Goal: Task Accomplishment & Management: Manage account settings

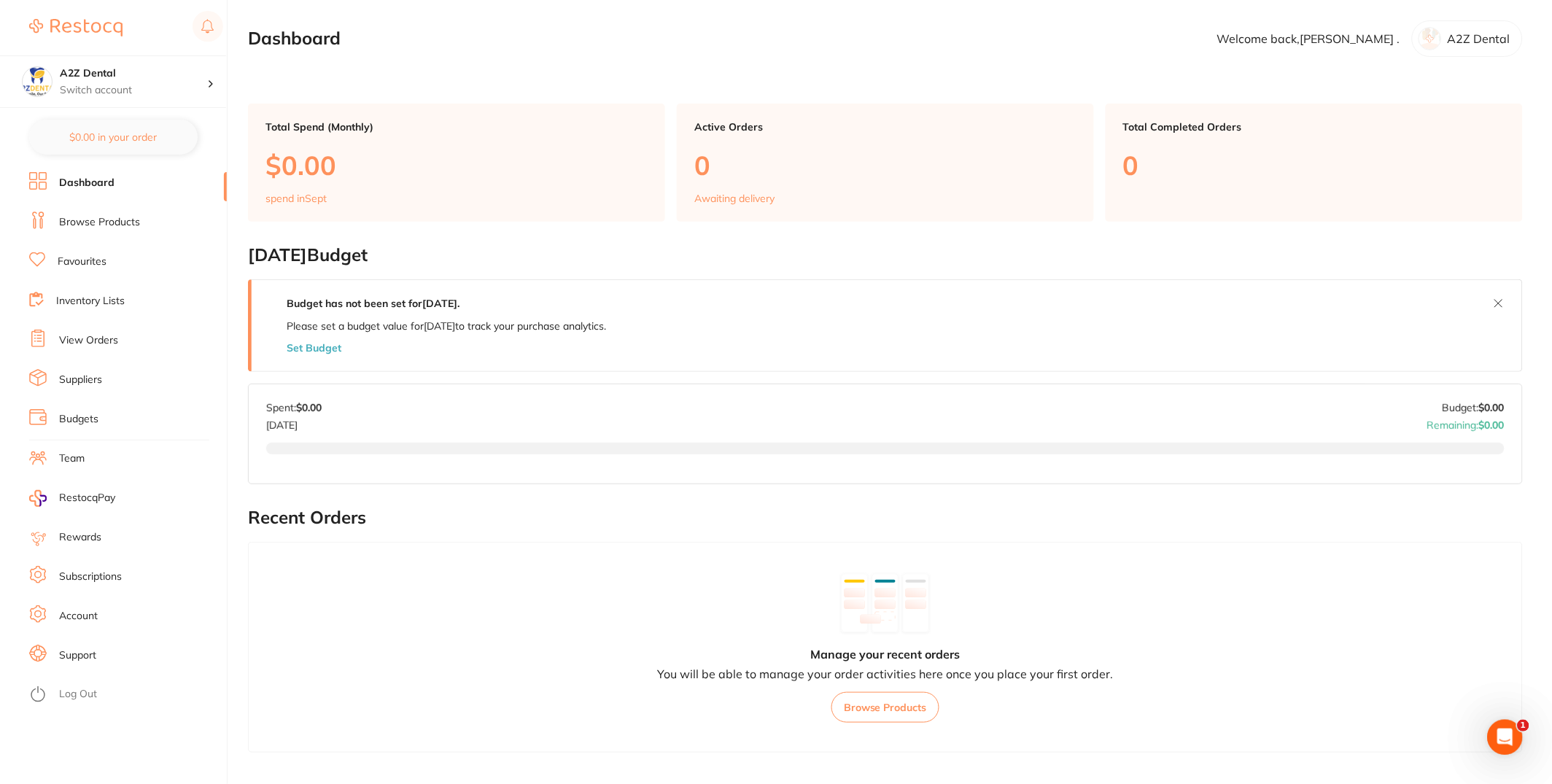
click at [99, 380] on link "Suppliers" at bounding box center [81, 380] width 43 height 14
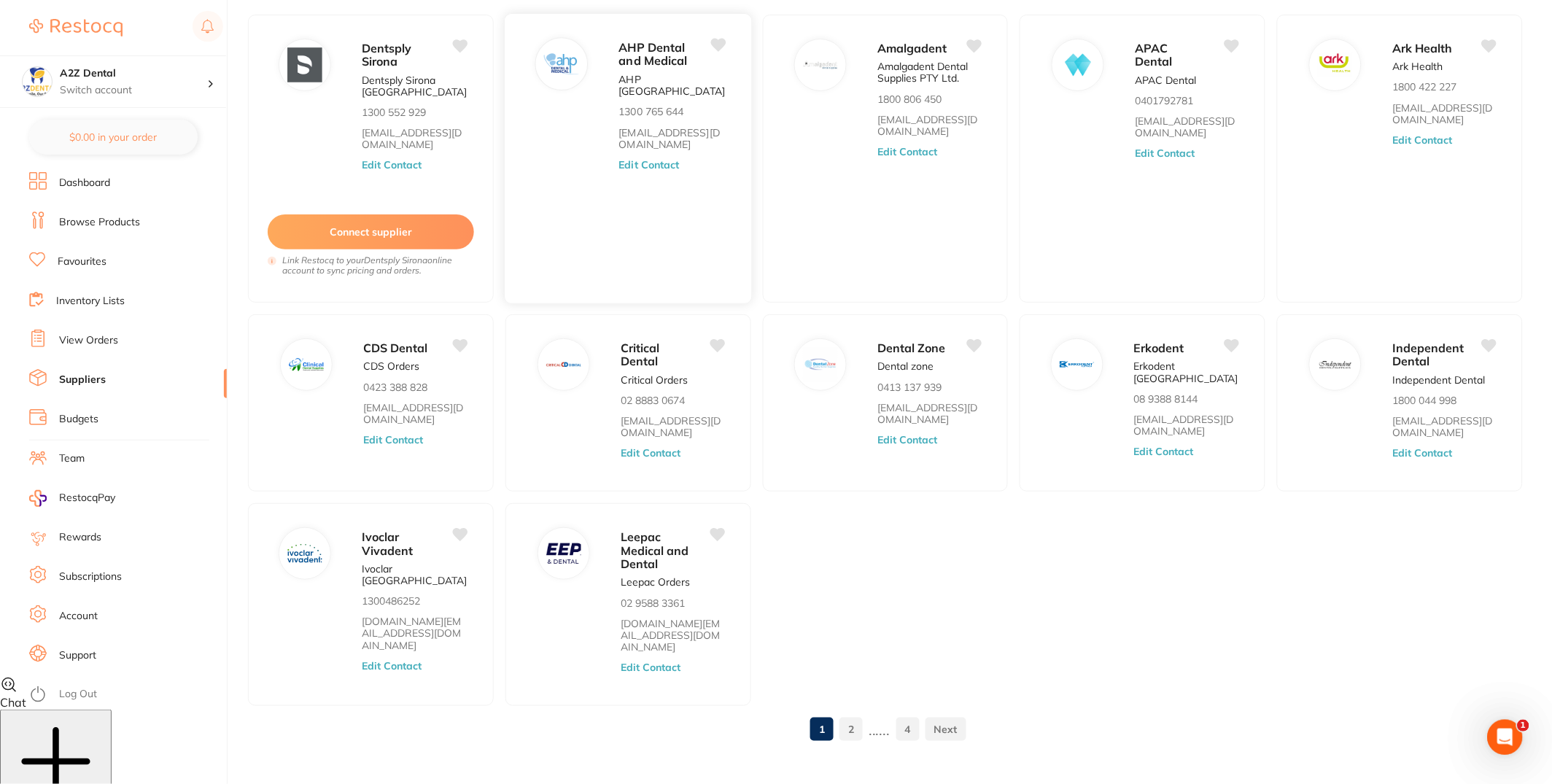
scroll to position [117, 0]
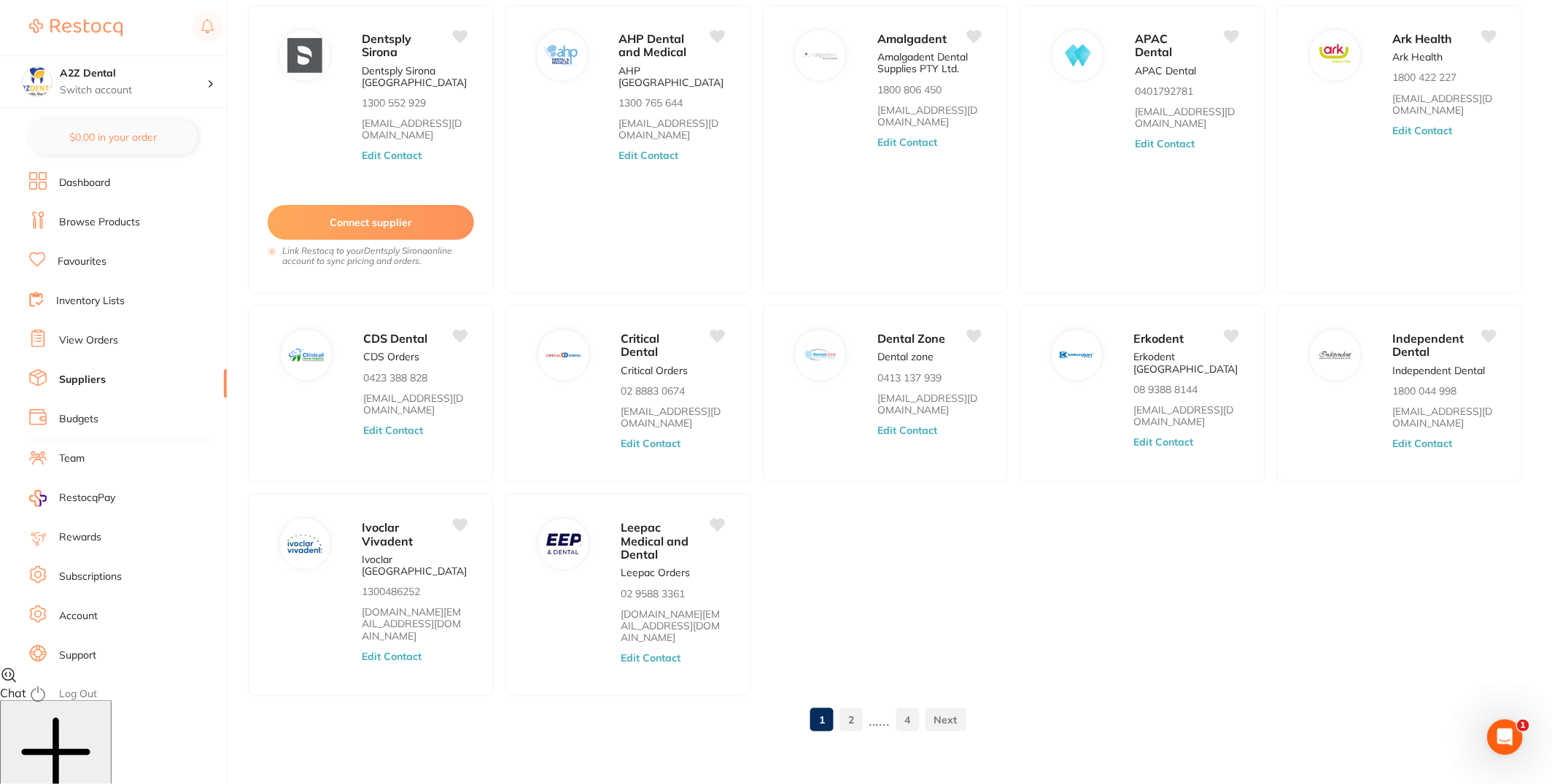
click at [105, 290] on li "Inventory Lists" at bounding box center [128, 301] width 198 height 22
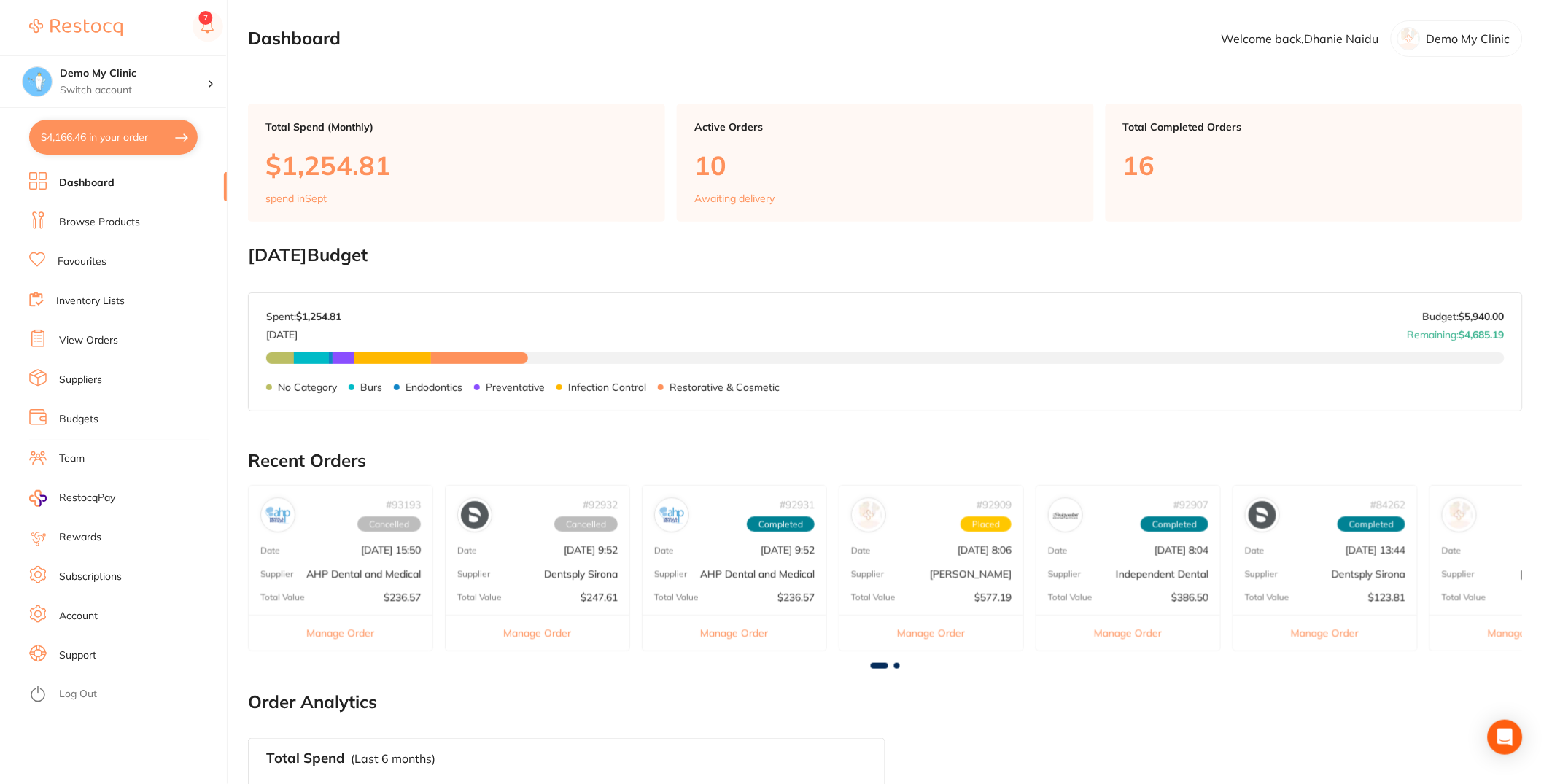
click at [120, 301] on link "Inventory Lists" at bounding box center [90, 301] width 69 height 14
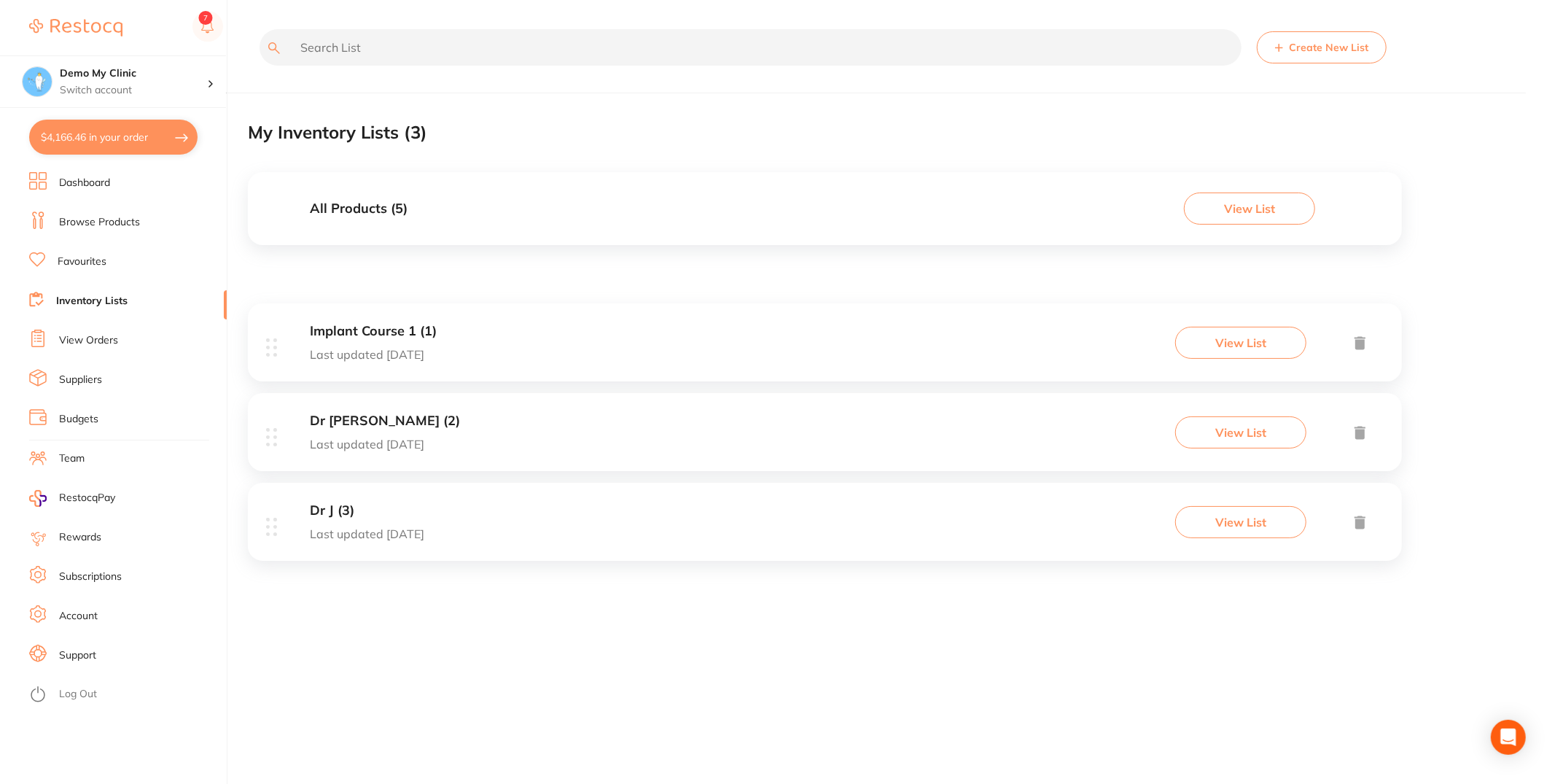
click at [118, 225] on link "Browse Products" at bounding box center [100, 222] width 81 height 14
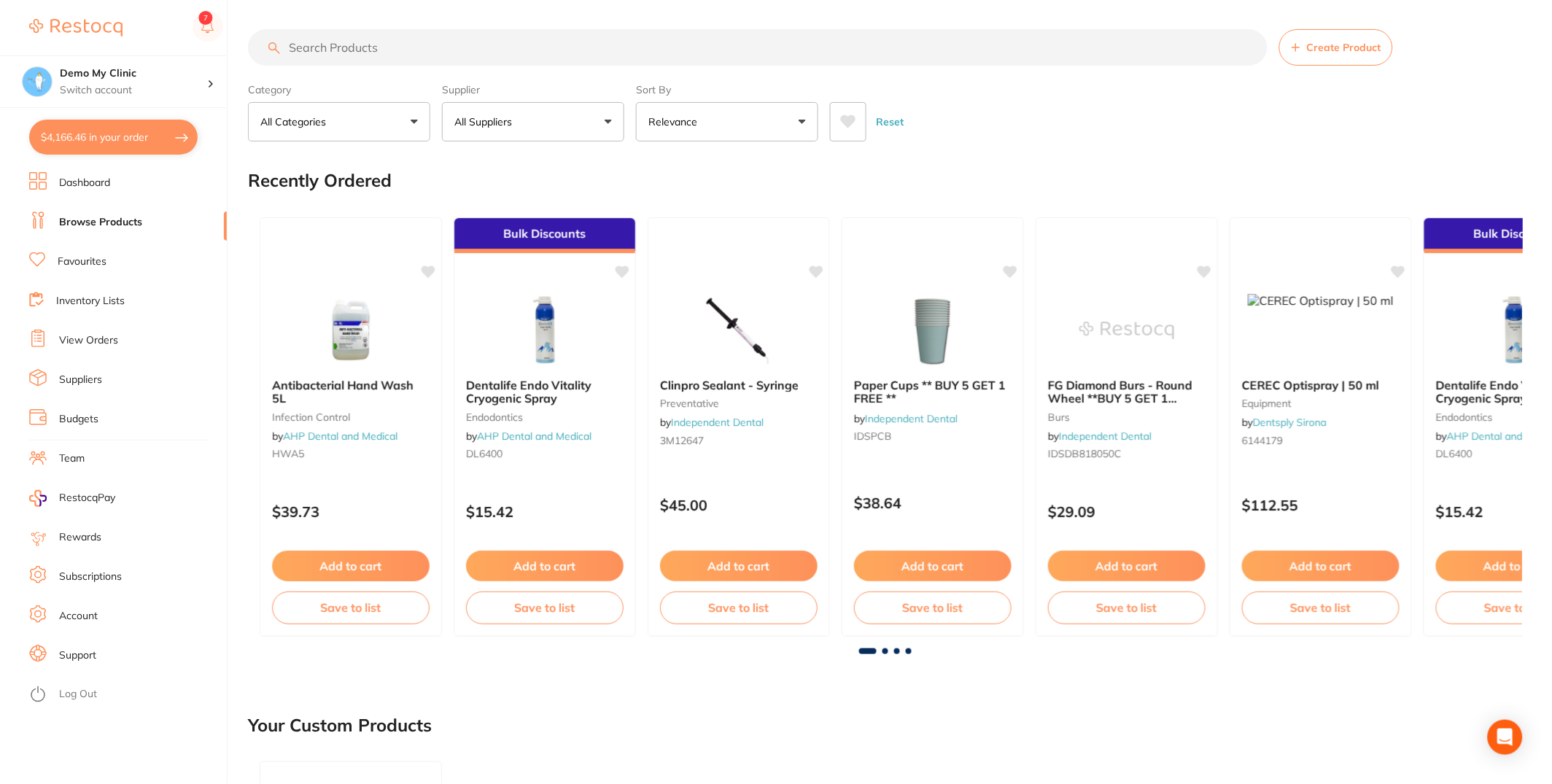
click at [108, 339] on link "View Orders" at bounding box center [89, 340] width 59 height 14
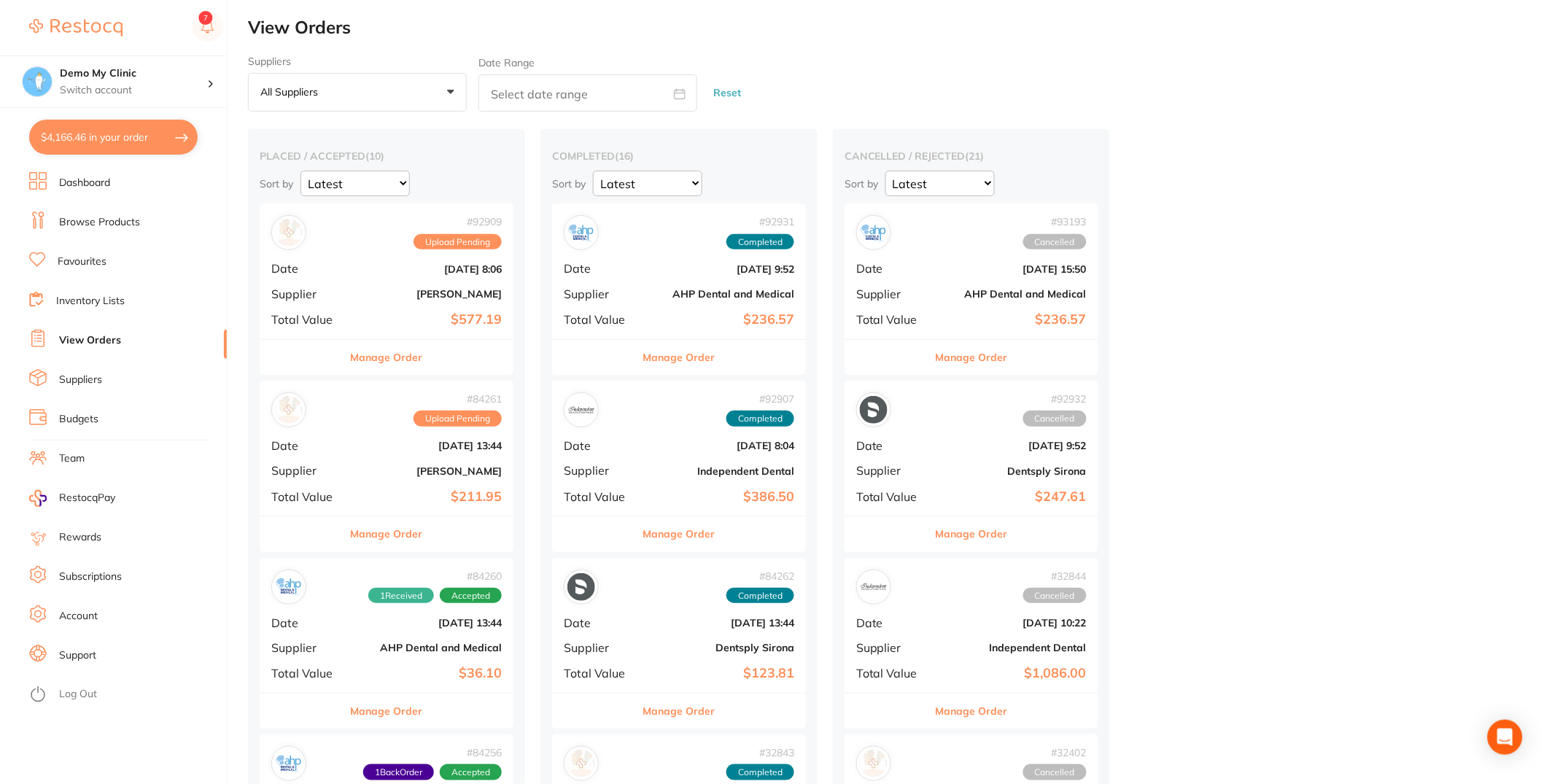
click at [141, 173] on li "Dashboard" at bounding box center [128, 183] width 198 height 22
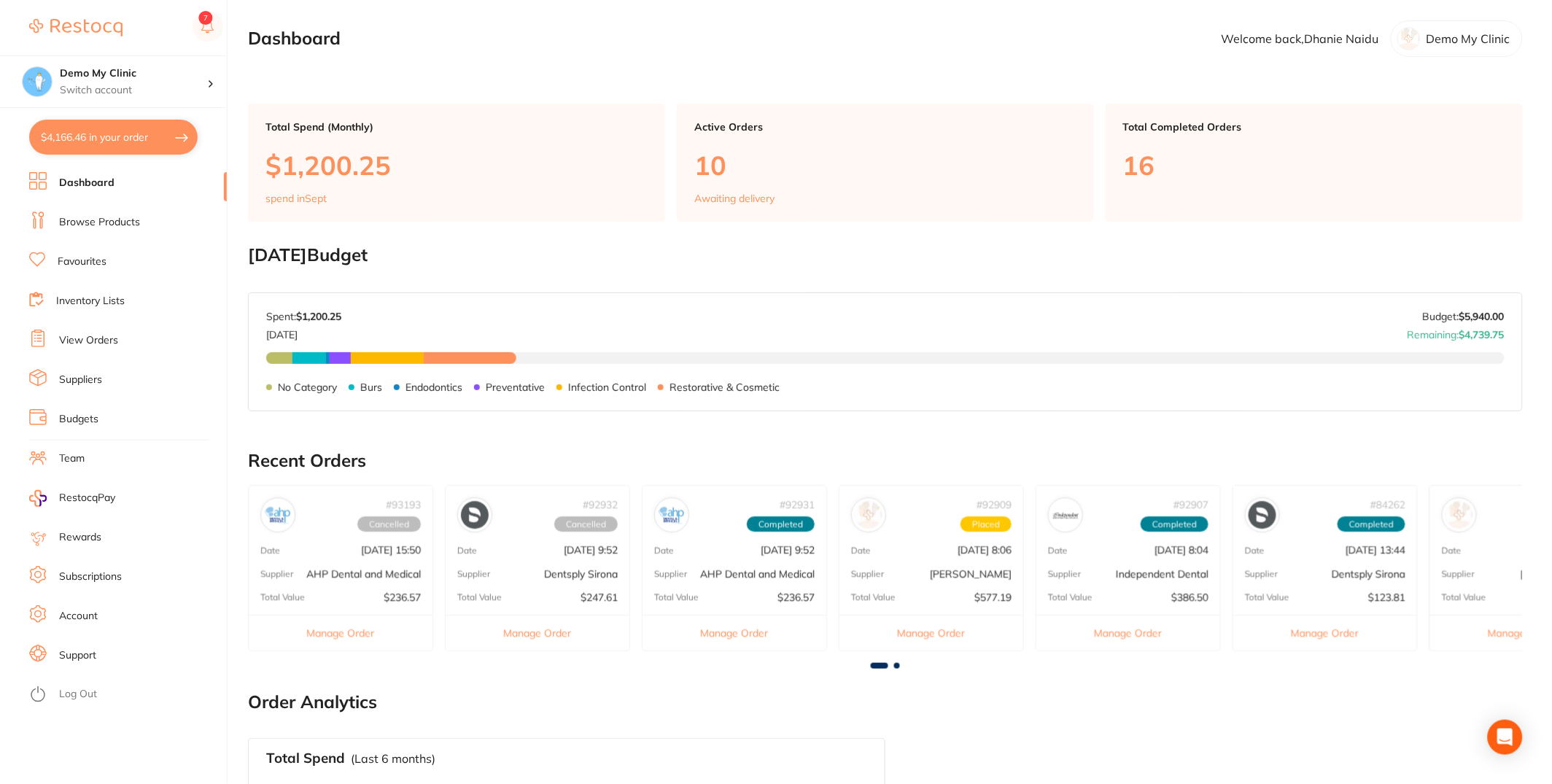
click at [137, 305] on li "Inventory Lists" at bounding box center [128, 301] width 198 height 22
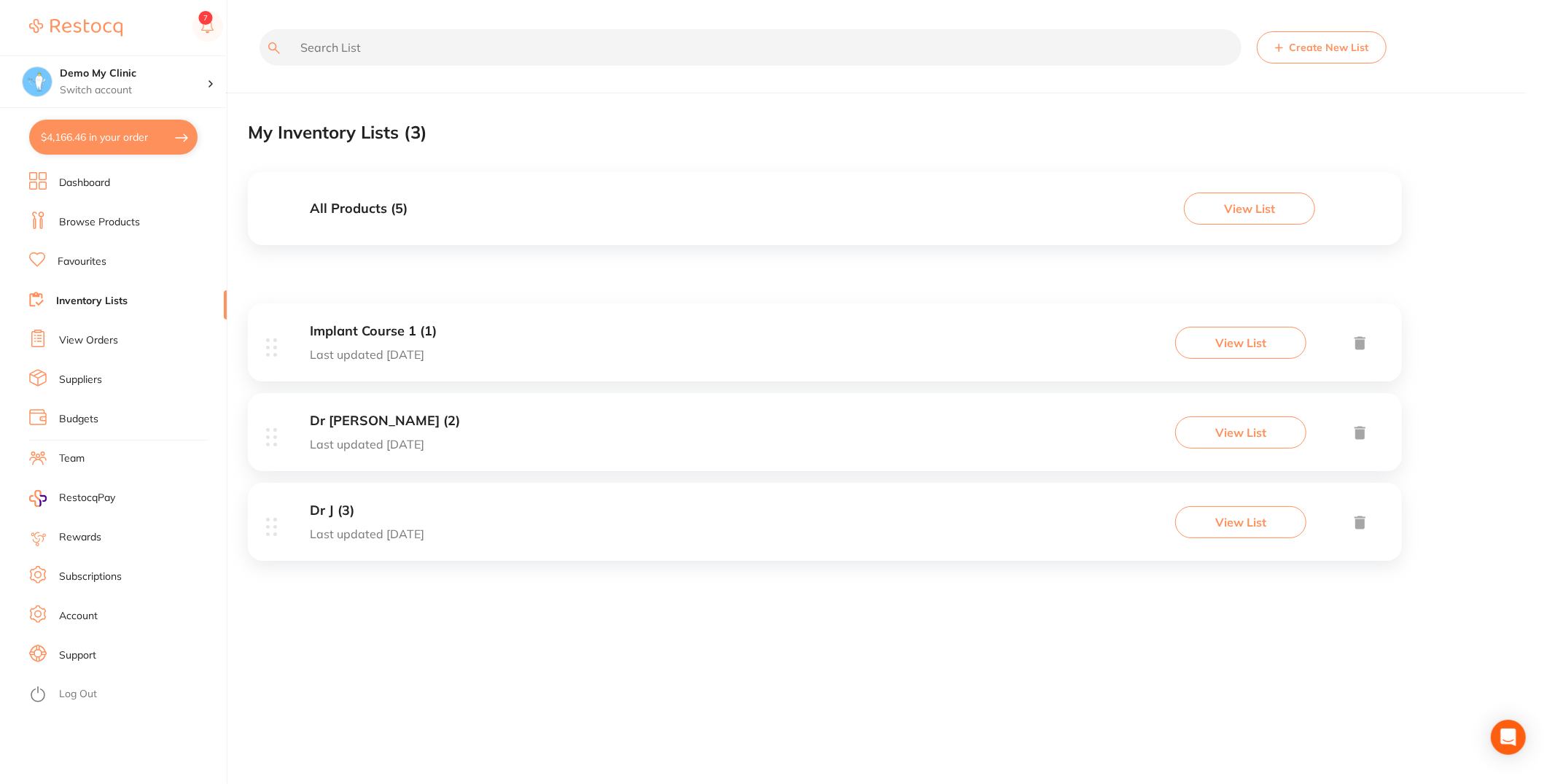
click at [896, 525] on div "Dr J (3) Last updated [DATE] View List" at bounding box center [825, 521] width 1155 height 78
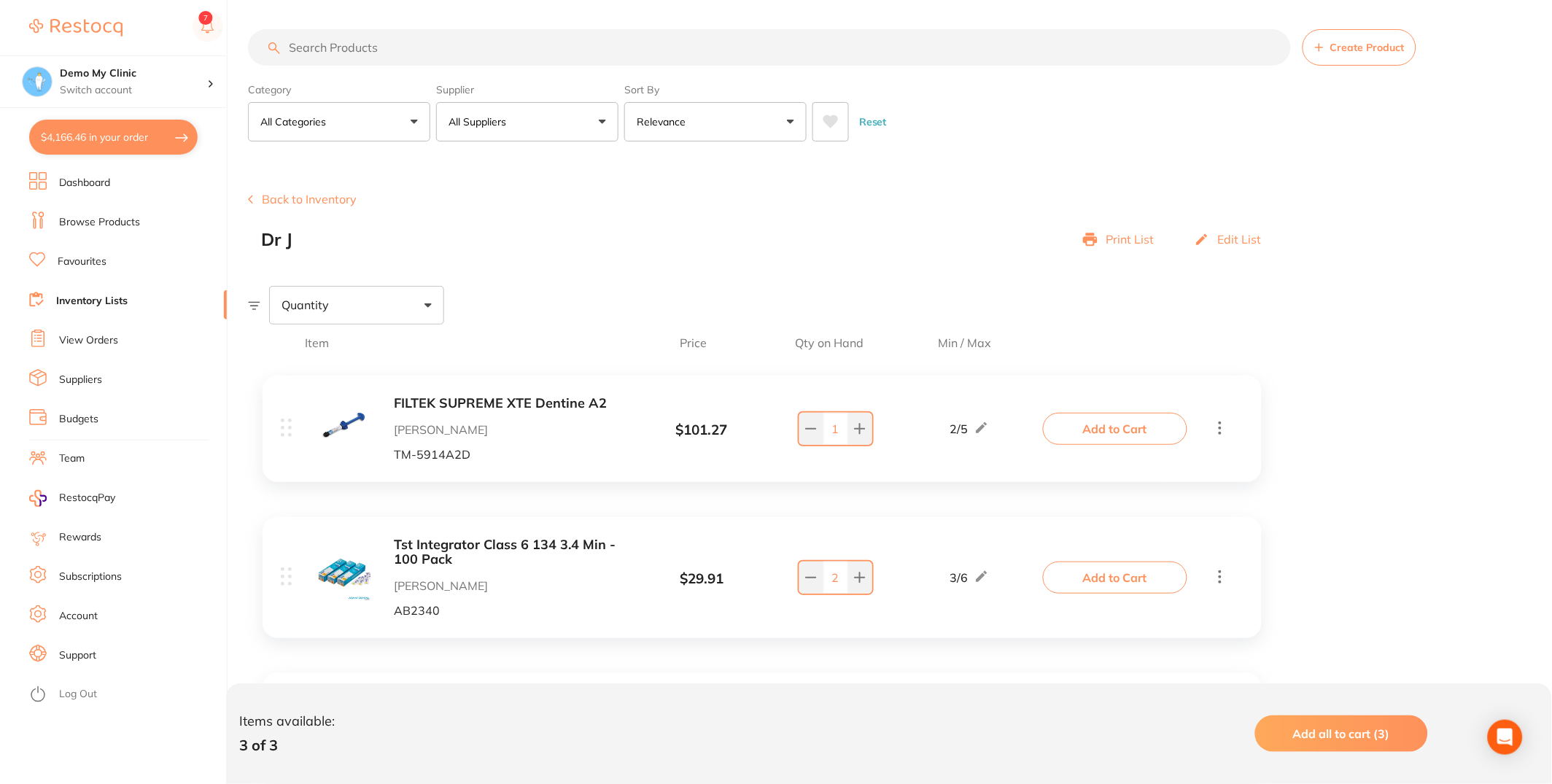
click at [252, 197] on icon at bounding box center [250, 199] width 4 height 7
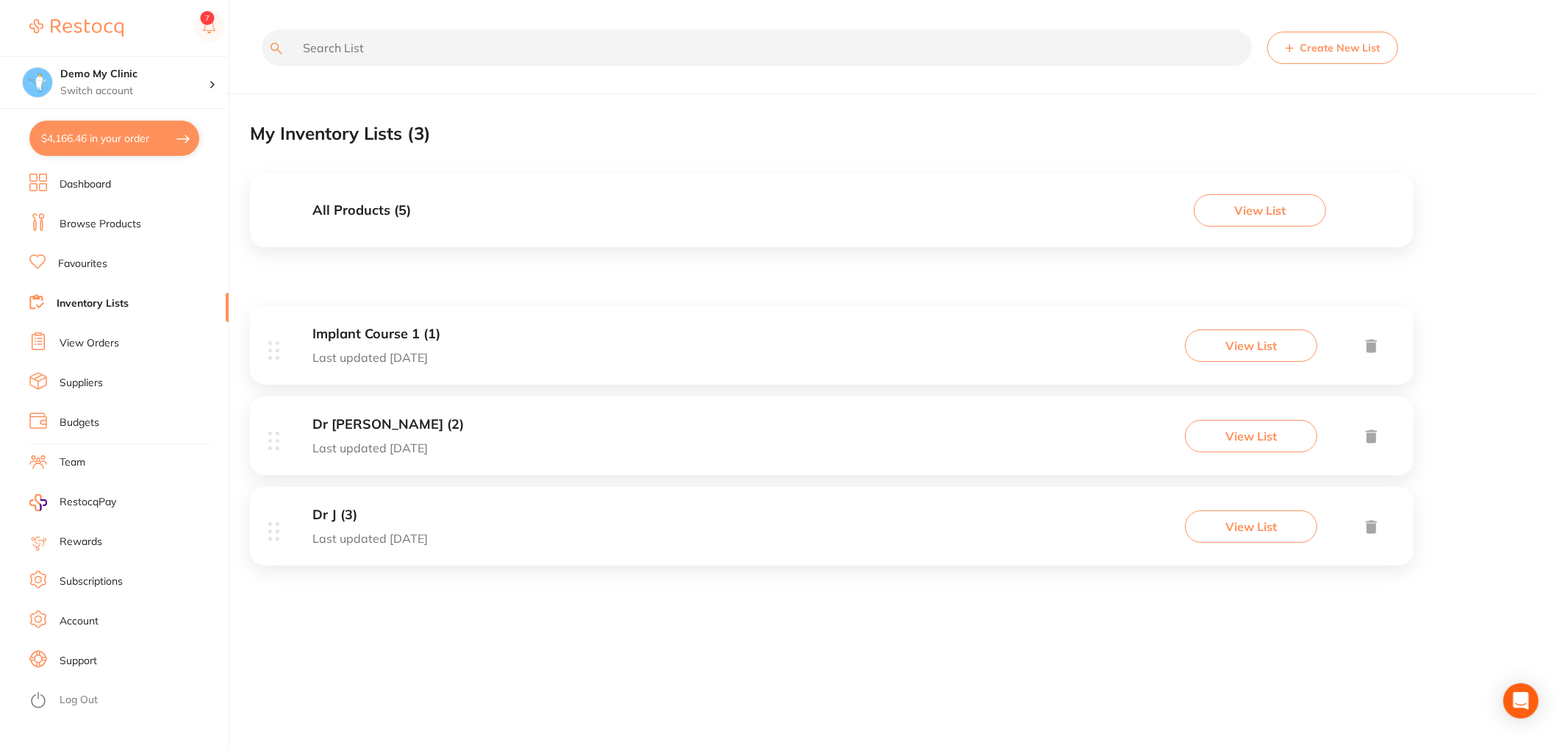
click at [92, 258] on link "Favourites" at bounding box center [83, 264] width 49 height 14
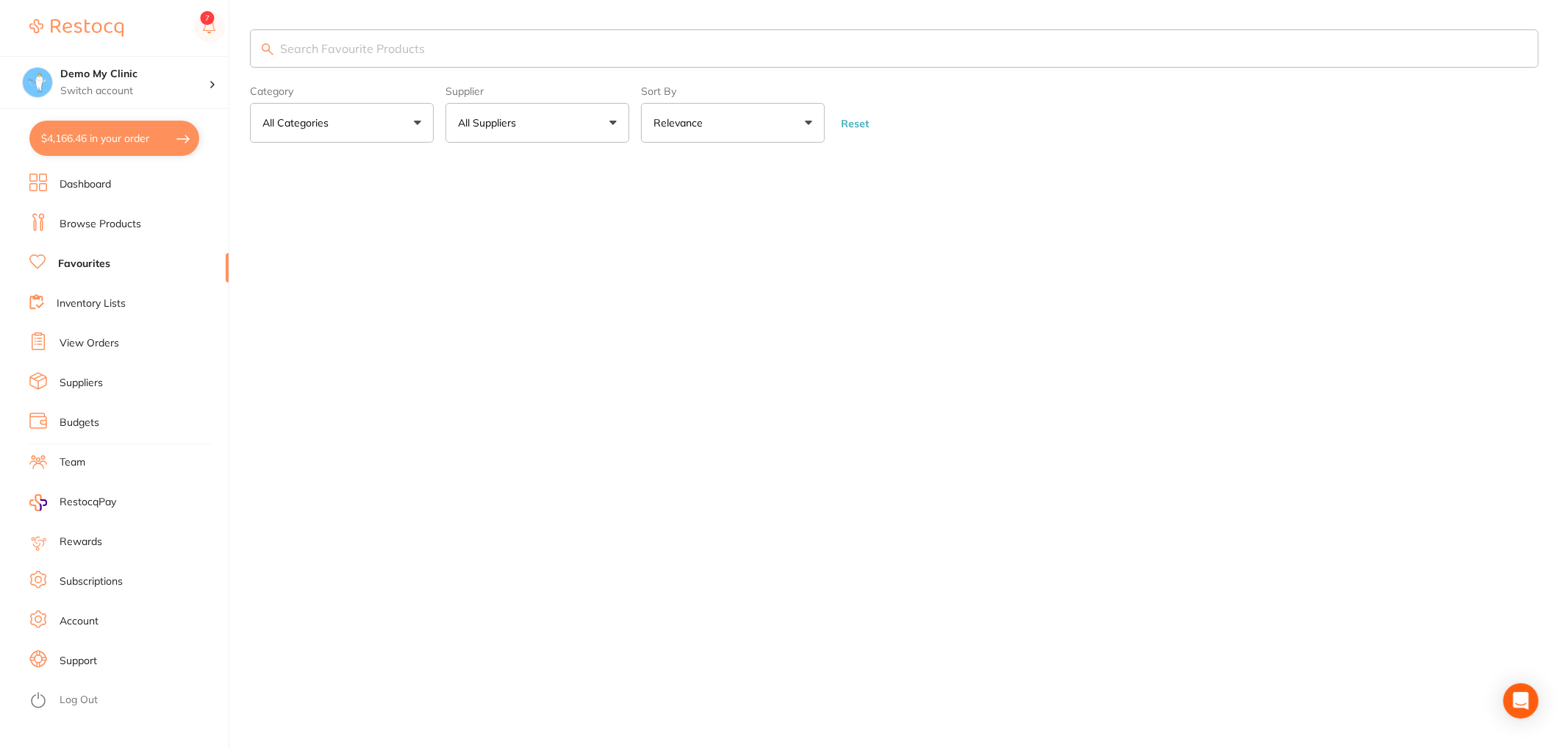
click at [141, 222] on li "Browse Products" at bounding box center [129, 224] width 199 height 22
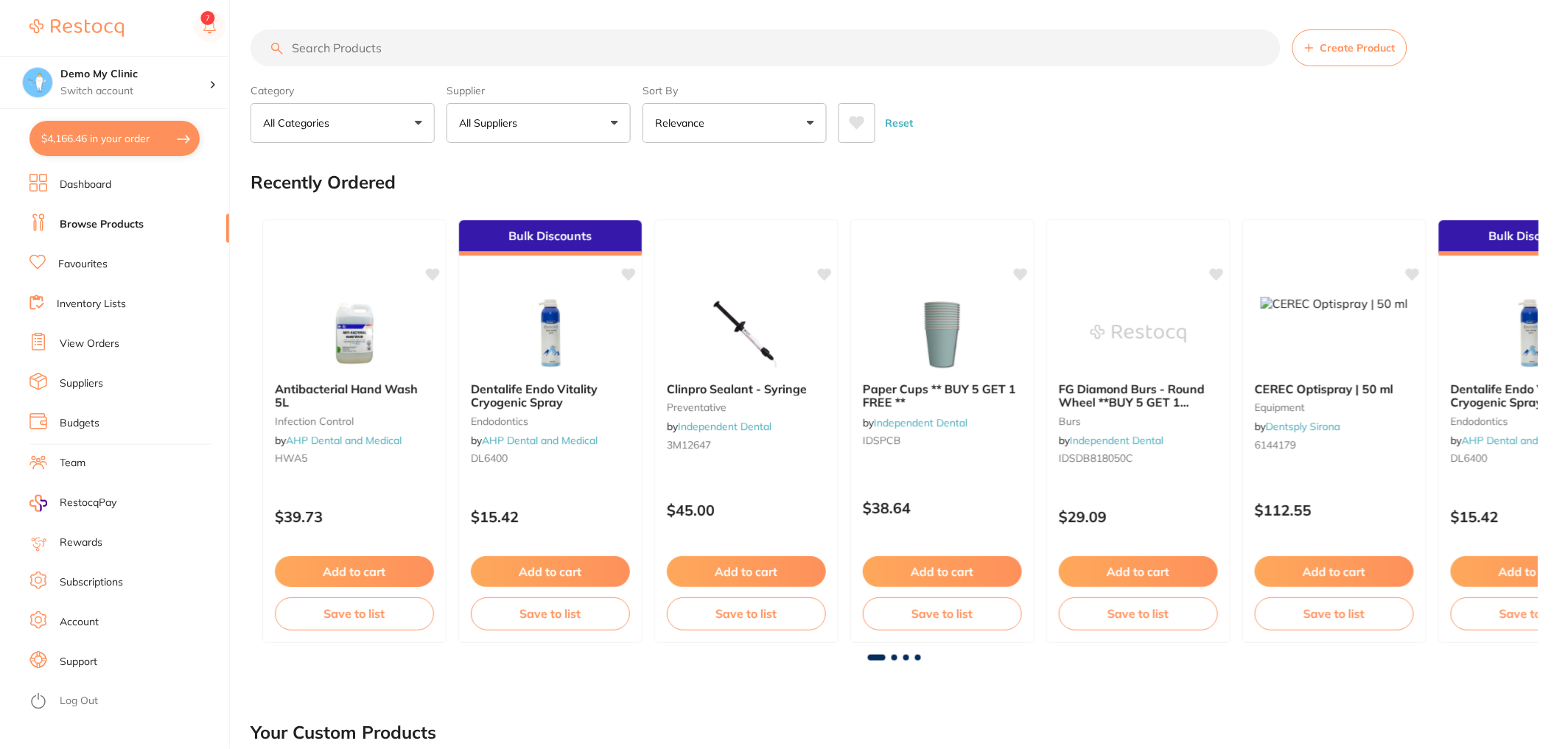
click at [565, 129] on button "All Suppliers" at bounding box center [538, 123] width 184 height 40
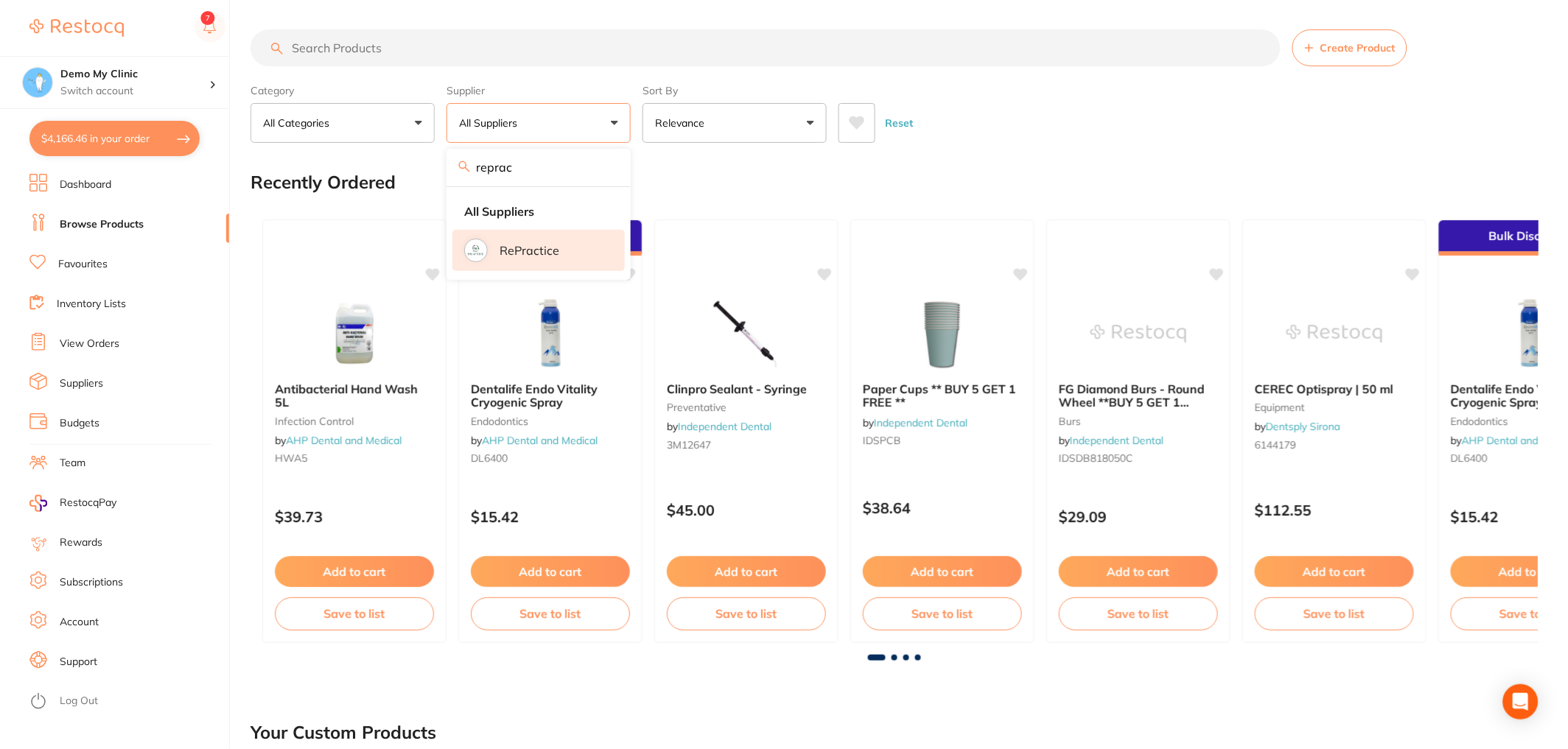
type input "reprac"
click at [565, 266] on li "RePractice" at bounding box center [539, 250] width 173 height 42
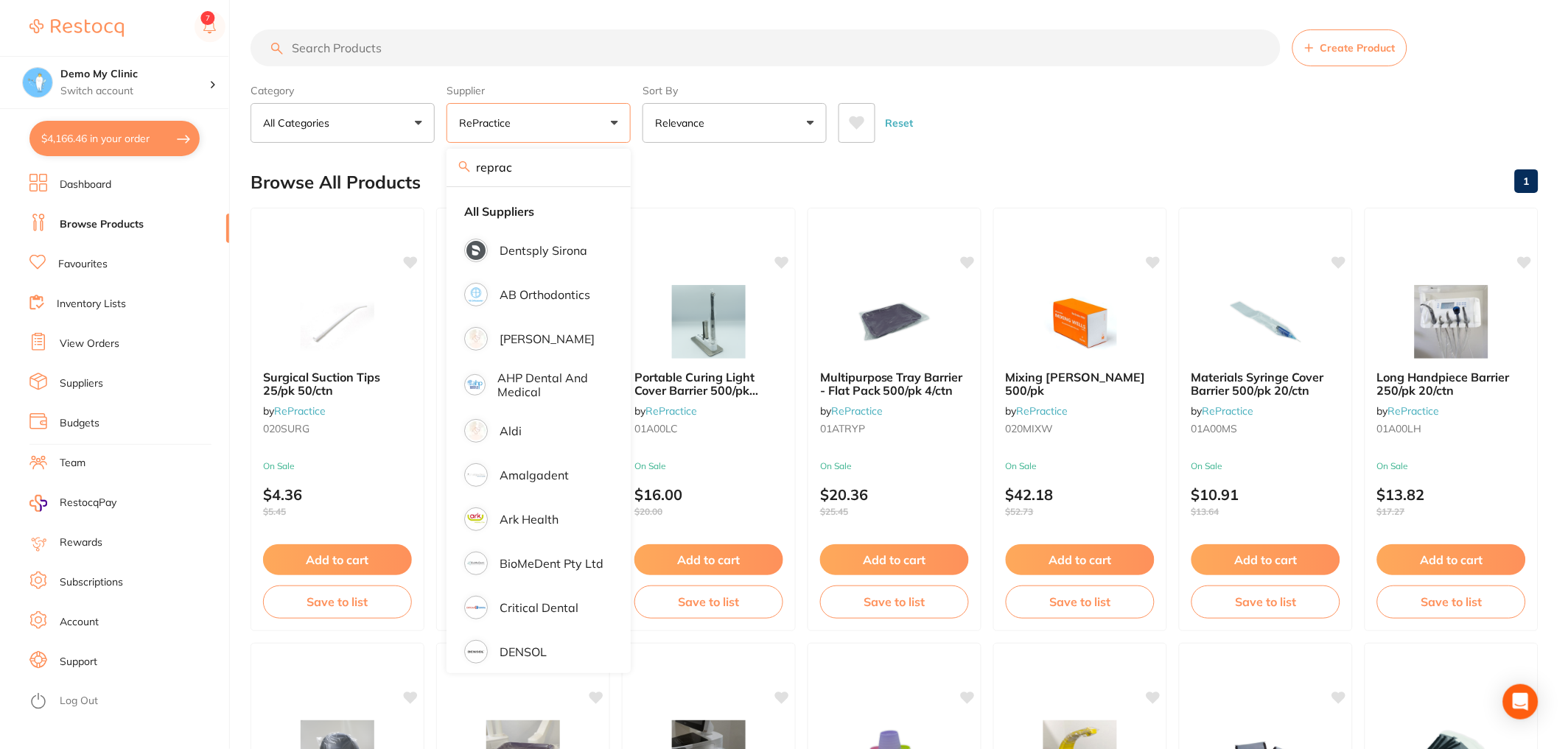
click at [1086, 82] on div "Category All Categories All Categories No categories found Clear Category false…" at bounding box center [894, 110] width 1288 height 65
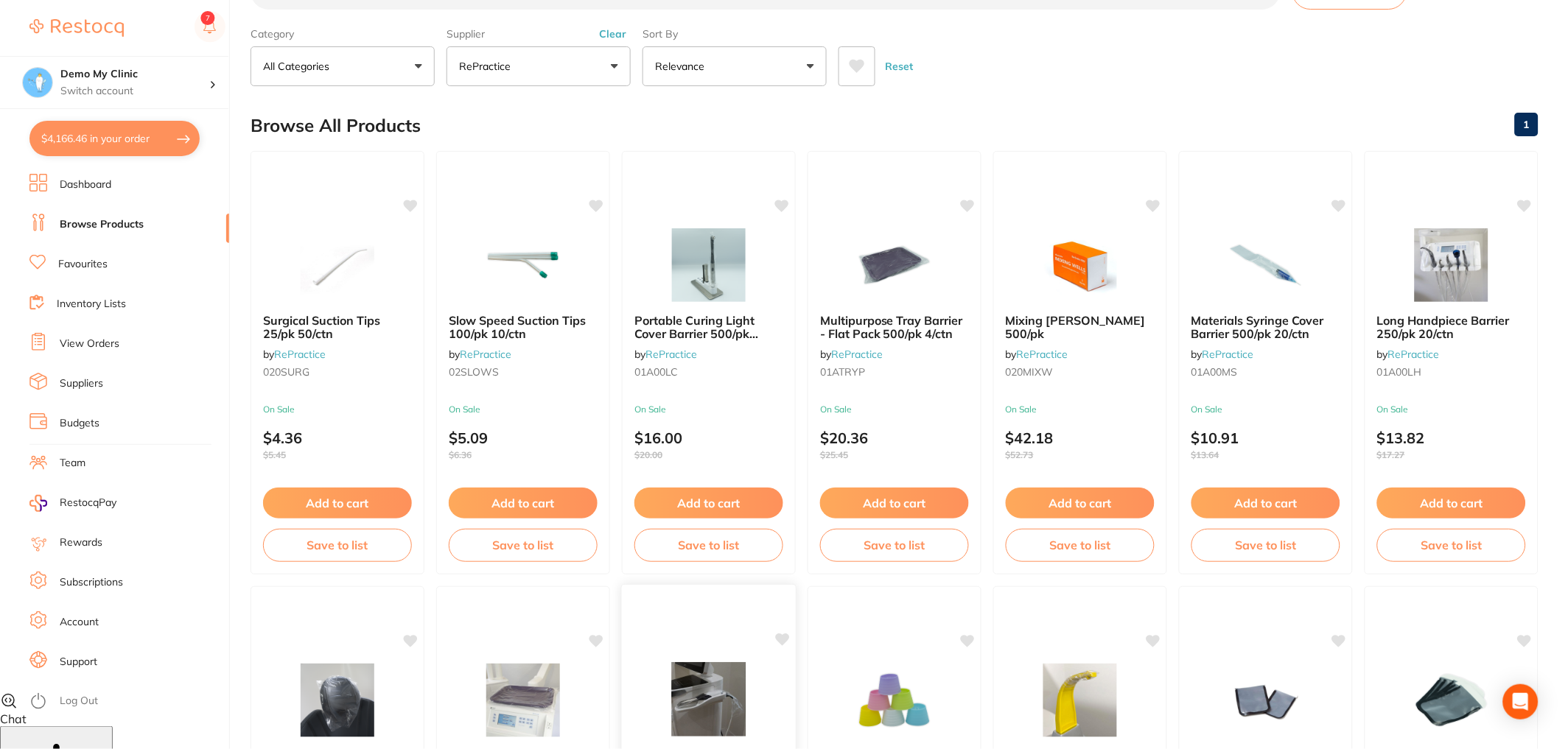
scroll to position [49, 0]
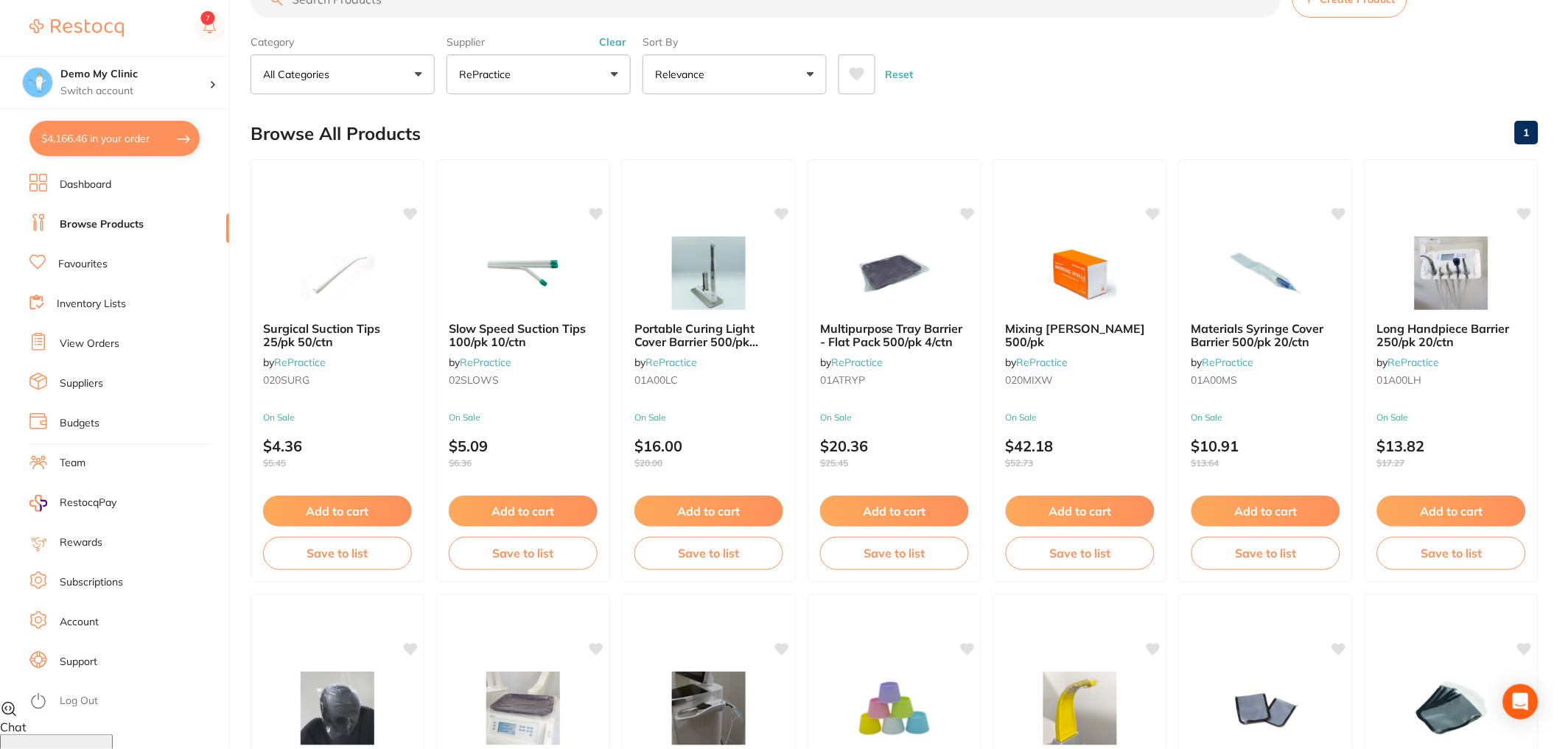
click at [114, 137] on button "$4,166.46 in your order" at bounding box center [114, 138] width 170 height 35
checkbox input "true"
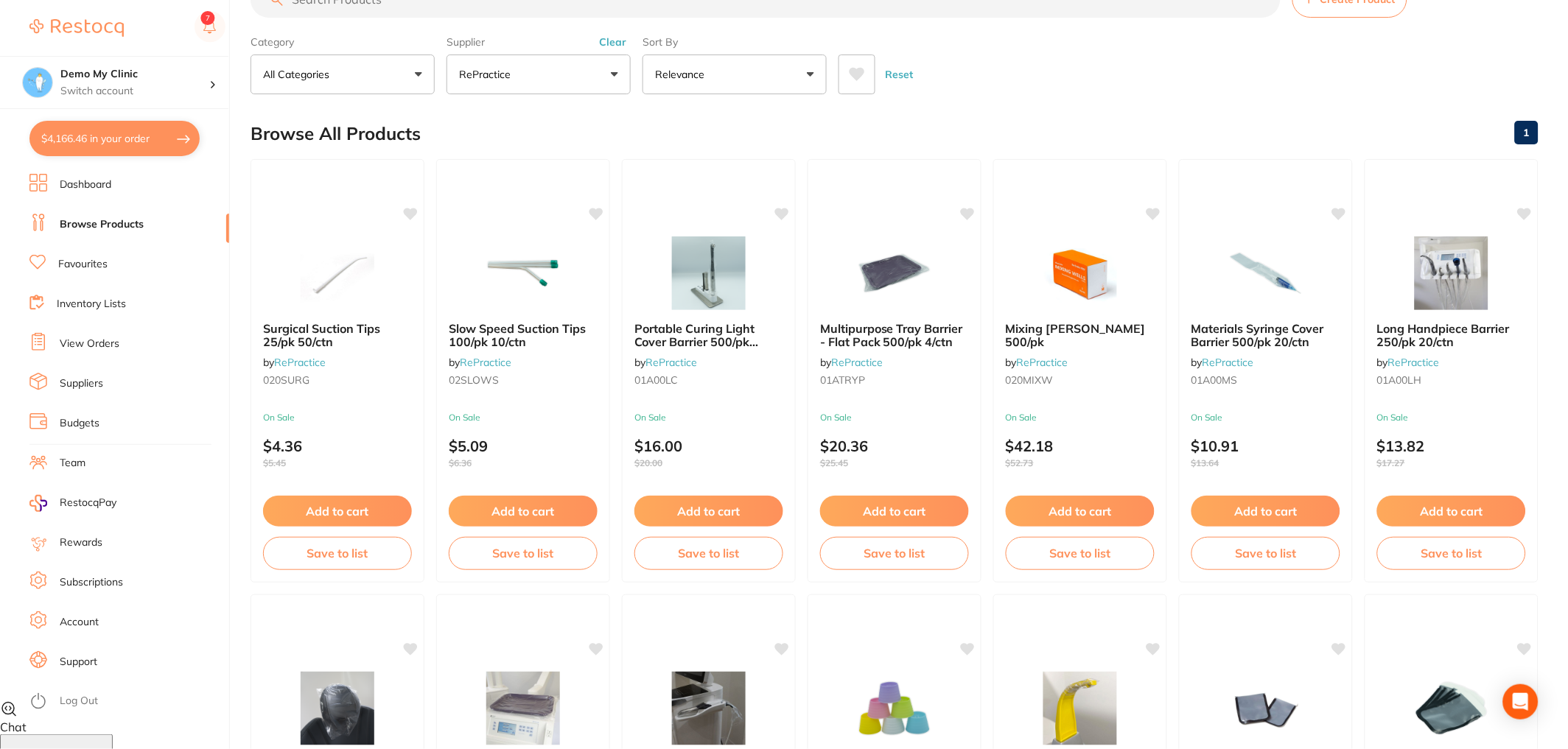
checkbox input "true"
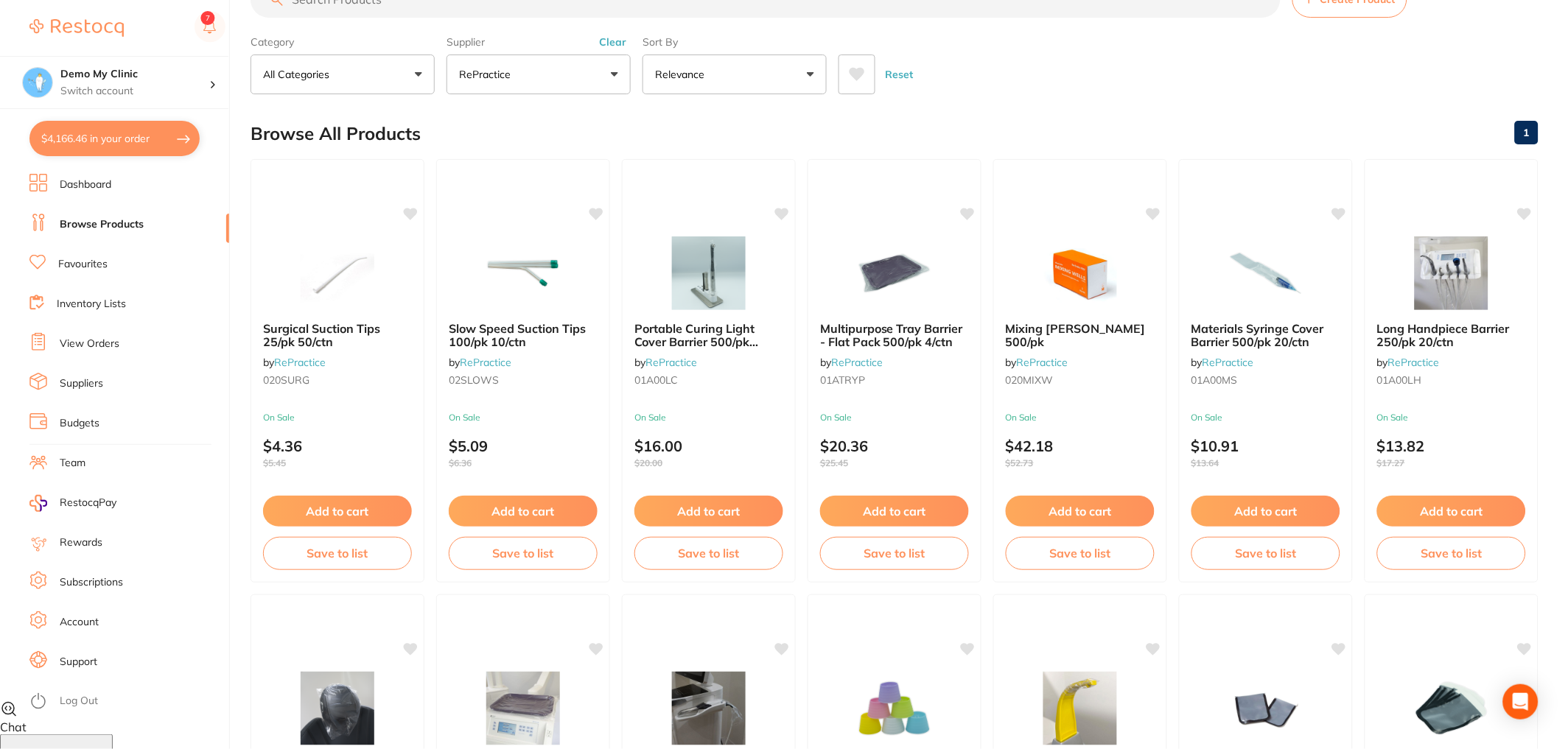
checkbox input "true"
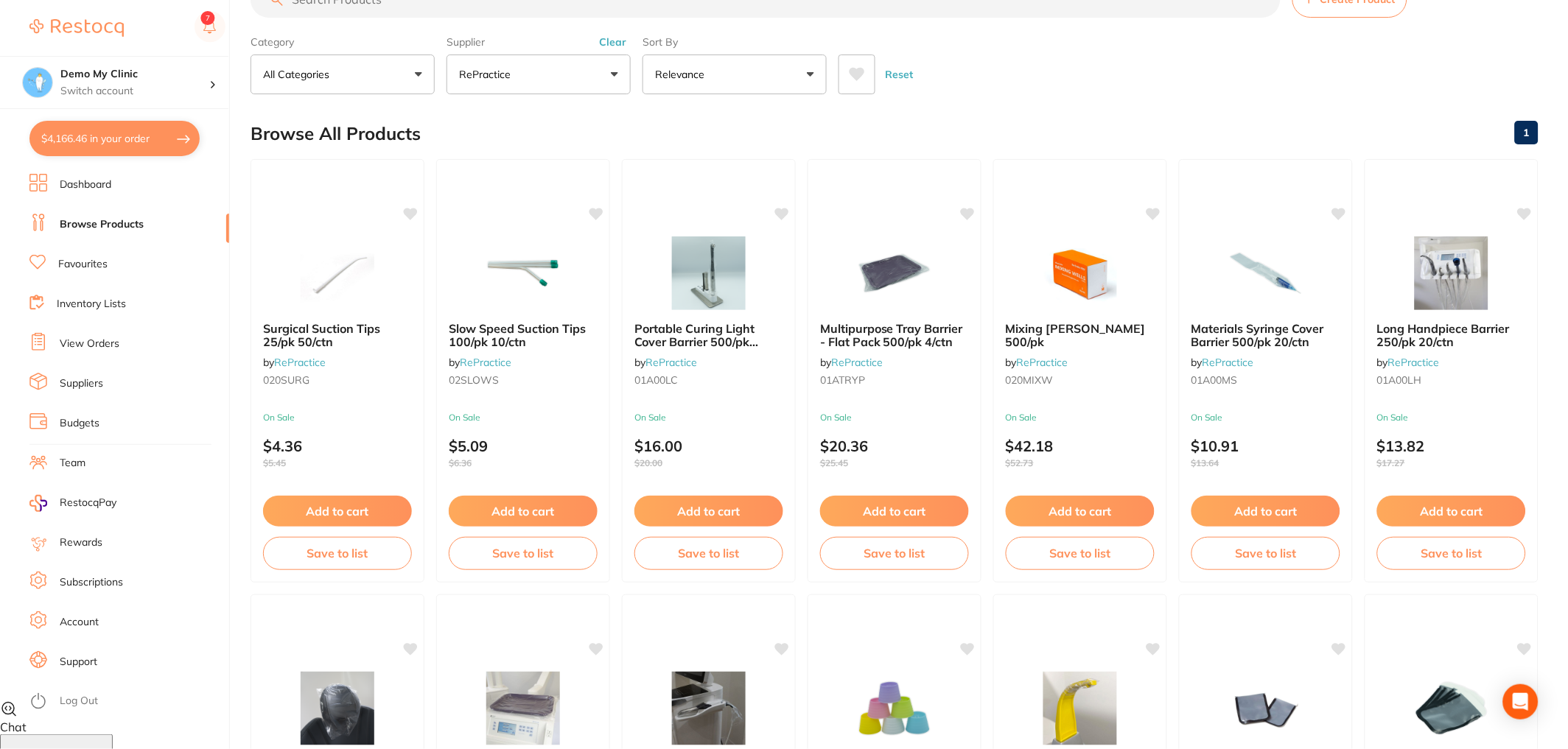
checkbox input "true"
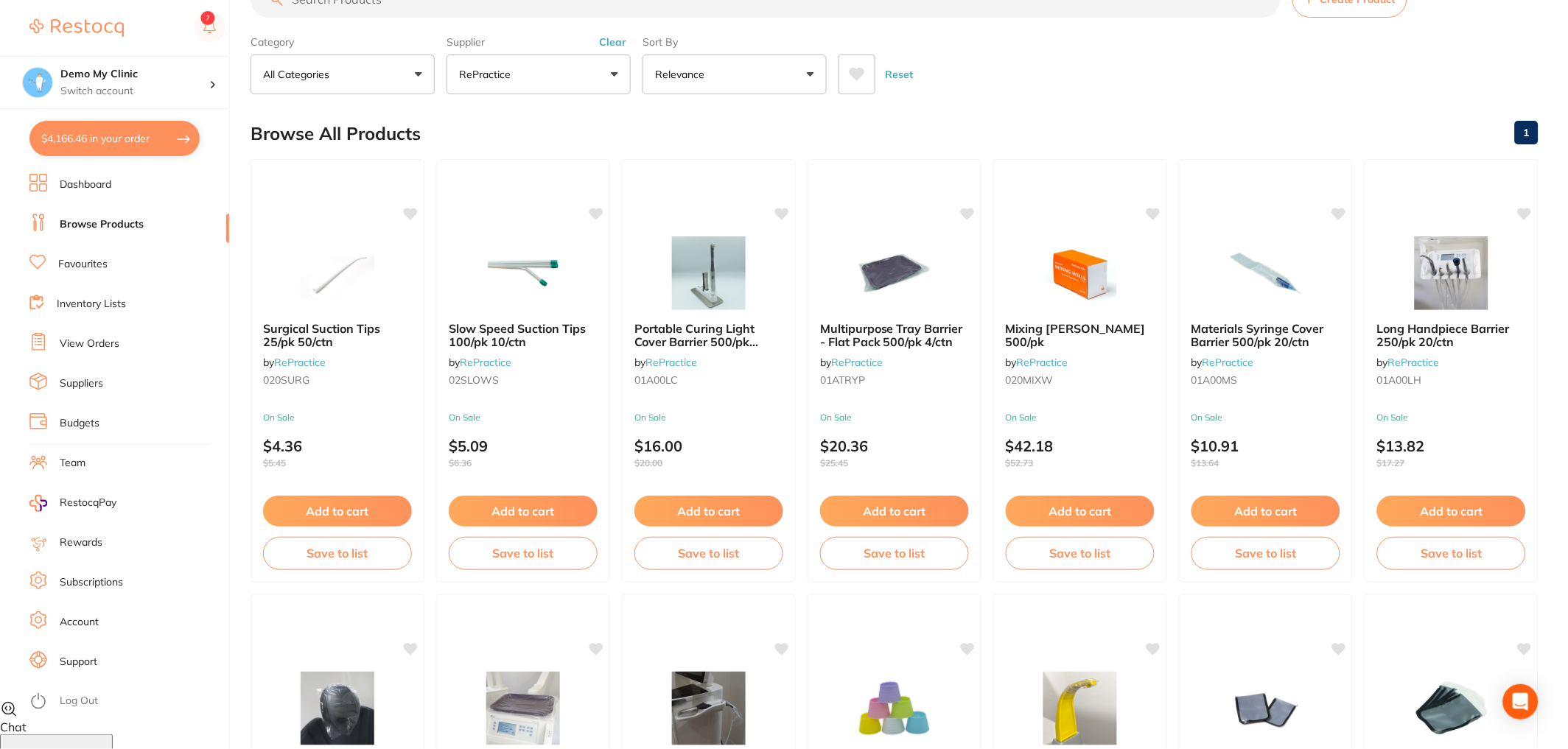
checkbox input "true"
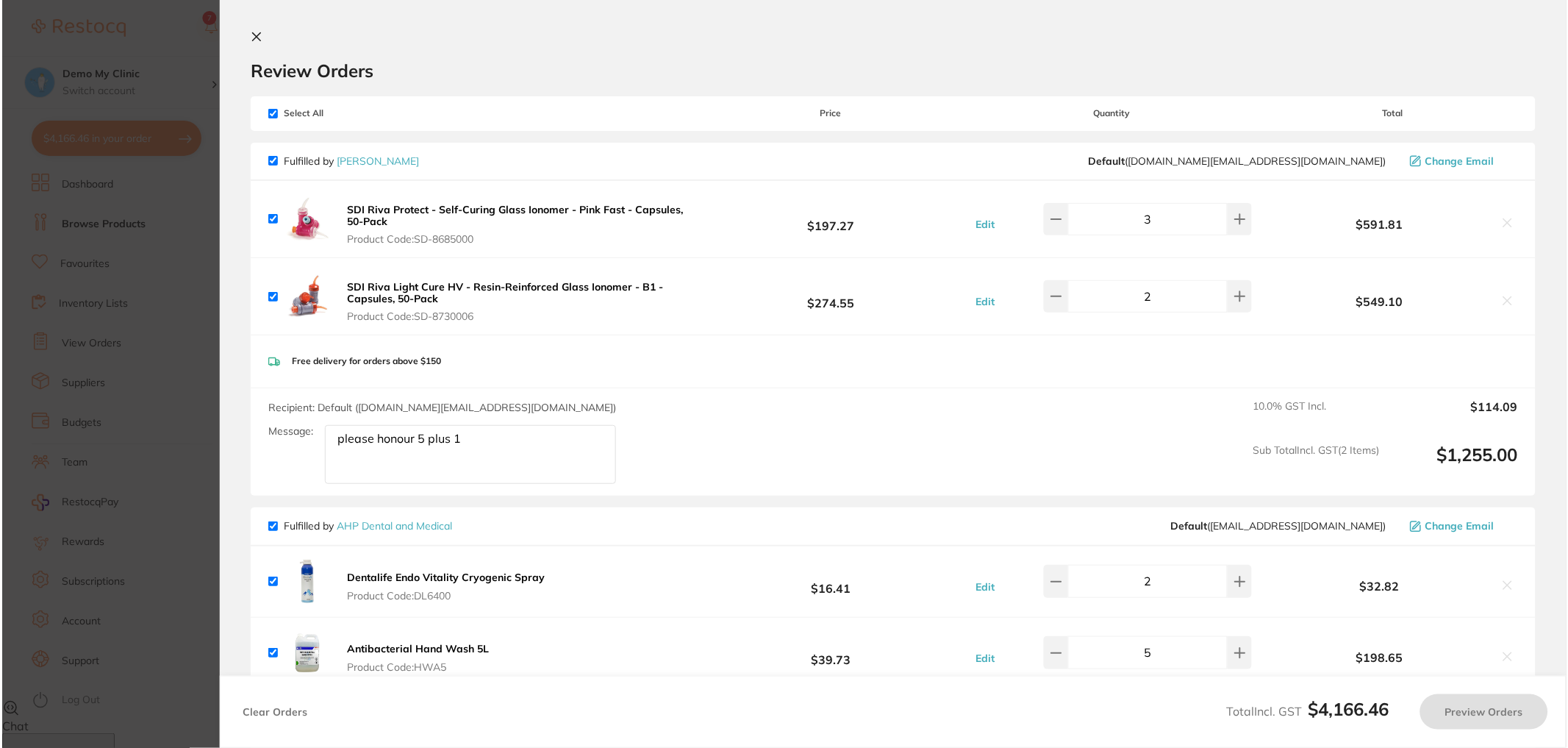
scroll to position [0, 0]
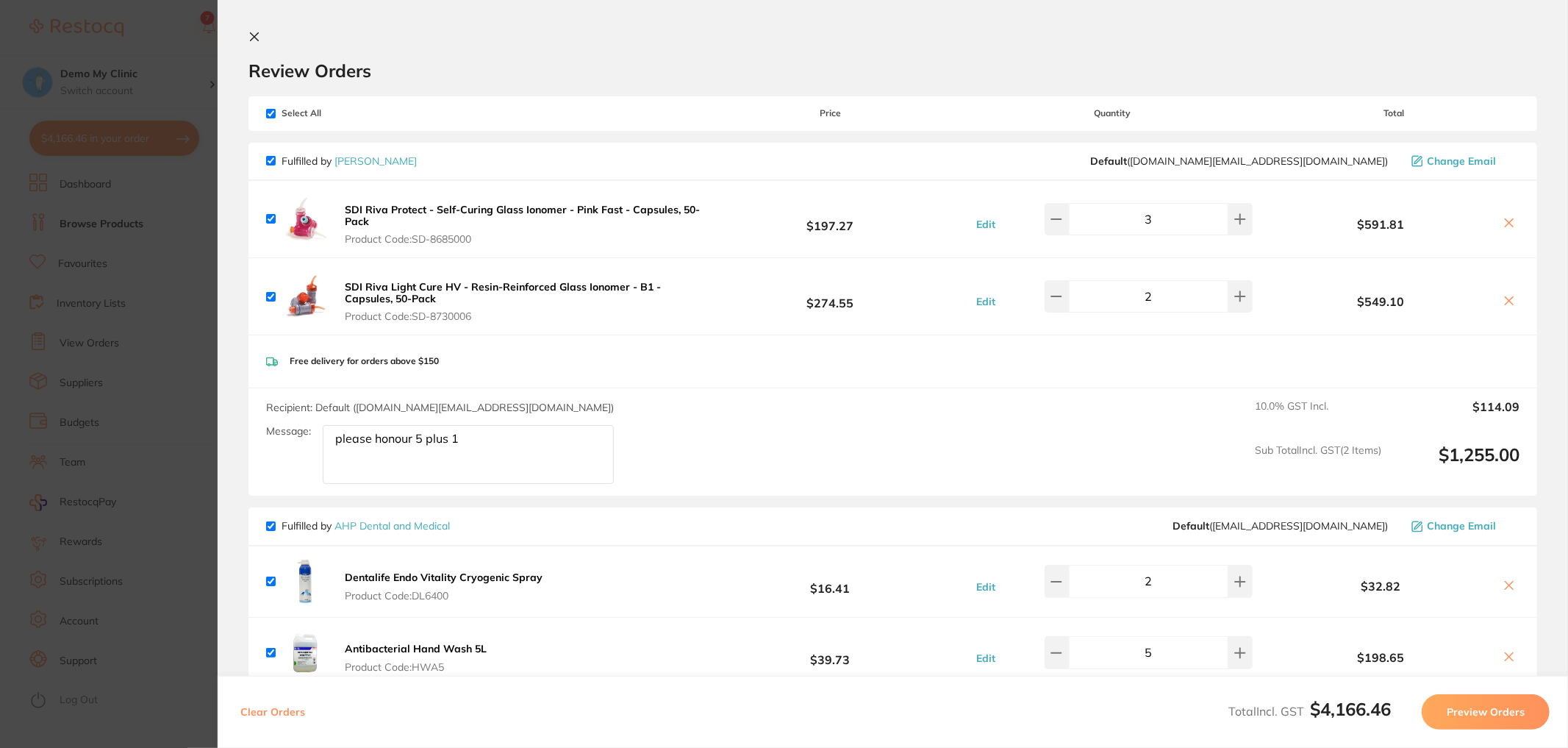
click at [267, 114] on input "checkbox" at bounding box center [271, 113] width 10 height 10
checkbox input "false"
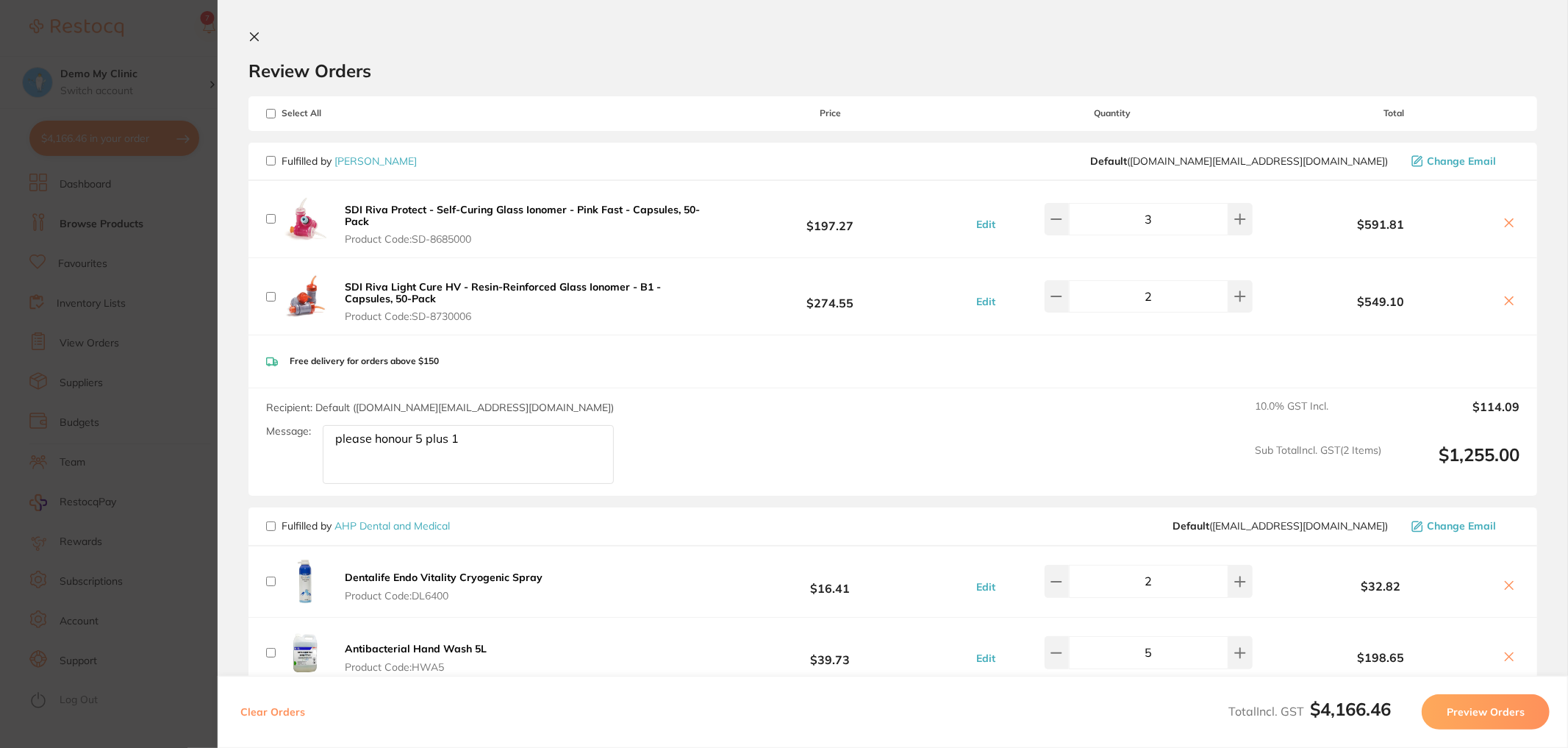
checkbox input "false"
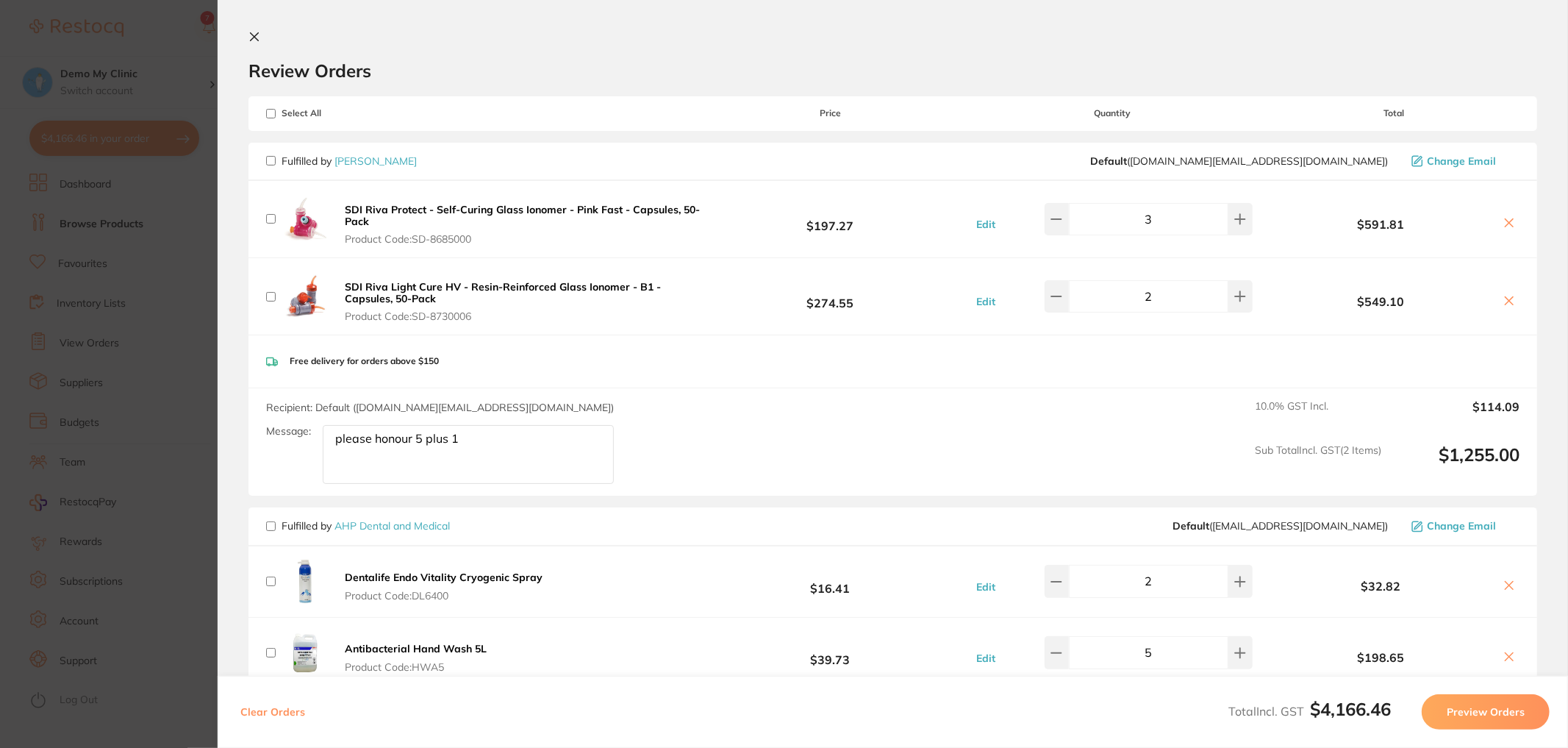
checkbox input "false"
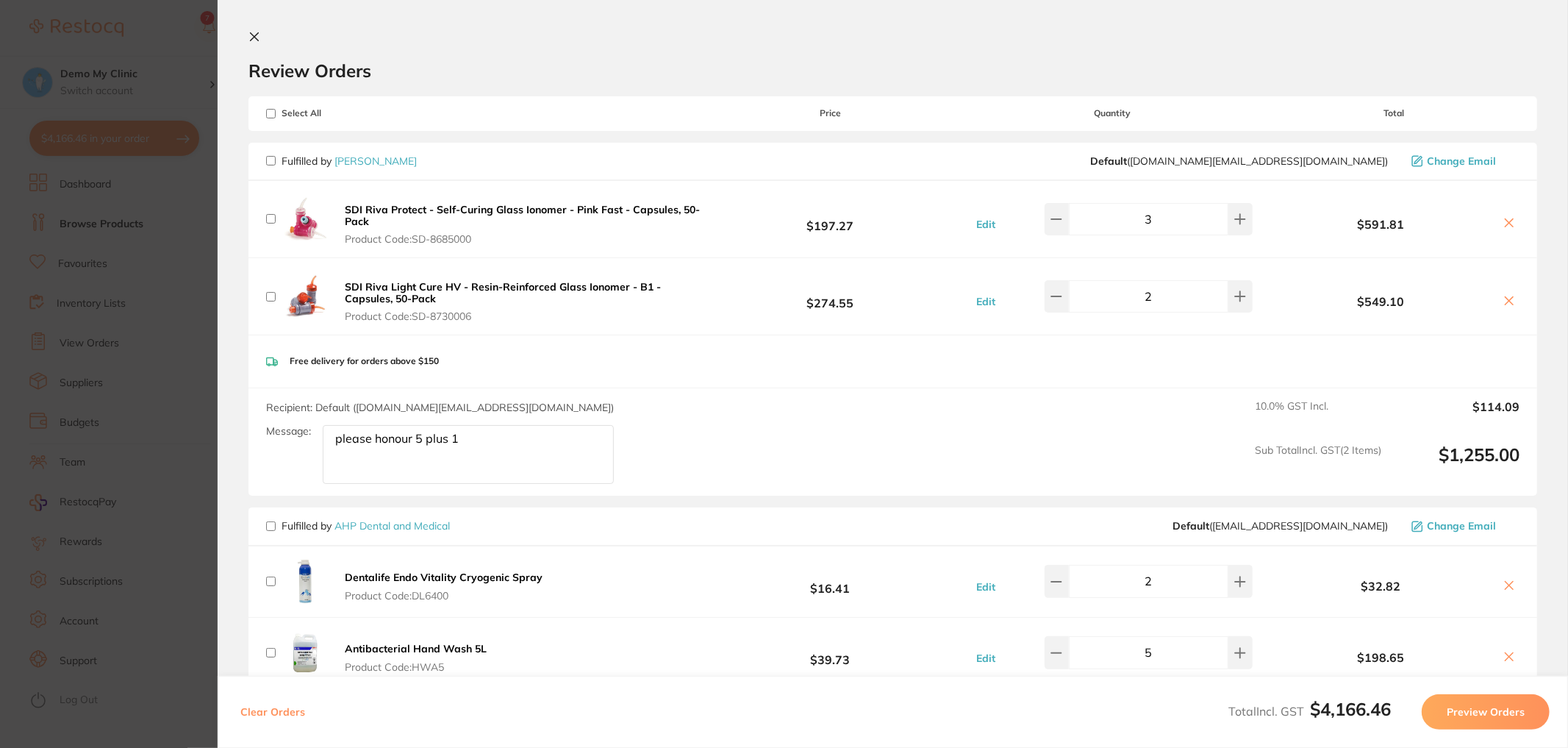
checkbox input "false"
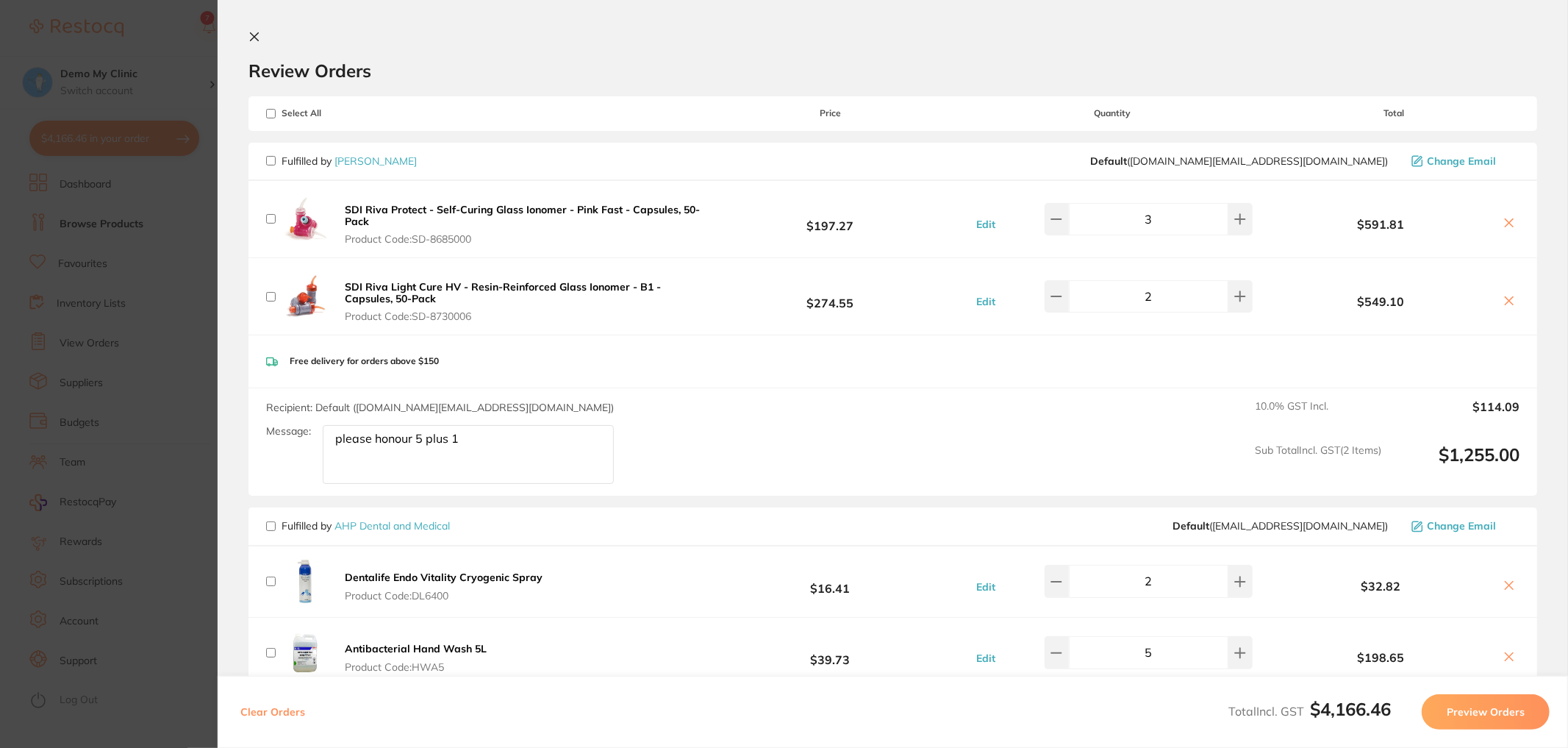
checkbox input "false"
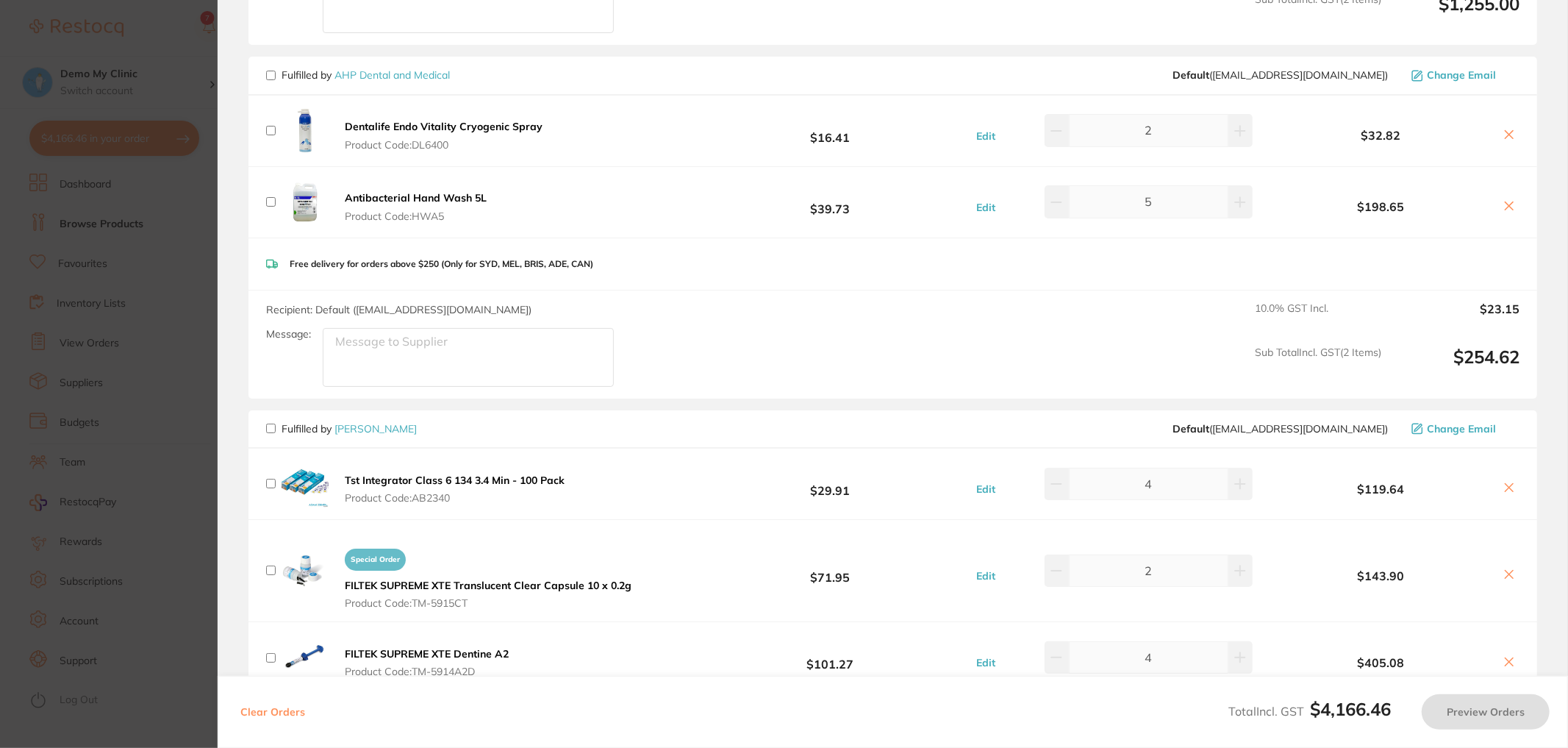
scroll to position [322, 0]
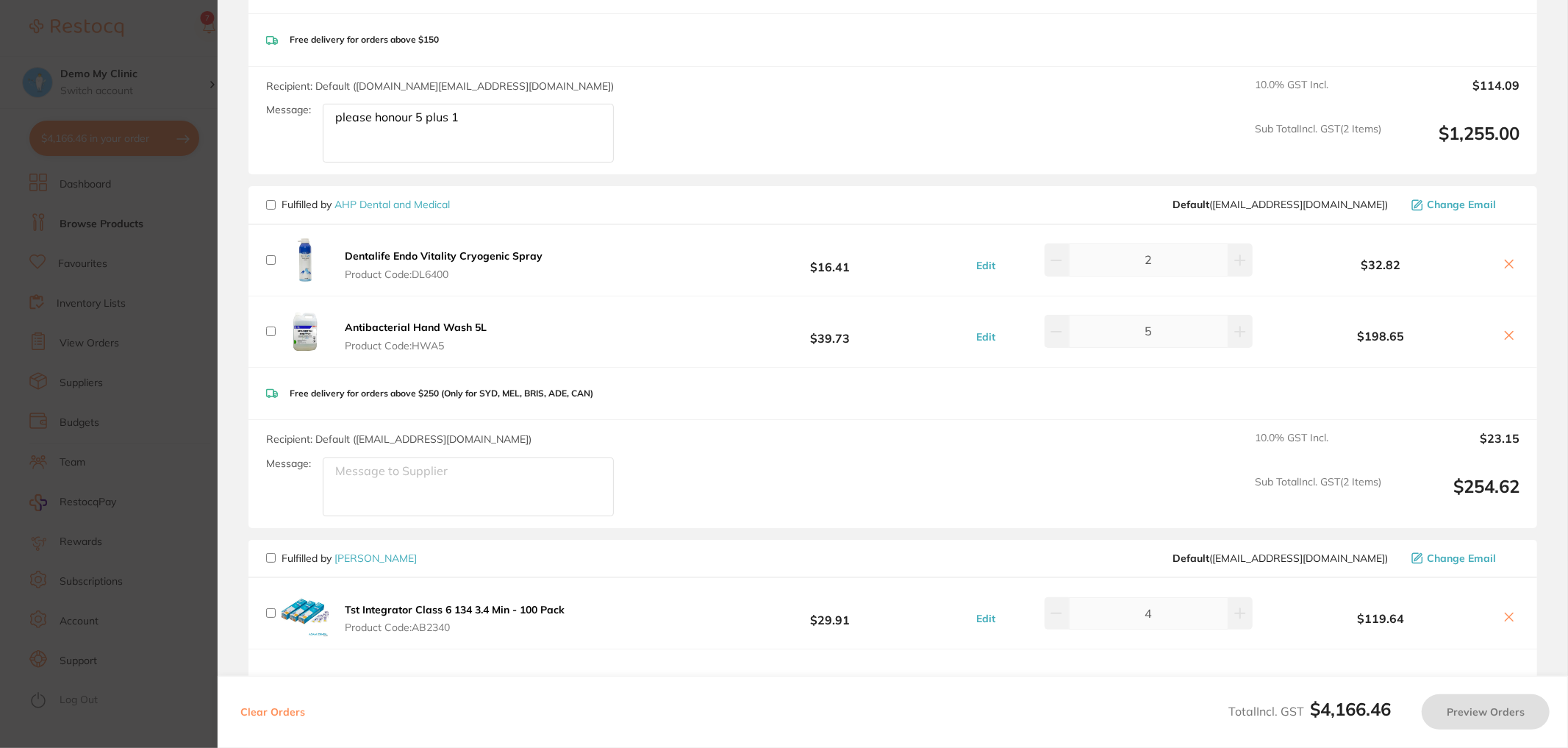
click at [273, 198] on span "Fulfilled by [PERSON_NAME] and Medical" at bounding box center [358, 204] width 184 height 14
click at [274, 200] on input "checkbox" at bounding box center [271, 205] width 10 height 10
checkbox input "true"
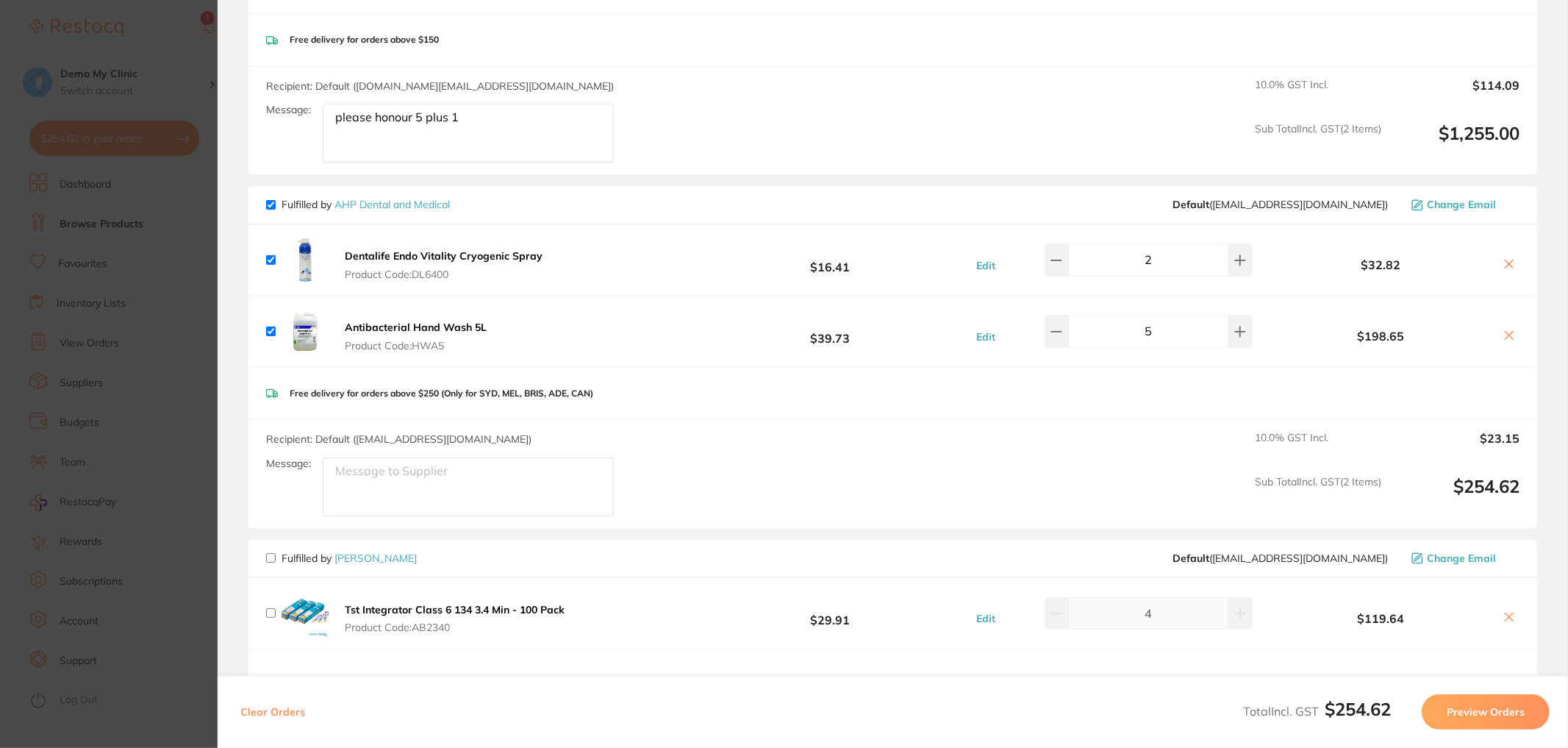
click at [1453, 716] on button "Preview Orders" at bounding box center [1486, 712] width 128 height 35
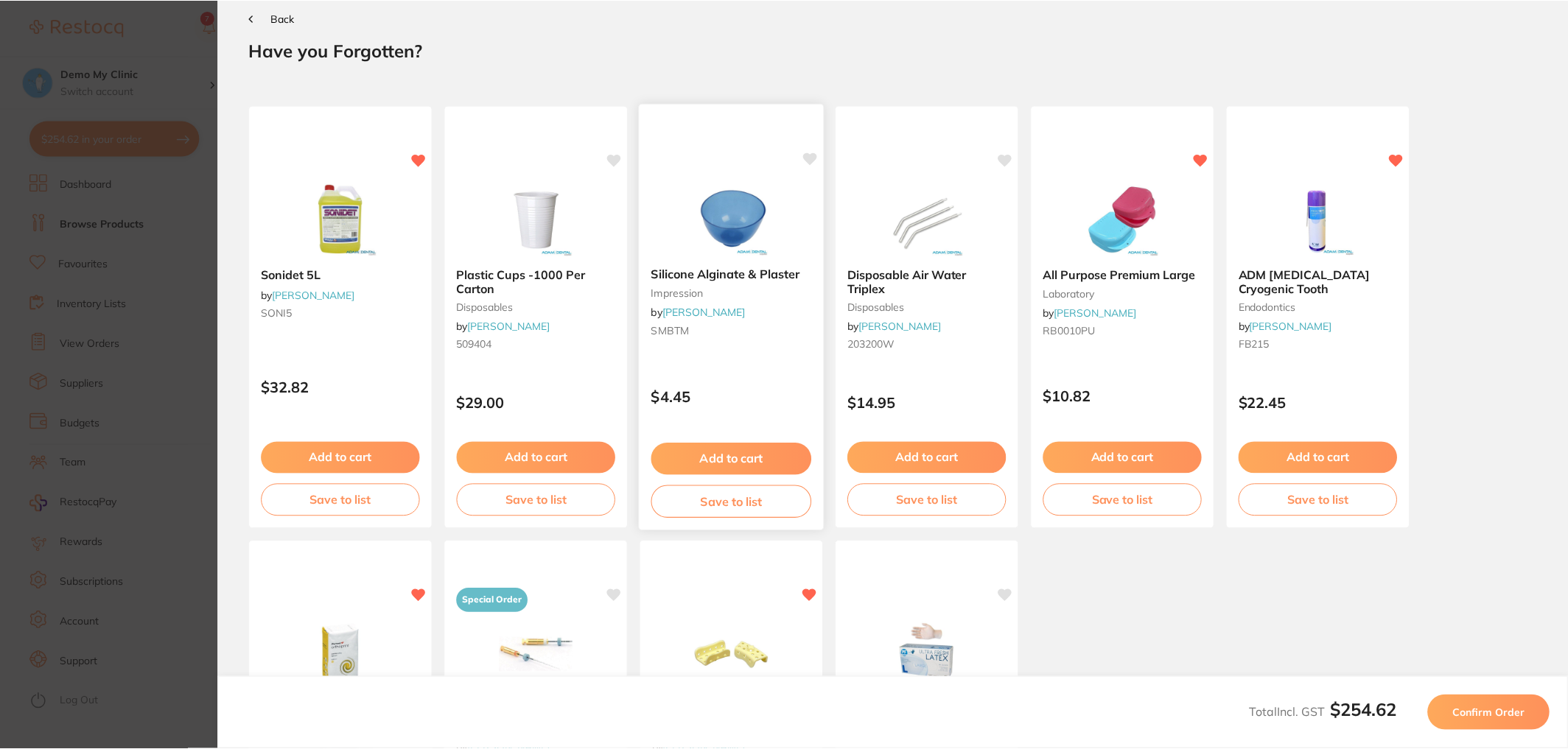
scroll to position [0, 0]
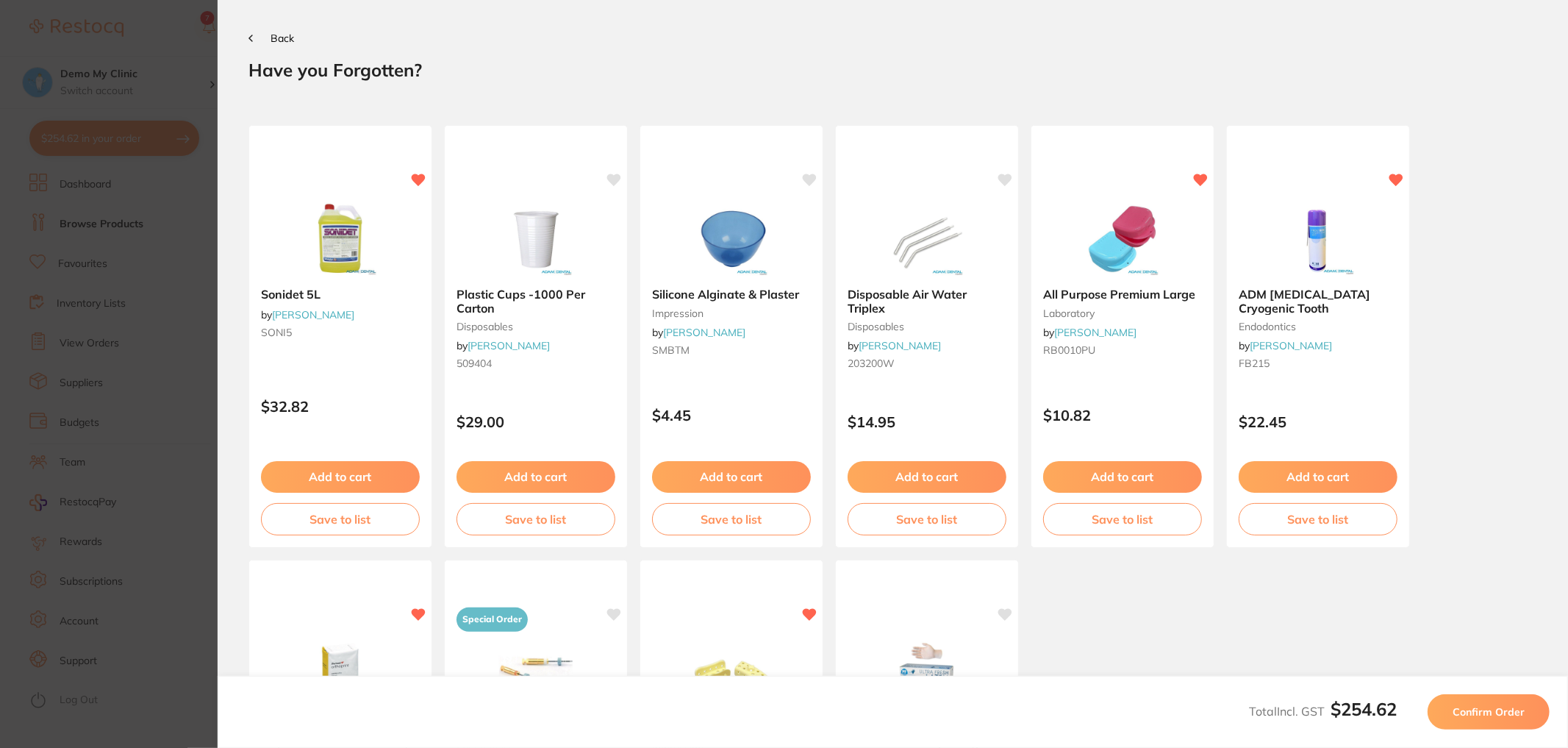
click at [1492, 710] on span "Confirm Order" at bounding box center [1489, 712] width 72 height 14
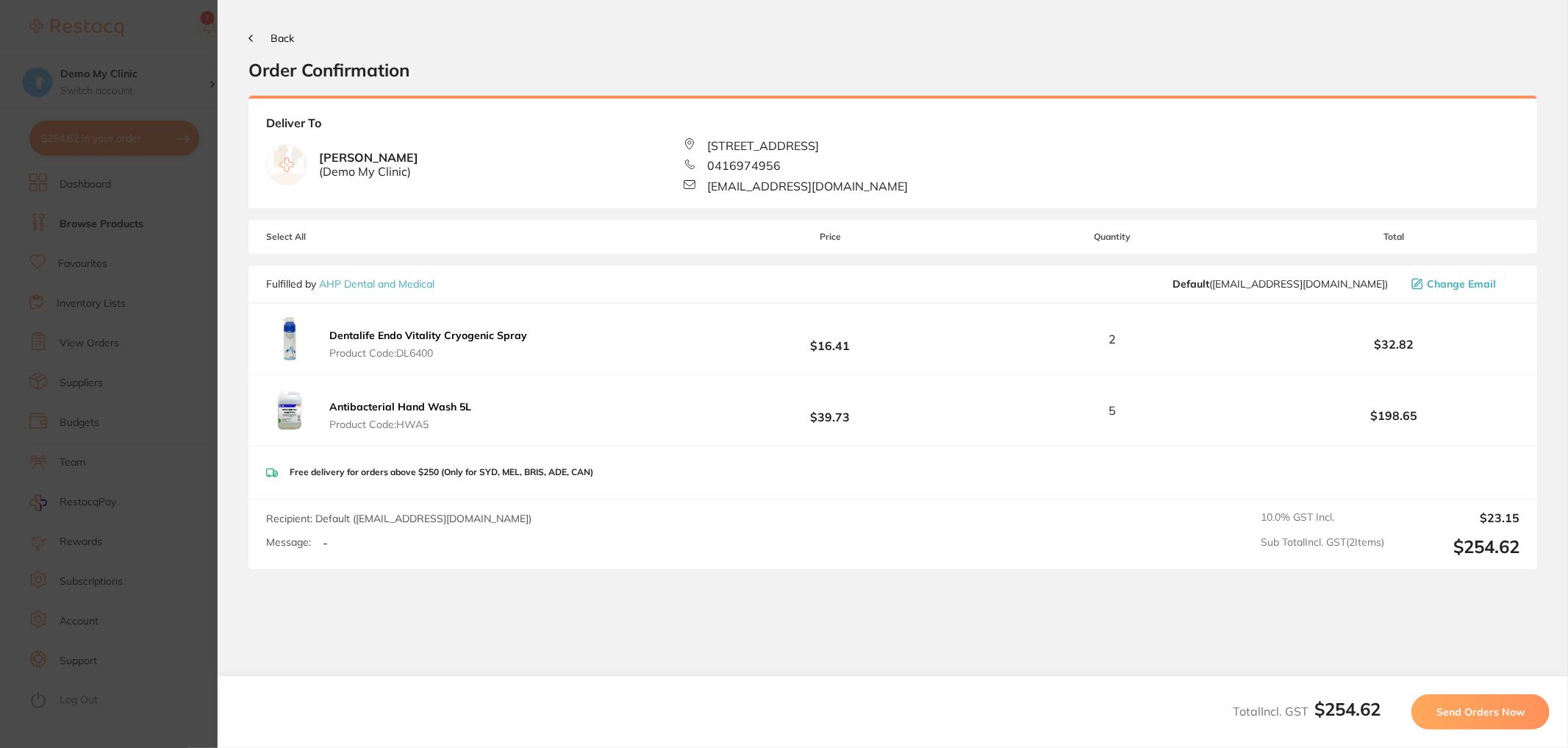
click at [1491, 712] on span "Send Orders Now" at bounding box center [1480, 712] width 89 height 14
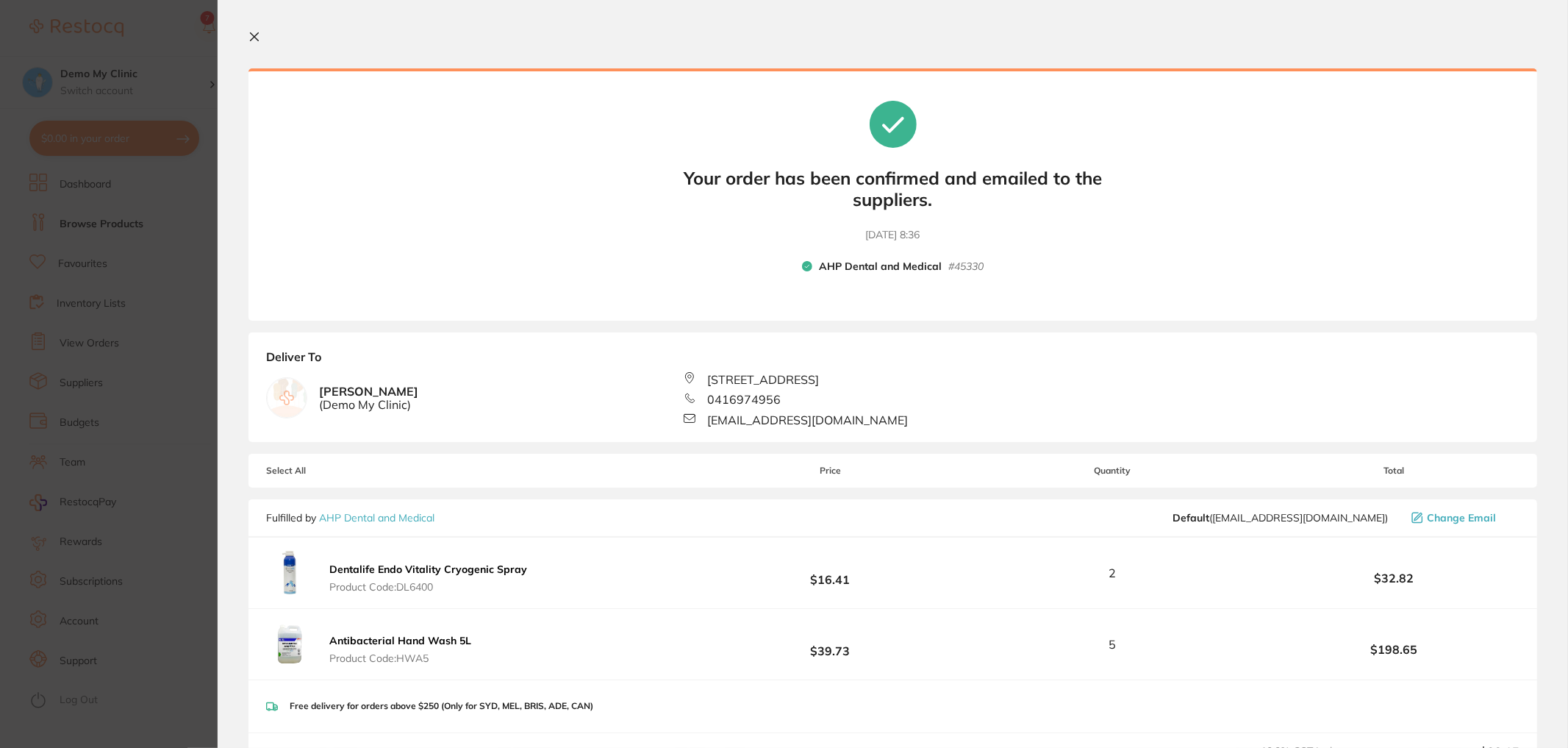
click at [261, 38] on button at bounding box center [257, 38] width 18 height 14
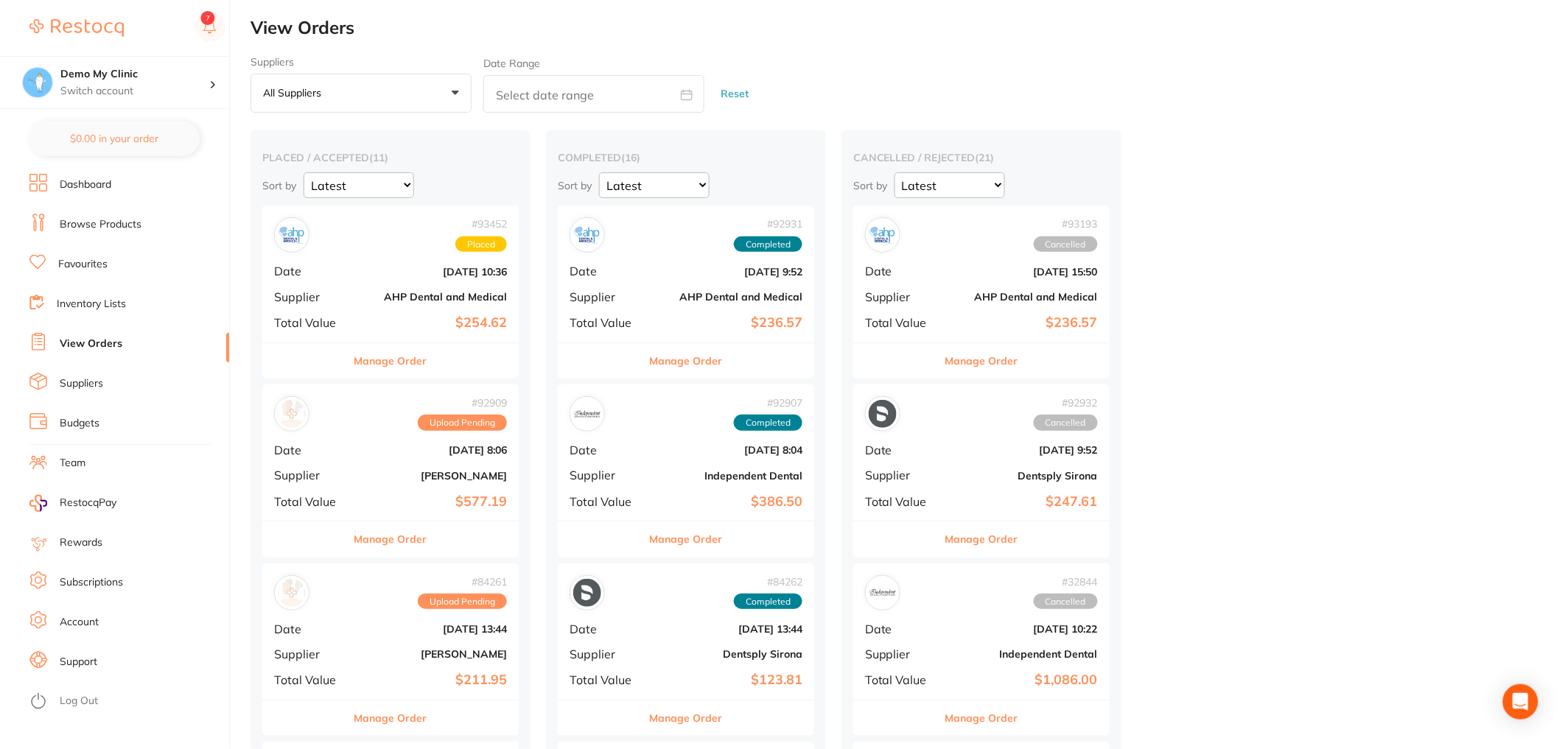
checkbox input "false"
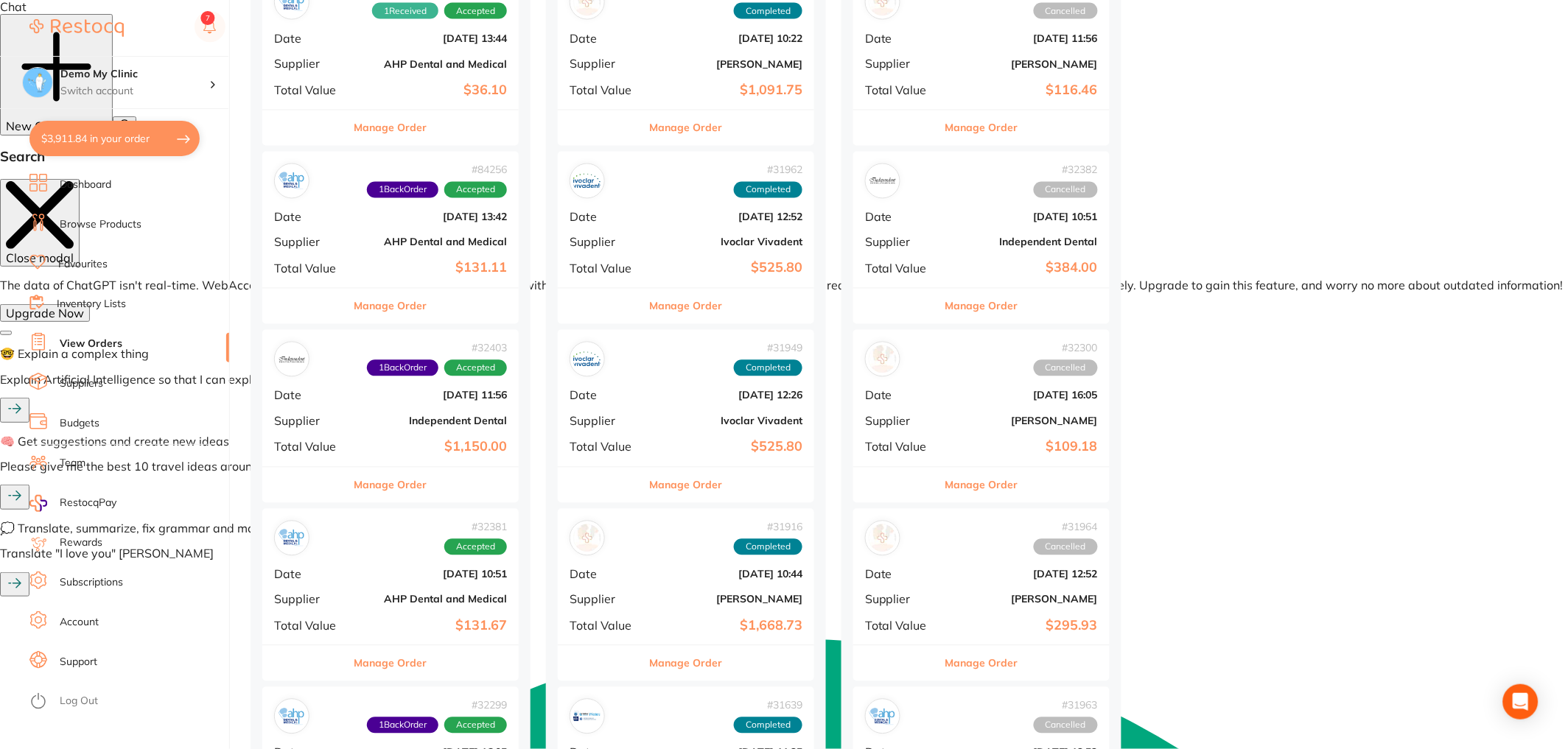
scroll to position [775, 0]
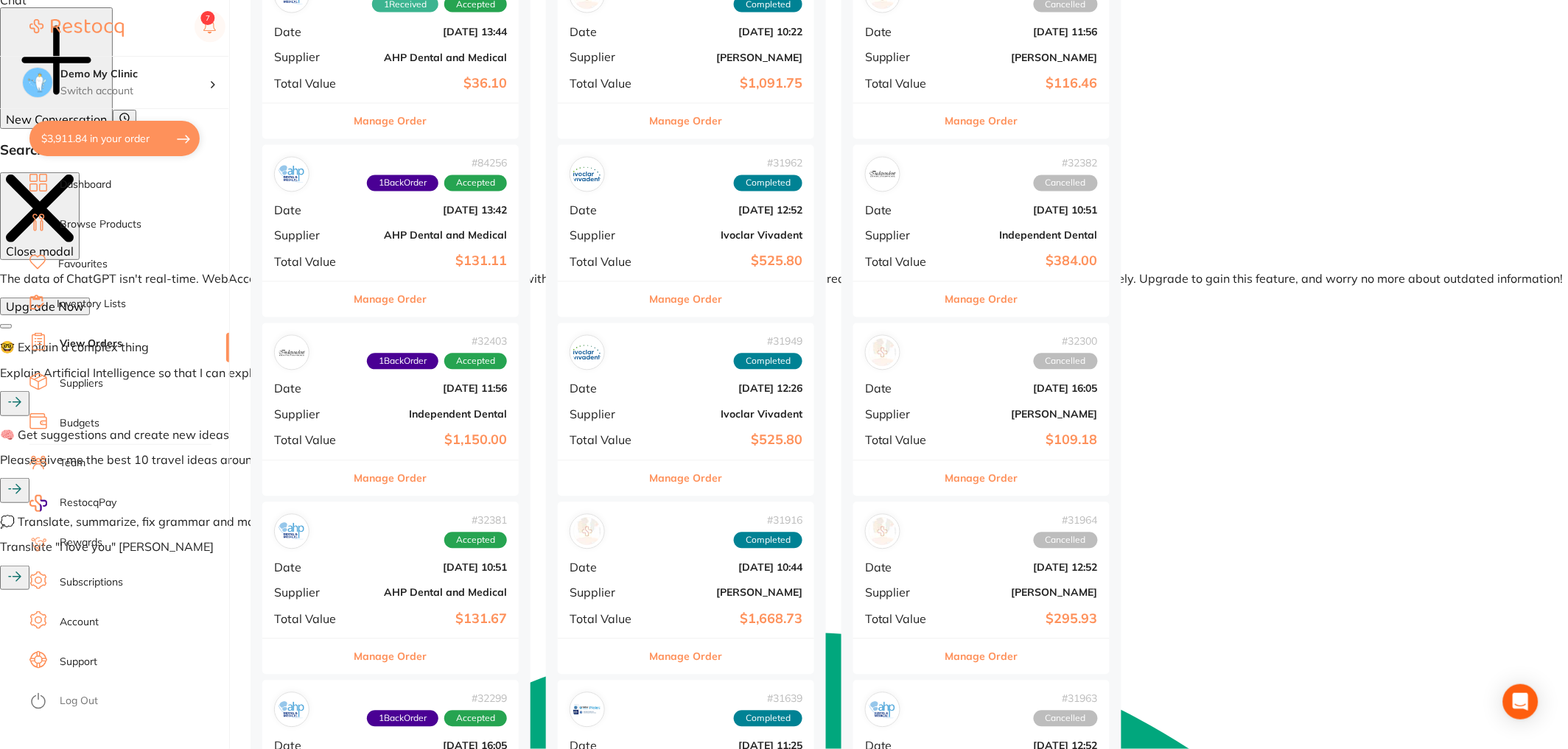
click at [376, 231] on b "AHP Dental and Medical" at bounding box center [433, 235] width 147 height 12
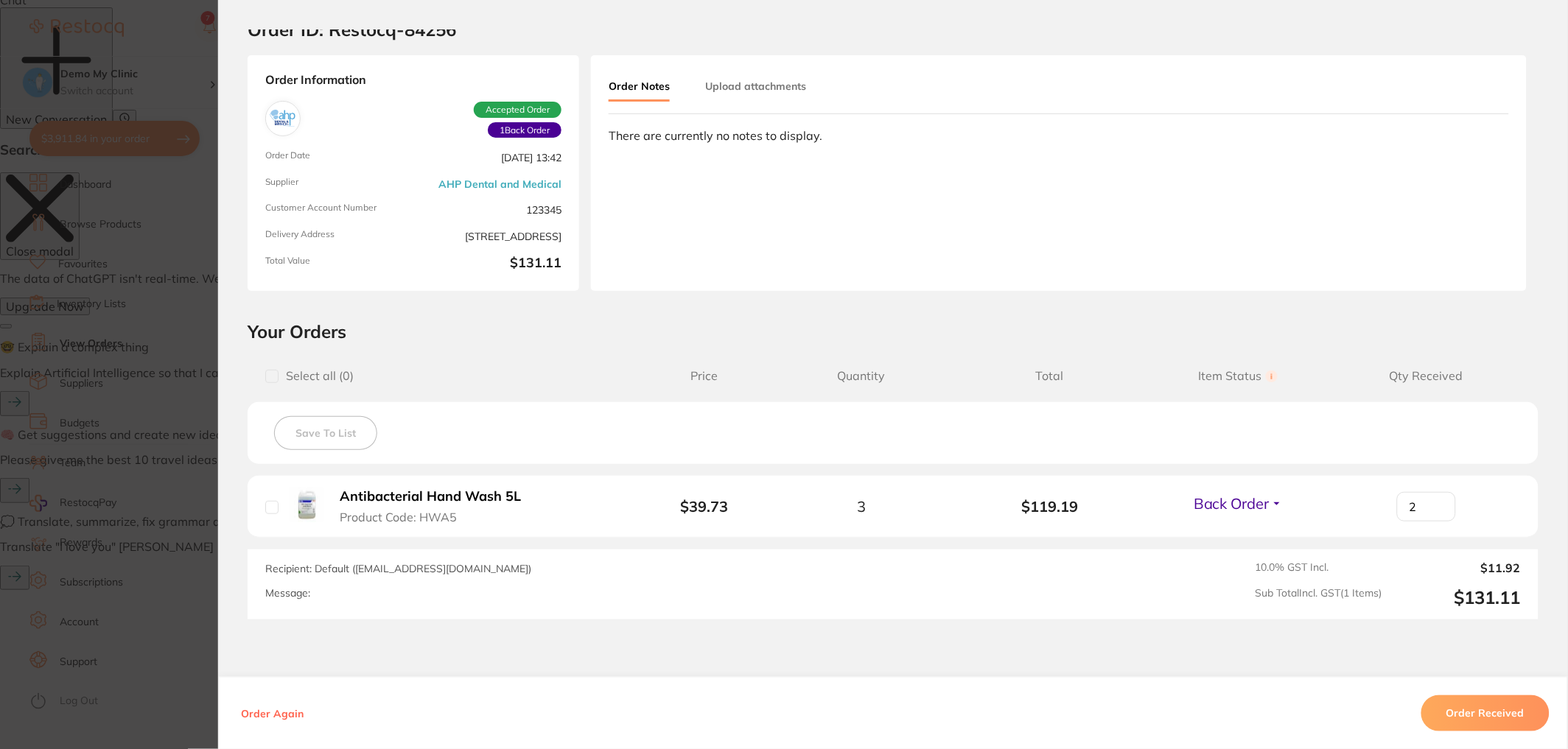
scroll to position [34, 0]
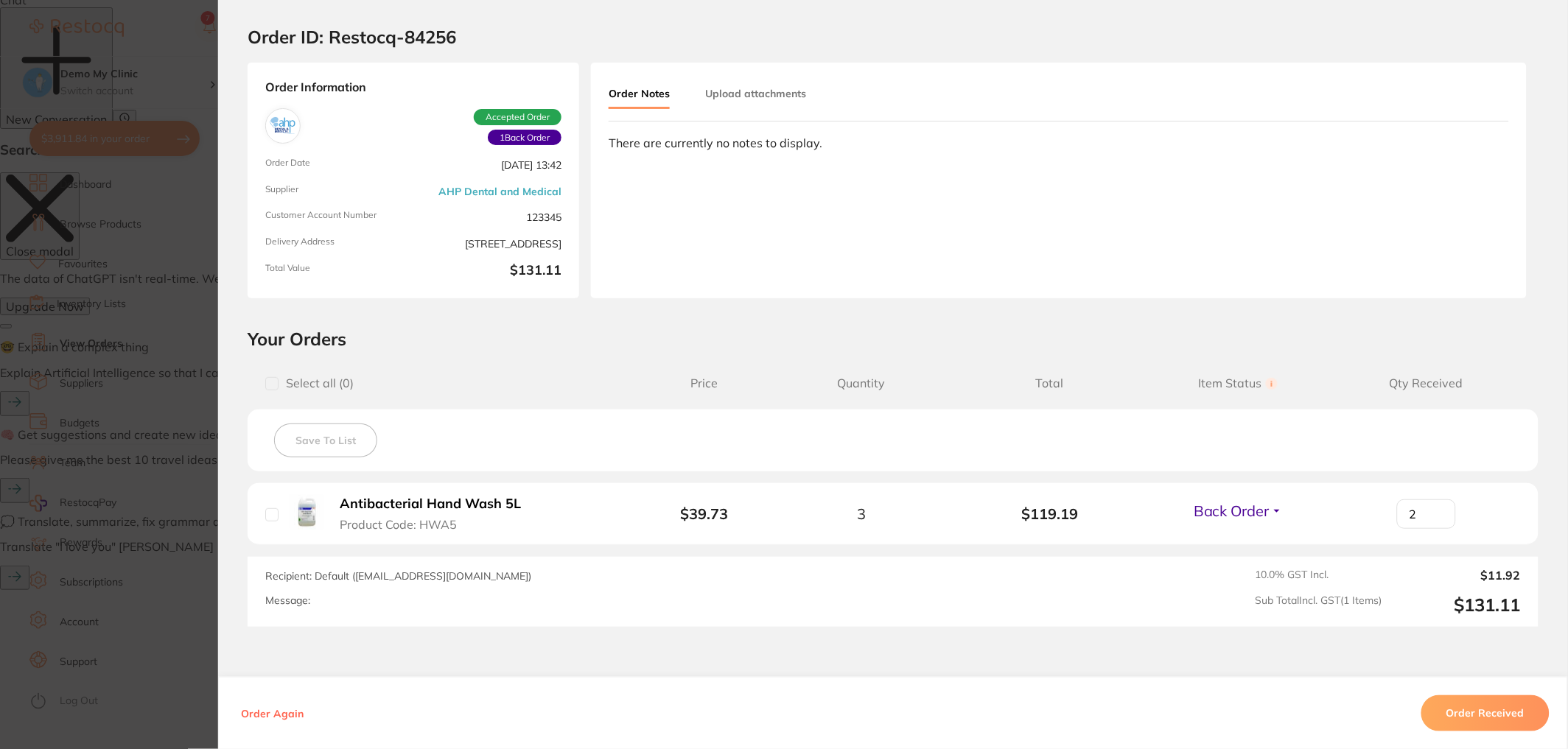
click at [1261, 511] on span "Back Order" at bounding box center [1231, 510] width 76 height 18
type textarea "2"
drag, startPoint x: 1420, startPoint y: 511, endPoint x: 1382, endPoint y: 504, distance: 38.6
click at [1382, 504] on div "2" at bounding box center [1426, 514] width 189 height 30
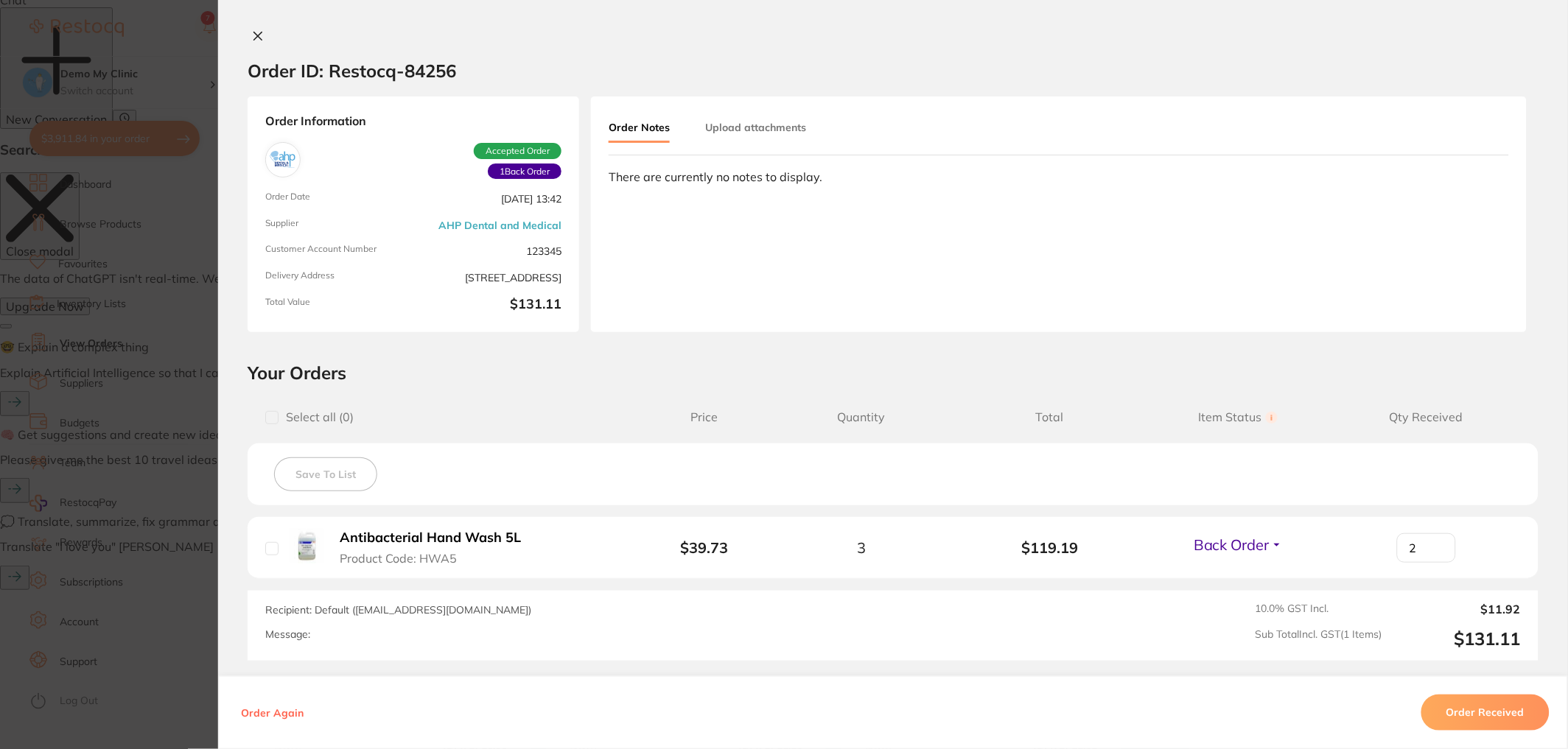
click at [252, 34] on icon at bounding box center [257, 36] width 12 height 12
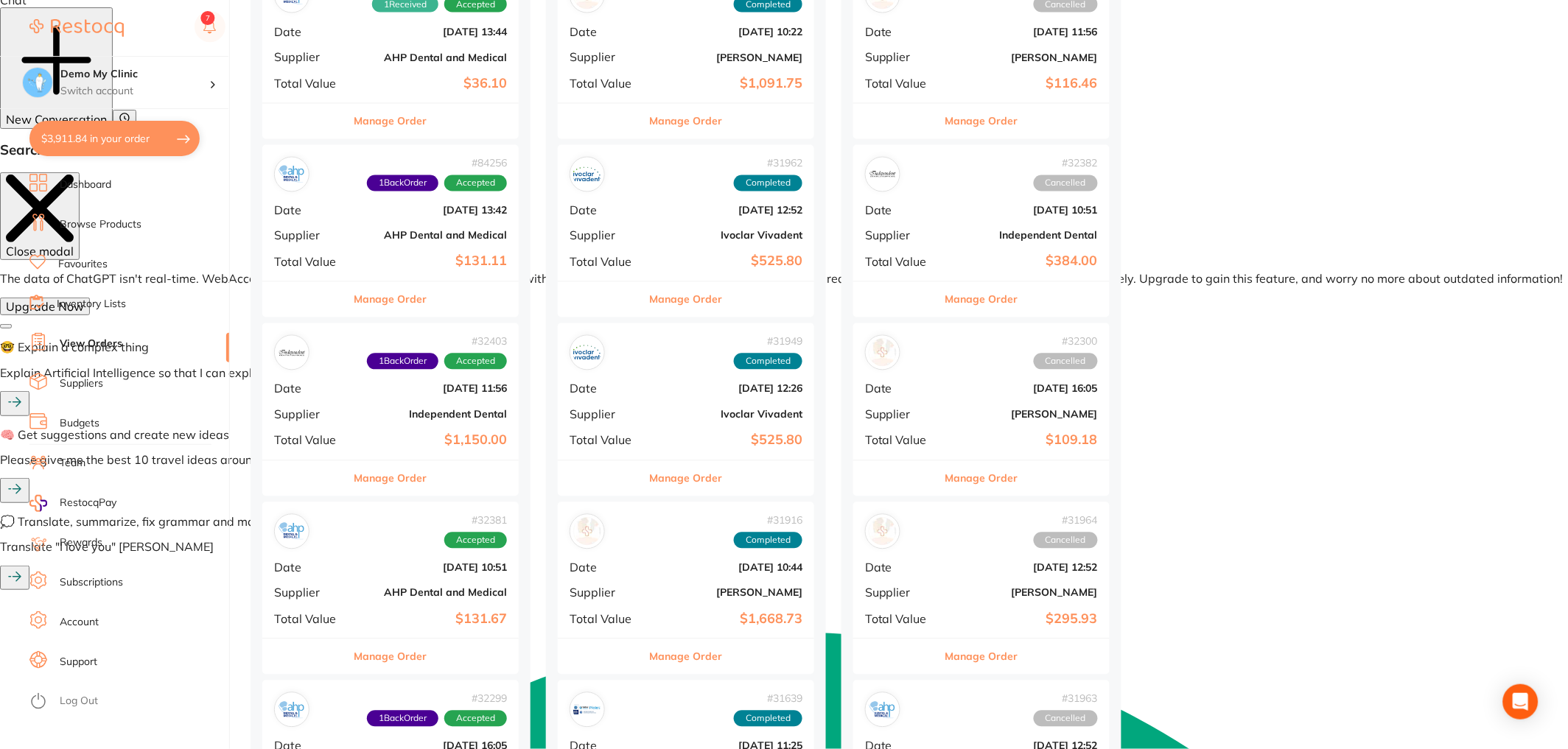
click at [352, 217] on div "# 84256 1 Back Order Accepted Date [DATE] 13:42 Supplier AHP Dental and Medical…" at bounding box center [390, 213] width 257 height 136
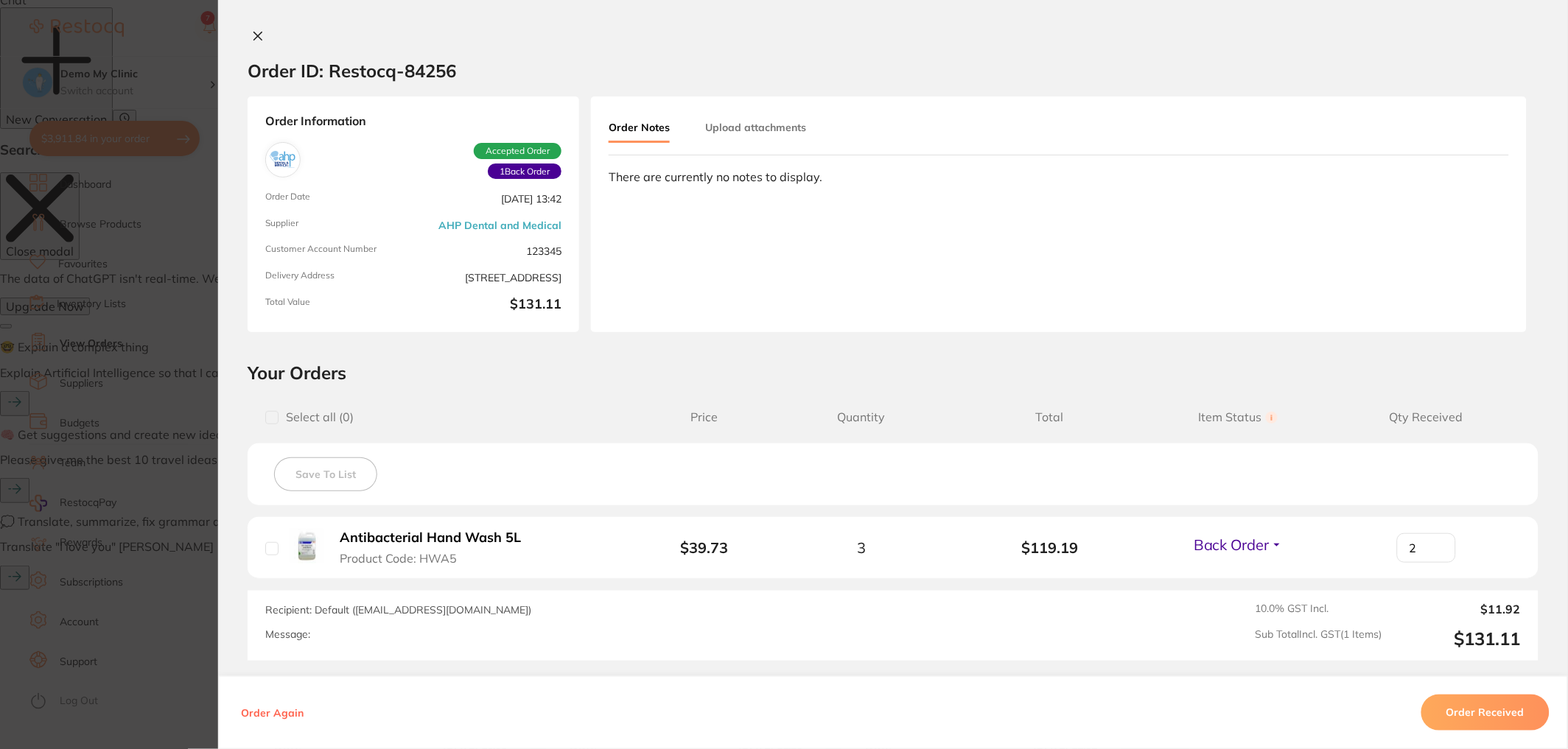
click at [252, 32] on icon at bounding box center [257, 36] width 12 height 12
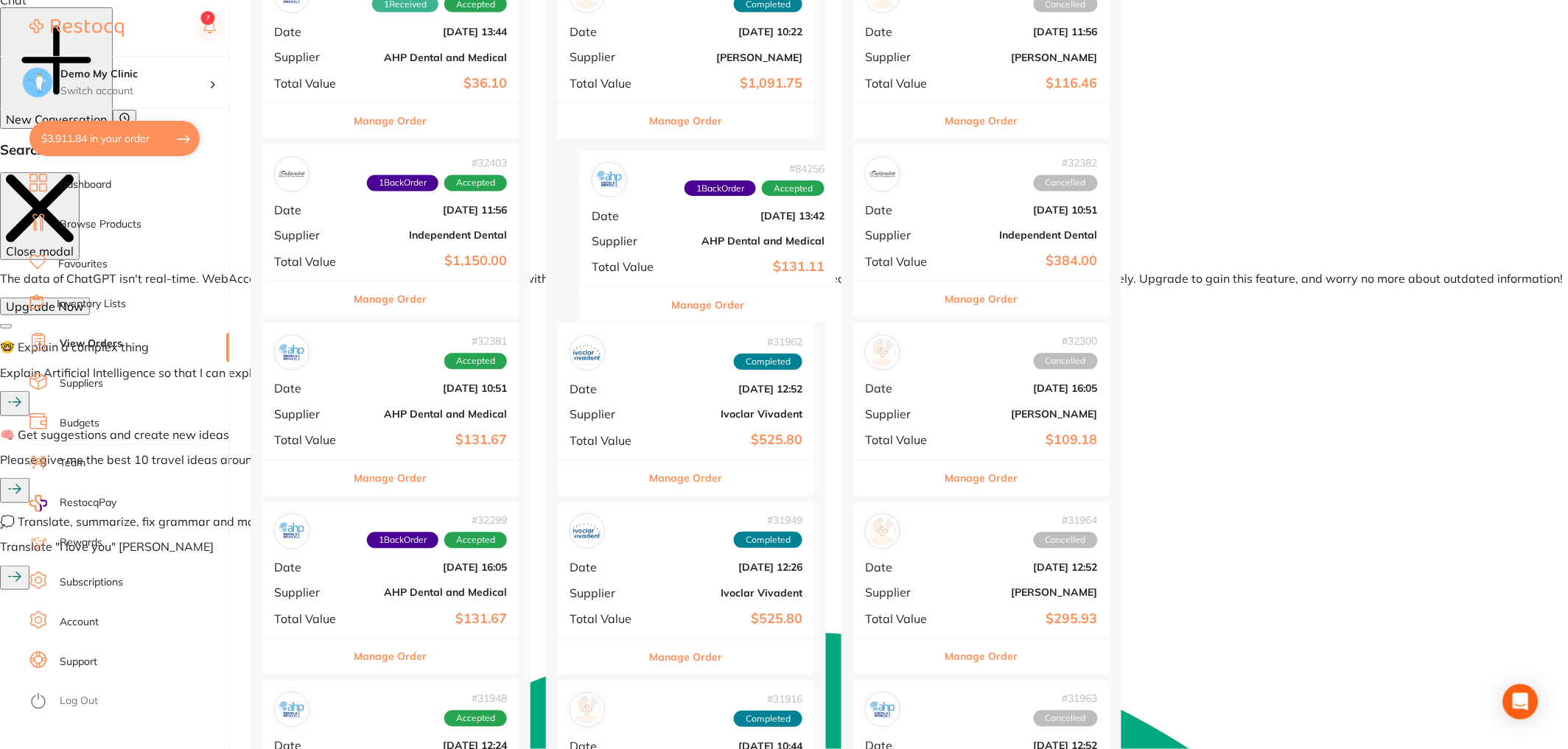
drag, startPoint x: 392, startPoint y: 240, endPoint x: 692, endPoint y: 240, distance: 300.0
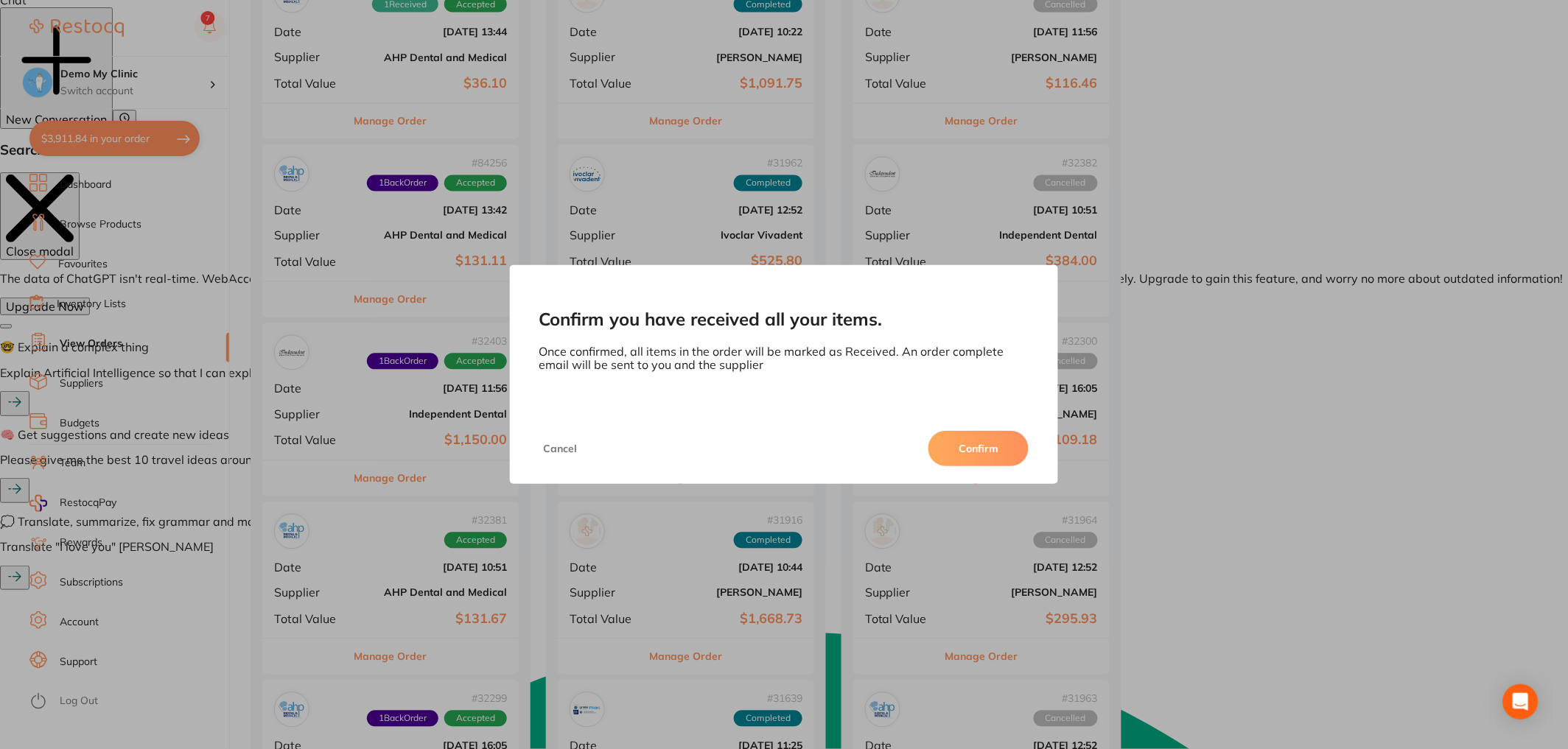
click at [983, 455] on button "Confirm" at bounding box center [978, 448] width 100 height 35
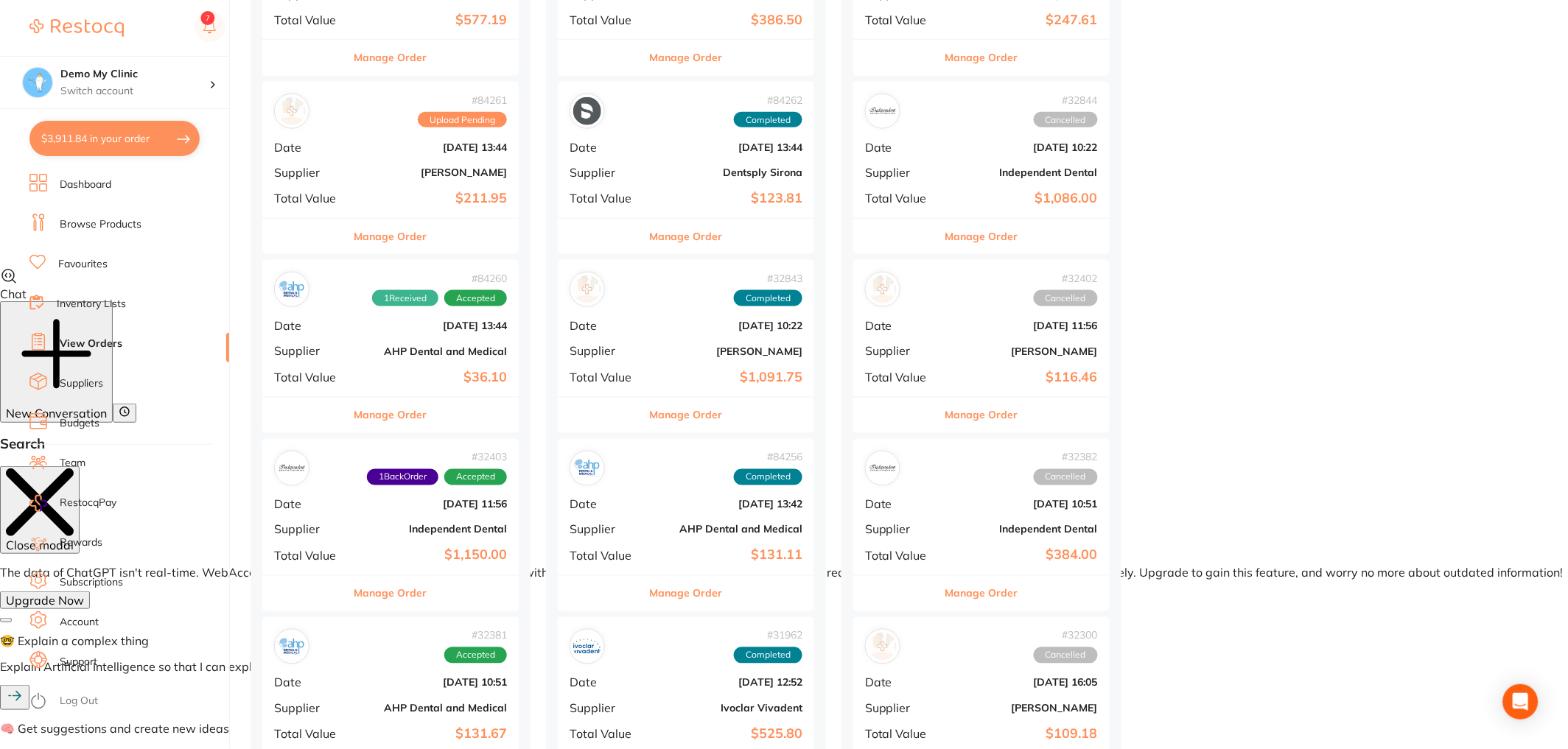
scroll to position [480, 0]
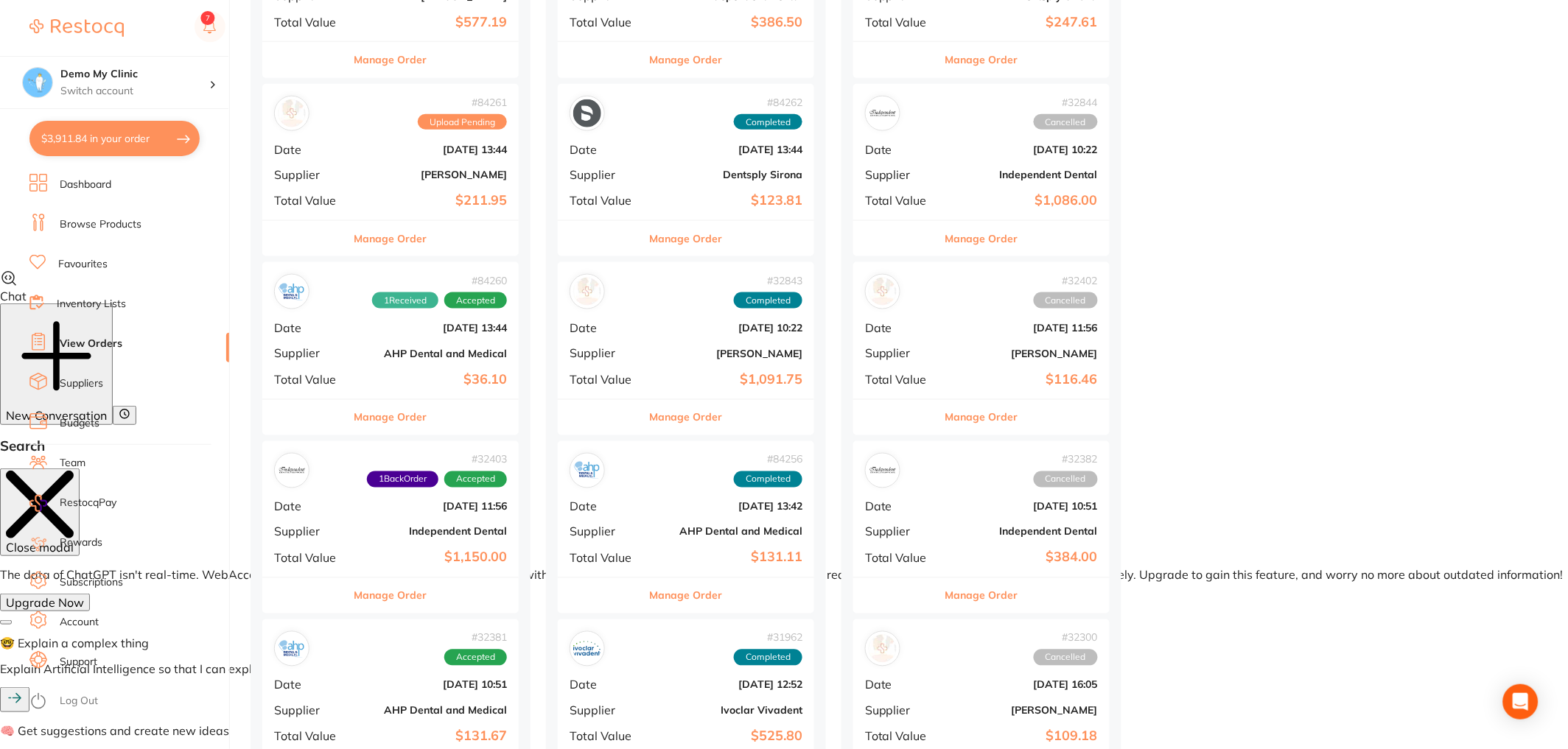
click at [102, 299] on link "Inventory Lists" at bounding box center [91, 304] width 70 height 14
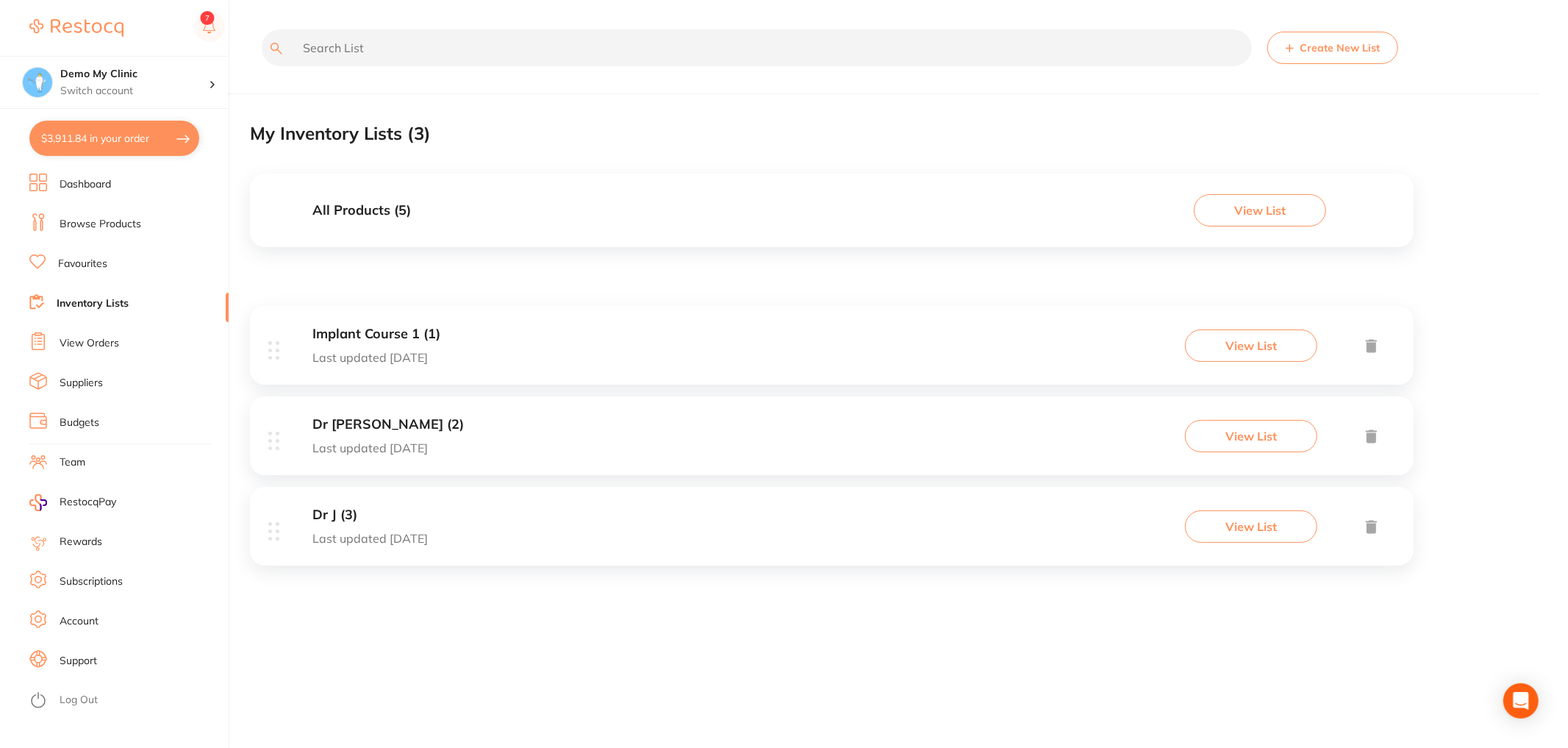
click at [626, 439] on div "Dr [PERSON_NAME] (2) Last updated [DATE] View List" at bounding box center [831, 436] width 1164 height 79
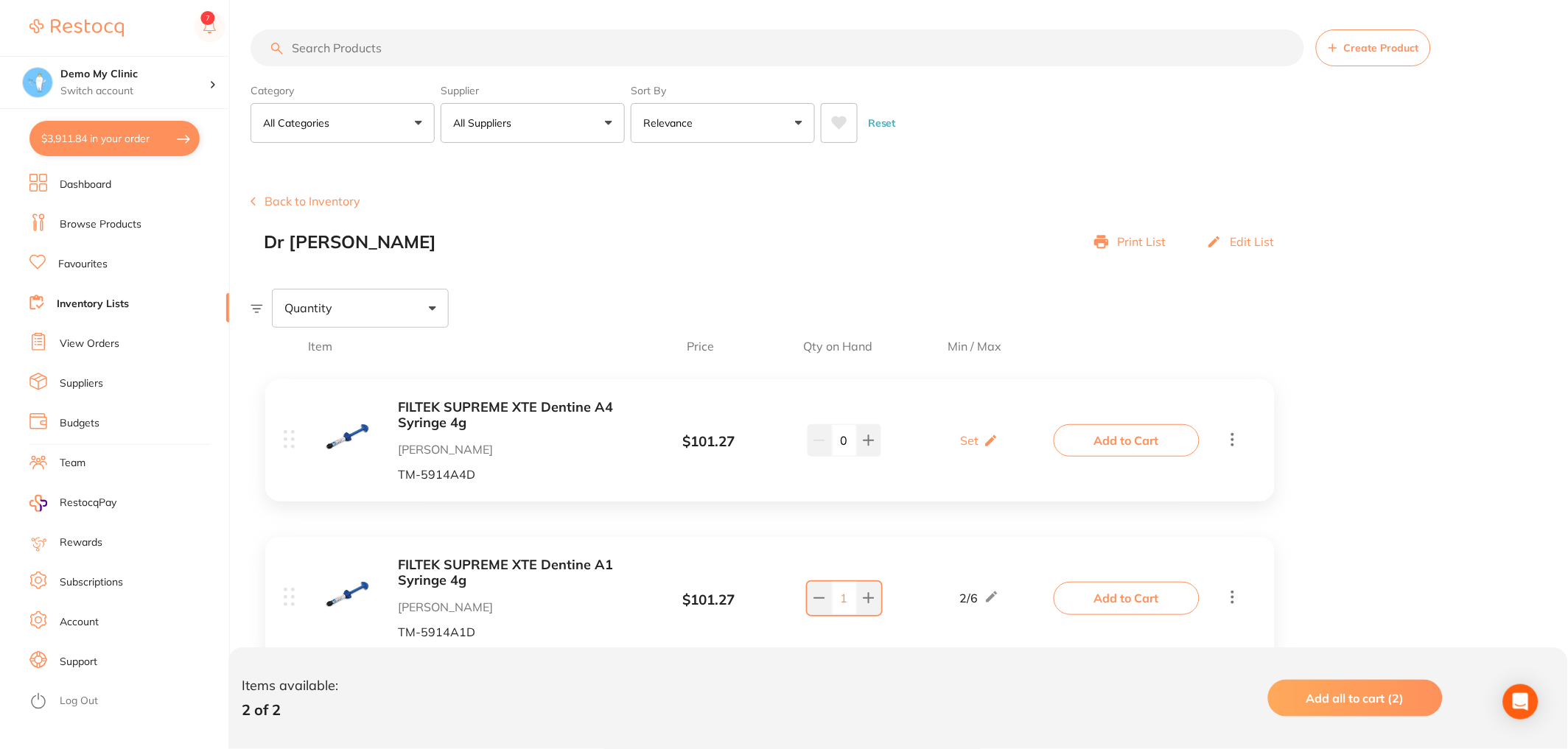
drag, startPoint x: 855, startPoint y: 256, endPoint x: 825, endPoint y: 301, distance: 54.1
click at [825, 301] on section "Create Product Back to Inventory Dr [PERSON_NAME] Print List Edit List Quantity…" at bounding box center [909, 465] width 1318 height 616
click at [301, 199] on button "Back to Inventory" at bounding box center [305, 201] width 110 height 14
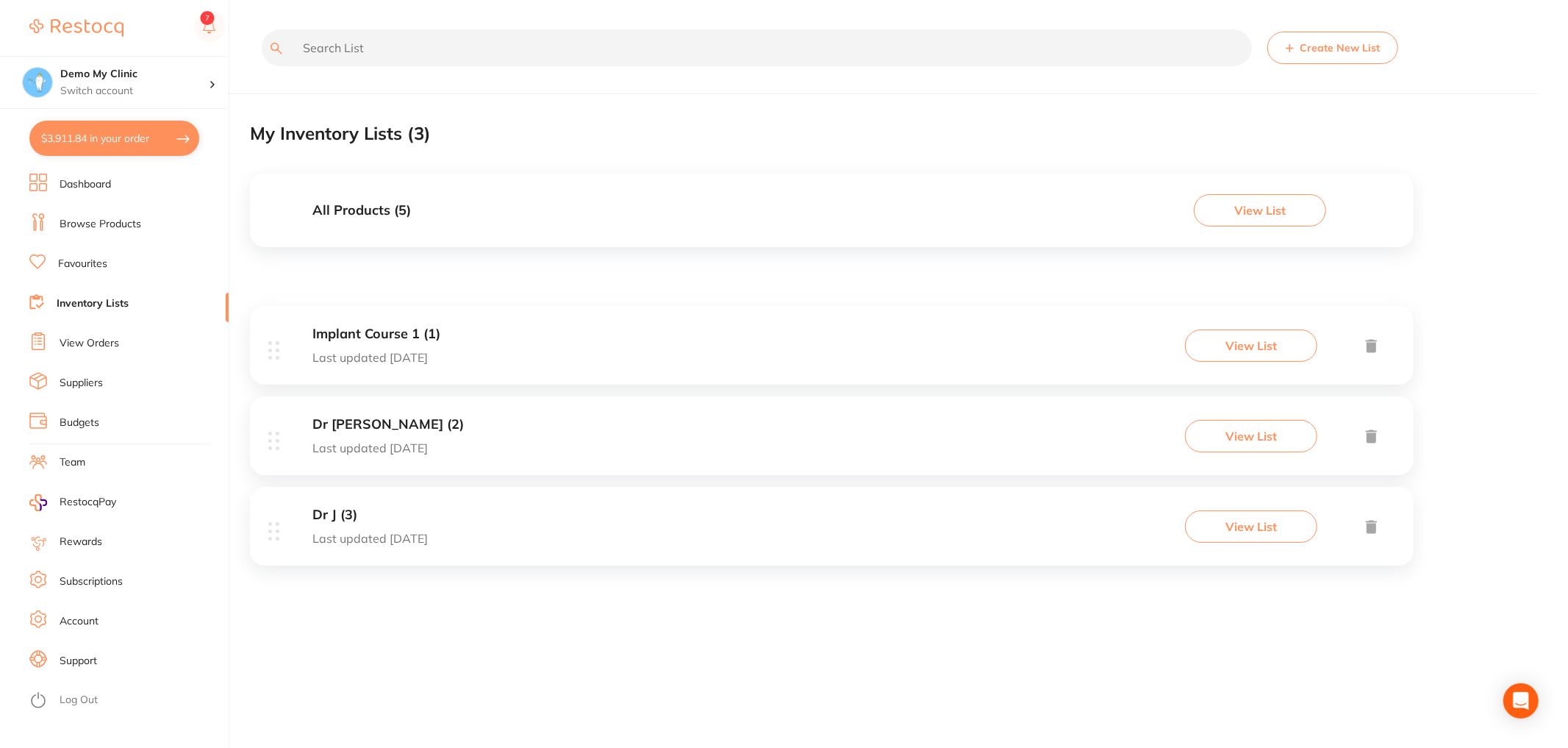
click at [1282, 47] on button "Create New List" at bounding box center [1333, 48] width 131 height 33
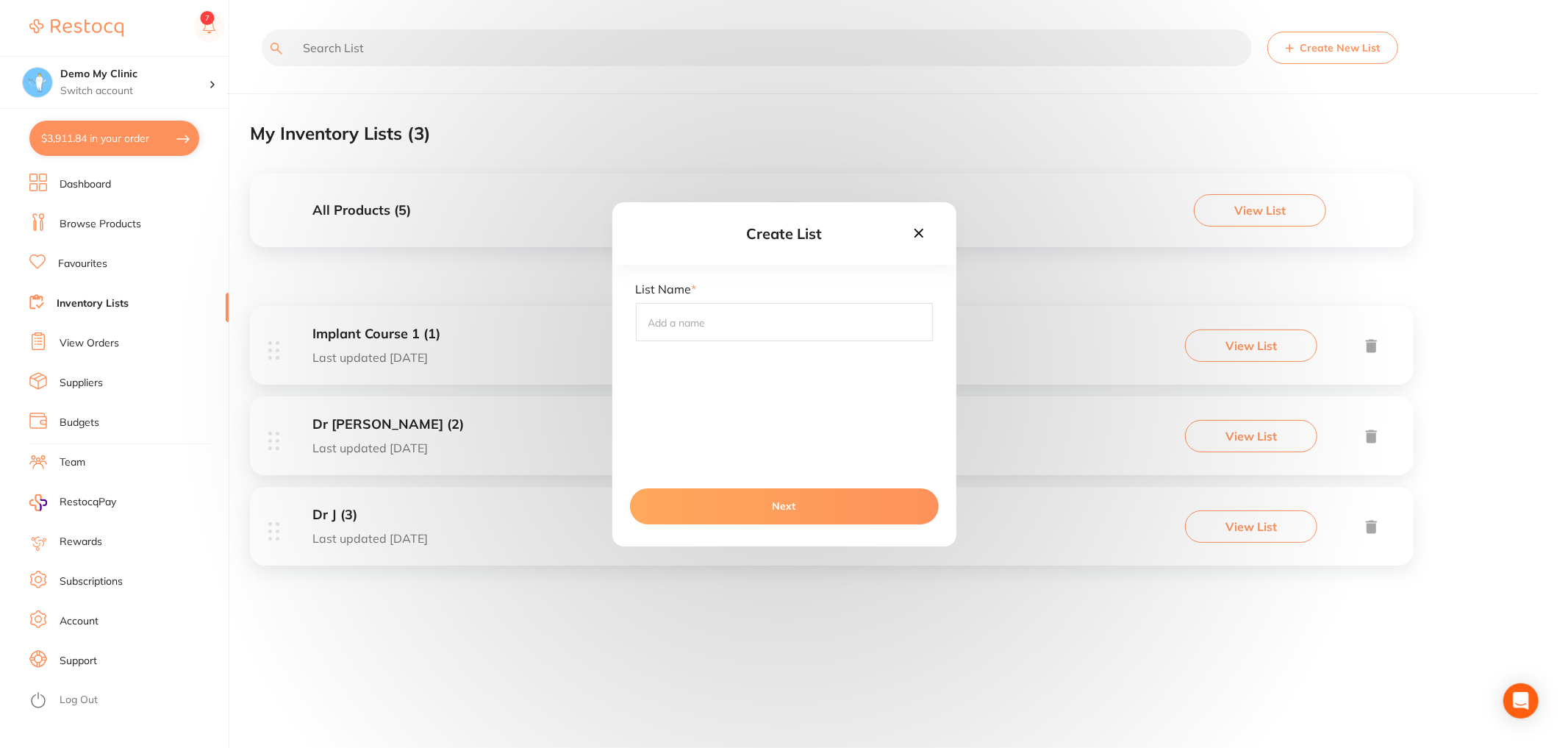
click at [716, 320] on input "text" at bounding box center [784, 323] width 297 height 38
type input "Disposables"
click at [760, 507] on button "Next" at bounding box center [784, 506] width 309 height 35
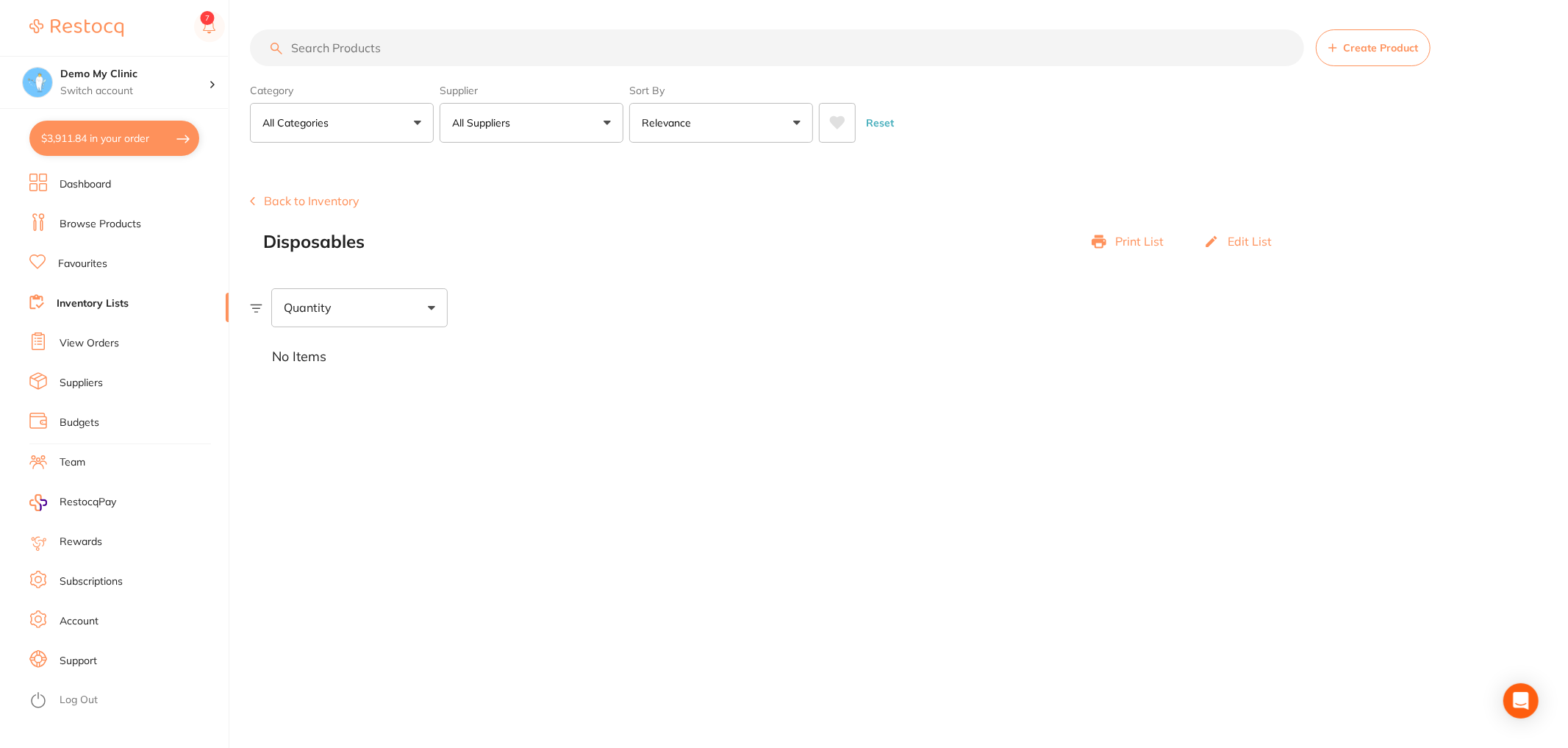
click at [441, 46] on input "search" at bounding box center [776, 48] width 1054 height 37
click at [407, 47] on input "search" at bounding box center [776, 48] width 1054 height 37
click at [409, 47] on input "search" at bounding box center [776, 48] width 1054 height 37
click at [247, 201] on div "$3,911.84 Demo My Clinic Switch account Demo My Clinic $3,911.84 in your order …" at bounding box center [784, 374] width 1568 height 748
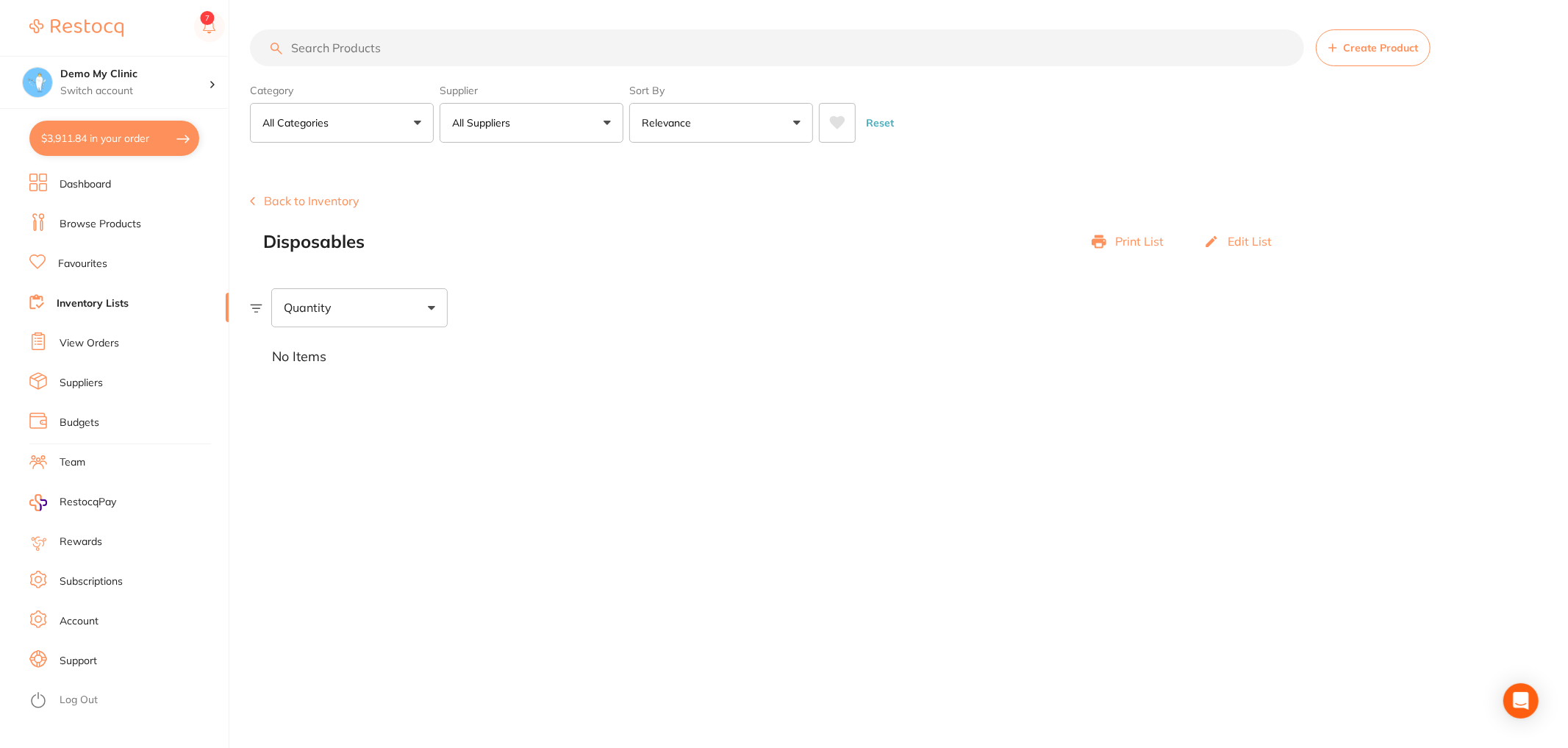
click at [260, 203] on button "Back to Inventory" at bounding box center [304, 200] width 109 height 14
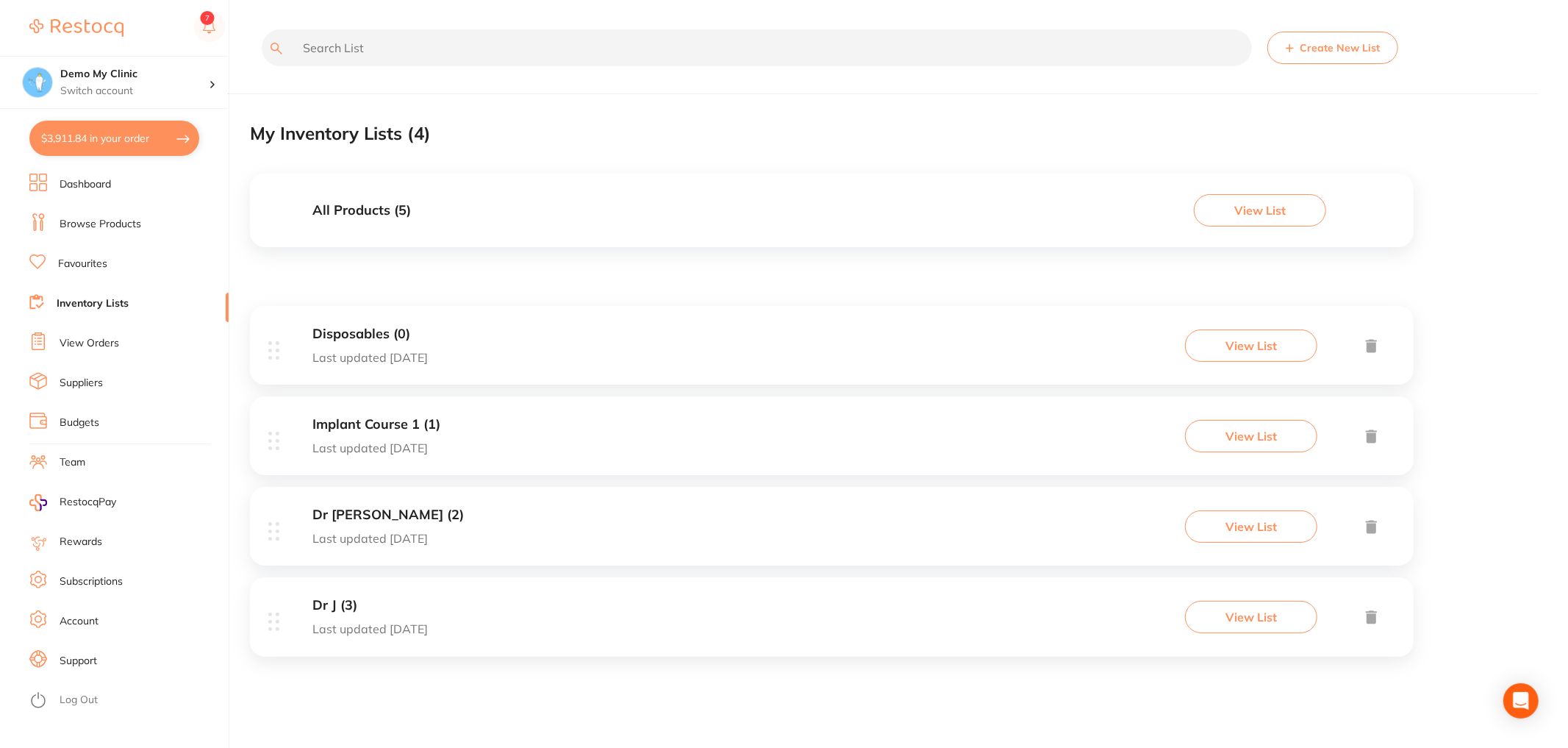
click at [616, 602] on div "Dr J (3) Last updated [DATE] View List" at bounding box center [831, 616] width 1164 height 79
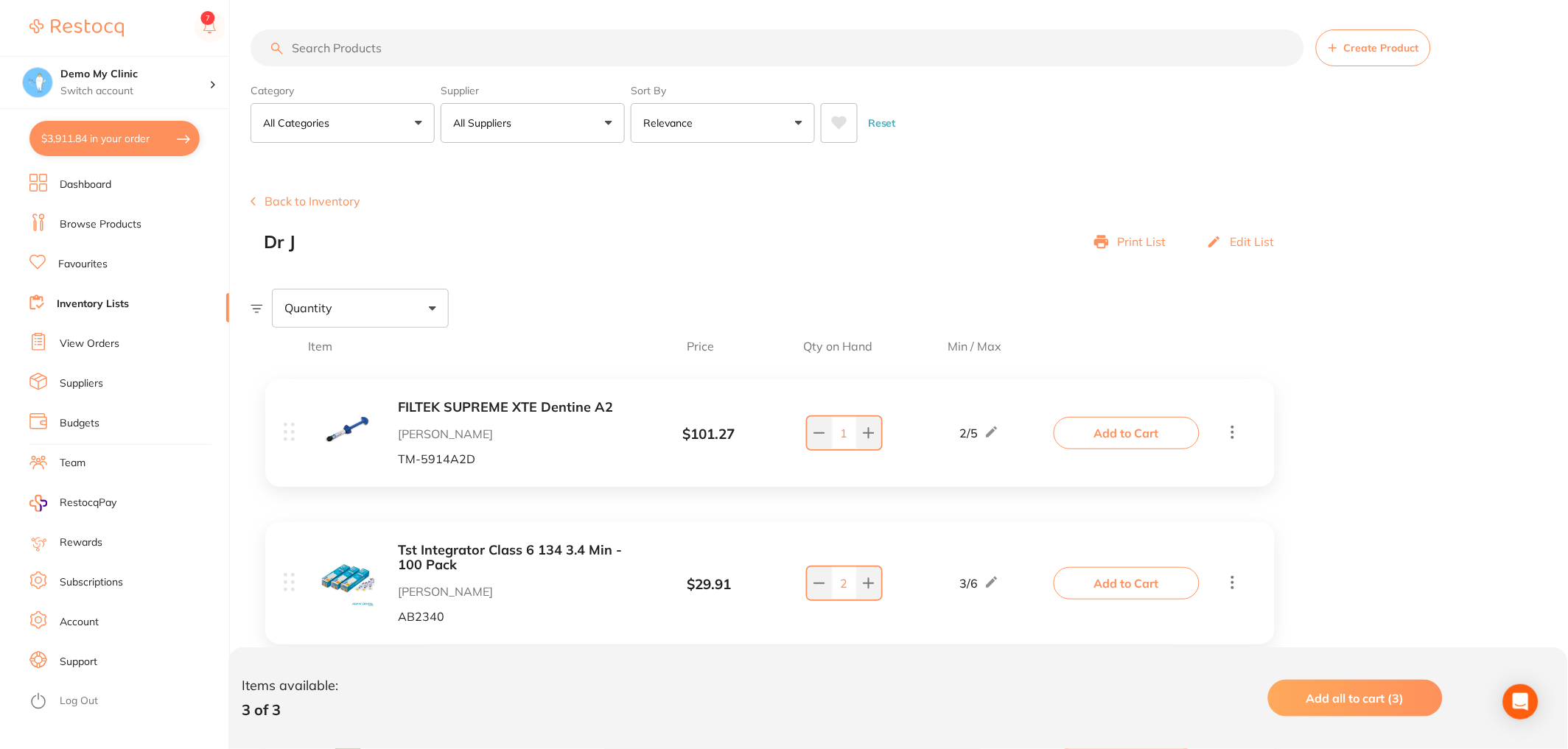
scroll to position [182, 0]
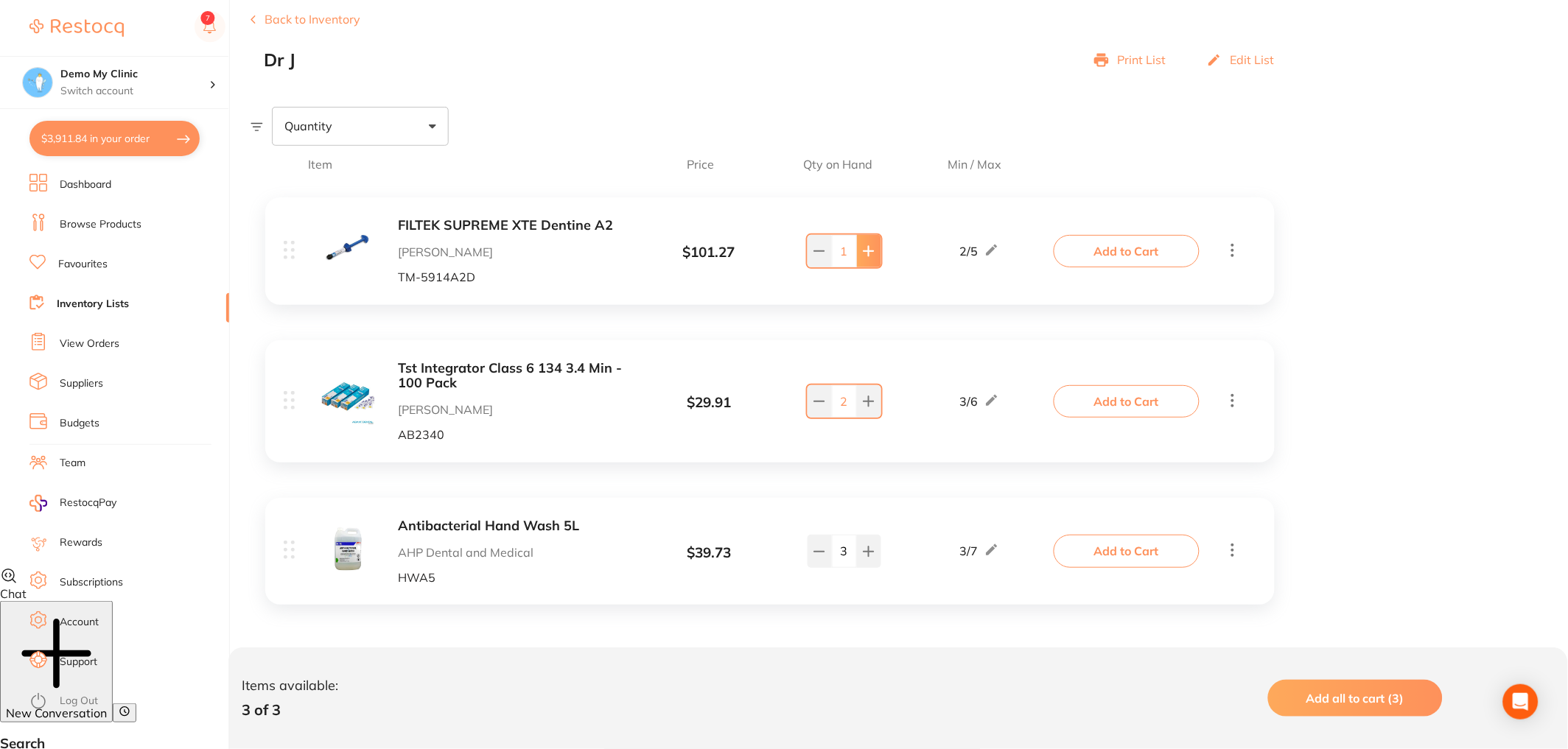
click at [875, 253] on button at bounding box center [869, 251] width 24 height 33
click at [876, 253] on button at bounding box center [869, 251] width 24 height 33
type input "3"
click at [872, 398] on icon at bounding box center [868, 401] width 12 height 12
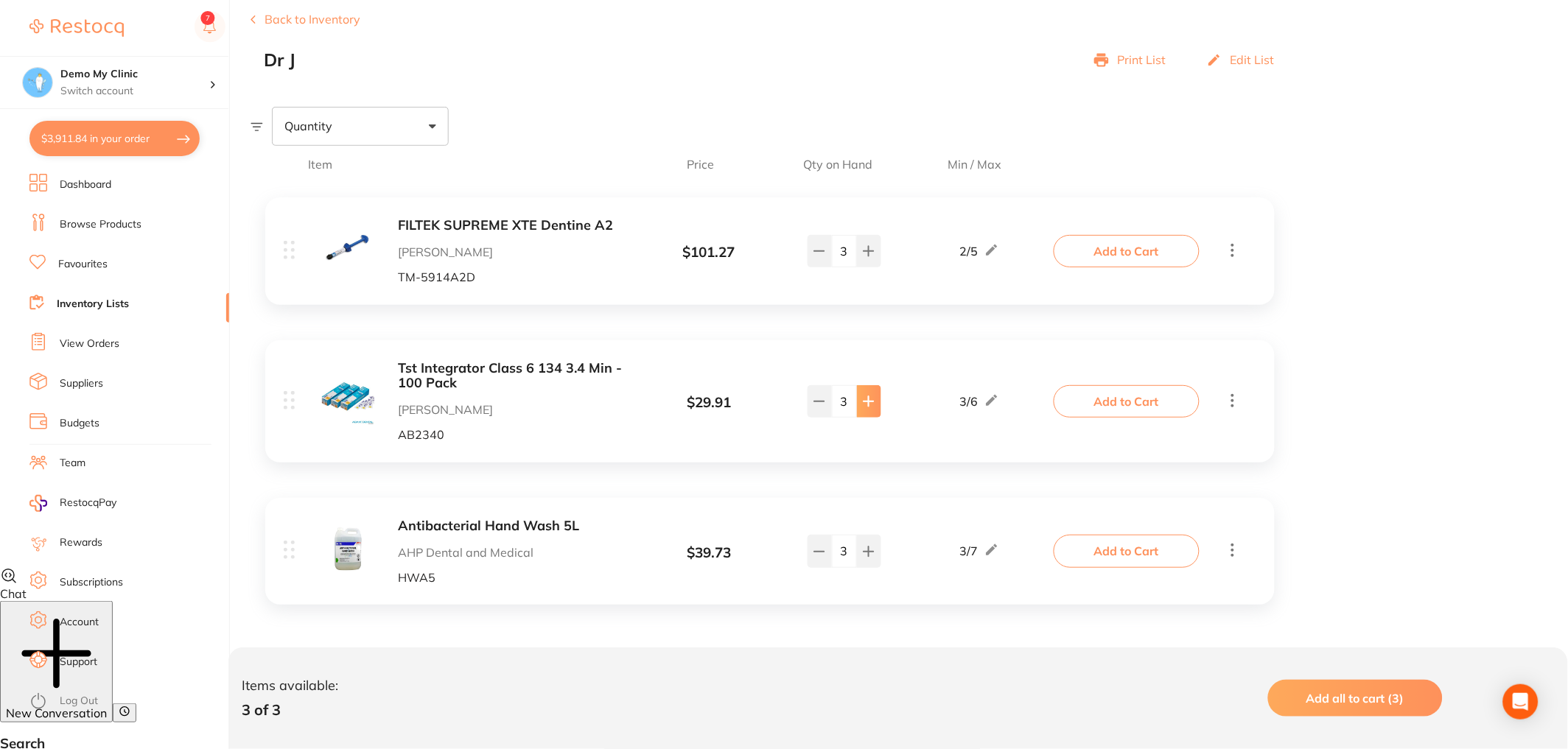
type input "4"
click at [822, 549] on icon at bounding box center [819, 552] width 12 height 12
type input "2"
click at [211, 39] on rect at bounding box center [209, 26] width 31 height 31
drag, startPoint x: 869, startPoint y: 99, endPoint x: 862, endPoint y: 96, distance: 7.6
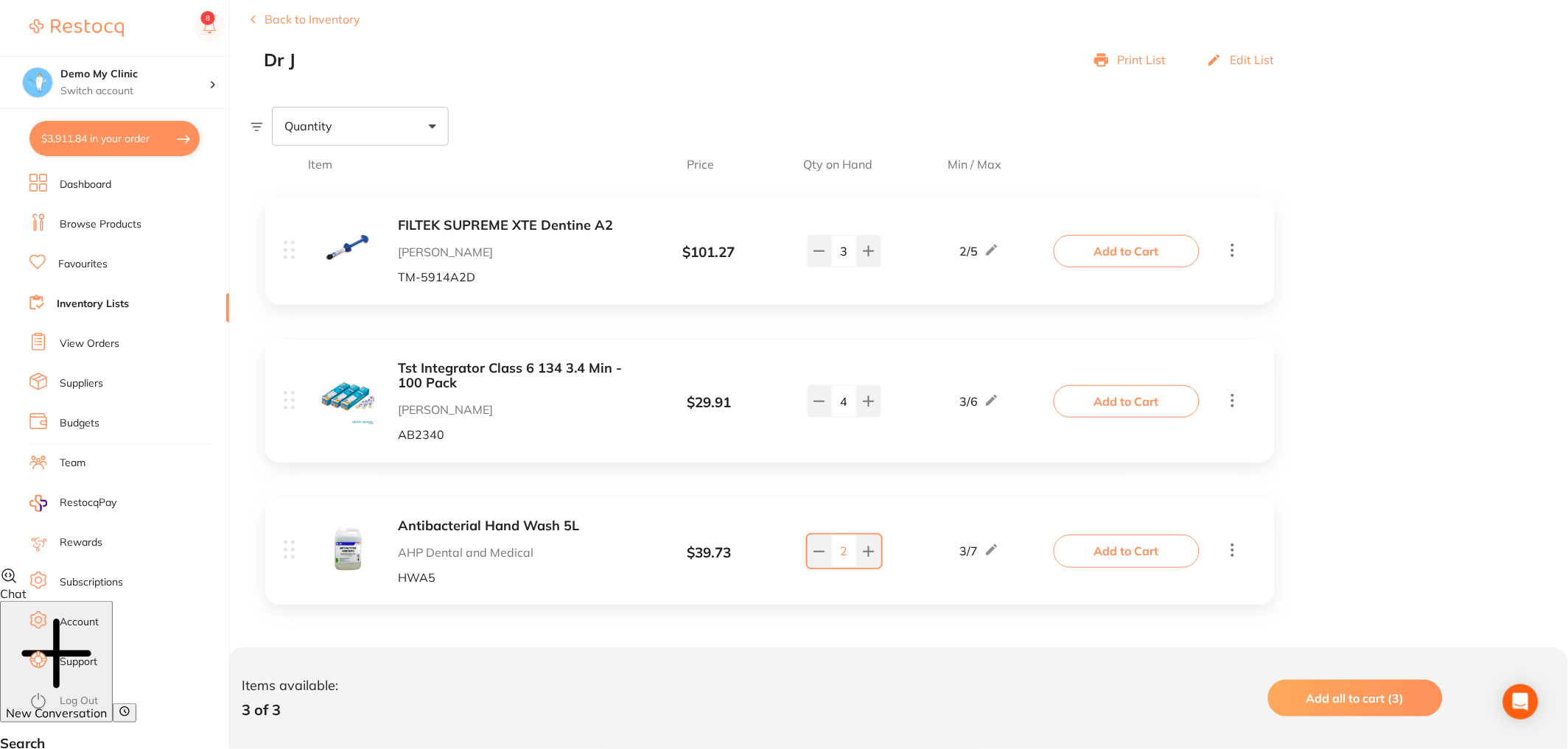
click at [868, 98] on section "Create Product Back to Inventory Dr J Print List Edit List Quantity Item Price …" at bounding box center [909, 348] width 1318 height 744
drag, startPoint x: 800, startPoint y: 98, endPoint x: 776, endPoint y: 141, distance: 49.2
click at [776, 141] on section "Create Product Back to Inventory Dr J Print List Edit List Quantity Item Price …" at bounding box center [909, 348] width 1318 height 744
click at [854, 110] on div "Quantity" at bounding box center [909, 126] width 1318 height 38
click at [820, 252] on icon at bounding box center [819, 251] width 12 height 12
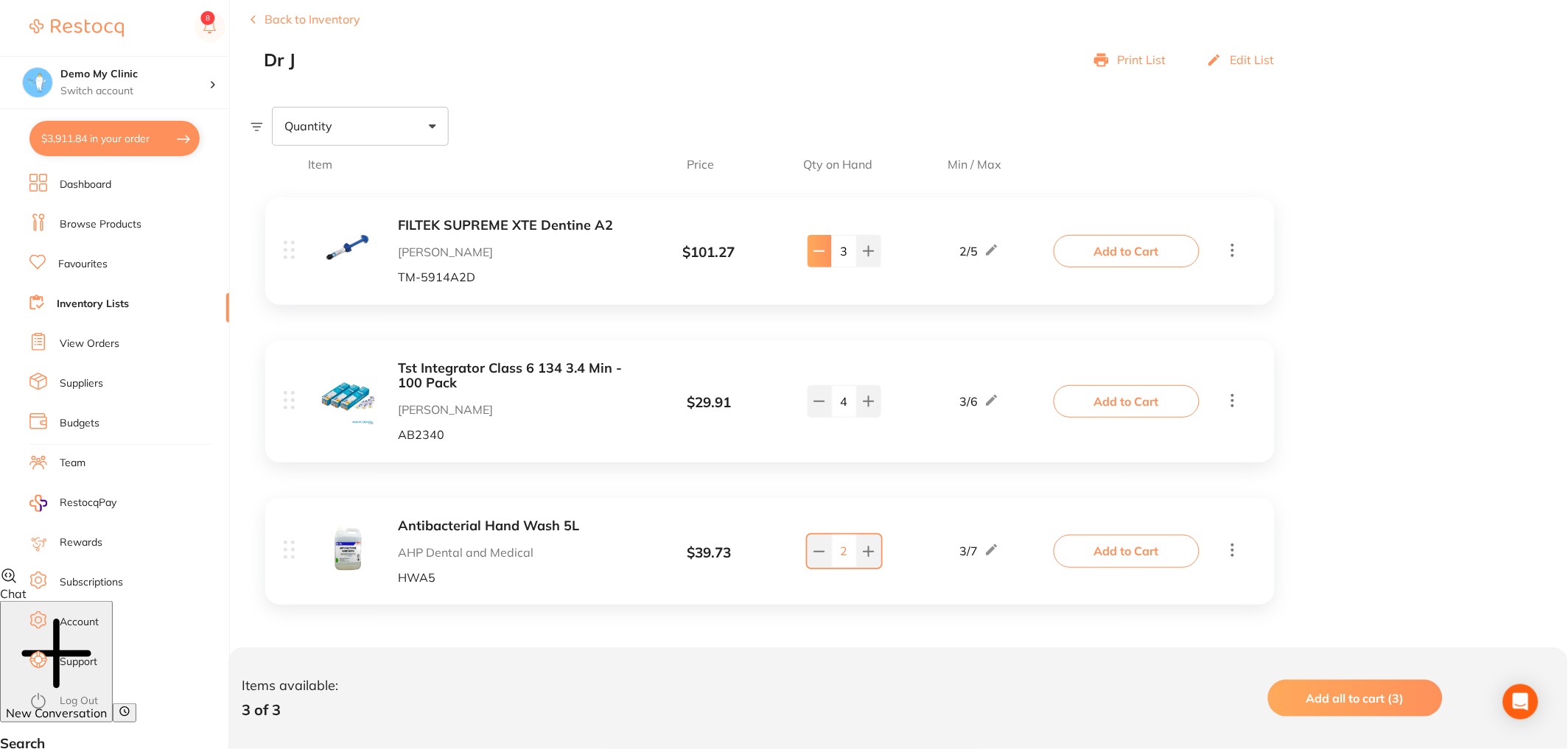
type input "2"
drag, startPoint x: 1137, startPoint y: 17, endPoint x: 1093, endPoint y: 18, distance: 44.0
click at [1093, 18] on div "Back to Inventory Dr J Print List Edit List" at bounding box center [909, 42] width 1318 height 58
click at [201, 26] on rect at bounding box center [209, 26] width 31 height 31
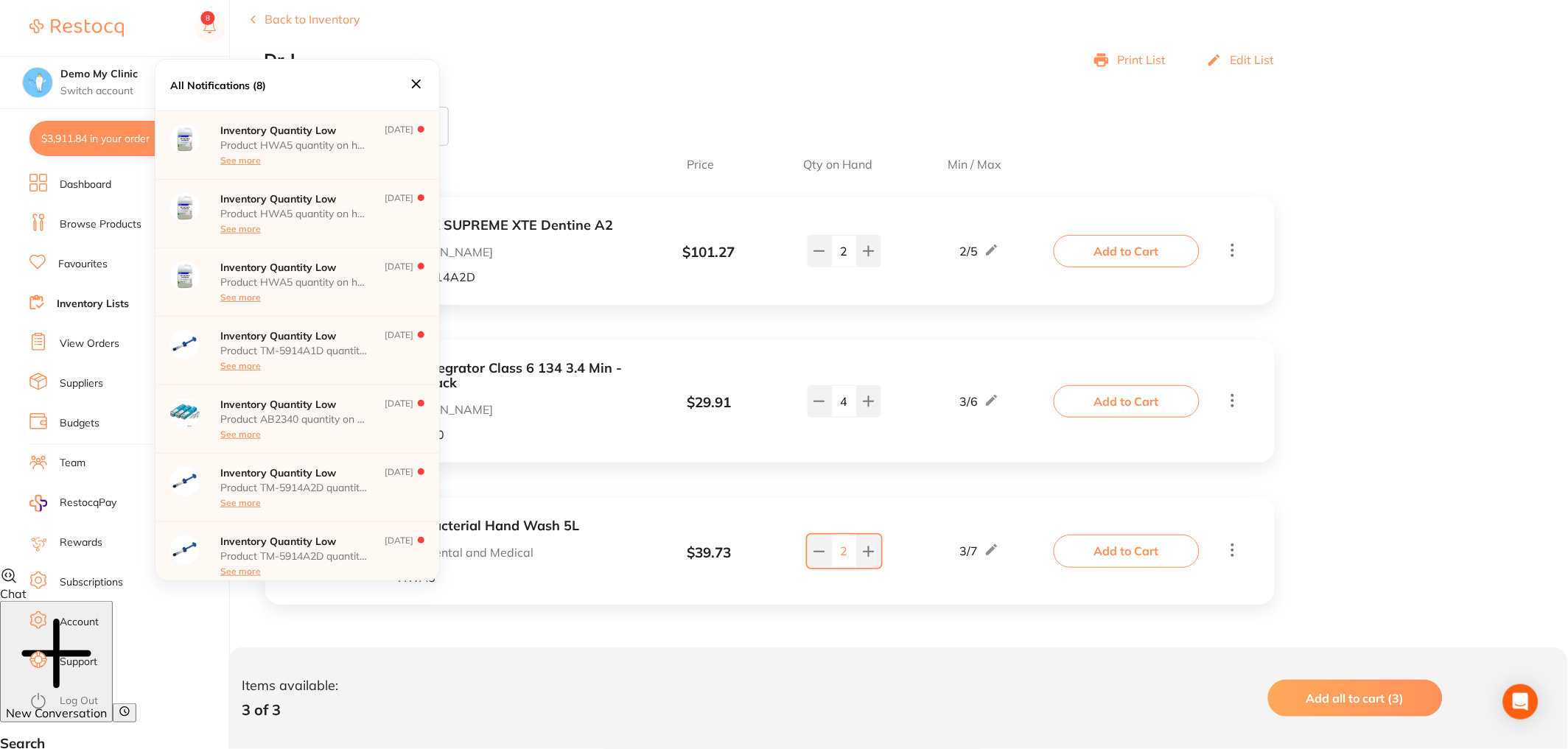
click at [417, 84] on icon at bounding box center [416, 84] width 9 height 9
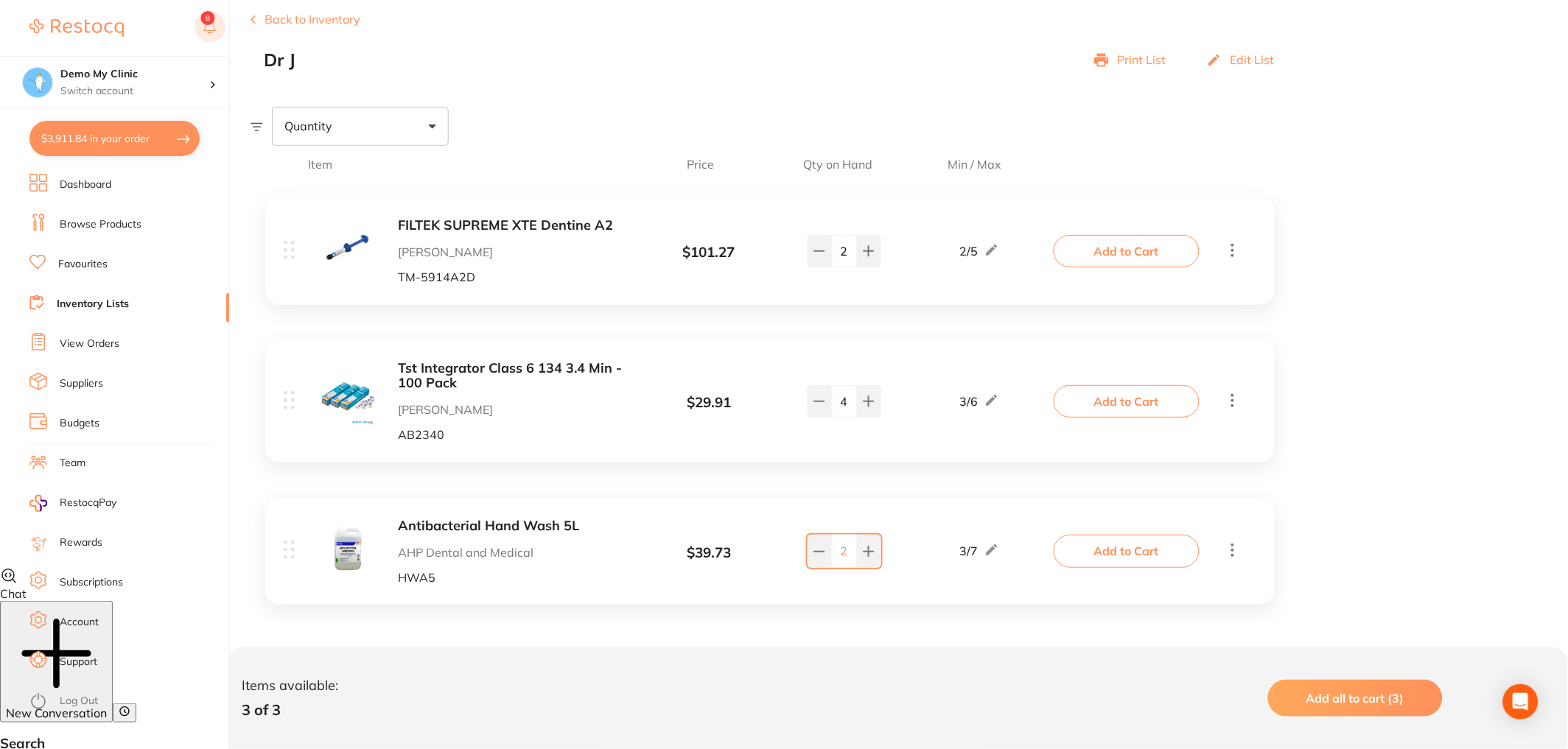
click at [216, 27] on rect at bounding box center [209, 26] width 31 height 31
click at [1163, 127] on div "Quantity" at bounding box center [909, 126] width 1318 height 38
click at [417, 126] on div "Quantity" at bounding box center [360, 126] width 177 height 38
click at [306, 171] on span "Below min limit" at bounding box center [358, 173] width 108 height 31
click at [301, 171] on input "Below min limit" at bounding box center [293, 173] width 14 height 14
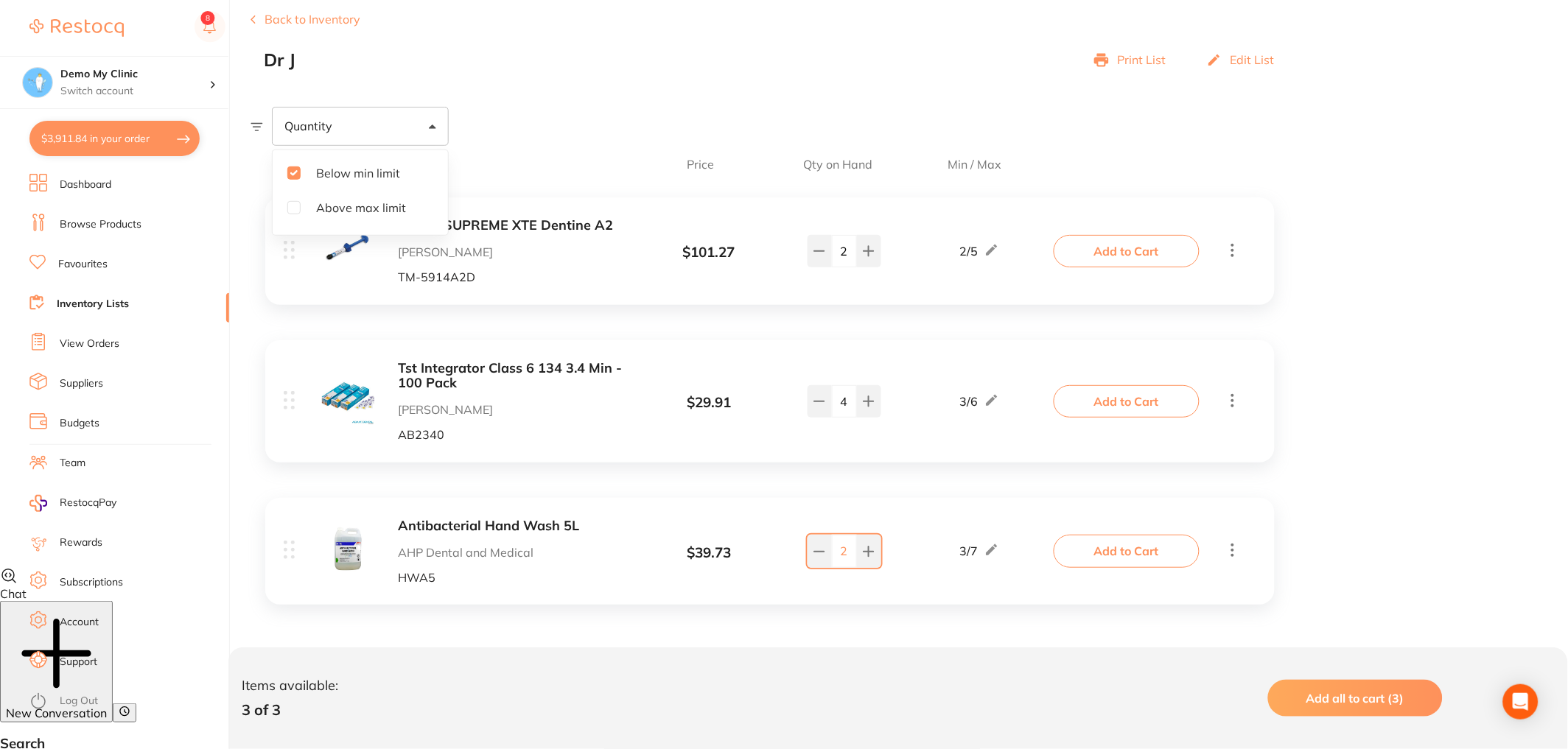
checkbox input "true"
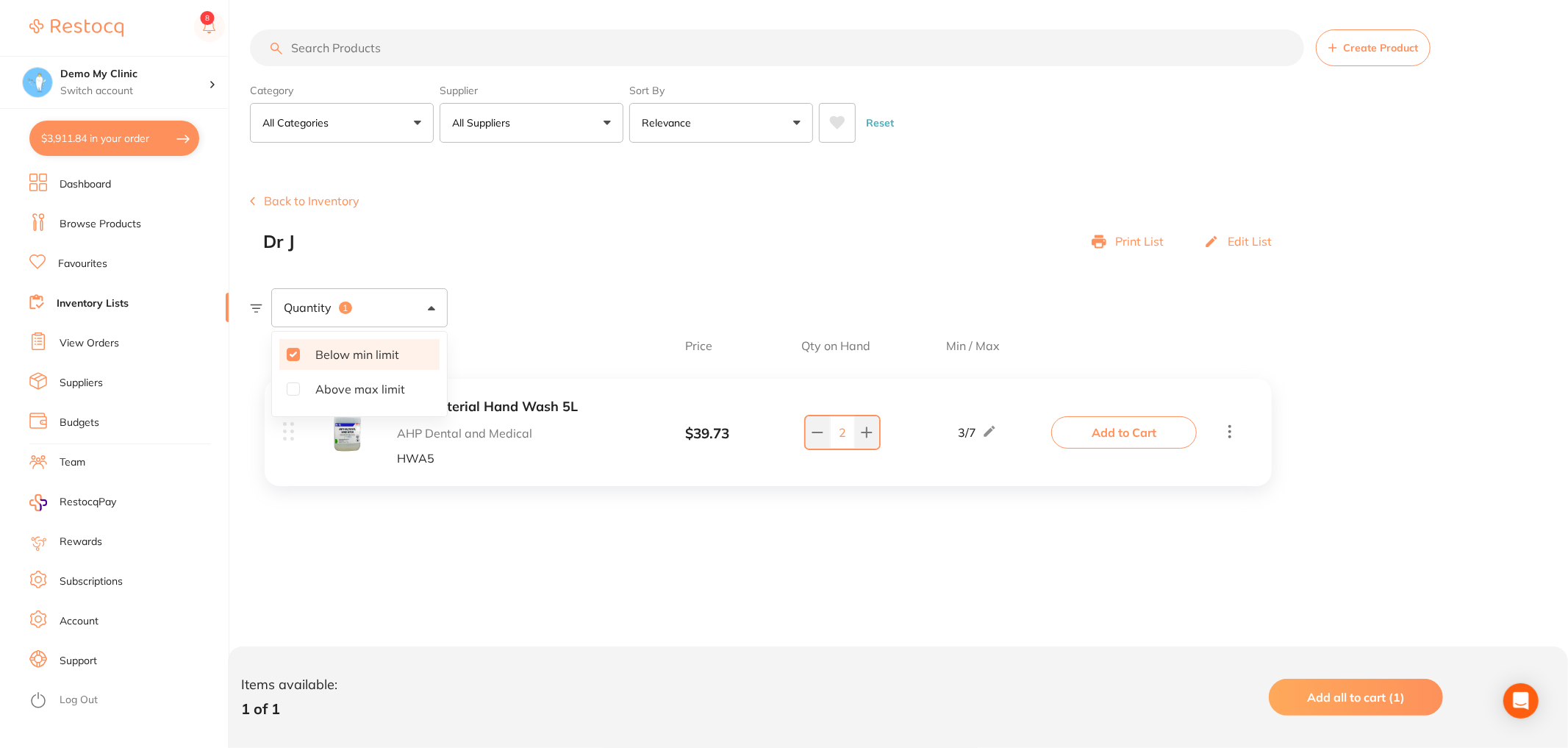
click at [662, 219] on div "Back to Inventory Dr J Print List Edit List" at bounding box center [909, 223] width 1318 height 57
click at [409, 305] on div "Quantity 1" at bounding box center [359, 307] width 176 height 38
click at [312, 387] on span "Above max limit" at bounding box center [361, 389] width 113 height 31
click at [300, 387] on input "Above max limit" at bounding box center [293, 389] width 14 height 14
checkbox input "true"
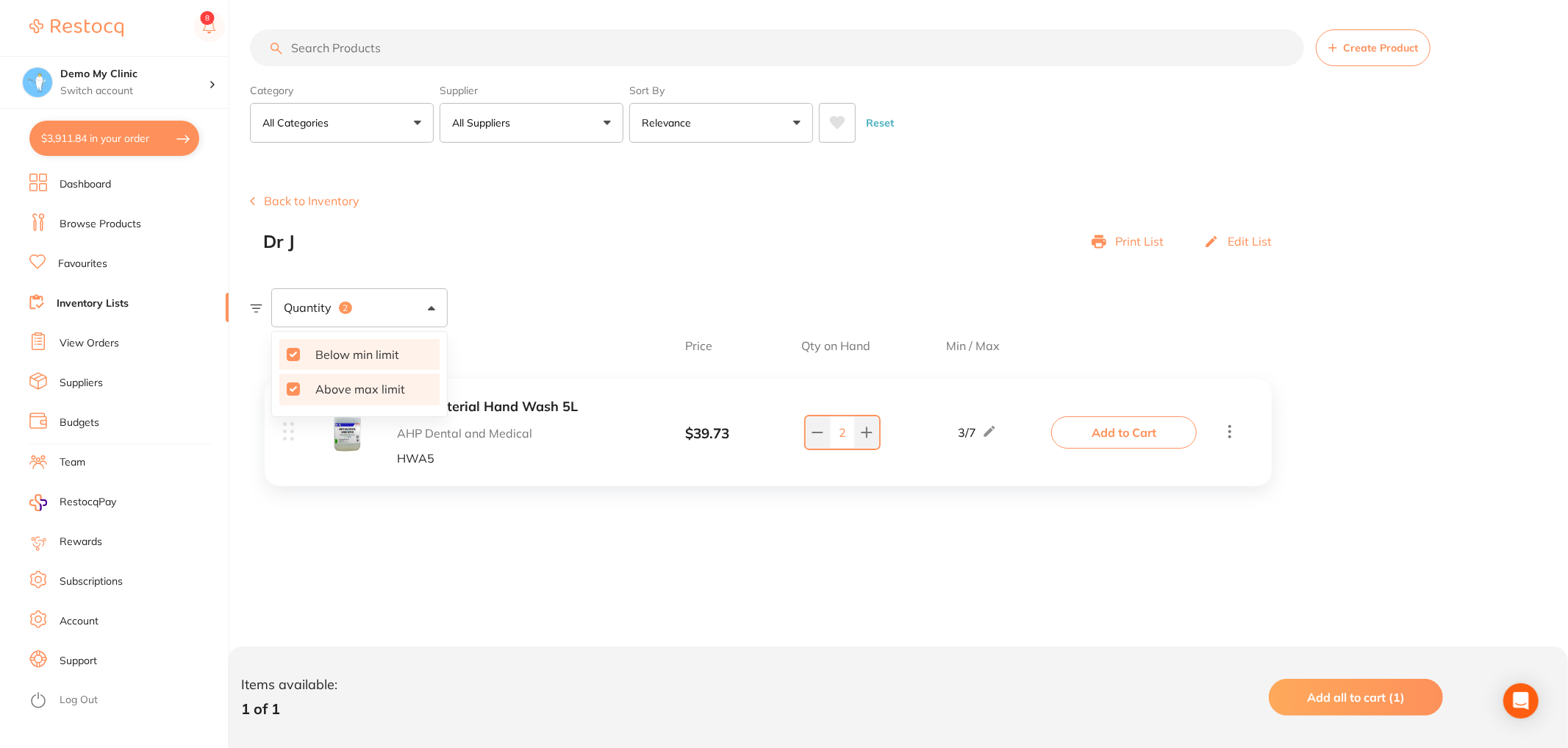
click at [293, 356] on input "Below min limit" at bounding box center [293, 354] width 14 height 14
checkbox input "false"
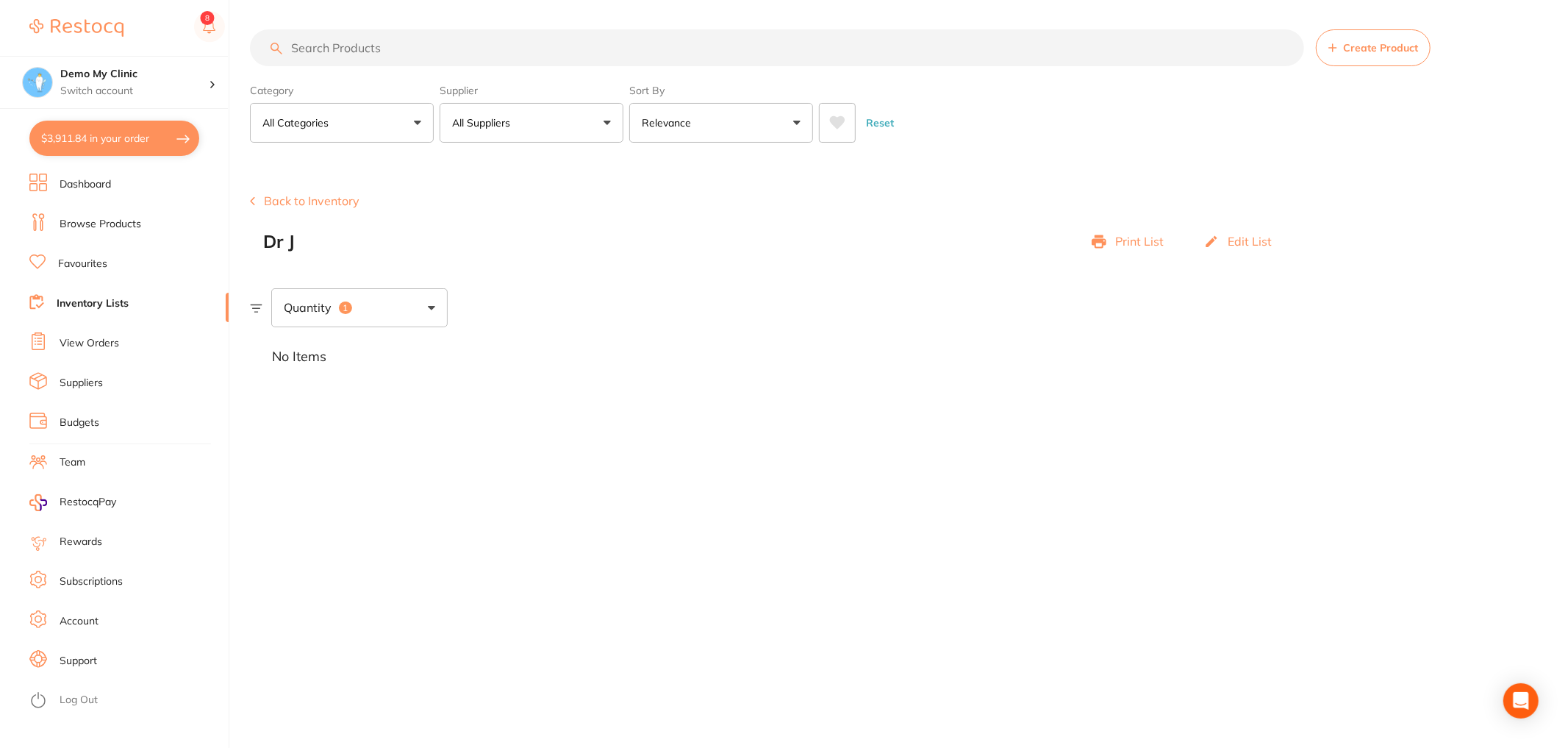
click at [634, 256] on section "Create Product Back to Inventory Dr J Print List Edit List Quantity 1 No Items" at bounding box center [909, 271] width 1318 height 229
click at [432, 321] on div "Quantity 1" at bounding box center [359, 307] width 176 height 38
click at [292, 354] on input "Below min limit" at bounding box center [293, 354] width 14 height 14
checkbox input "true"
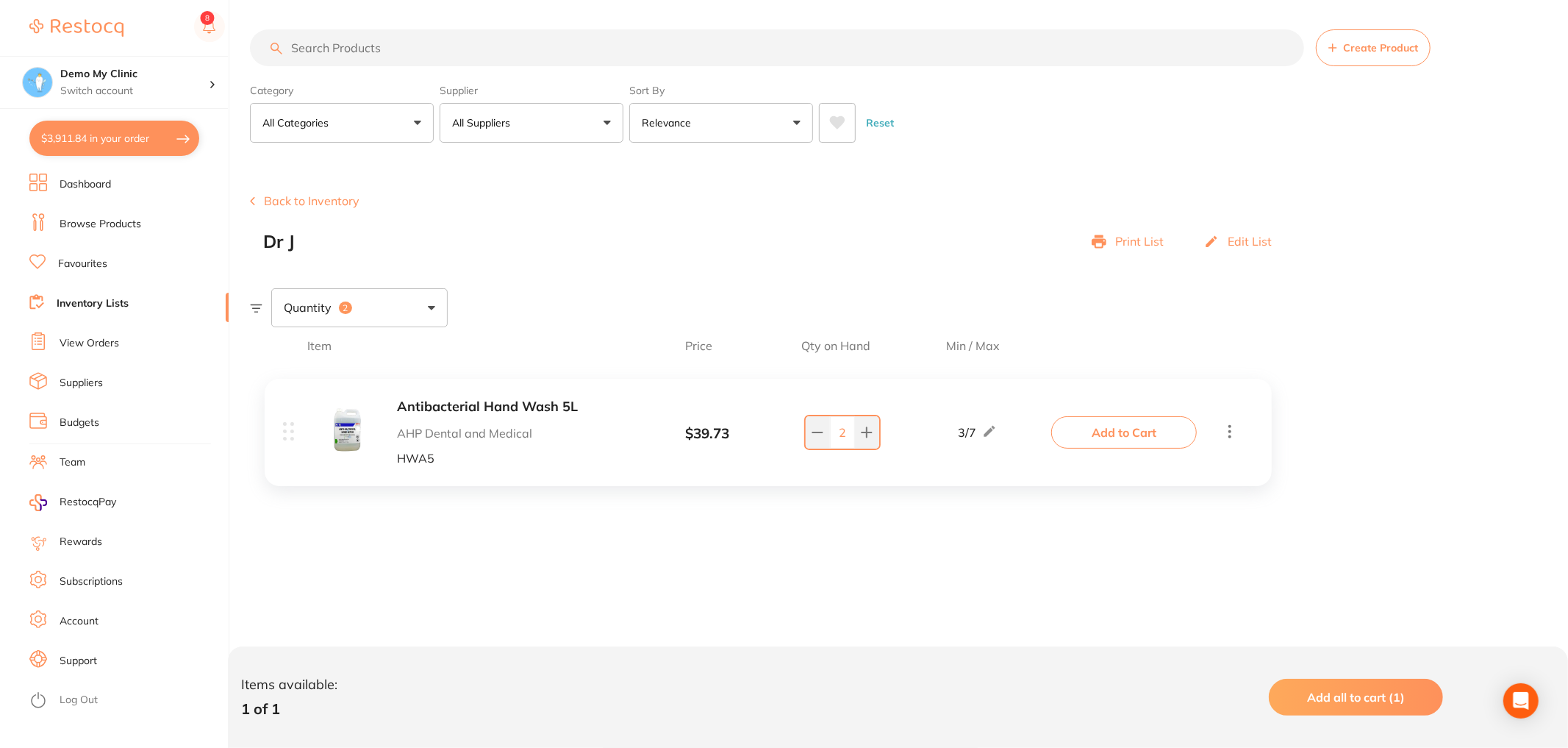
click at [598, 275] on section "Create Product Back to Inventory Dr J Print List Edit List Quantity 2 Item Pric…" at bounding box center [909, 378] width 1318 height 443
click at [415, 314] on div "Quantity 2" at bounding box center [359, 307] width 176 height 38
click at [290, 391] on input "Above max limit" at bounding box center [293, 389] width 14 height 14
checkbox input "false"
click at [543, 307] on div "Quantity 1 Below min limit Above max limit" at bounding box center [909, 307] width 1318 height 38
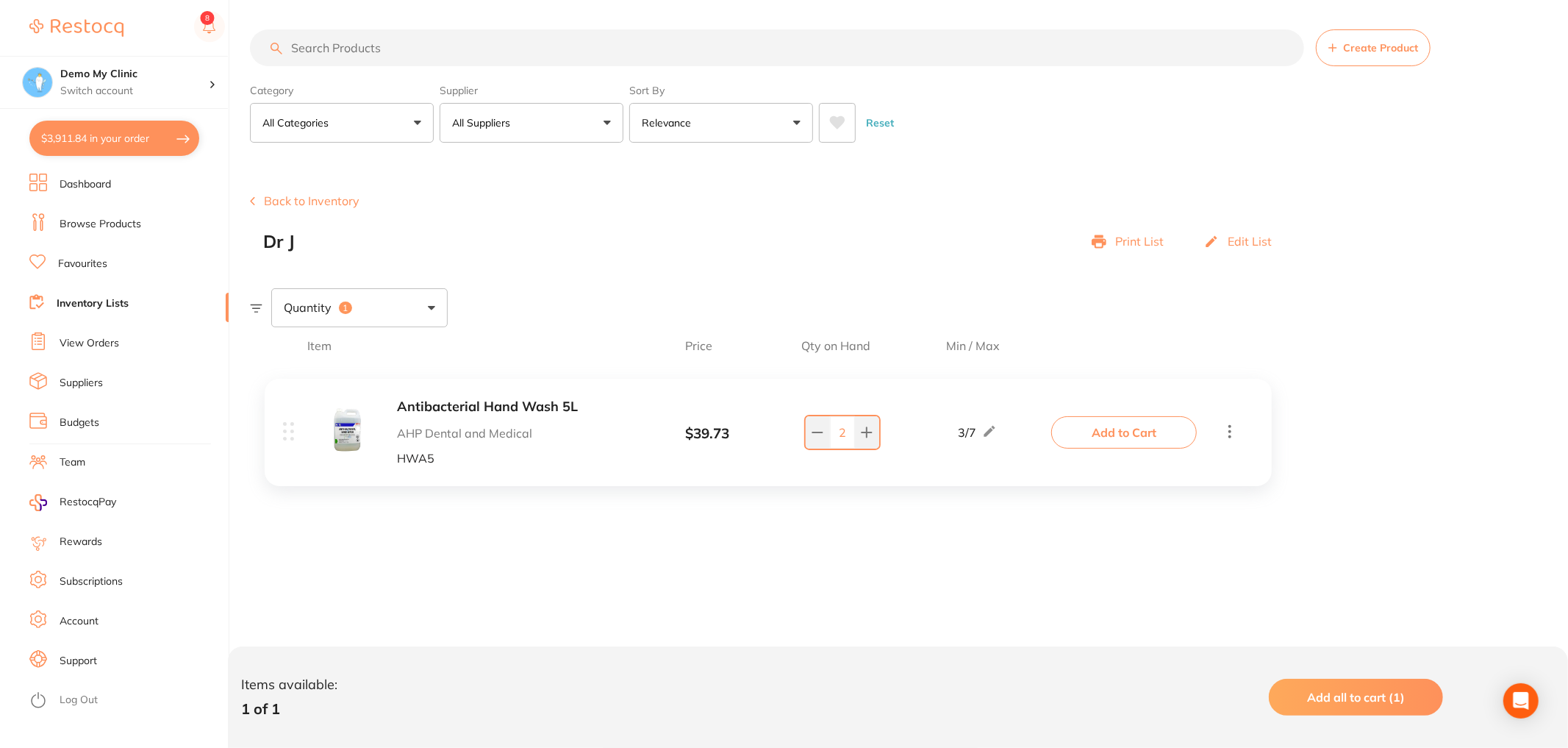
click at [1175, 431] on button "Add to Cart" at bounding box center [1124, 433] width 145 height 33
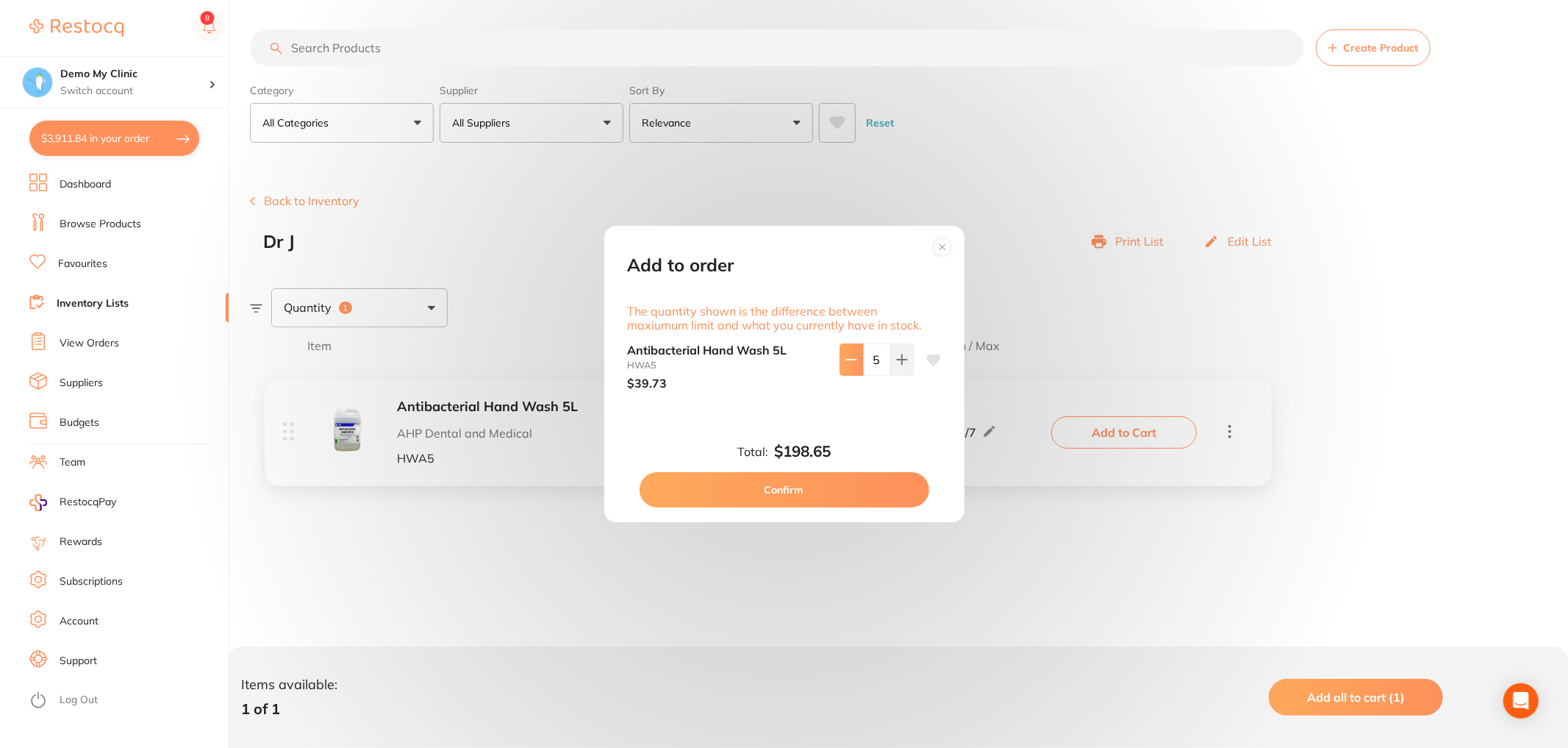
click at [849, 361] on icon at bounding box center [851, 359] width 12 height 12
click at [850, 361] on icon at bounding box center [851, 359] width 12 height 12
type input "3"
click at [804, 501] on button "Confirm" at bounding box center [784, 490] width 290 height 35
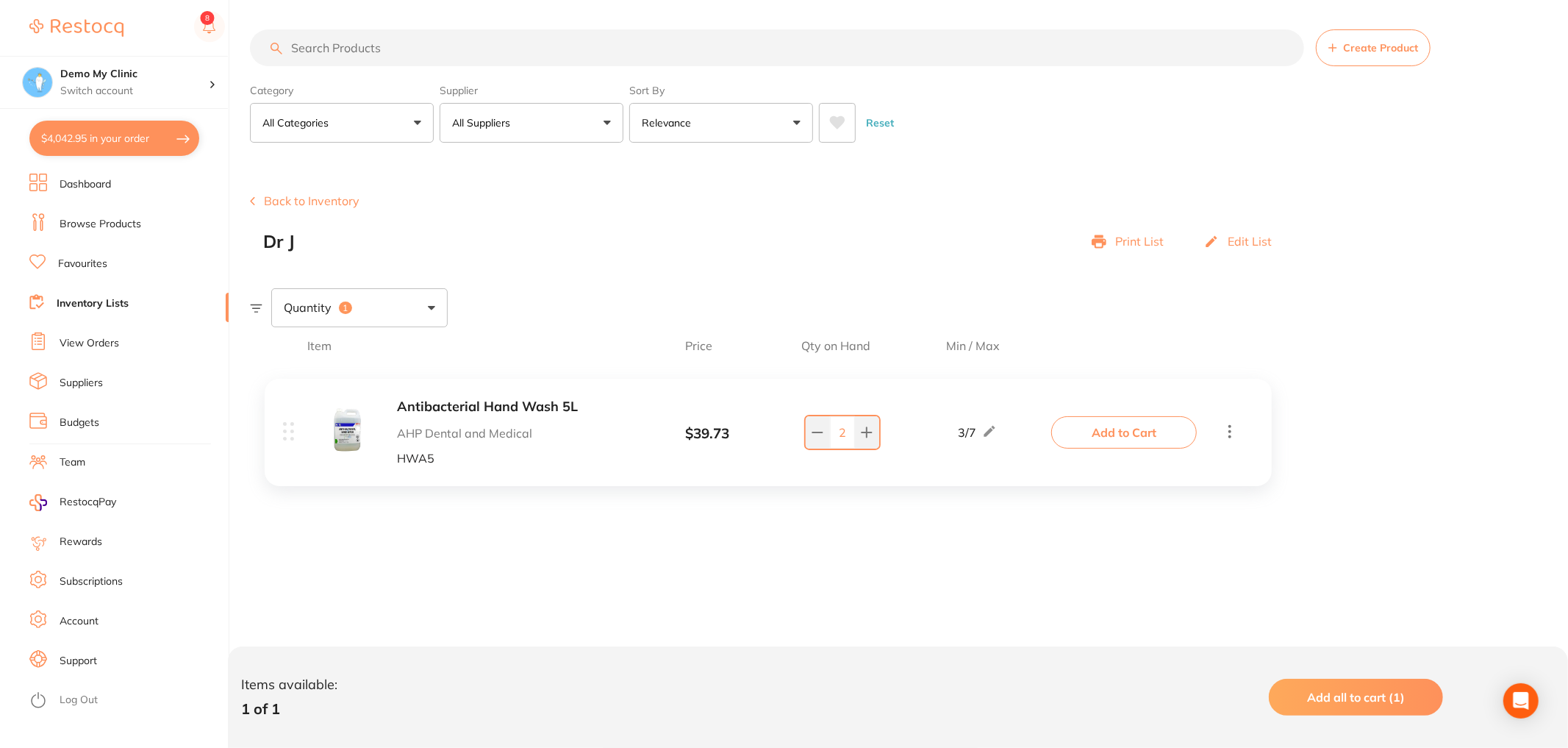
click at [350, 199] on button "Back to Inventory" at bounding box center [304, 200] width 109 height 14
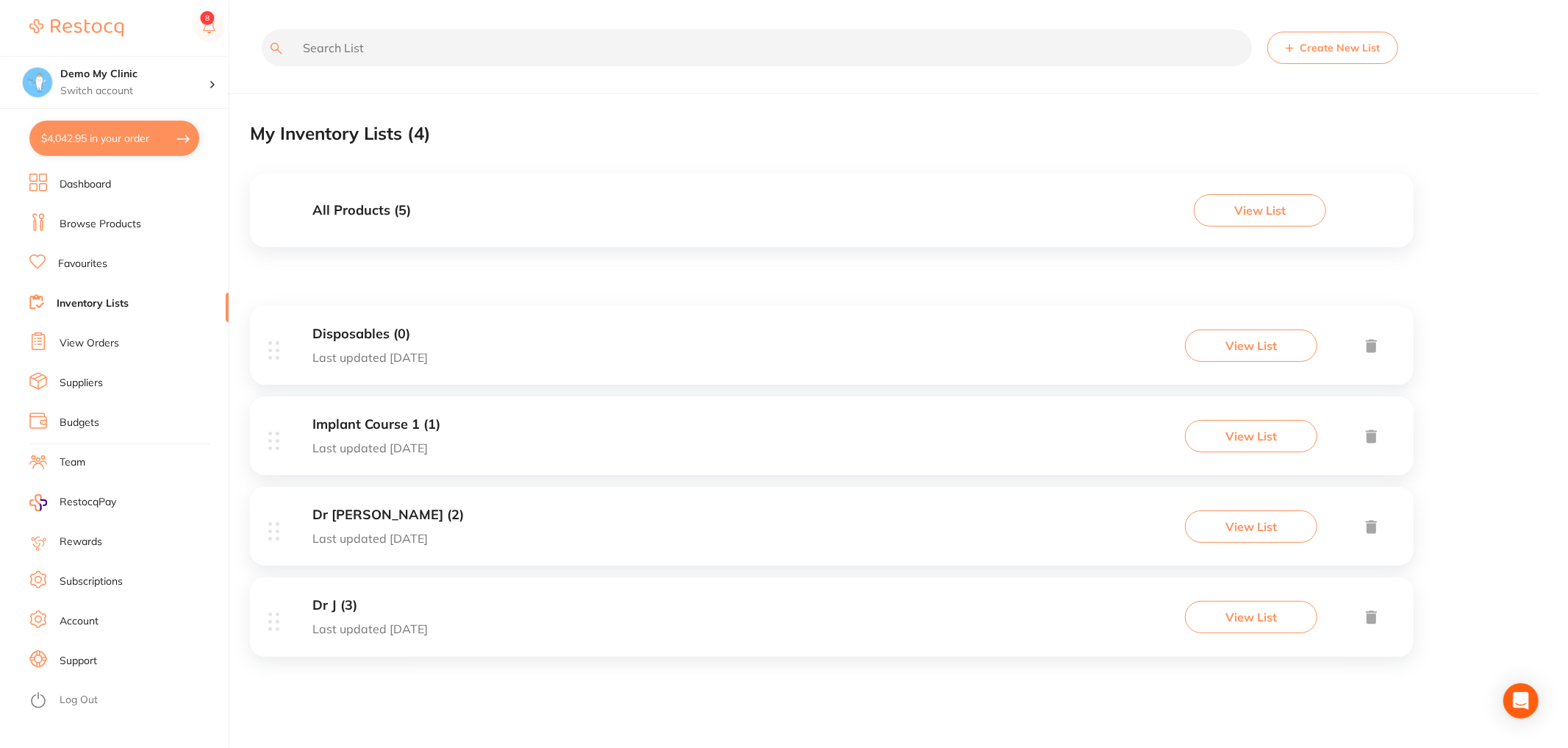
click at [1222, 209] on button "View List" at bounding box center [1260, 210] width 132 height 33
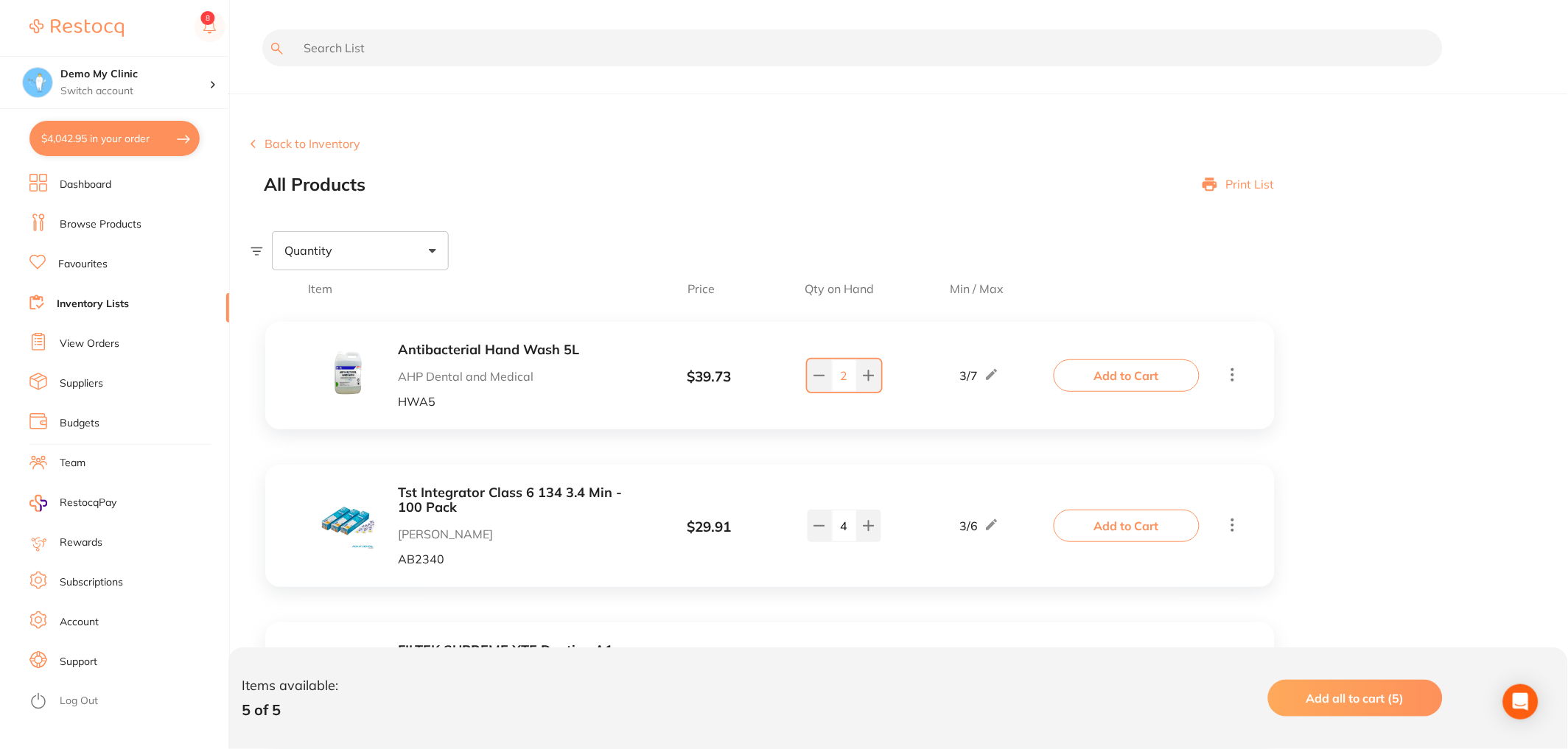
click at [286, 145] on button "Back to Inventory" at bounding box center [305, 143] width 110 height 14
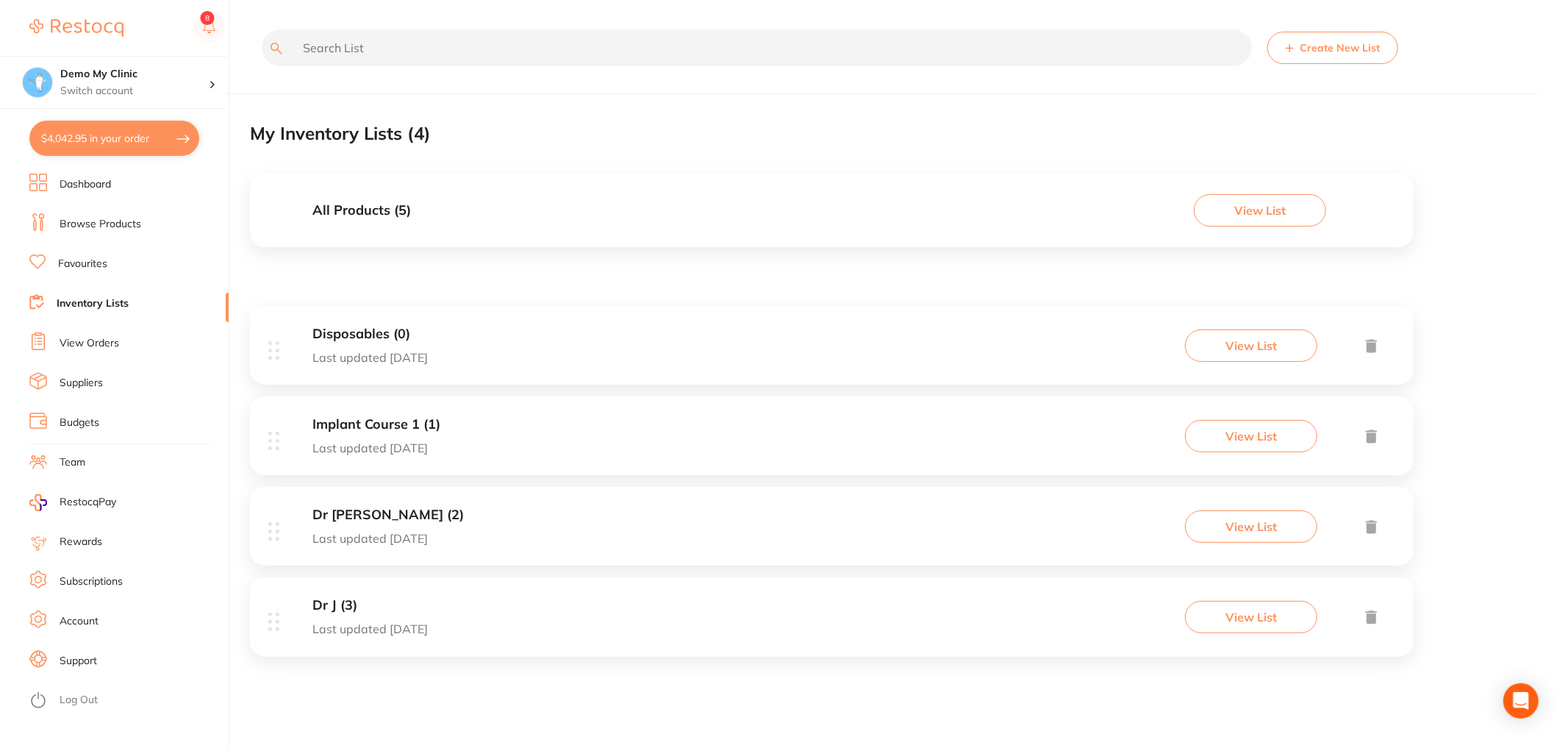
click at [131, 230] on link "Browse Products" at bounding box center [101, 224] width 81 height 14
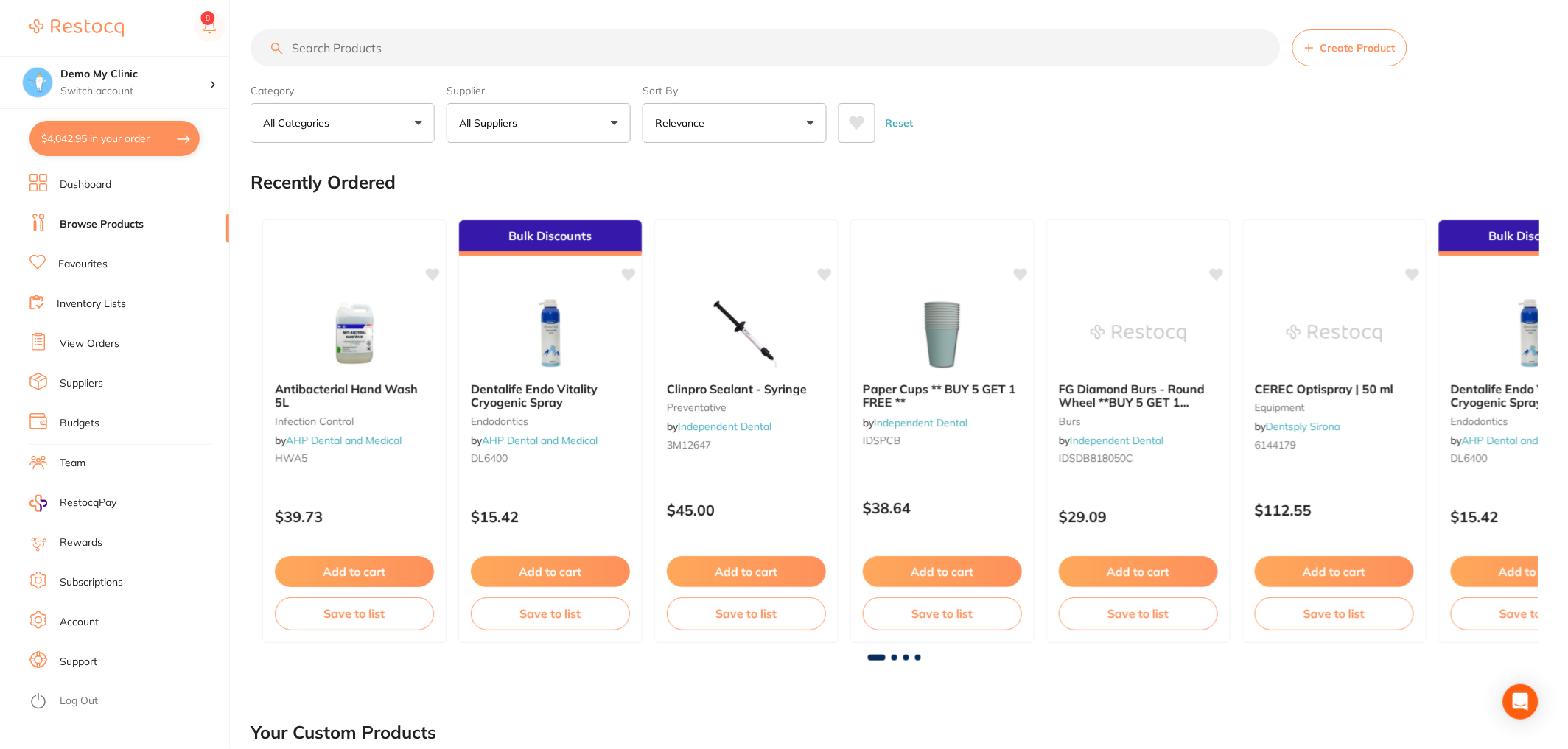
click at [544, 59] on input "search" at bounding box center [765, 48] width 1030 height 37
click at [830, 269] on icon at bounding box center [826, 273] width 14 height 13
click at [101, 265] on link "Favourites" at bounding box center [83, 265] width 50 height 14
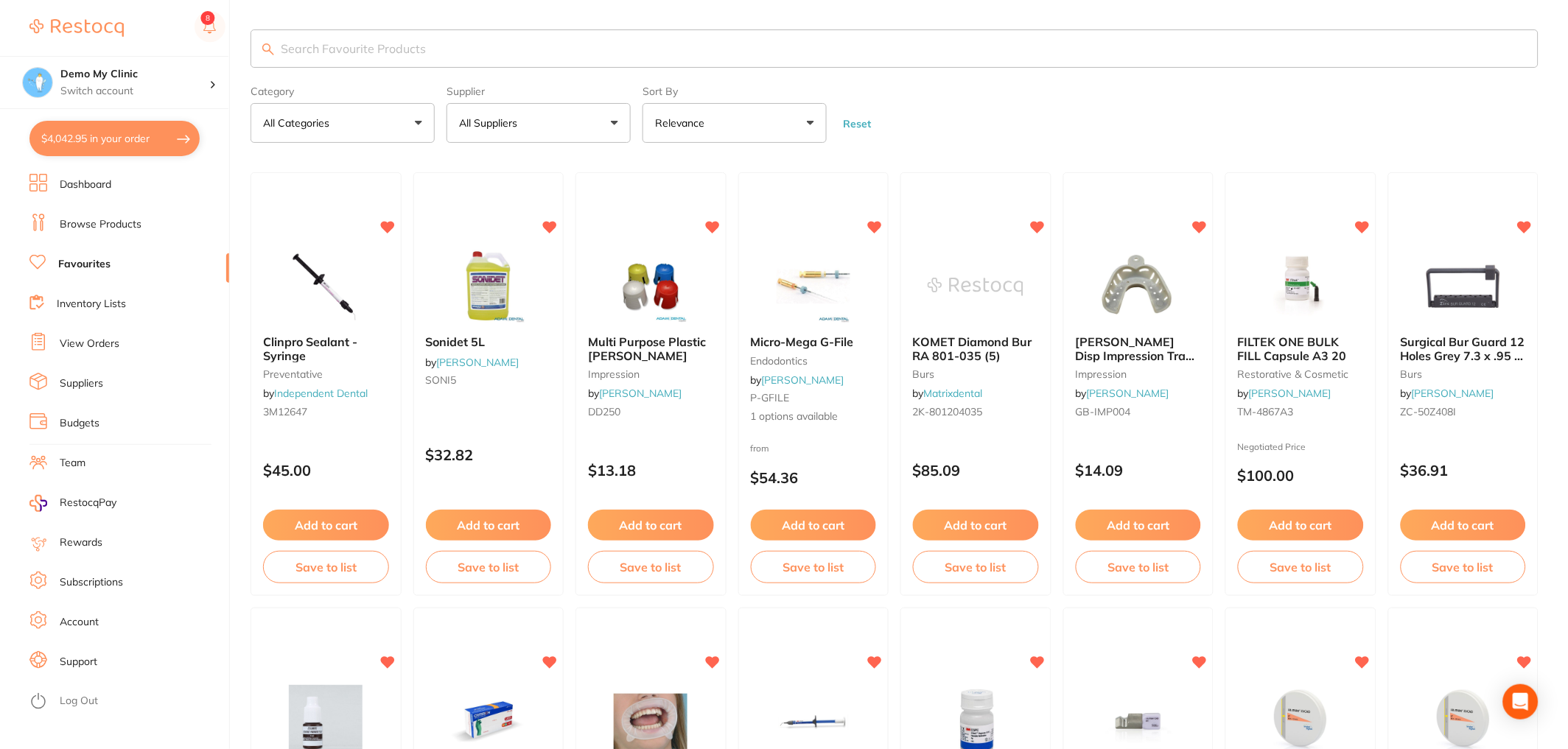
click at [462, 42] on input "search" at bounding box center [894, 49] width 1288 height 38
click at [112, 341] on link "View Orders" at bounding box center [90, 344] width 60 height 14
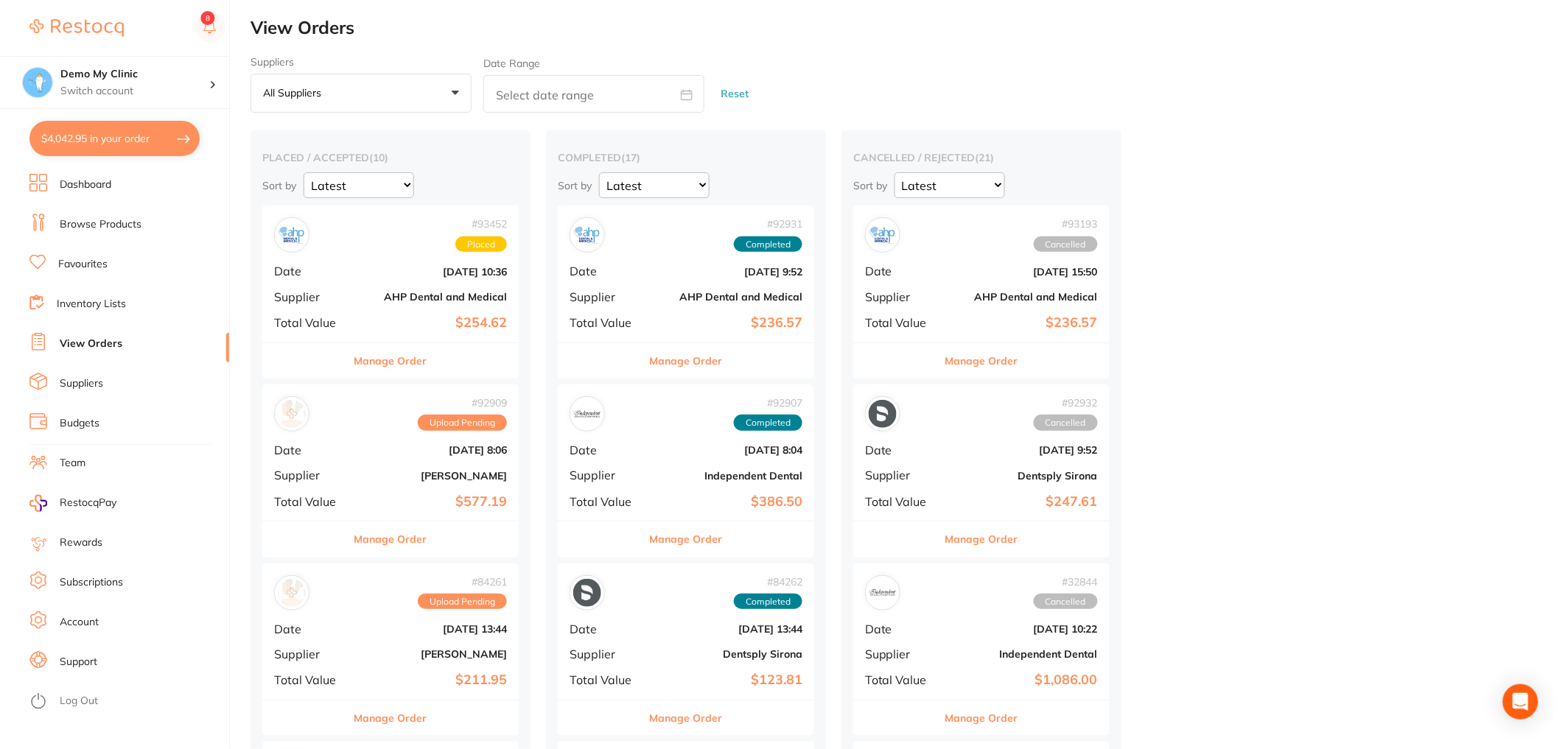
click at [89, 140] on button "$4,042.95 in your order" at bounding box center [114, 138] width 170 height 35
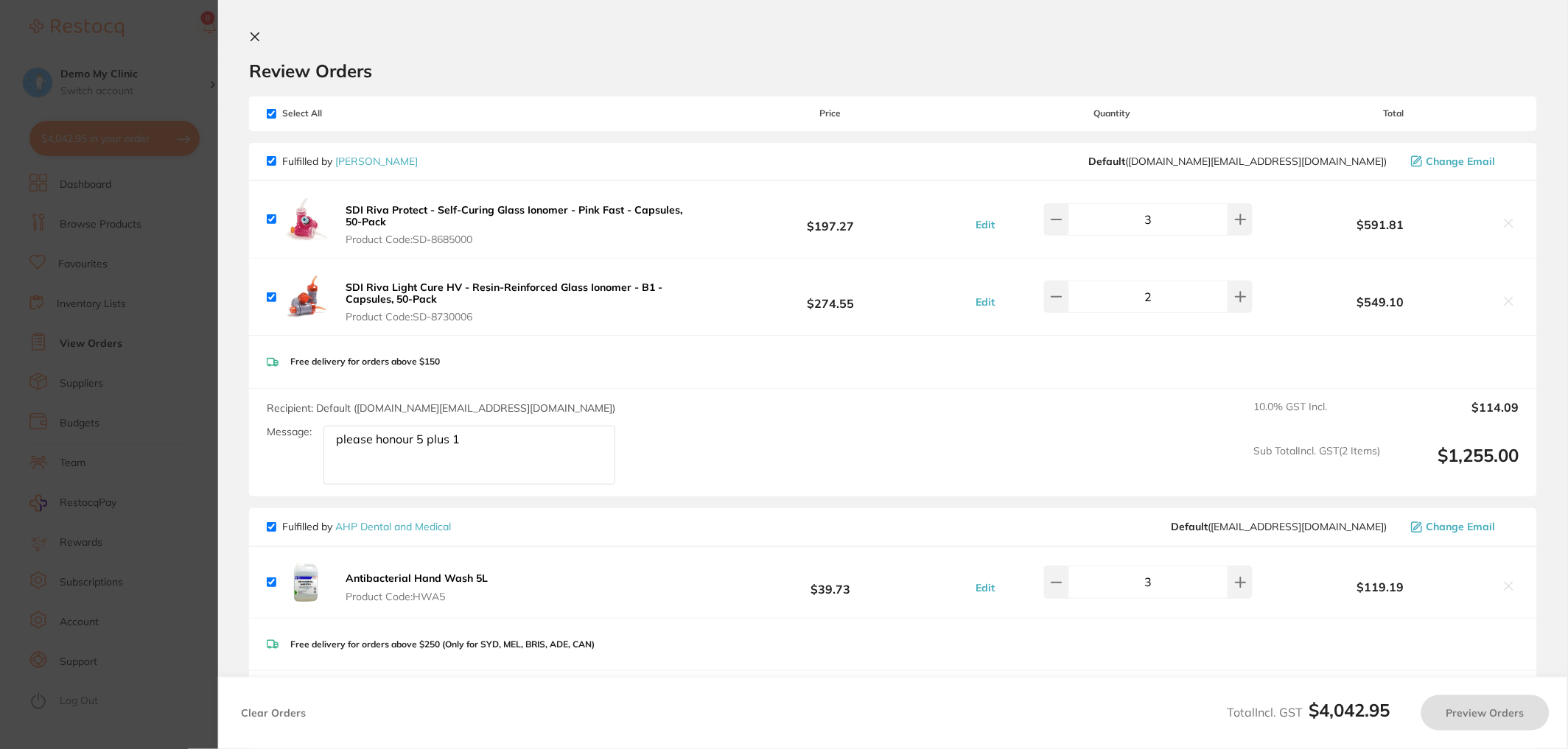
checkbox input "true"
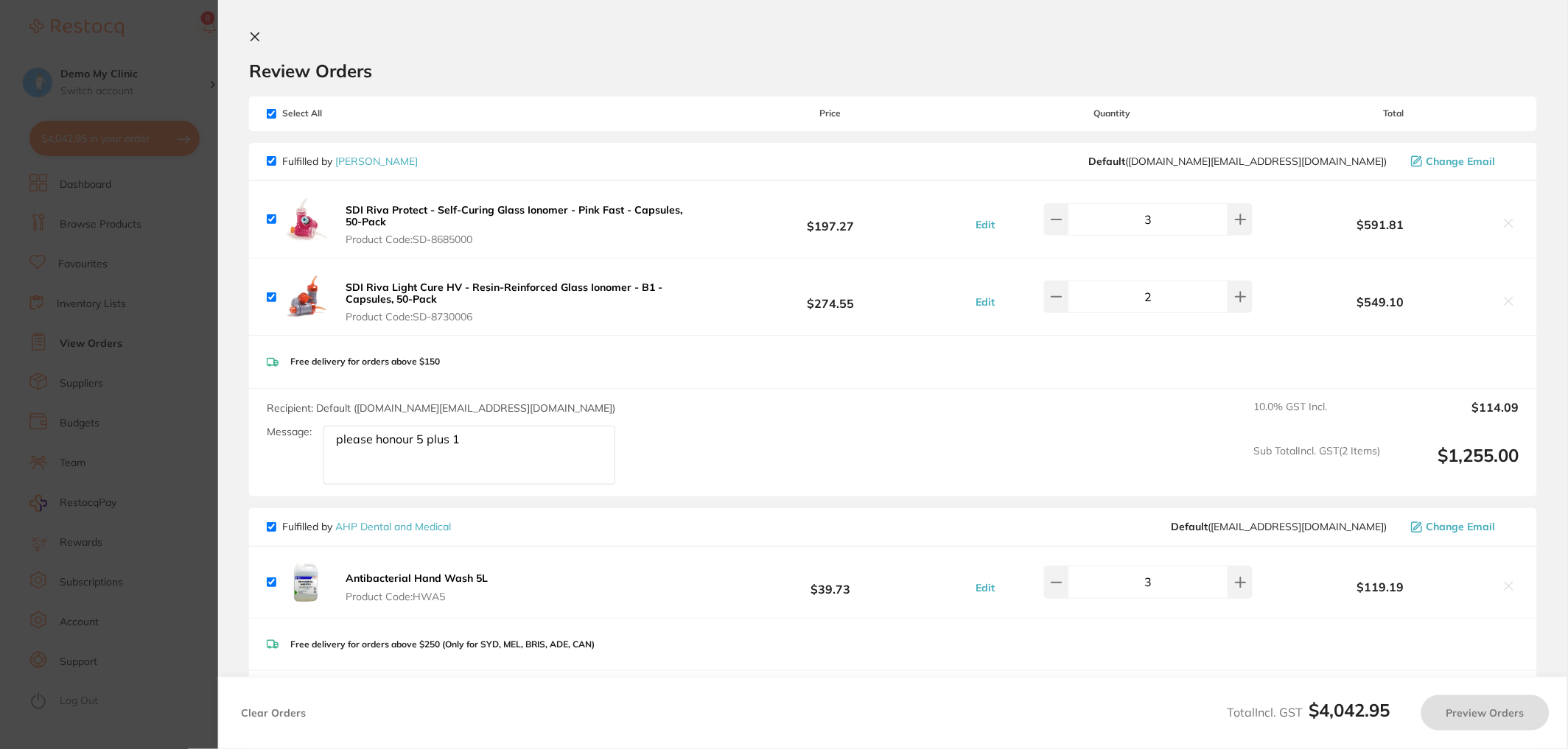
checkbox input "true"
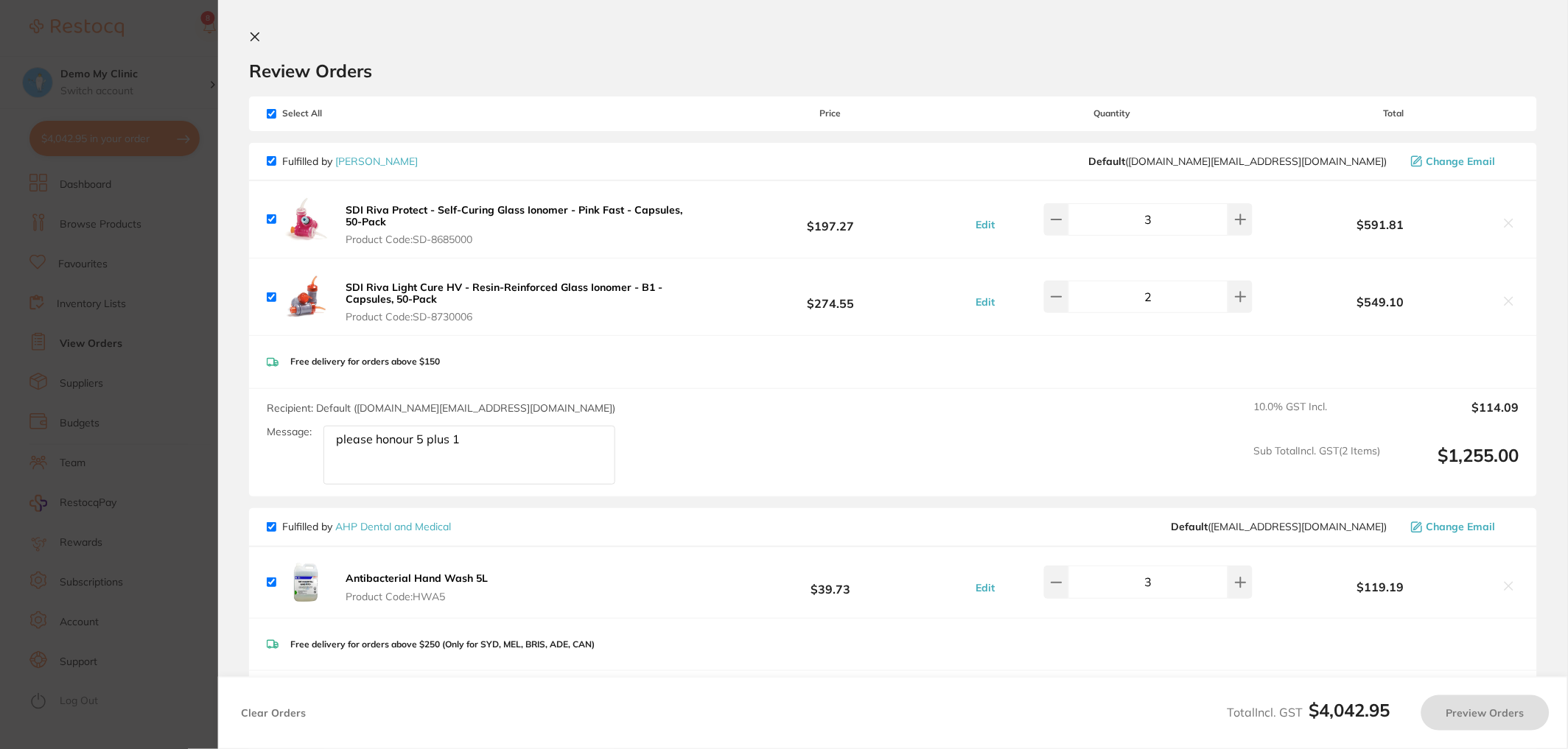
checkbox input "true"
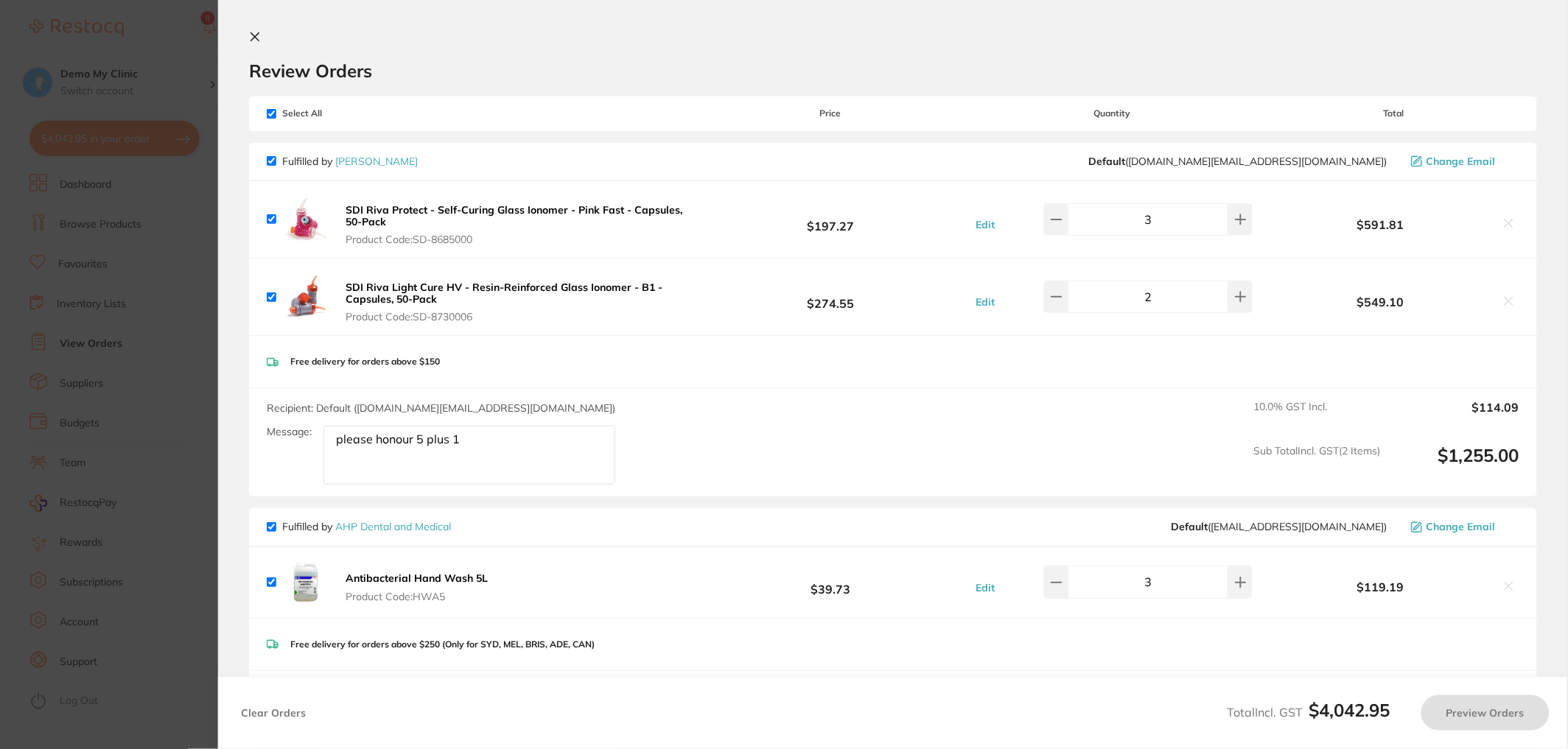
checkbox input "true"
click at [270, 529] on input "checkbox" at bounding box center [272, 527] width 10 height 10
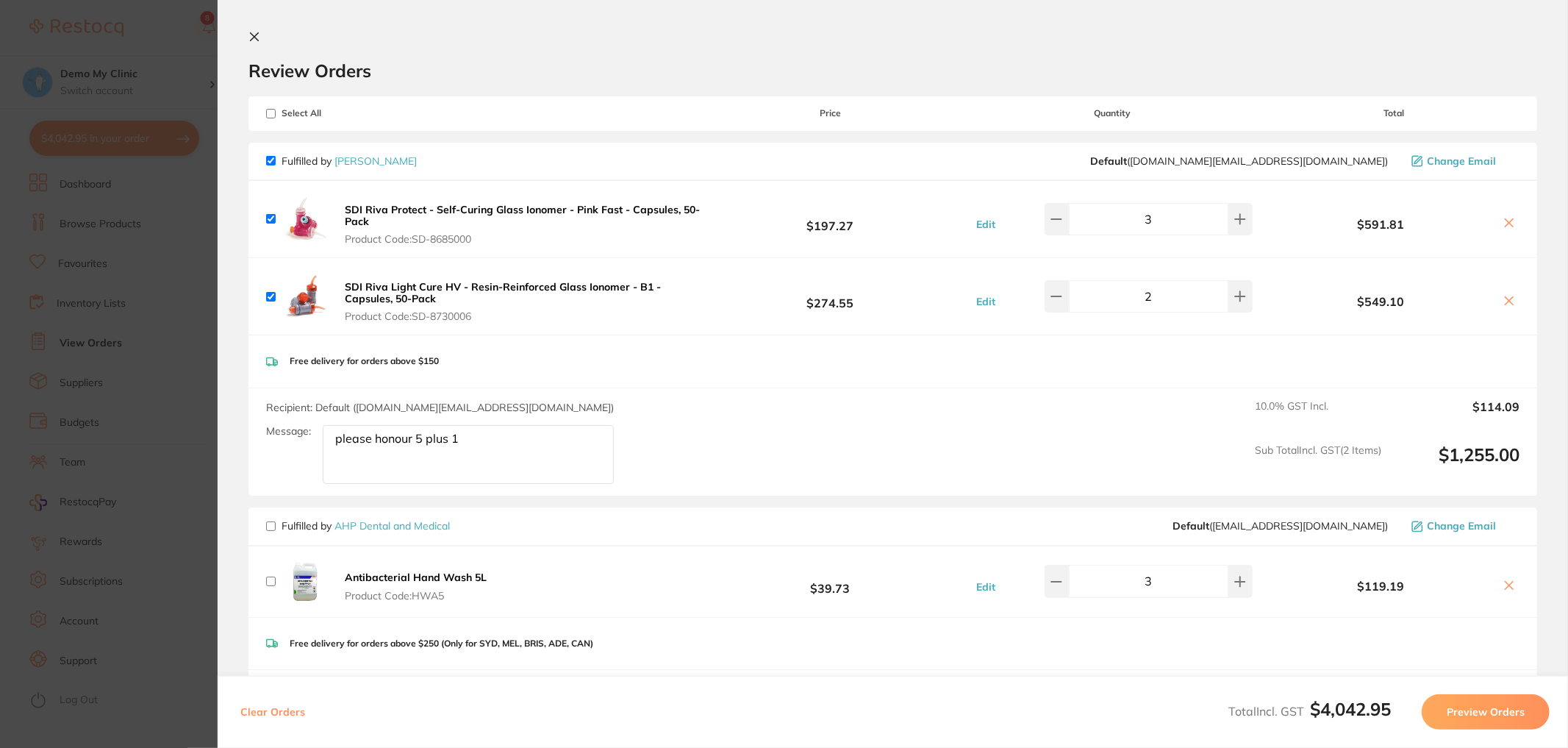
checkbox input "false"
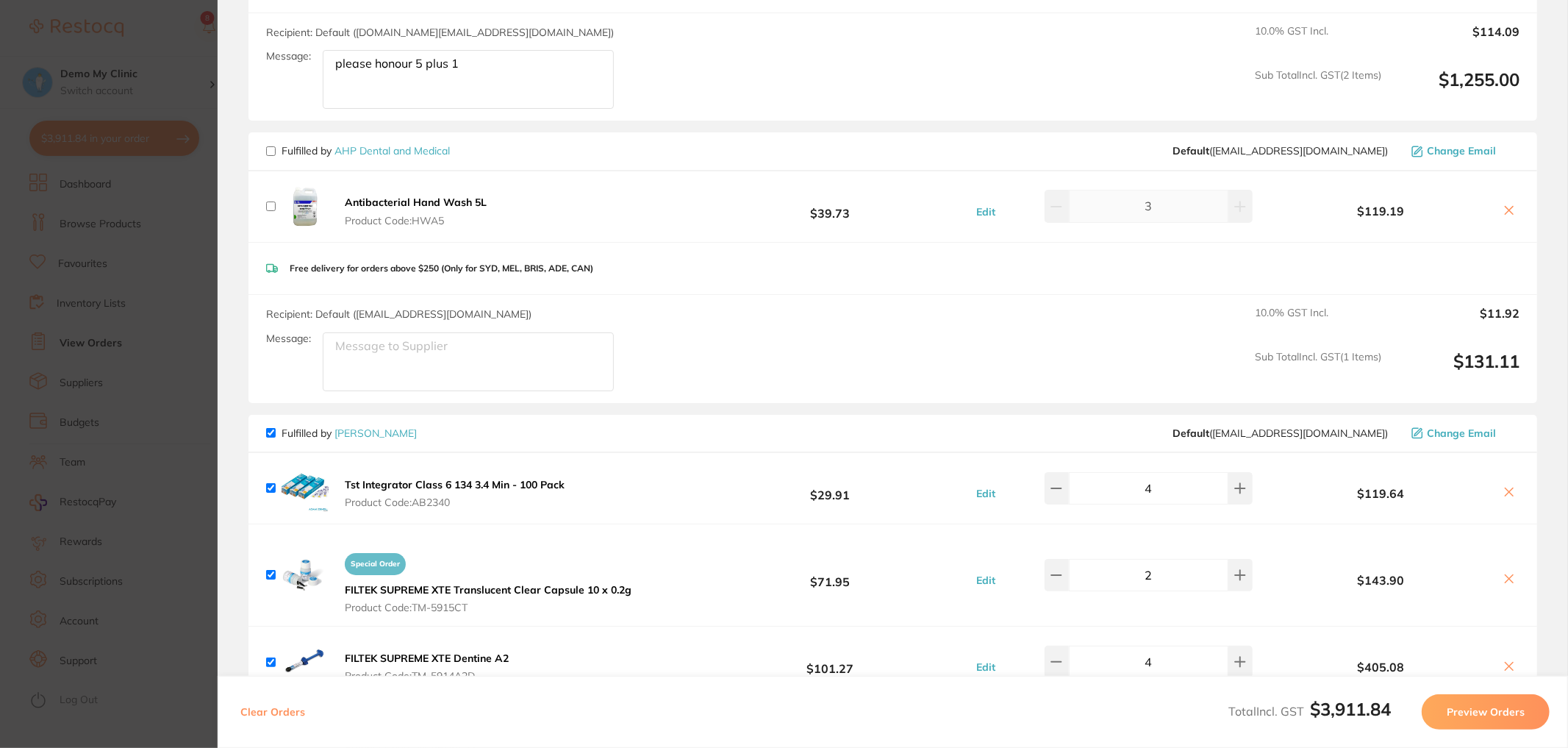
scroll to position [395, 0]
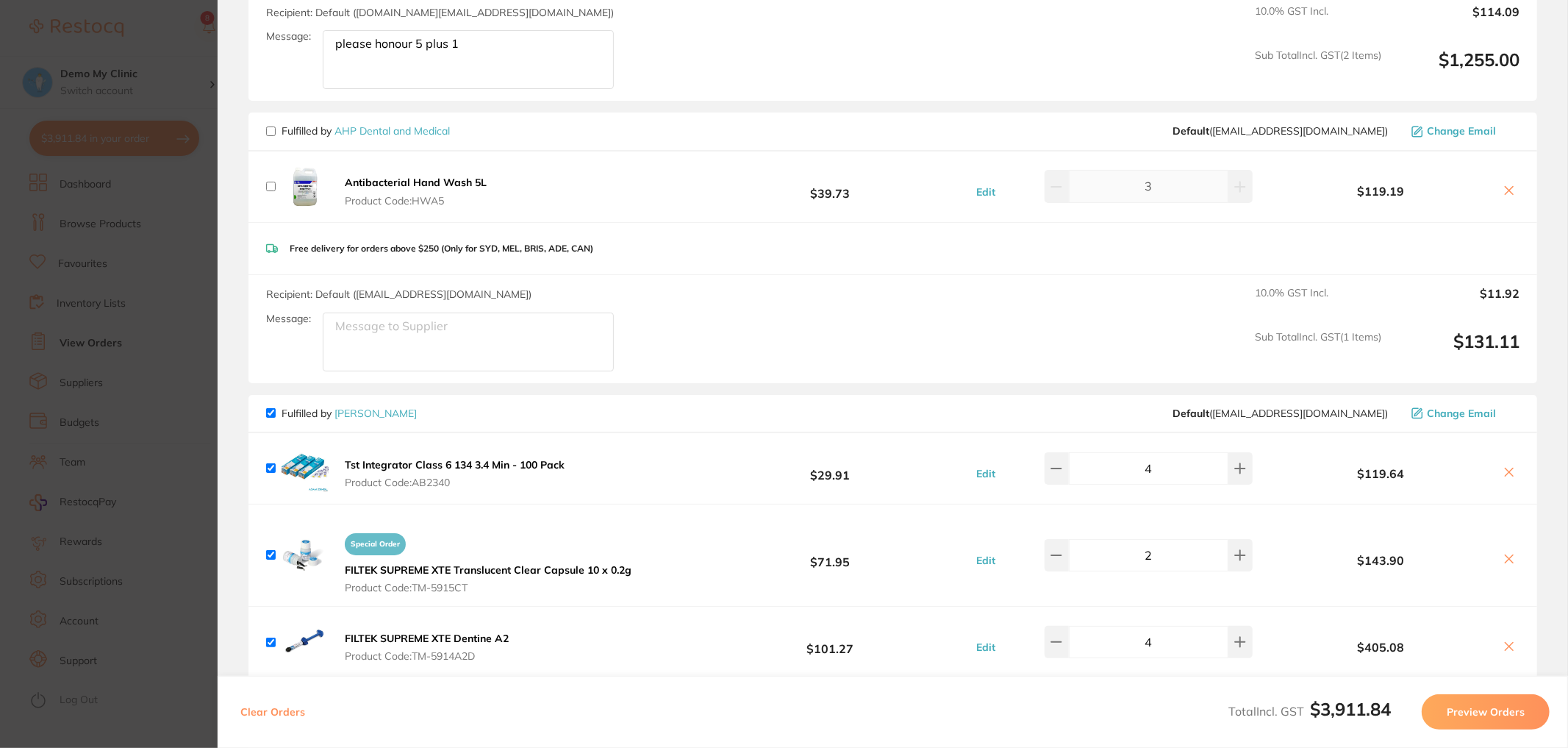
click at [1500, 705] on button "Preview Orders" at bounding box center [1486, 712] width 128 height 35
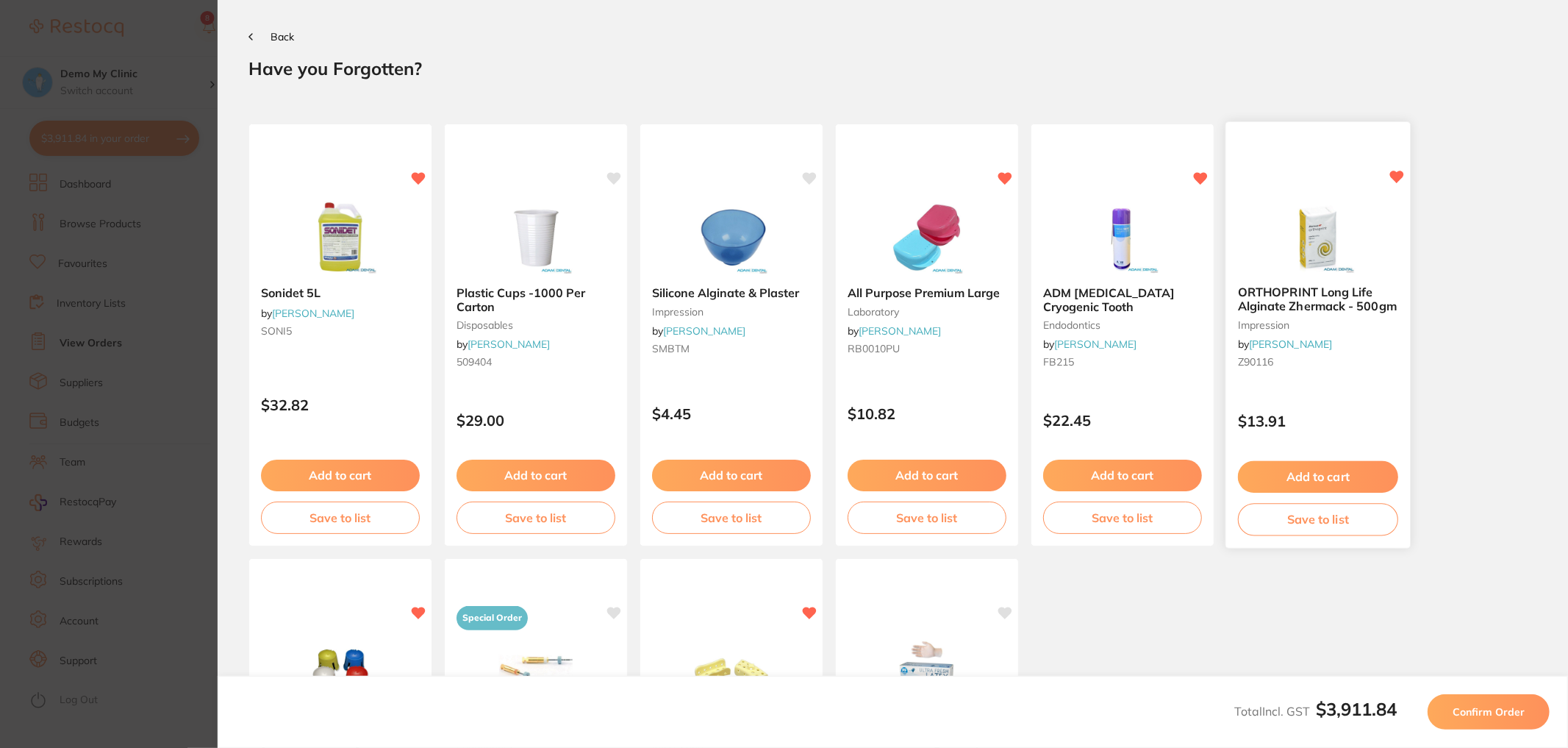
scroll to position [0, 0]
click at [1498, 711] on span "Confirm Order" at bounding box center [1489, 712] width 72 height 14
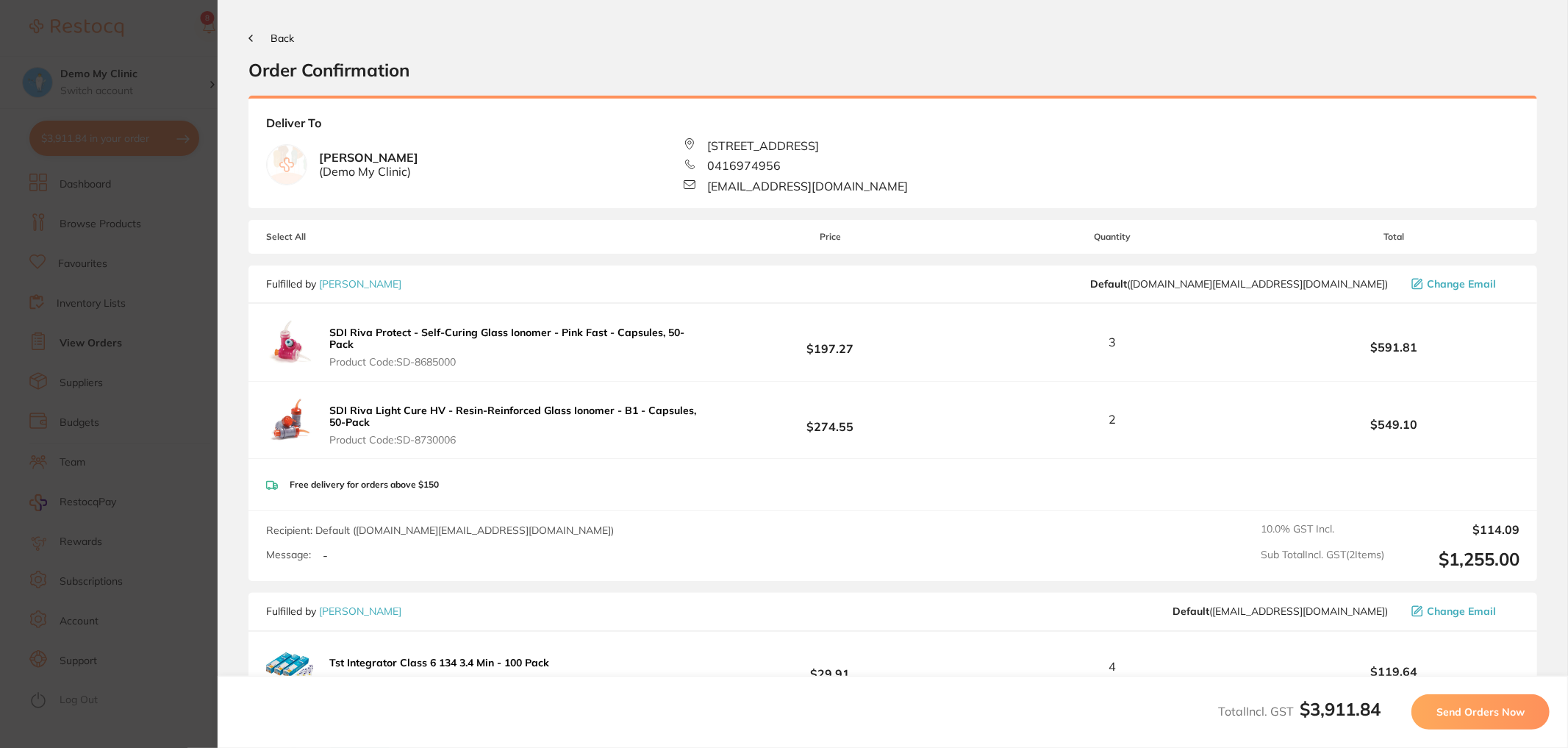
click at [1488, 712] on span "Send Orders Now" at bounding box center [1480, 712] width 89 height 14
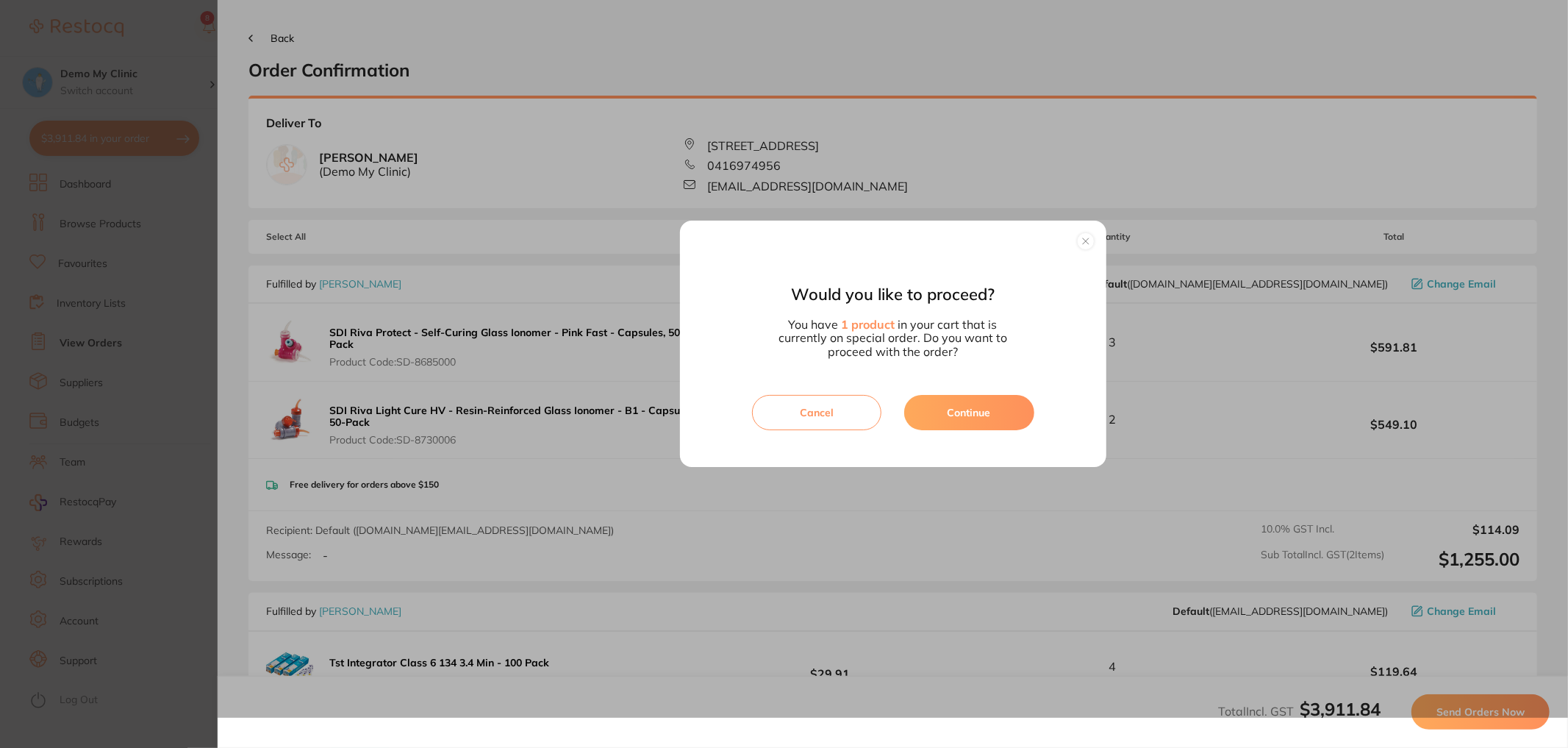
click at [972, 408] on button "Continue" at bounding box center [969, 413] width 130 height 35
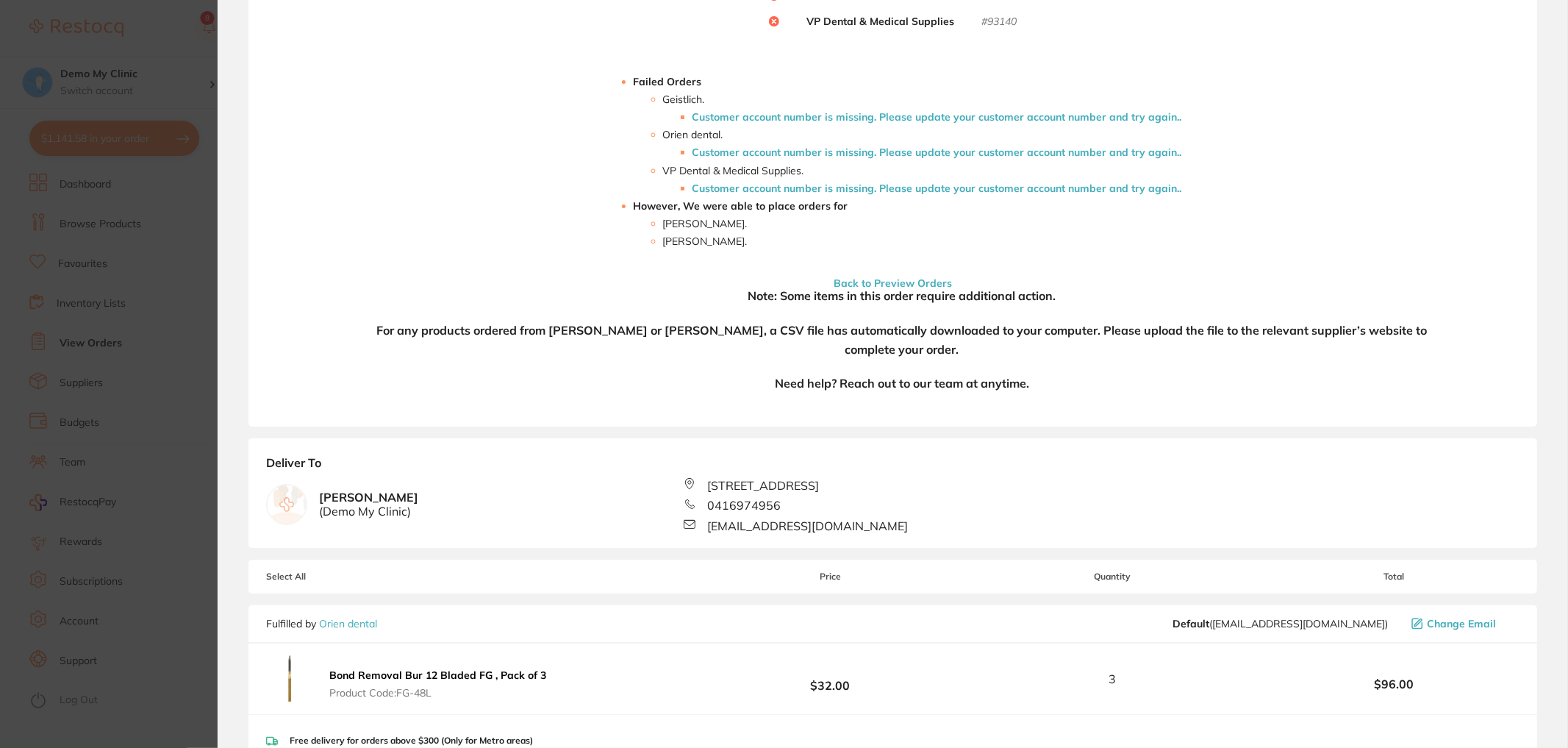
scroll to position [313, 0]
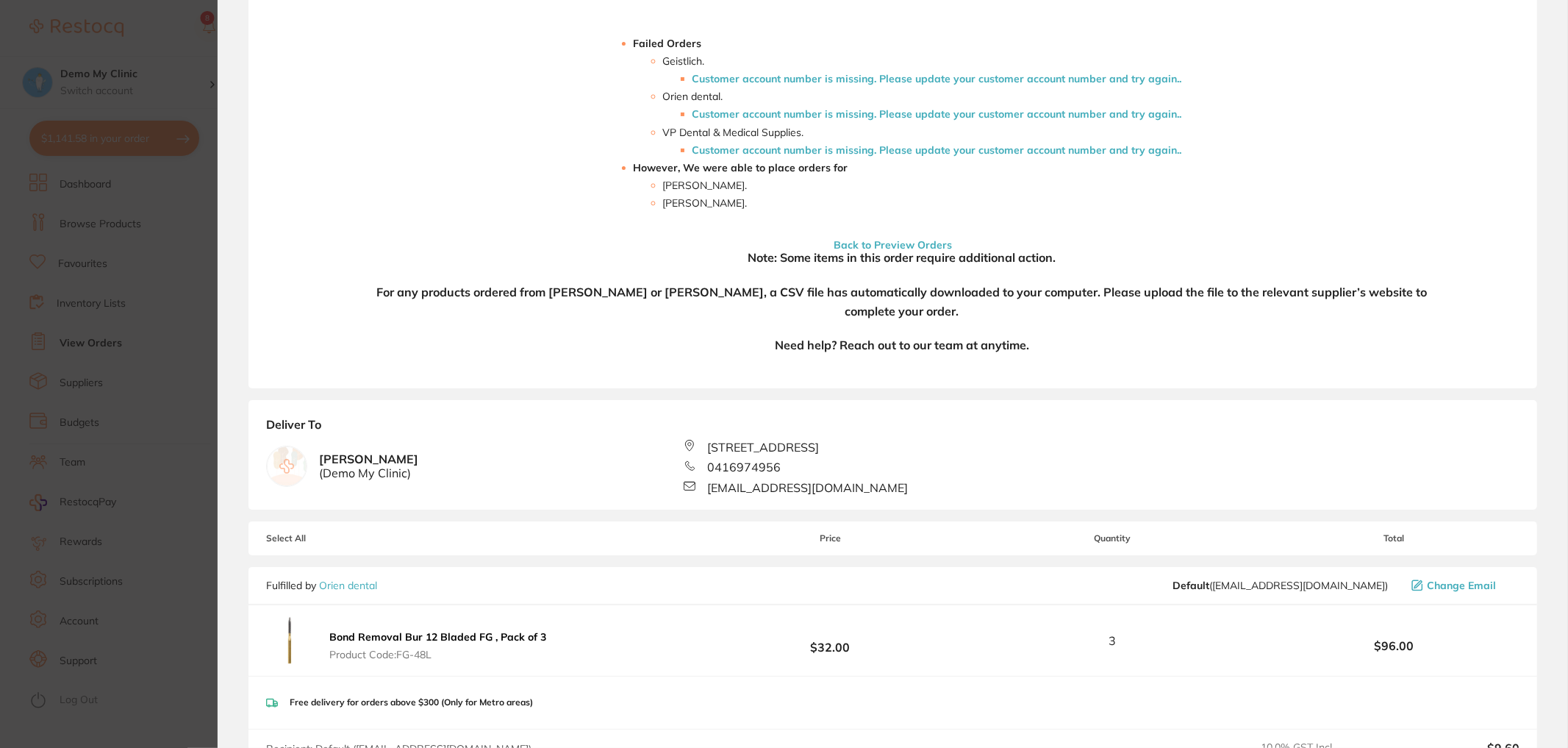
drag, startPoint x: 1220, startPoint y: 74, endPoint x: 526, endPoint y: 103, distance: 694.6
click at [528, 101] on div "Your orders are being processed and we will notify you once we have placed the …" at bounding box center [892, 72] width 1289 height 632
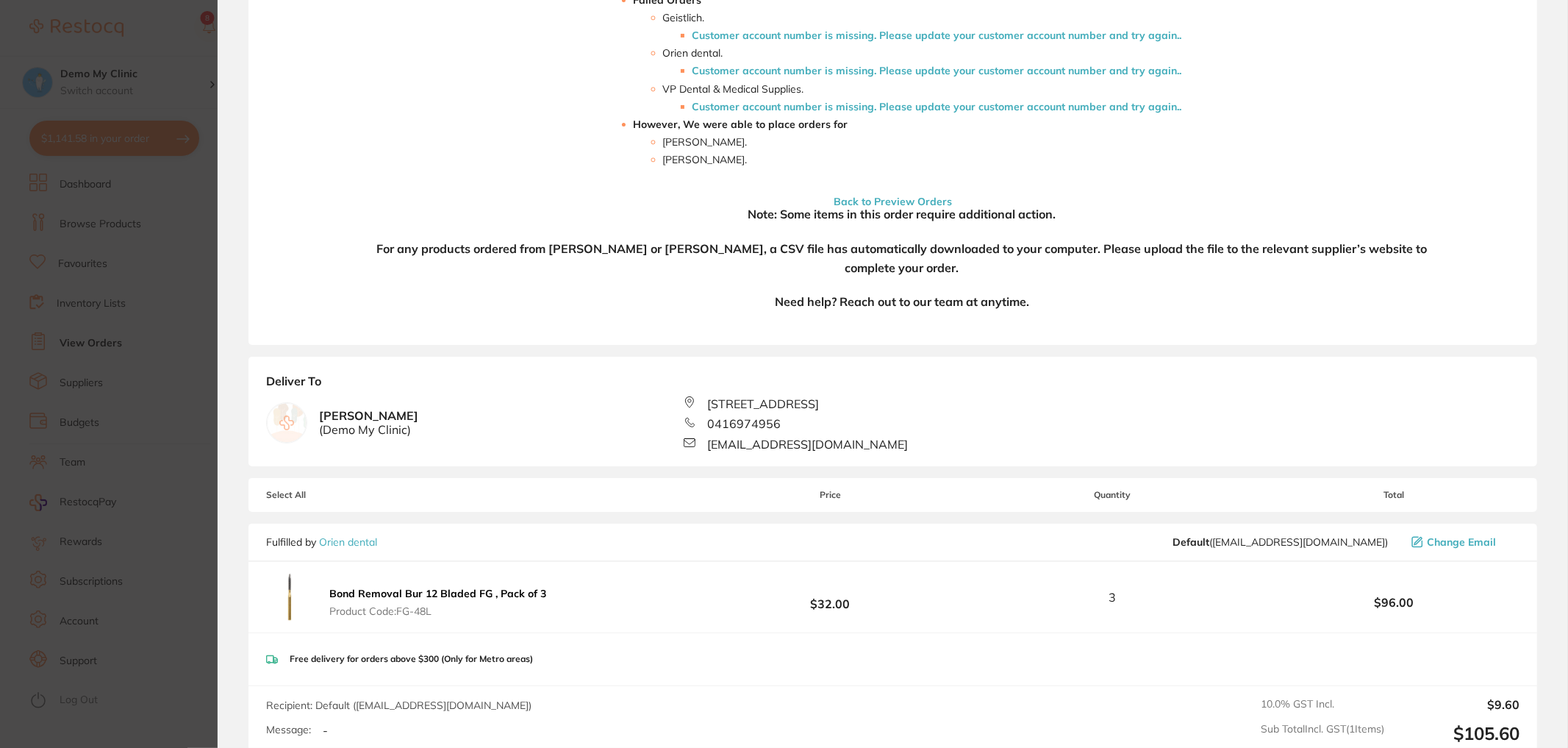
scroll to position [363, 0]
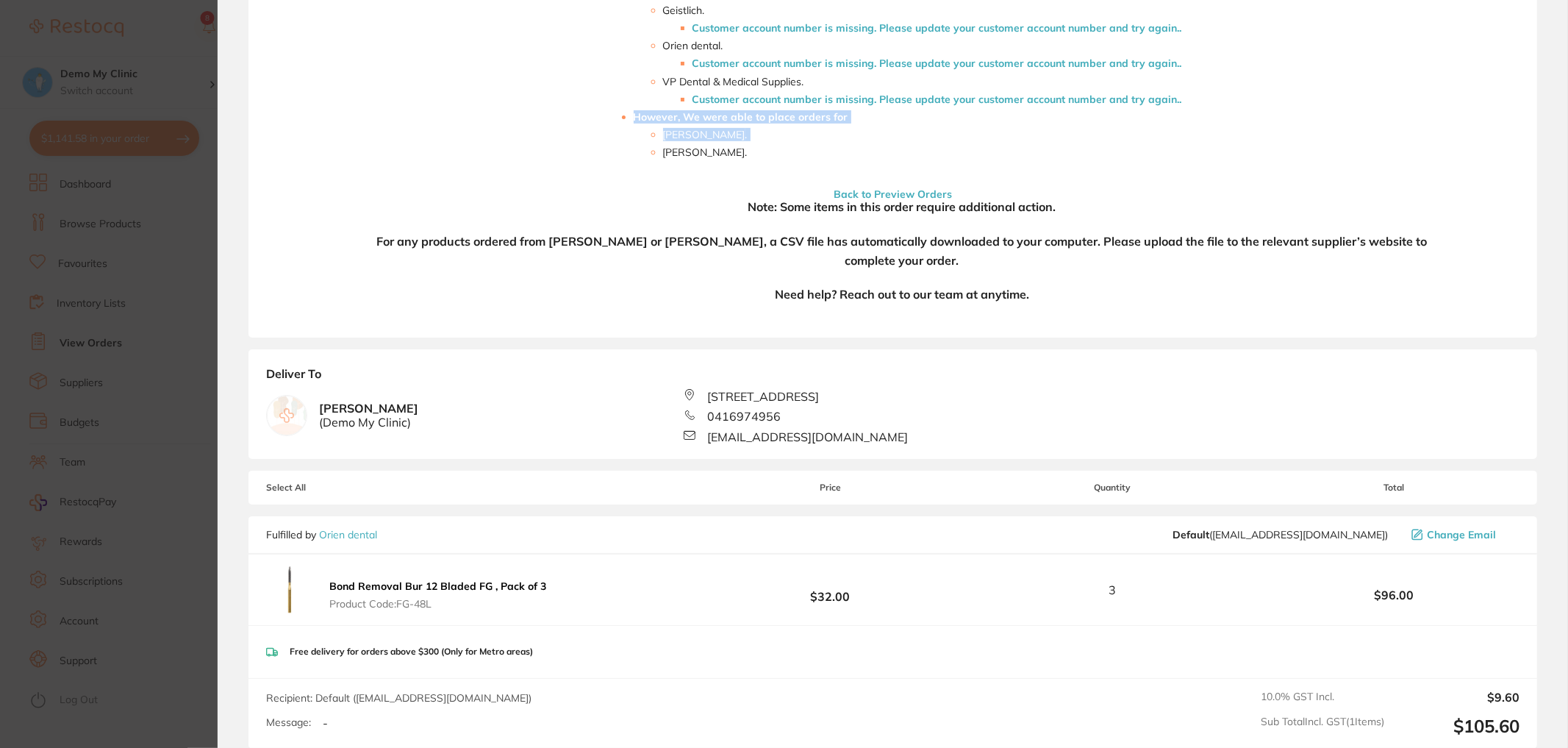
drag, startPoint x: 622, startPoint y: 109, endPoint x: 763, endPoint y: 144, distance: 145.3
click at [763, 144] on li "However, We were able to place orders for Adam Dental . Henry Schein Halas ." at bounding box center [907, 134] width 548 height 47
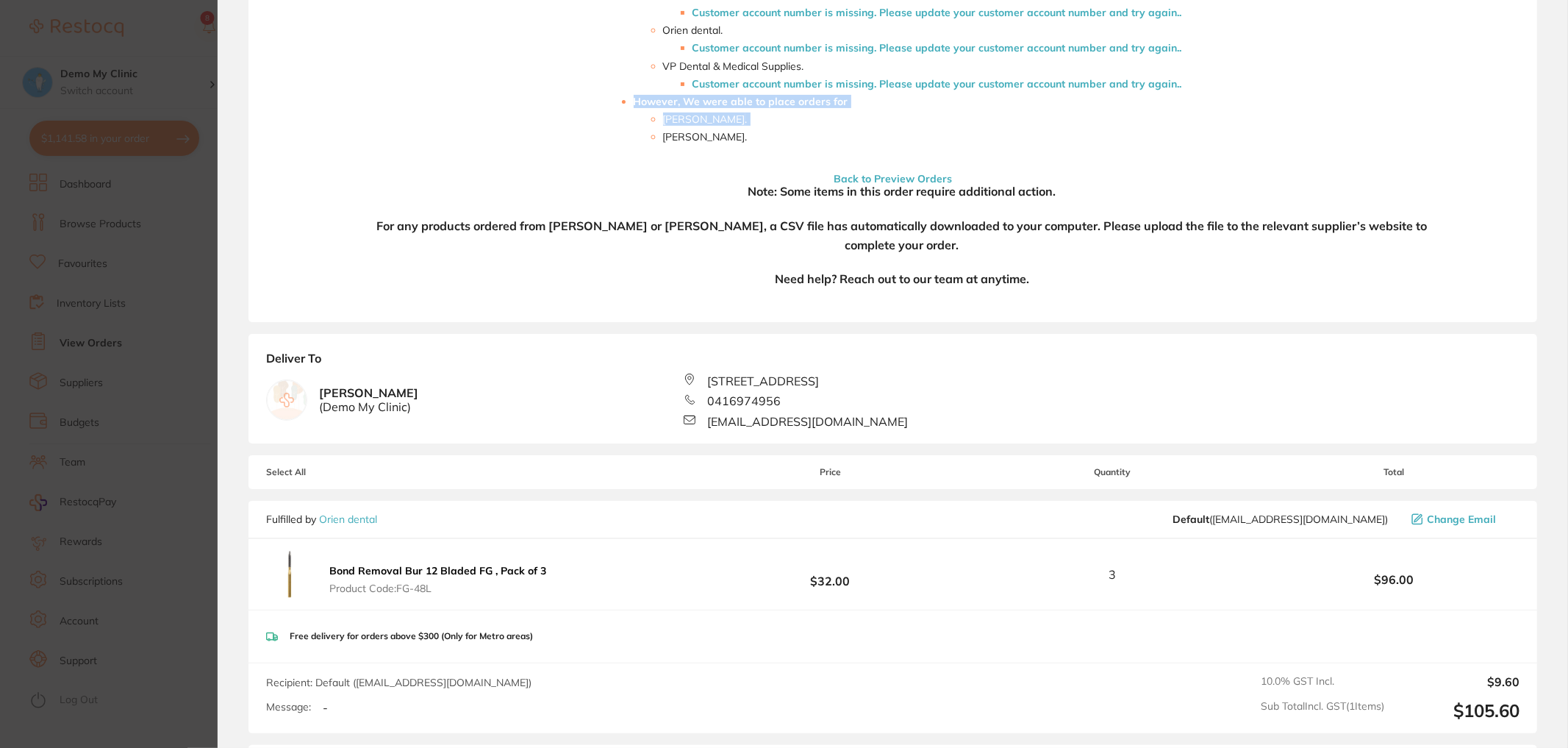
scroll to position [381, 0]
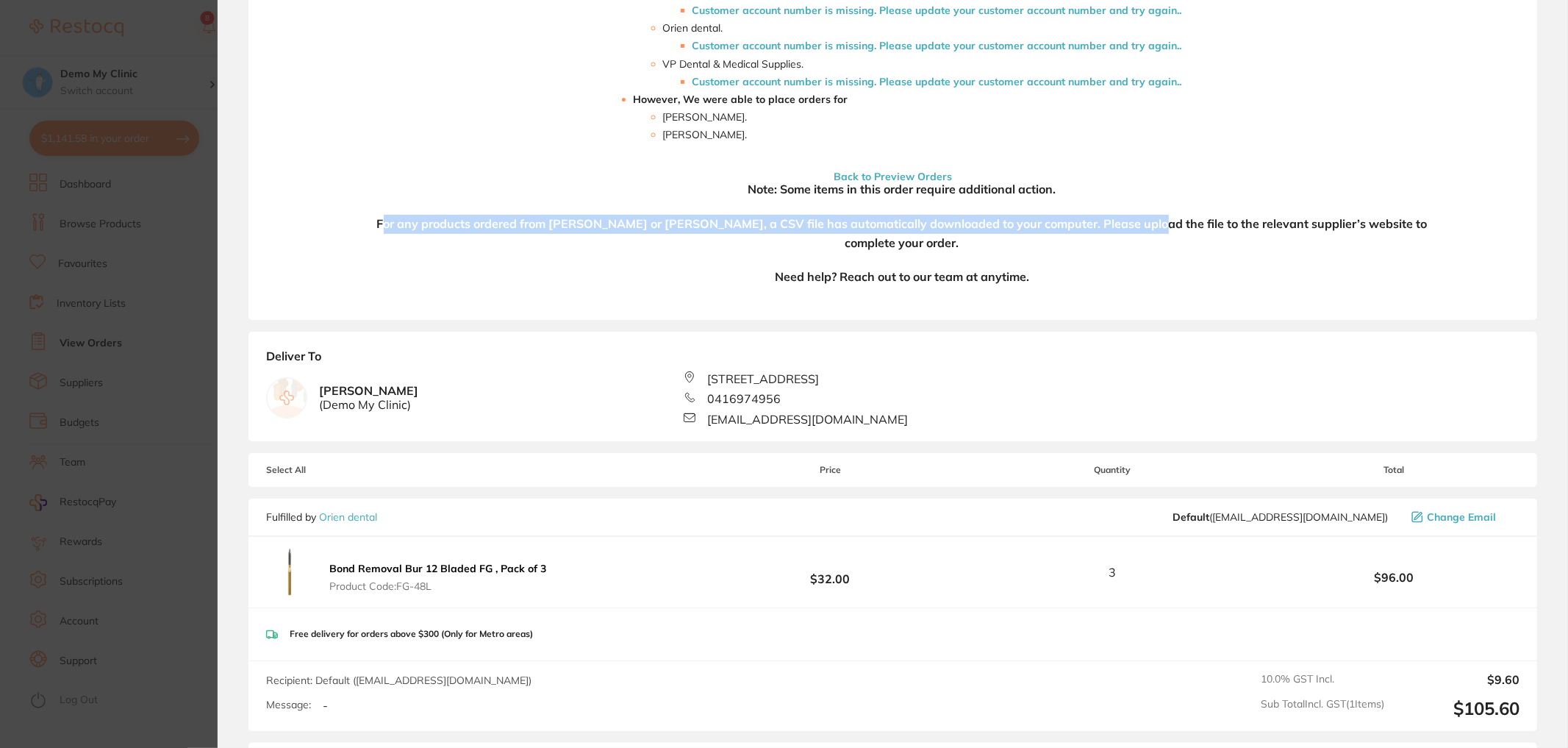
drag, startPoint x: 360, startPoint y: 218, endPoint x: 1120, endPoint y: 217, distance: 760.0
click at [1120, 217] on h4 "For any products ordered from Adam Dental or Henry Schein Halas, a CSV file has…" at bounding box center [902, 233] width 1101 height 38
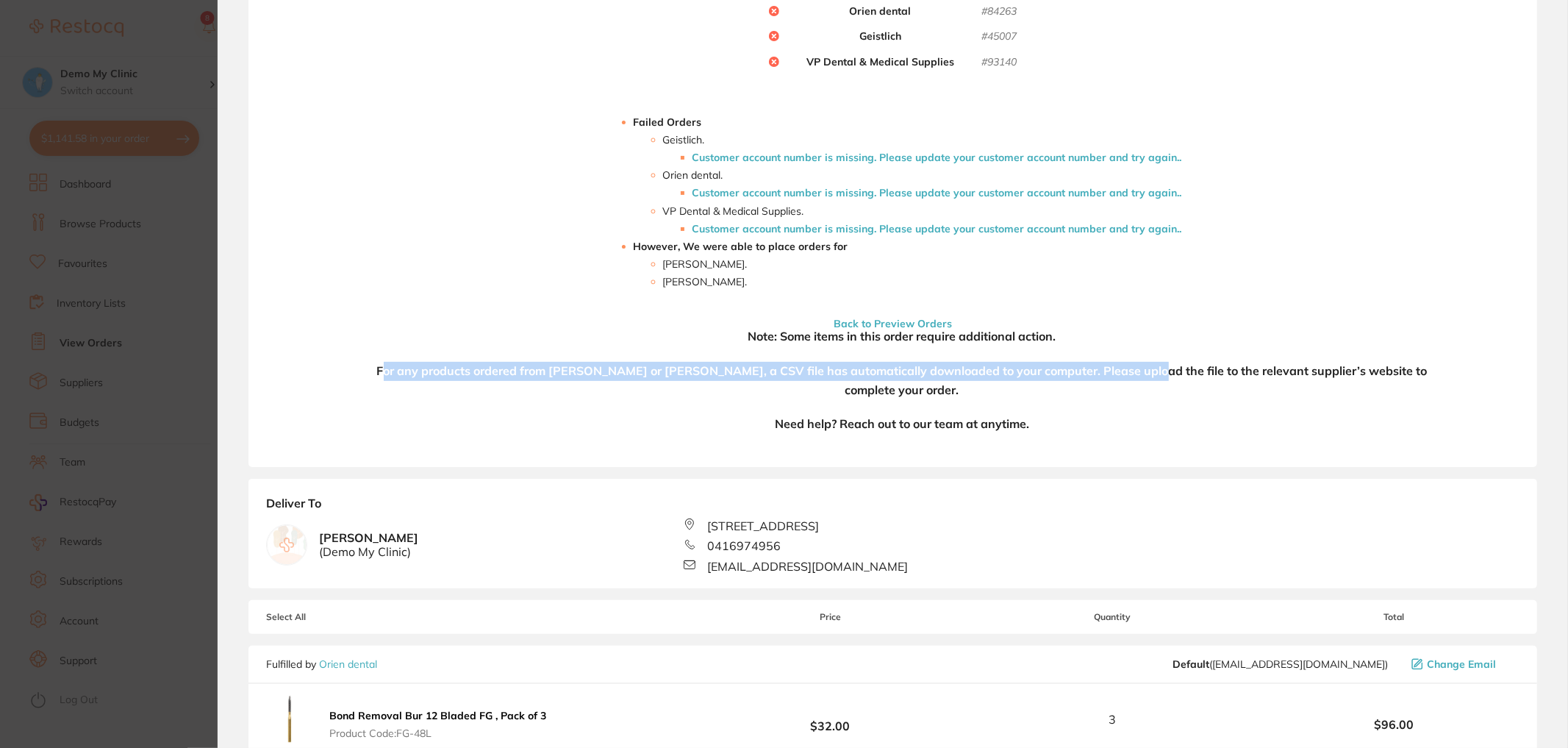
scroll to position [0, 0]
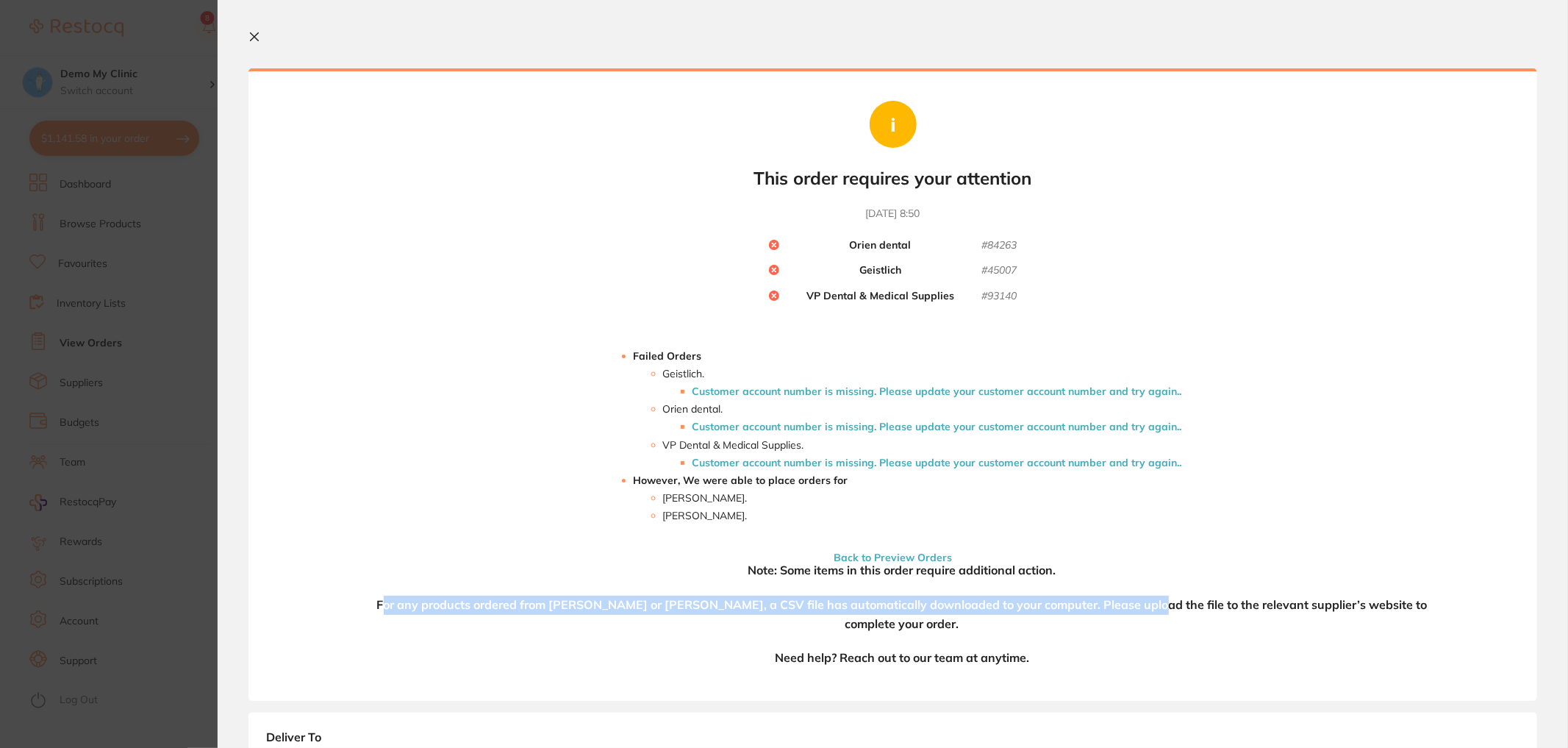
click at [253, 36] on icon at bounding box center [255, 37] width 8 height 8
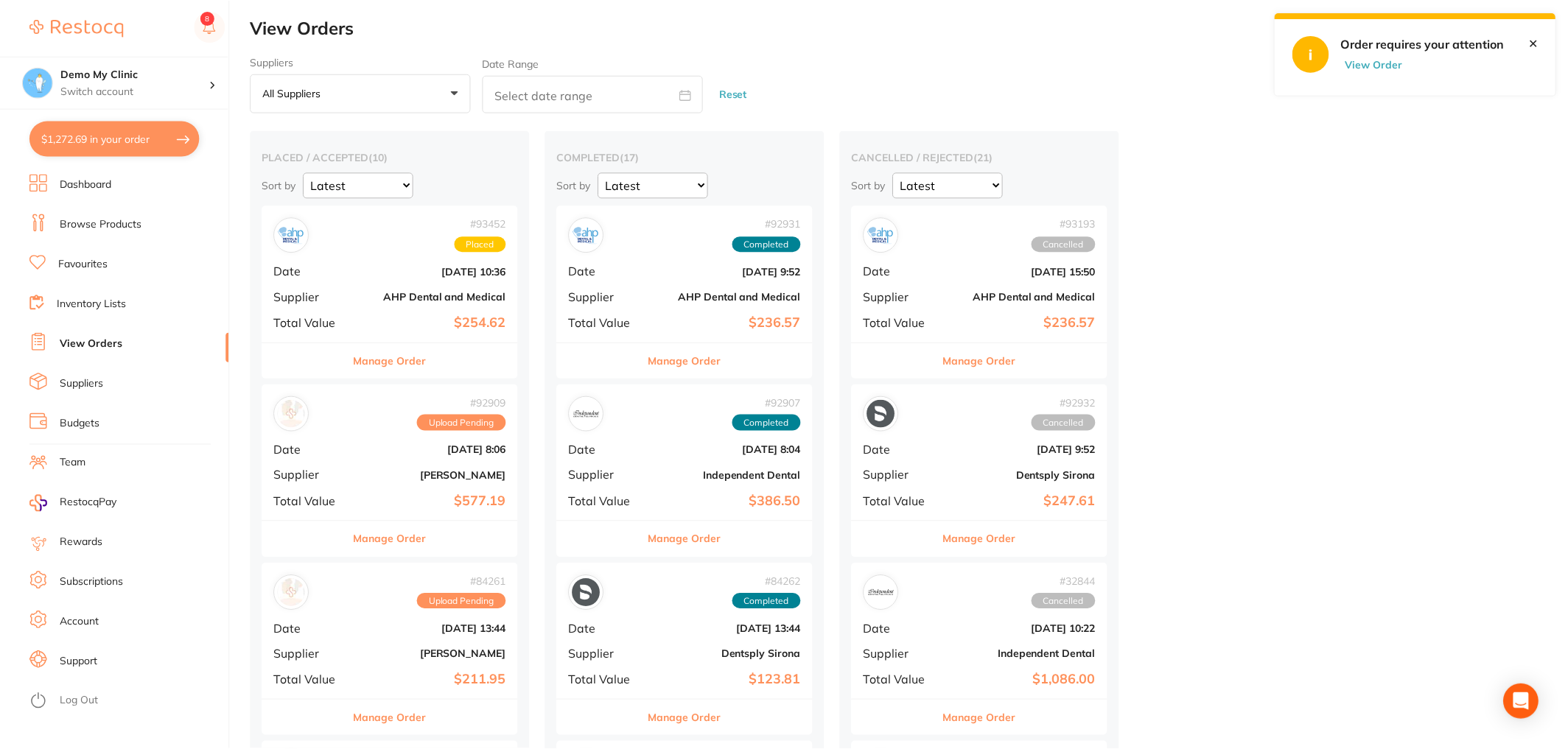
scroll to position [1, 0]
click at [349, 298] on div "# 93456 Upload Pending Date Sept 11 2025, 10:50 Supplier Henry Schein Halas Tot…" at bounding box center [390, 273] width 257 height 136
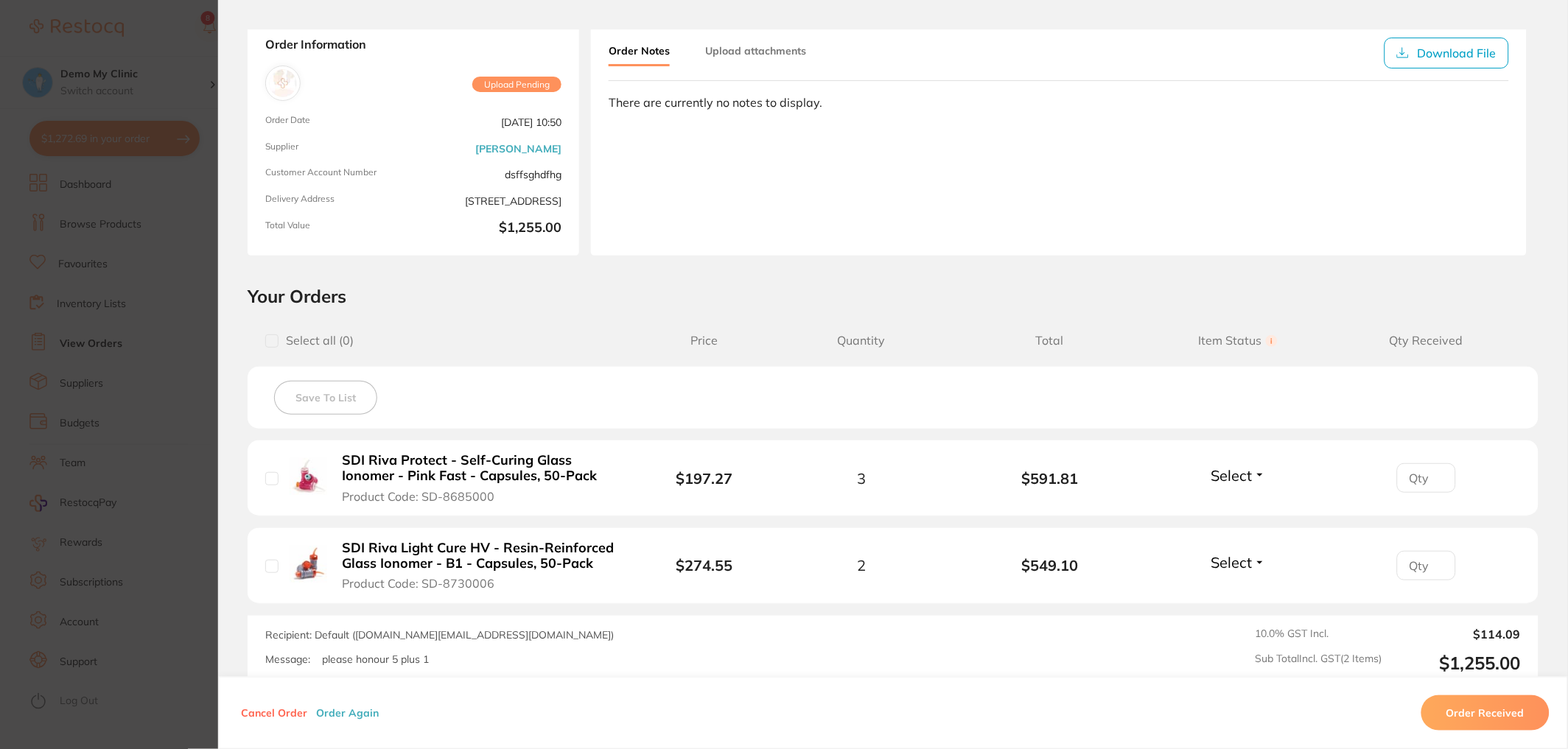
scroll to position [173, 0]
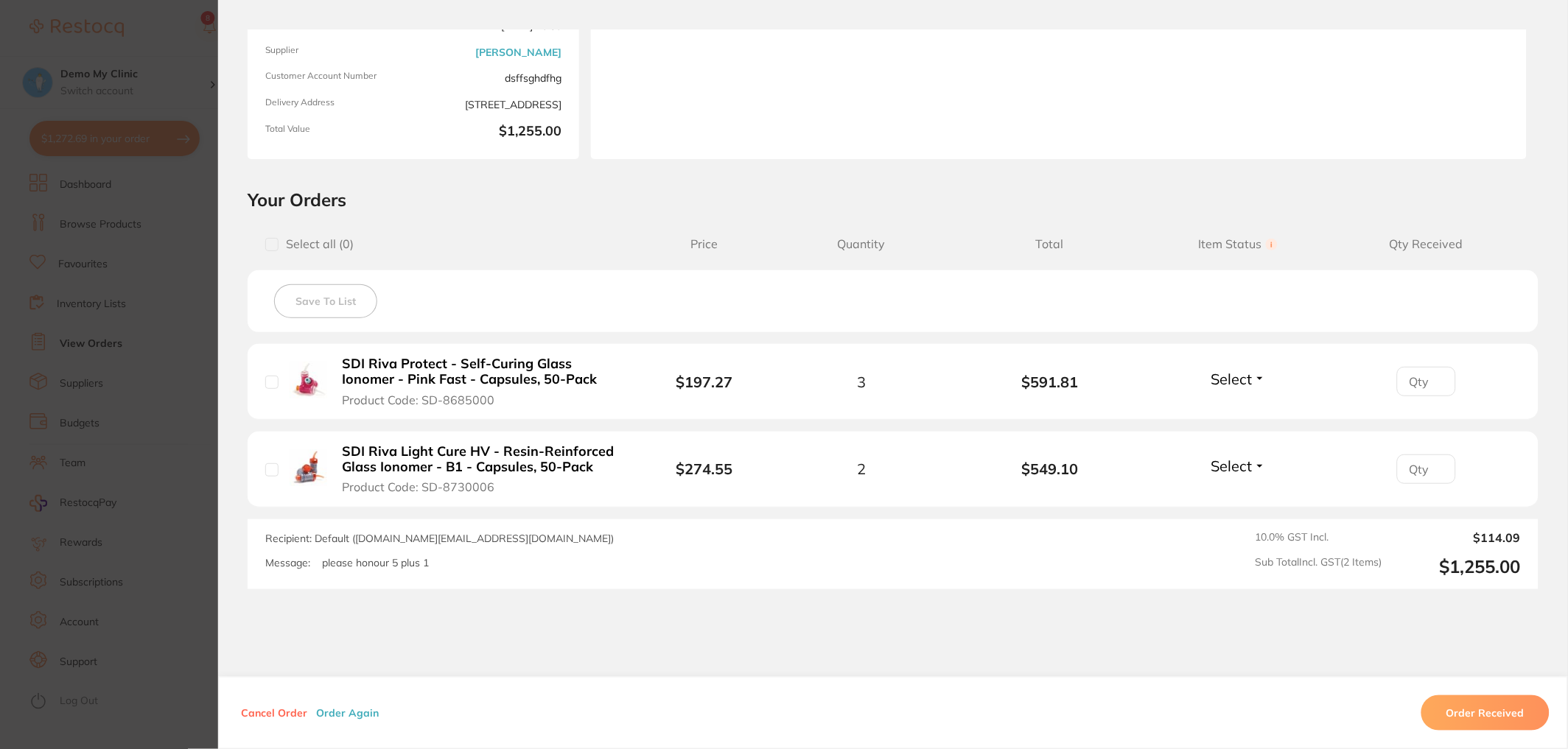
click at [511, 388] on button "SDI Riva Protect - Self-Curing Glass Ionomer - Pink Fast - Capsules, 50-Pack Pr…" at bounding box center [479, 381] width 282 height 52
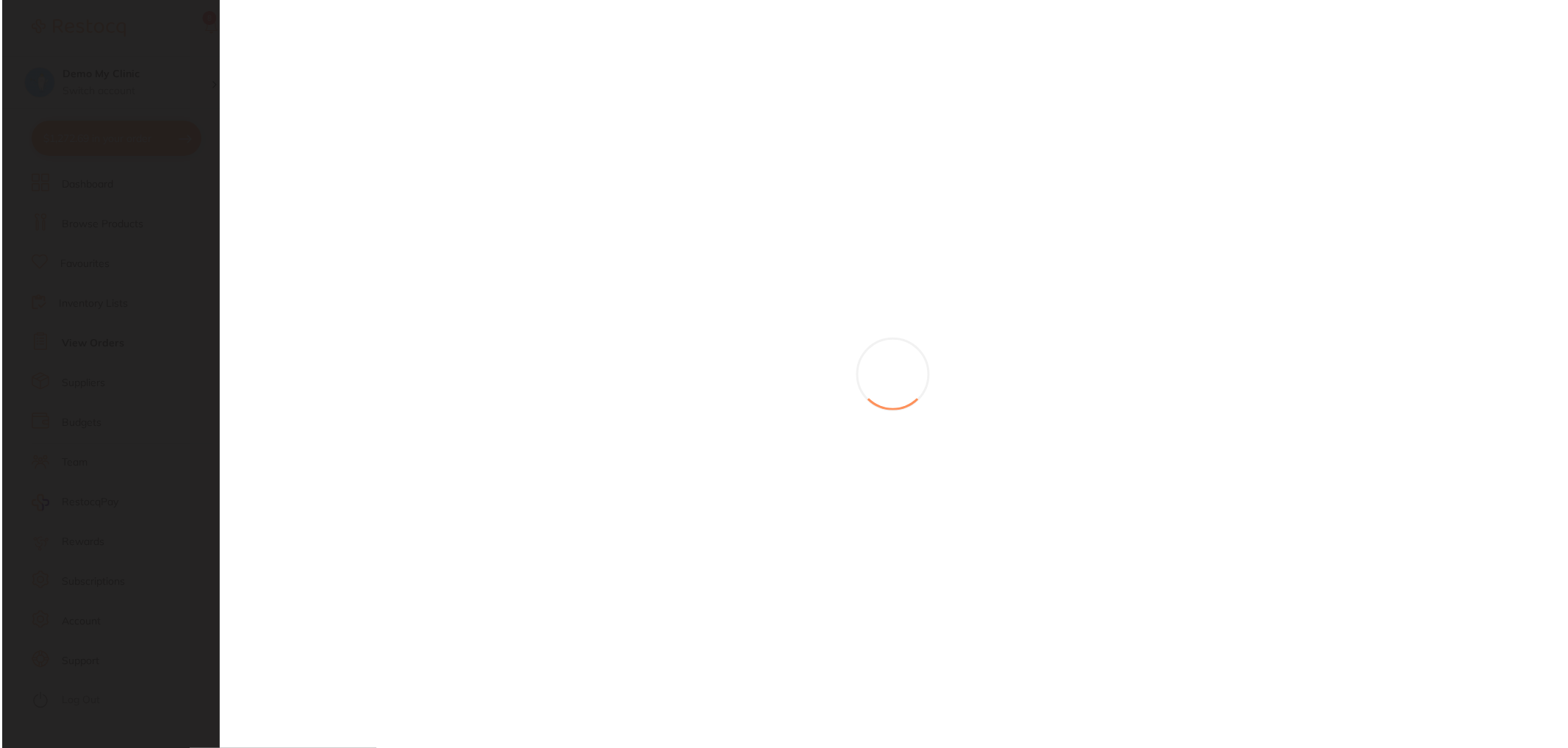
scroll to position [0, 0]
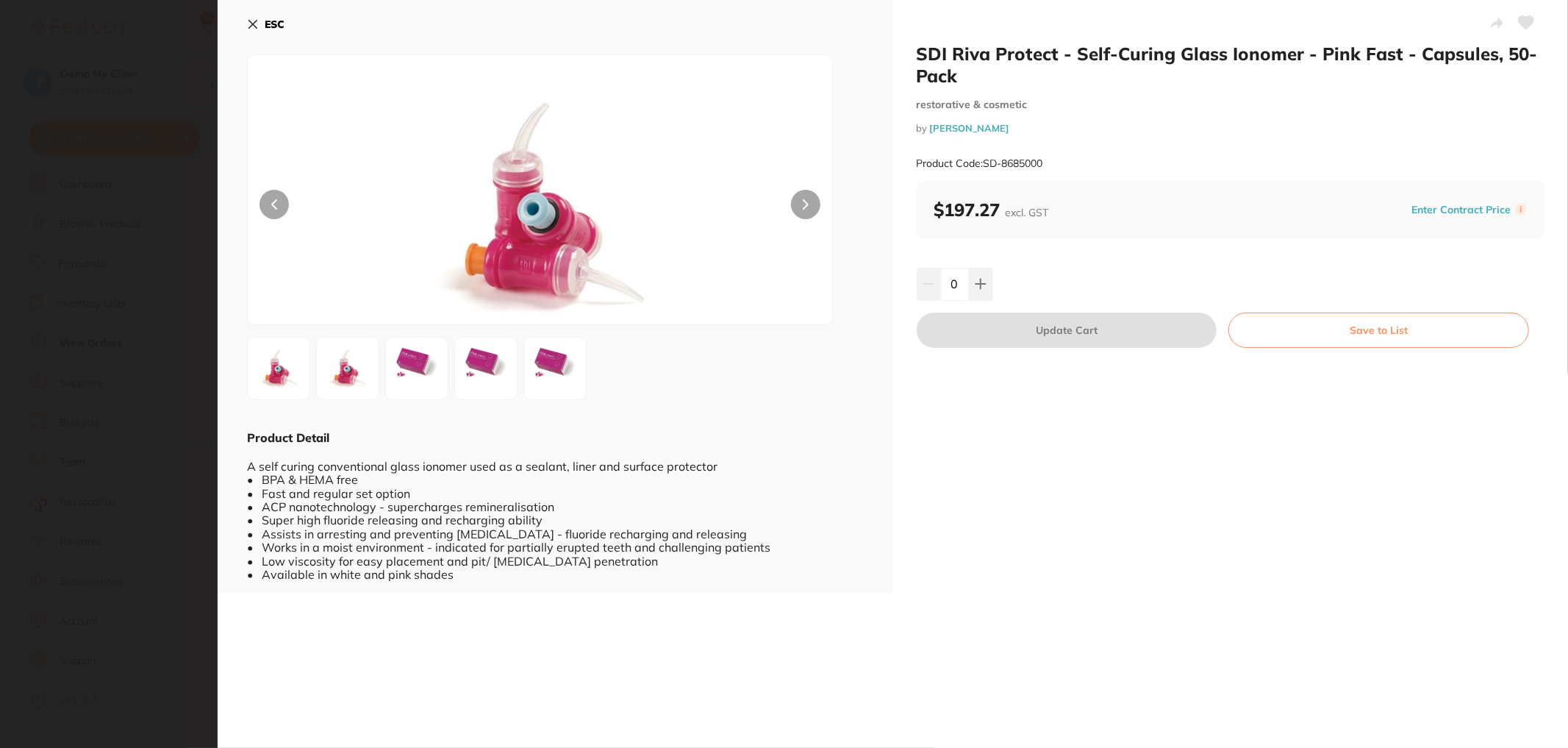
click at [1458, 203] on button "Enter Contract Price" at bounding box center [1461, 210] width 108 height 14
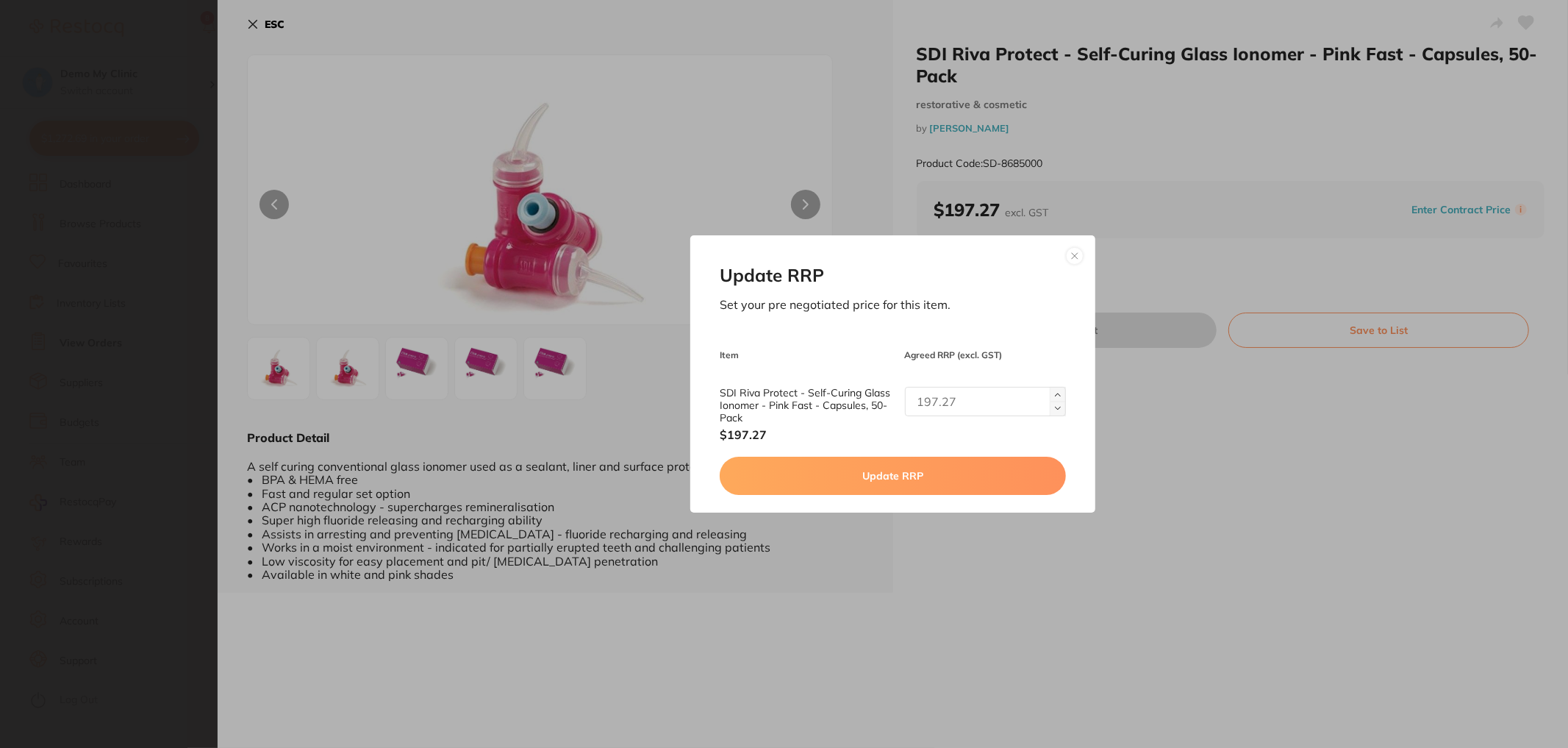
click at [915, 407] on input "text" at bounding box center [985, 402] width 162 height 30
click at [218, 39] on div "Update RRP Set your pre negotiated price for this item. Item Agreed RRP (excl. …" at bounding box center [893, 374] width 1351 height 748
click at [192, 38] on section "SDI Riva Protect - Self-Curing Glass Ionomer - Pink Fast - Capsules, 50-Pack re…" at bounding box center [784, 374] width 1568 height 748
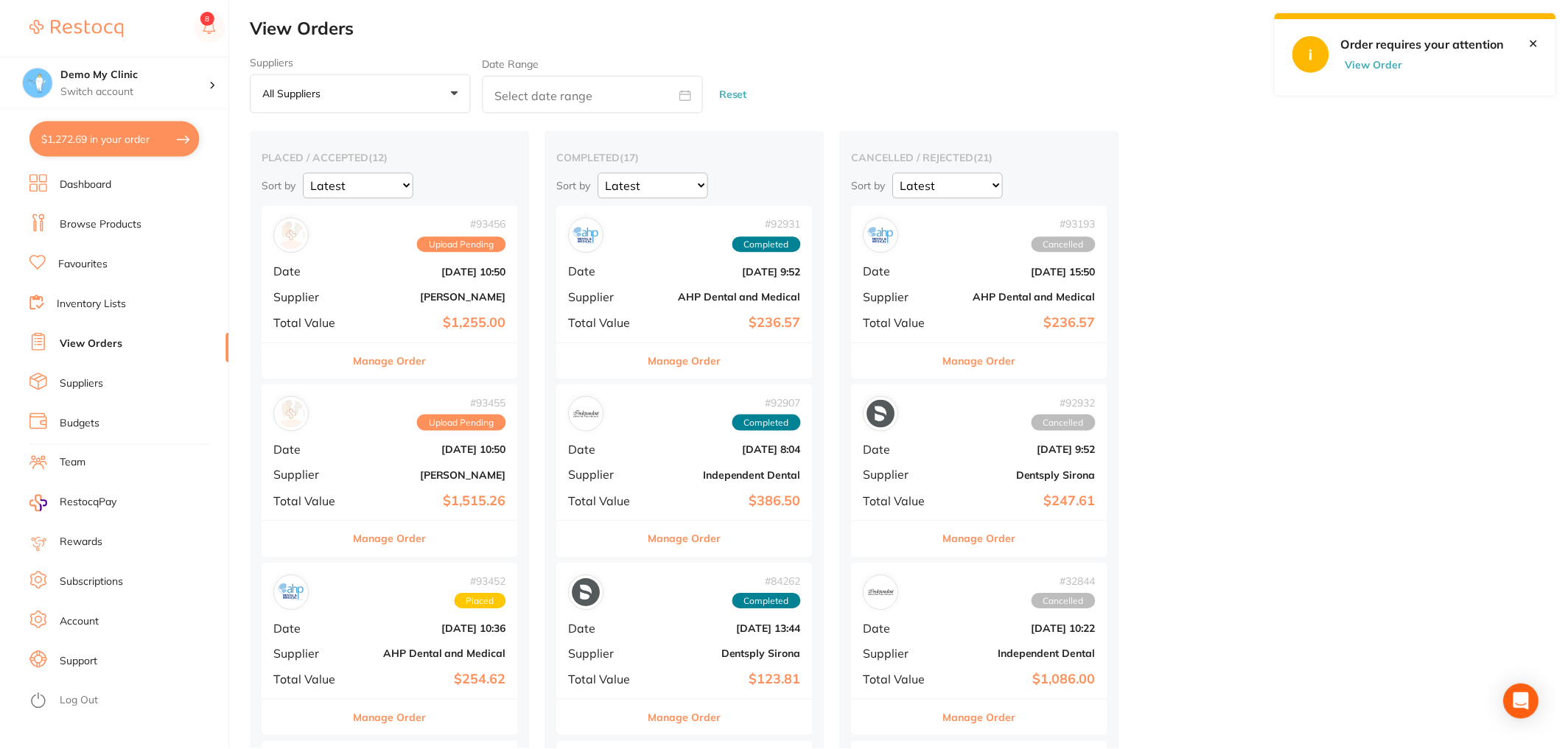
scroll to position [1, 0]
click at [395, 277] on div "# 93456 Upload Pending Date Sept 11 2025, 10:50 Supplier Henry Schein Halas Tot…" at bounding box center [390, 273] width 257 height 136
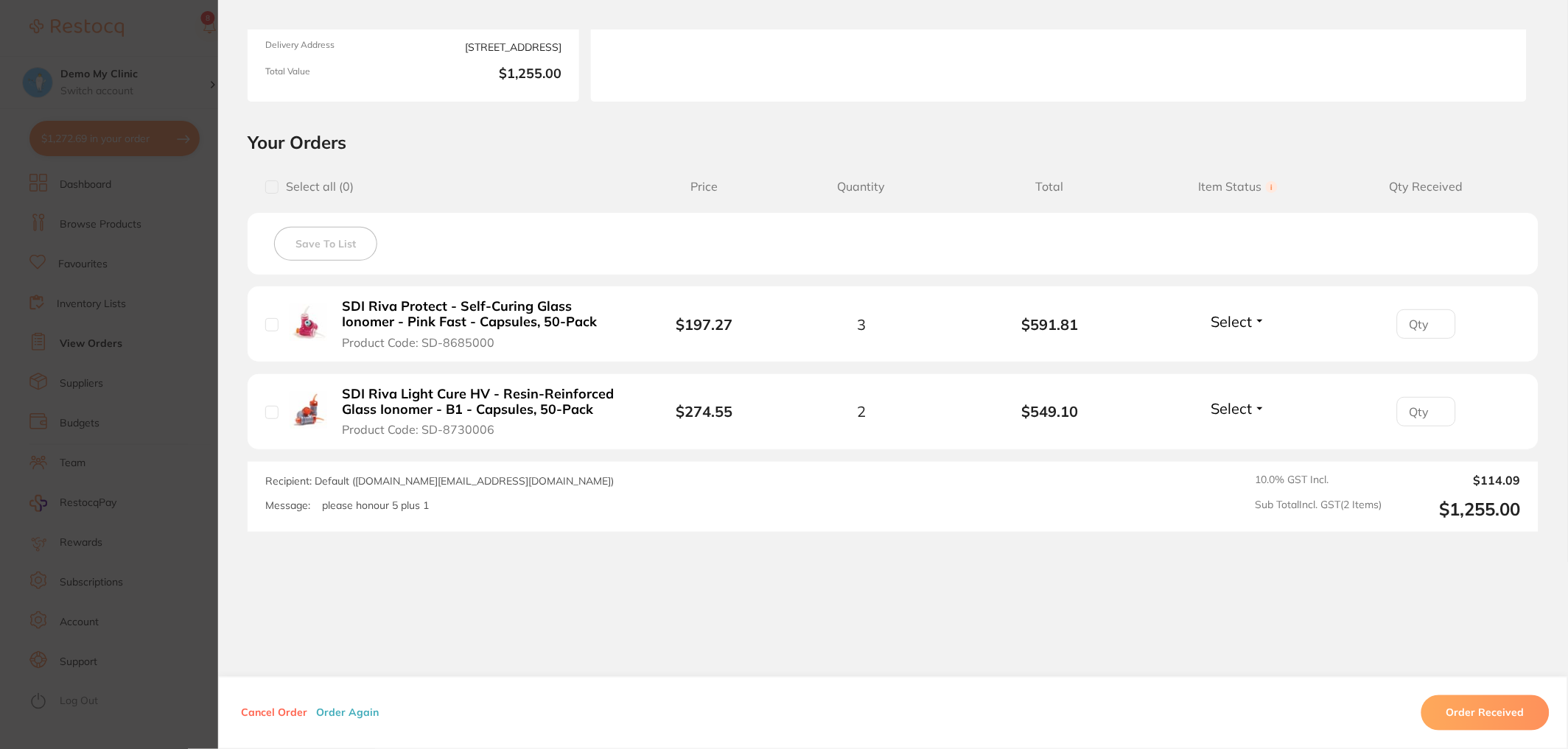
scroll to position [232, 0]
click at [558, 337] on button "SDI Riva Protect - Self-Curing Glass Ionomer - Pink Fast - Capsules, 50-Pack Pr…" at bounding box center [479, 322] width 282 height 52
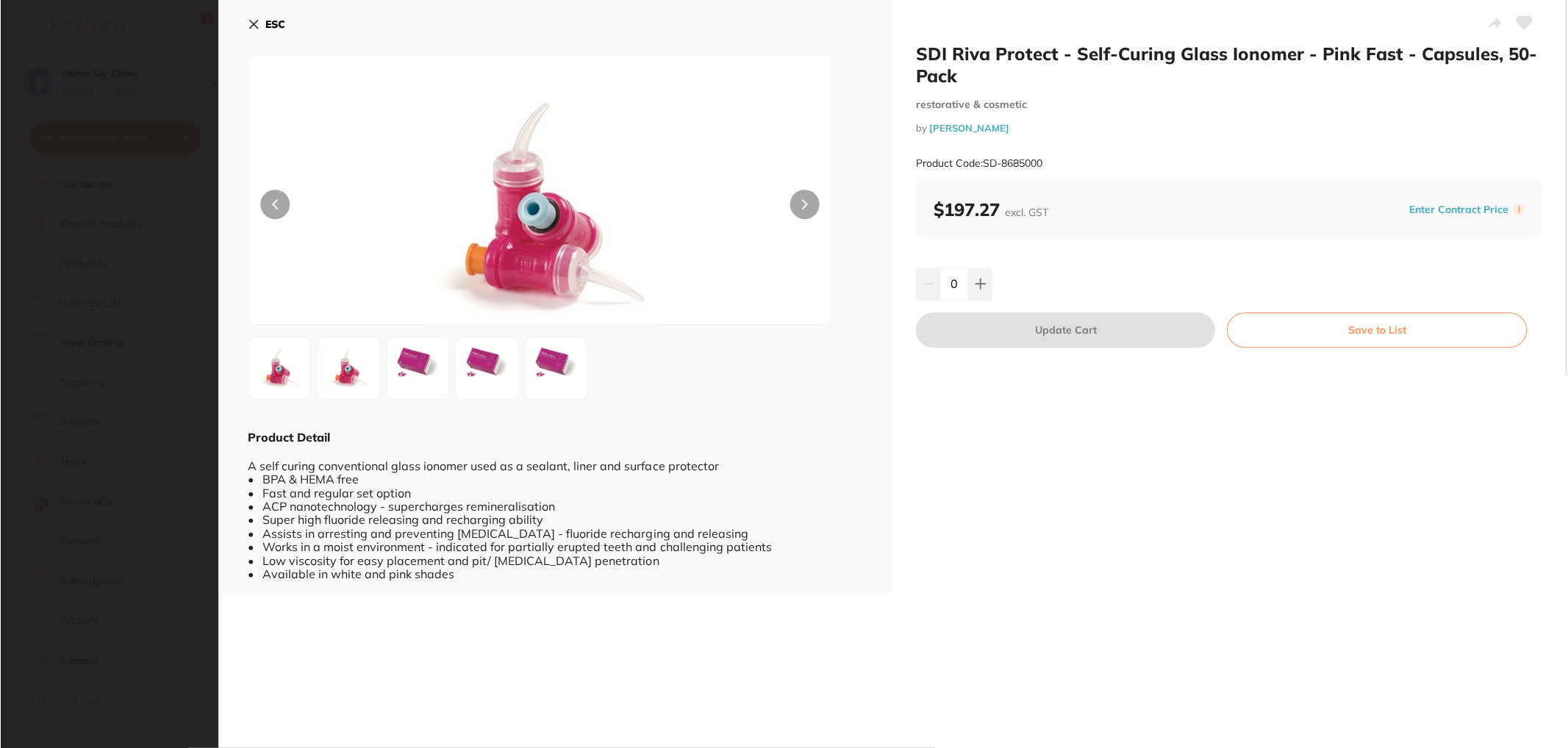
scroll to position [0, 0]
click at [1447, 208] on button "Enter Contract Price" at bounding box center [1461, 210] width 108 height 14
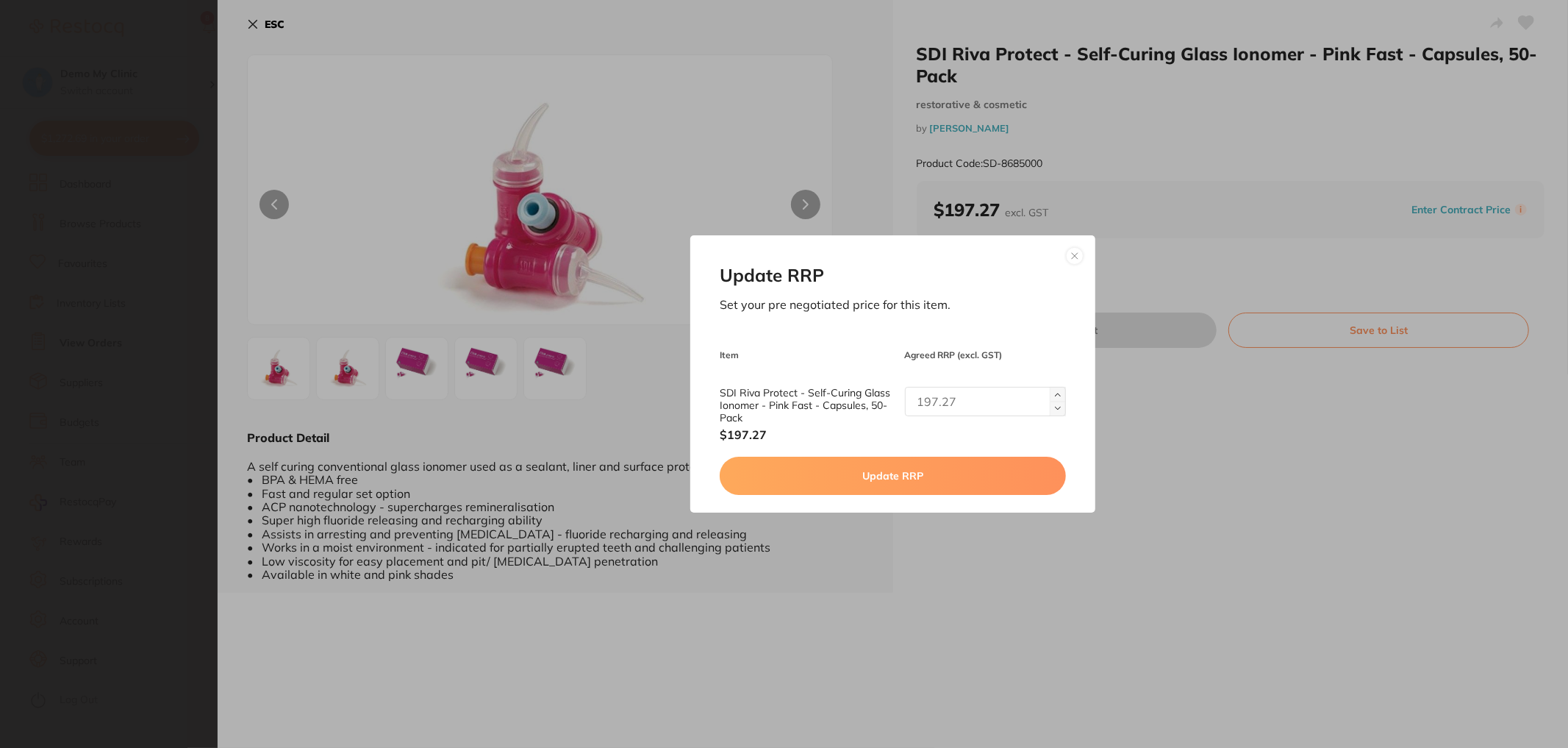
click at [1066, 255] on button at bounding box center [1075, 256] width 18 height 18
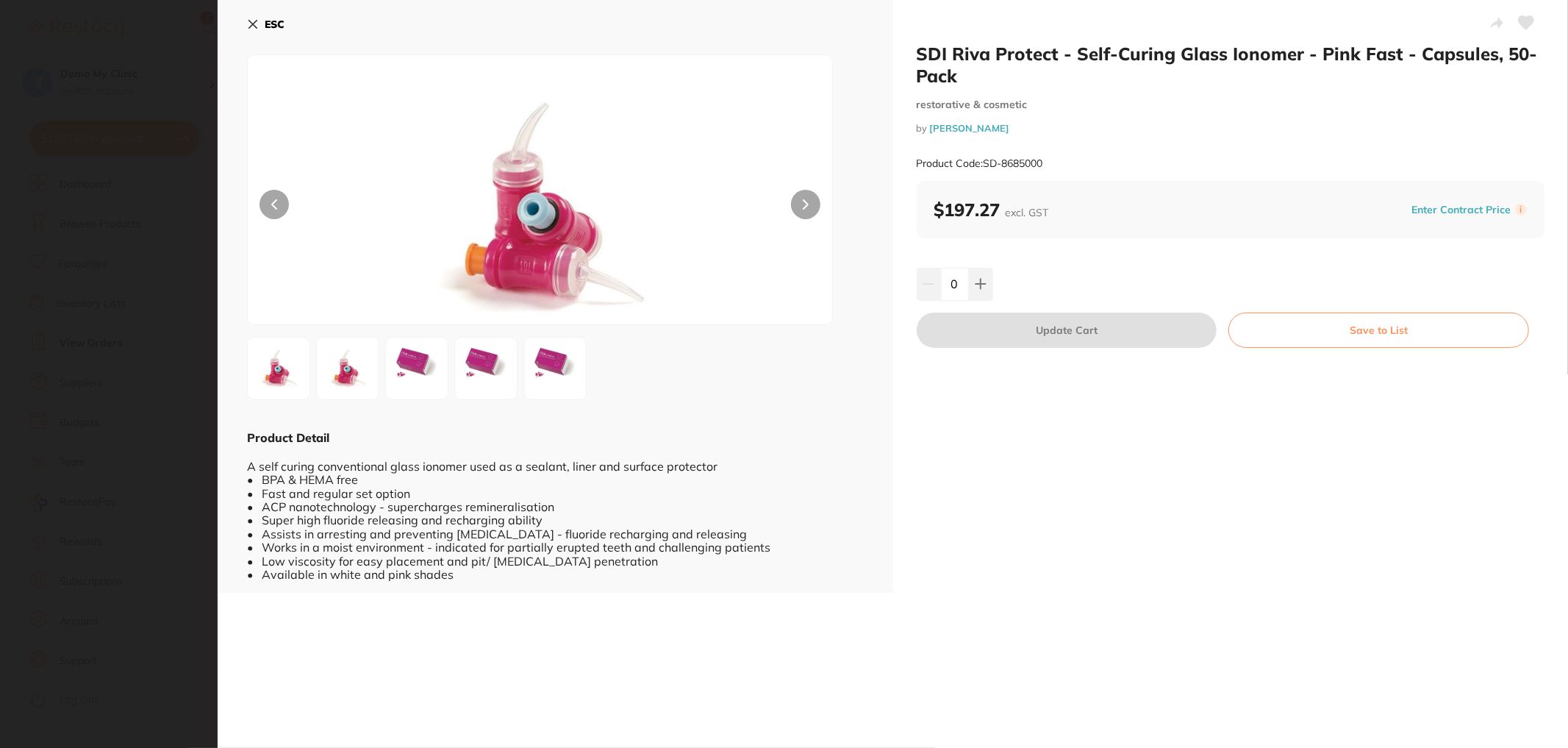
scroll to position [232, 0]
click at [1458, 204] on button "Enter Contract Price" at bounding box center [1461, 210] width 108 height 14
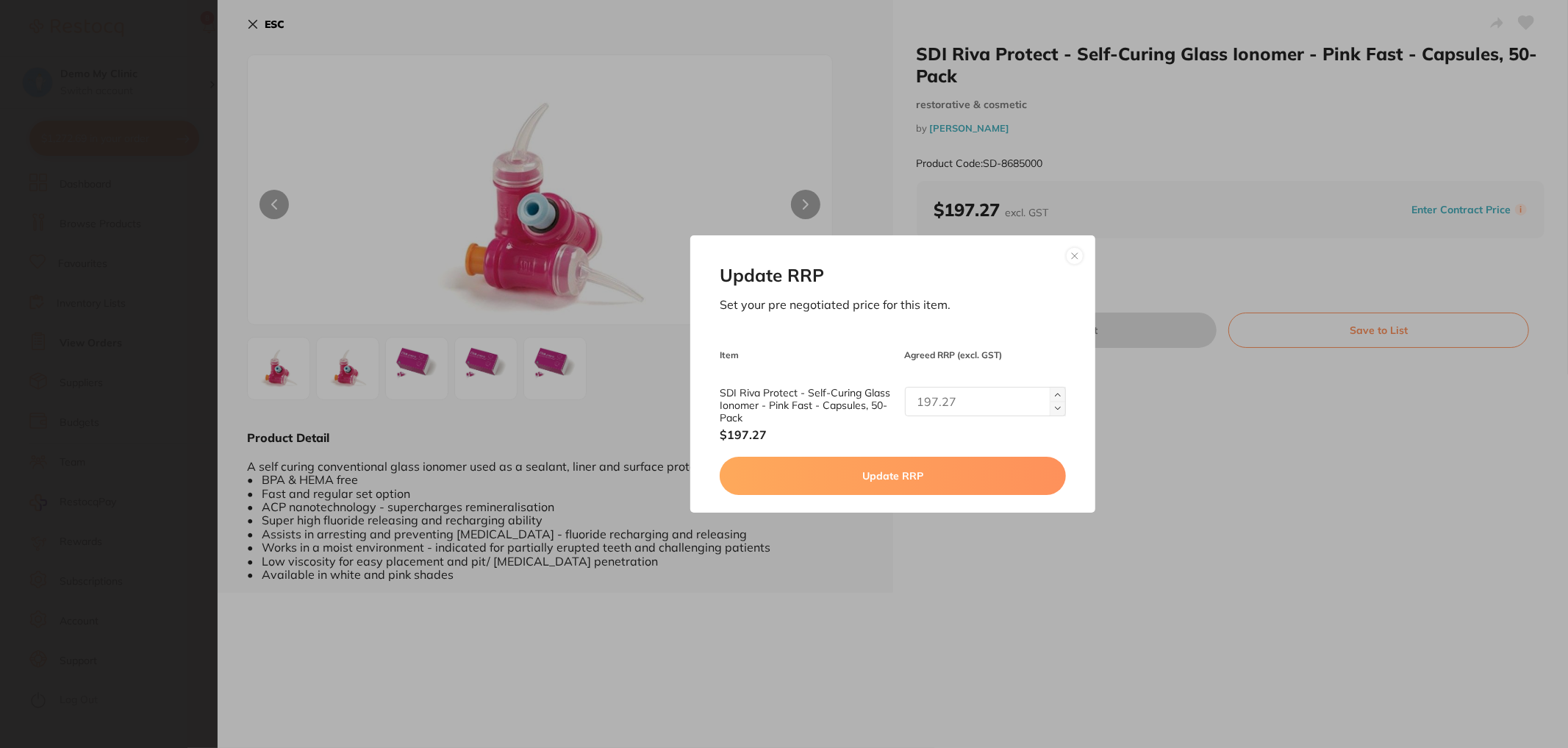
click at [1077, 257] on button at bounding box center [1075, 256] width 18 height 18
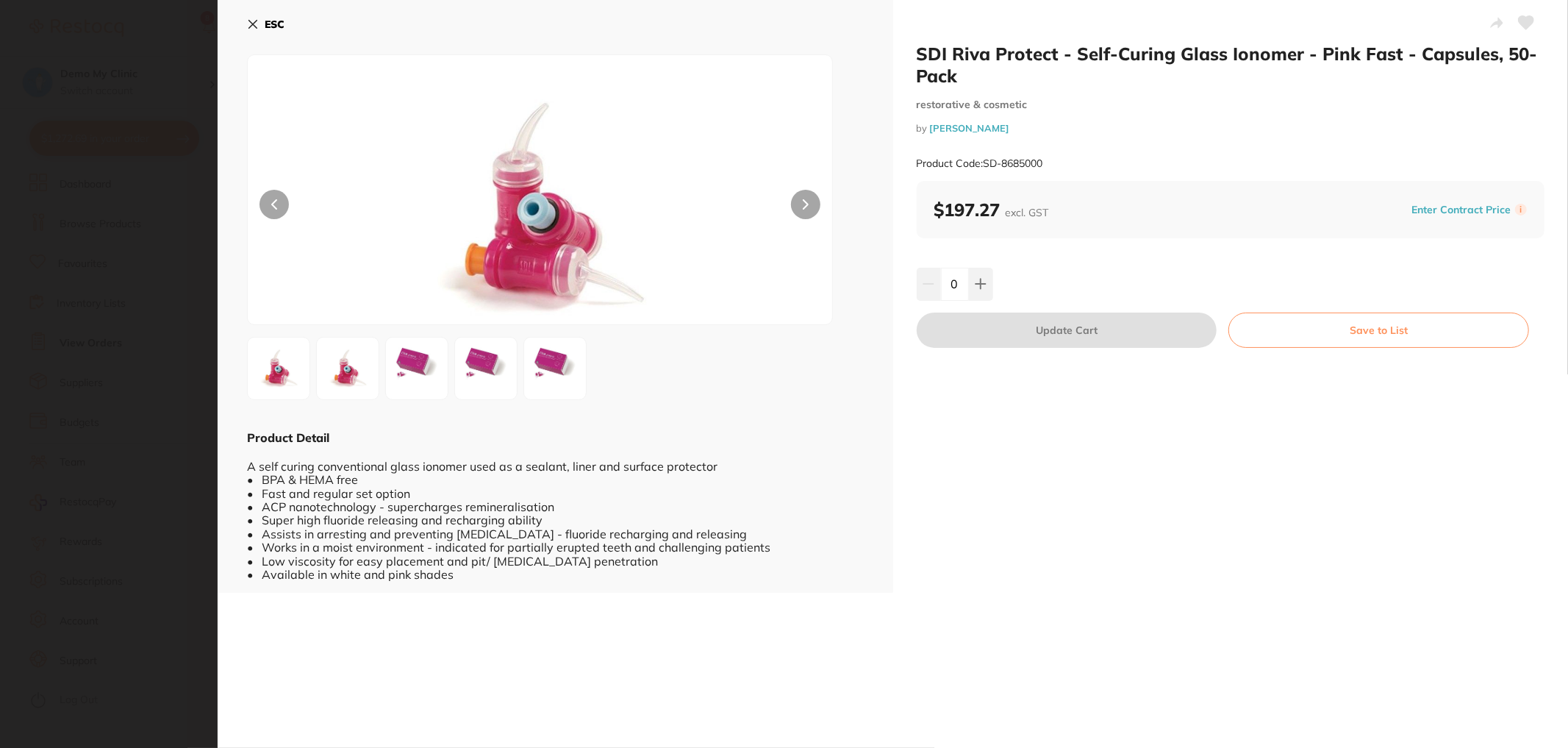
click at [254, 30] on icon at bounding box center [253, 24] width 12 height 12
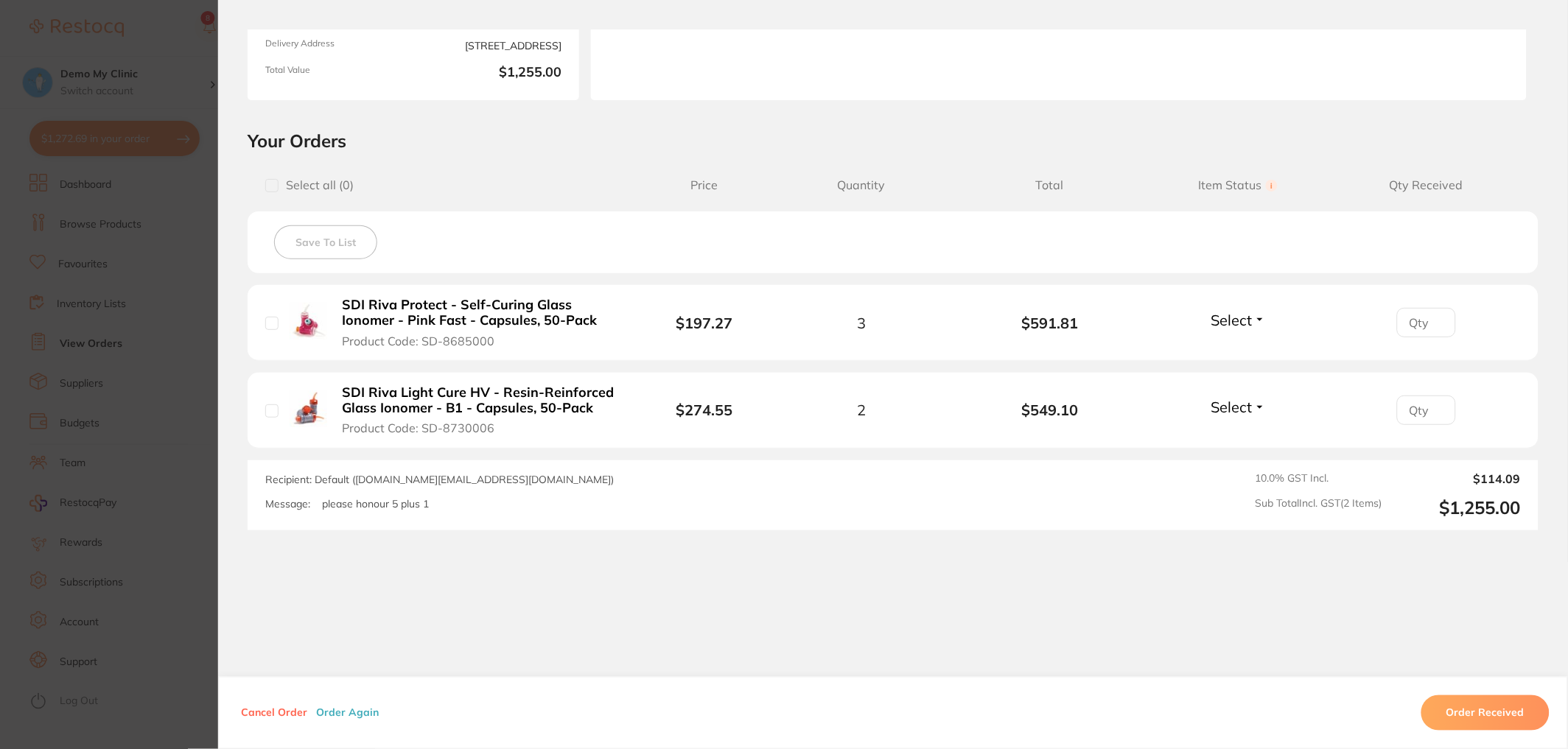
click at [182, 173] on section "Order ID: Restocq- 93456 Order Information Upload Pending Order Date Sept 11 20…" at bounding box center [784, 374] width 1568 height 749
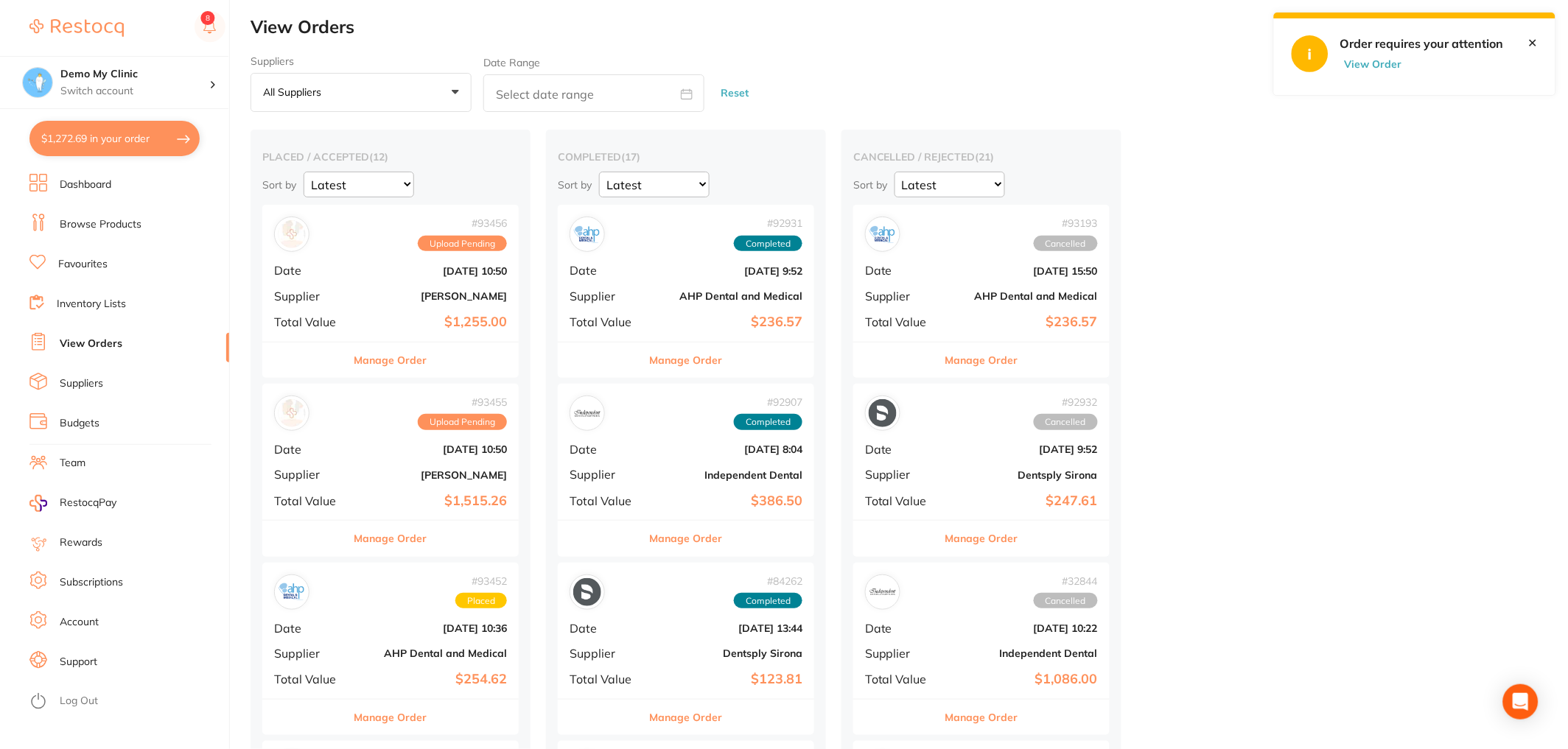
click at [94, 270] on link "Favourites" at bounding box center [83, 265] width 50 height 14
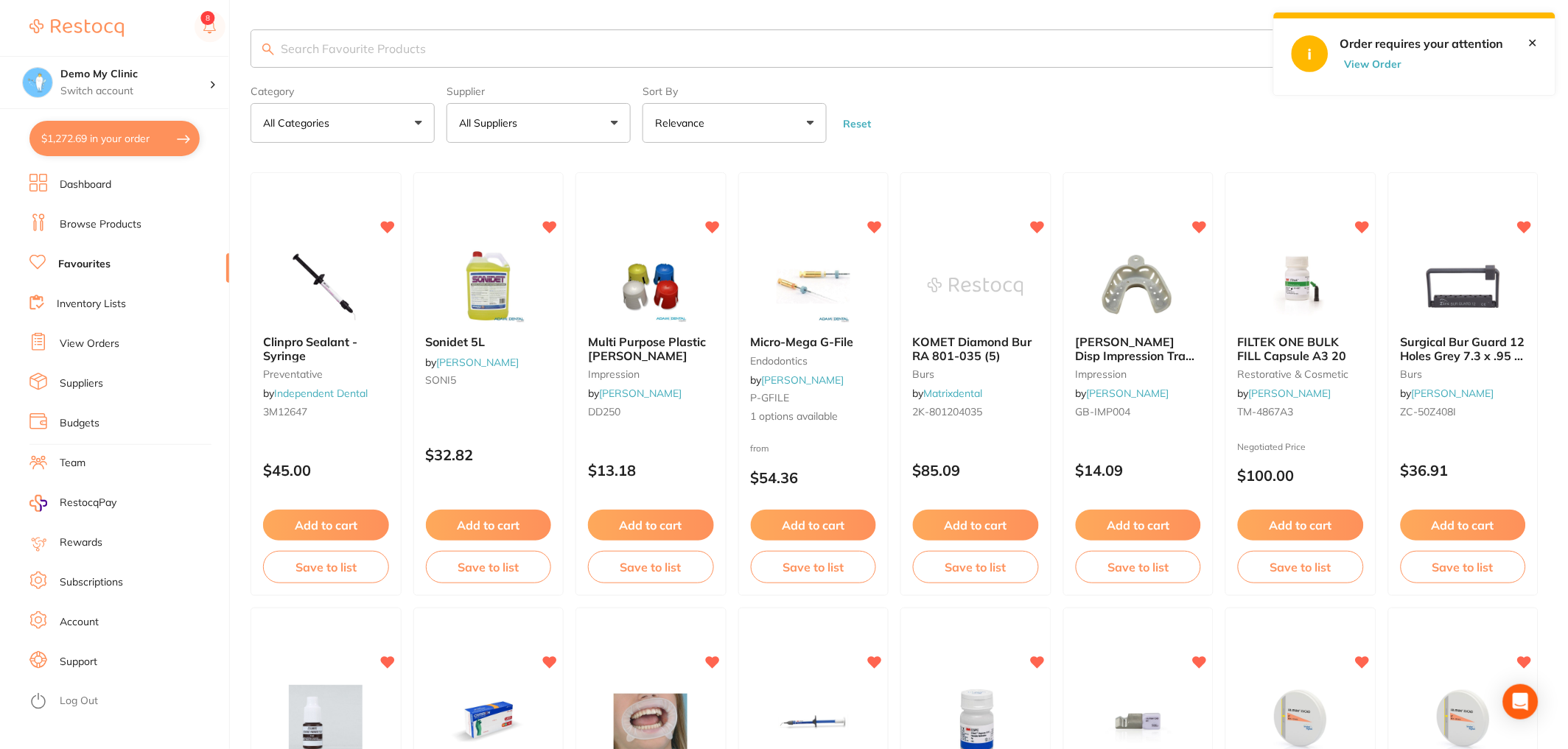
click at [100, 426] on li "Budgets" at bounding box center [130, 424] width 200 height 22
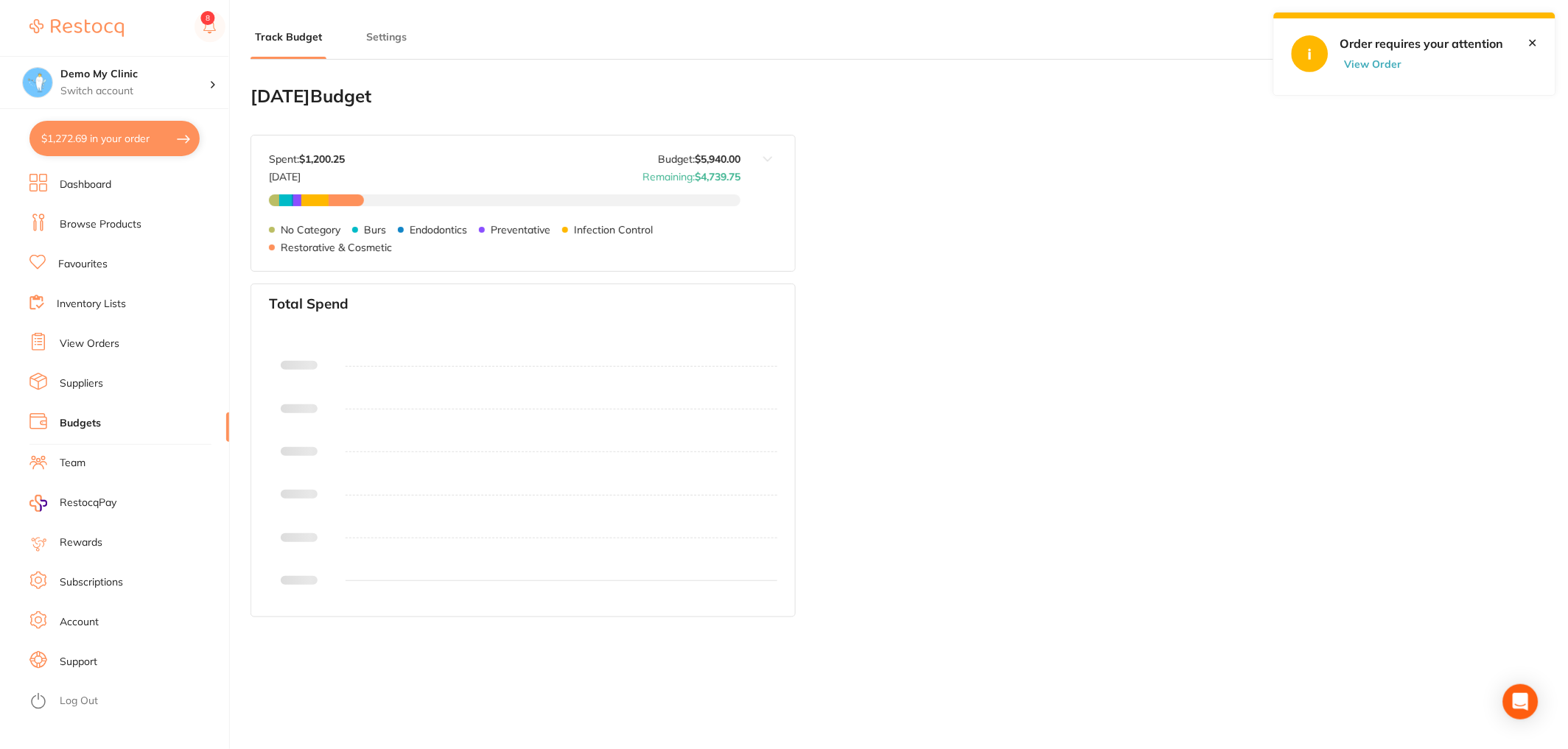
type input "5,000"
type input "5,940"
type input "6.0"
type input "99,000"
type input "5,940"
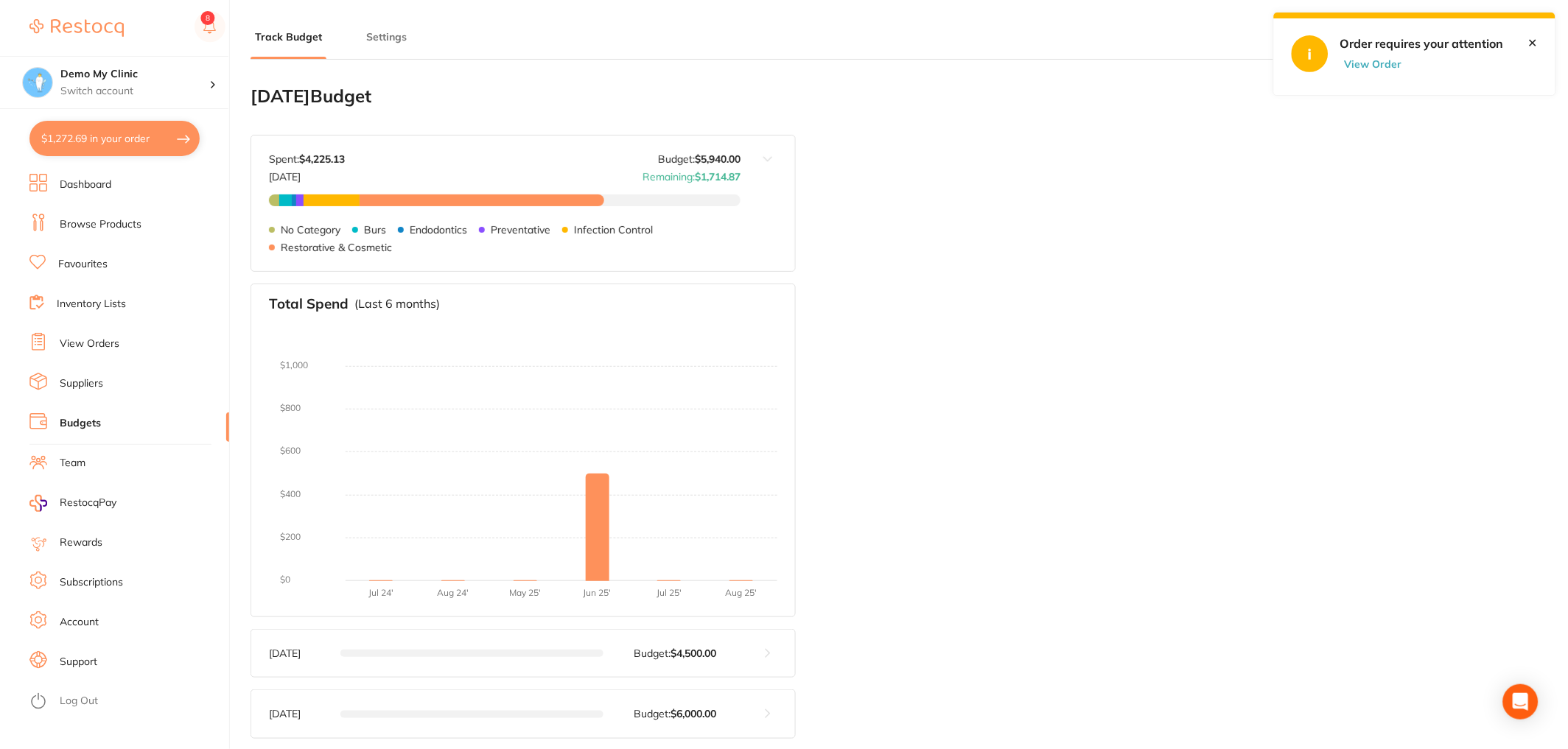
scroll to position [3, 0]
click at [80, 429] on link "Budgets" at bounding box center [81, 424] width 42 height 14
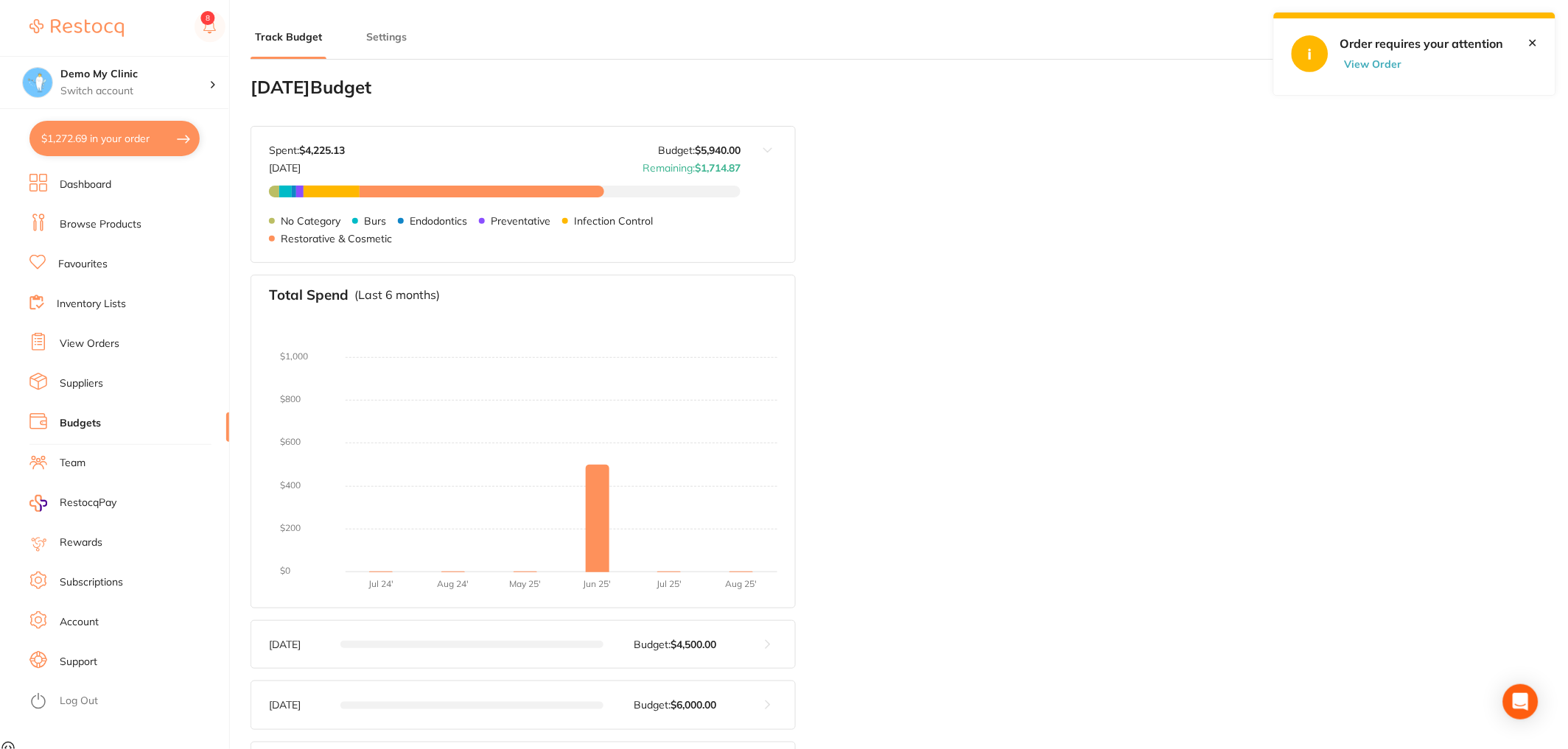
scroll to position [0, 0]
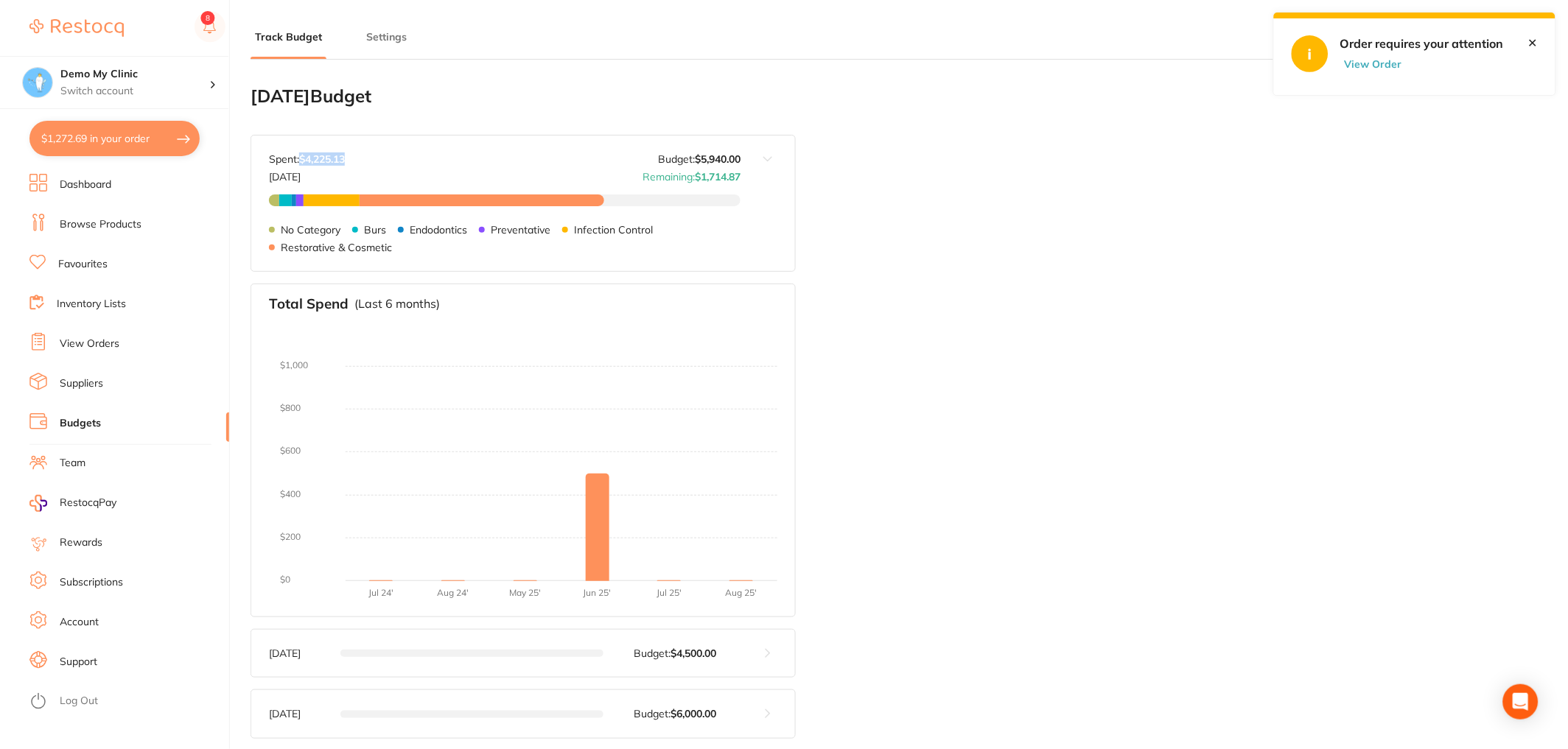
drag, startPoint x: 353, startPoint y: 160, endPoint x: 301, endPoint y: 159, distance: 52.0
click at [301, 159] on div "Spent: $4,225.13 Sep 2025 Budget: $5,940.00 Remaining: $1,714.87" at bounding box center [505, 168] width 472 height 30
drag, startPoint x: 632, startPoint y: 173, endPoint x: 745, endPoint y: 173, distance: 113.0
click at [745, 173] on div "Sep 2025 Budget: $5,940.00 Spent: $4,225.13 Sep 2025 Budget: $5,940.00 Remainin…" at bounding box center [523, 203] width 545 height 137
click at [404, 147] on div "Sep 2025 Budget: $5,940.00 Spent: $4,225.13 Sep 2025 Budget: $5,940.00 Remainin…" at bounding box center [496, 204] width 489 height 136
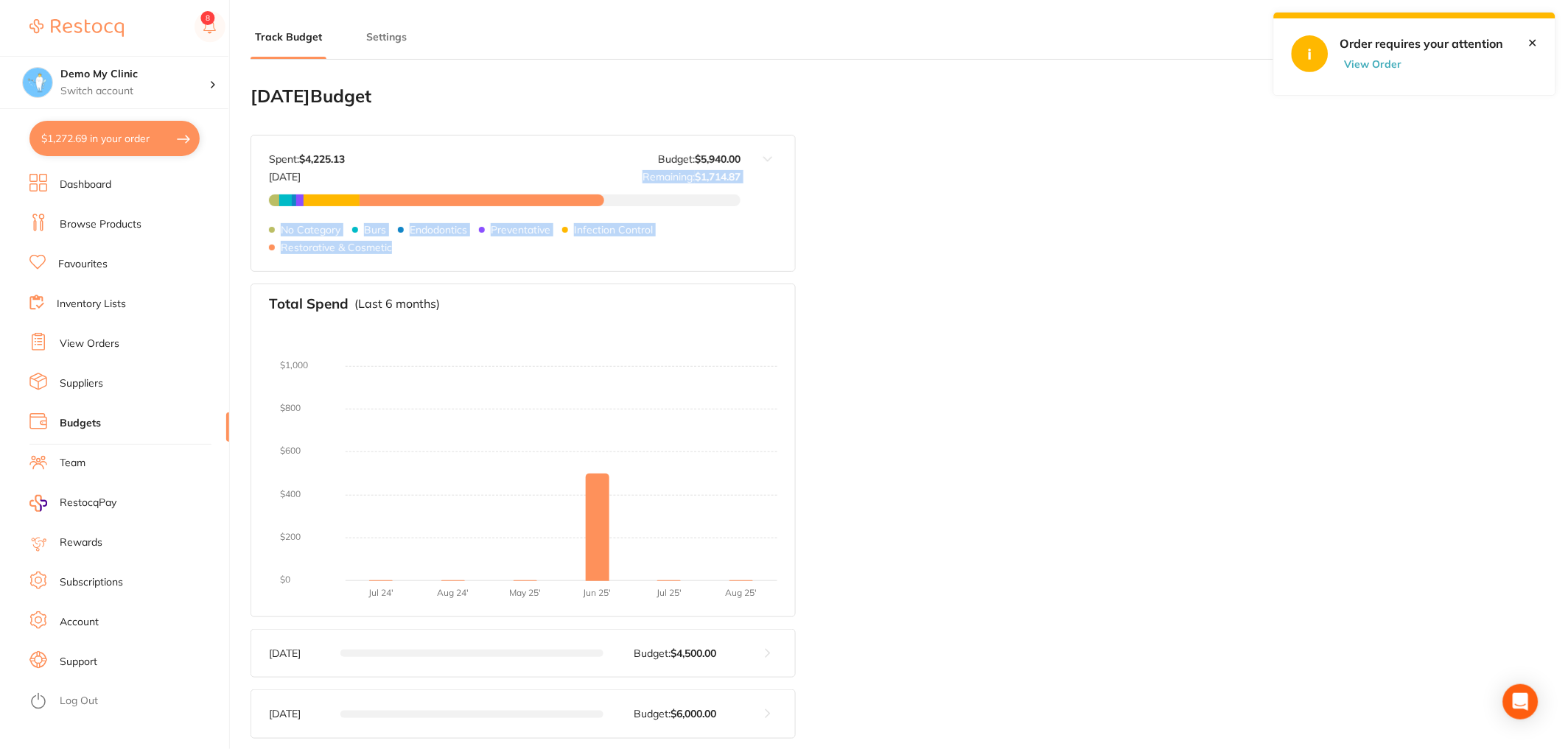
drag, startPoint x: 637, startPoint y: 173, endPoint x: 805, endPoint y: 206, distance: 171.2
click at [805, 206] on div "September 2025 Budget Budget value not set for September 2025 . Please set a bu…" at bounding box center [894, 652] width 1288 height 1162
click at [829, 204] on div "September 2025 Budget Budget value not set for September 2025 . Please set a bu…" at bounding box center [894, 652] width 1288 height 1162
click at [409, 38] on button "Settings" at bounding box center [386, 38] width 50 height 14
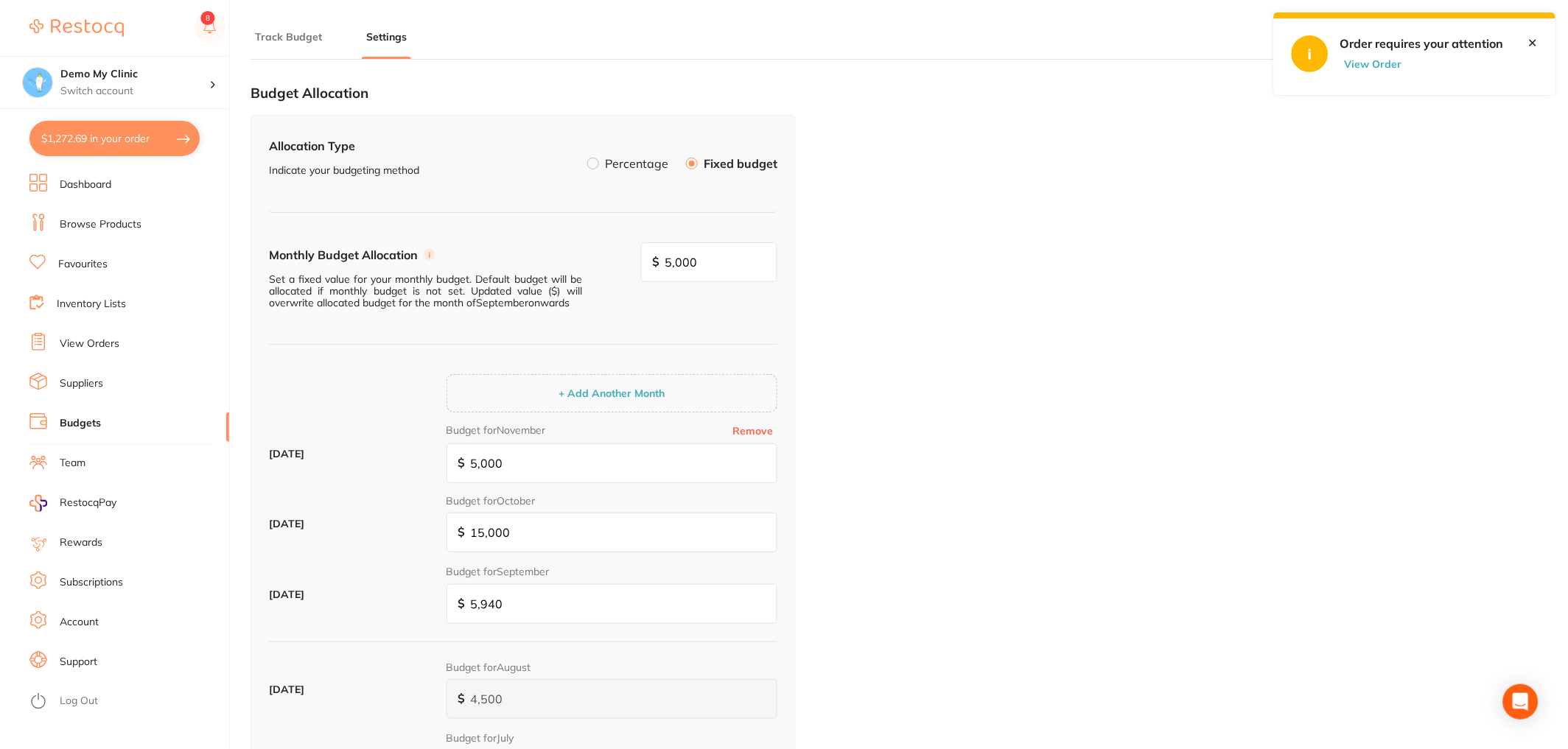
click at [595, 166] on label at bounding box center [592, 163] width 12 height 12
click at [587, 157] on input "Percentage" at bounding box center [587, 157] width 0 height 0
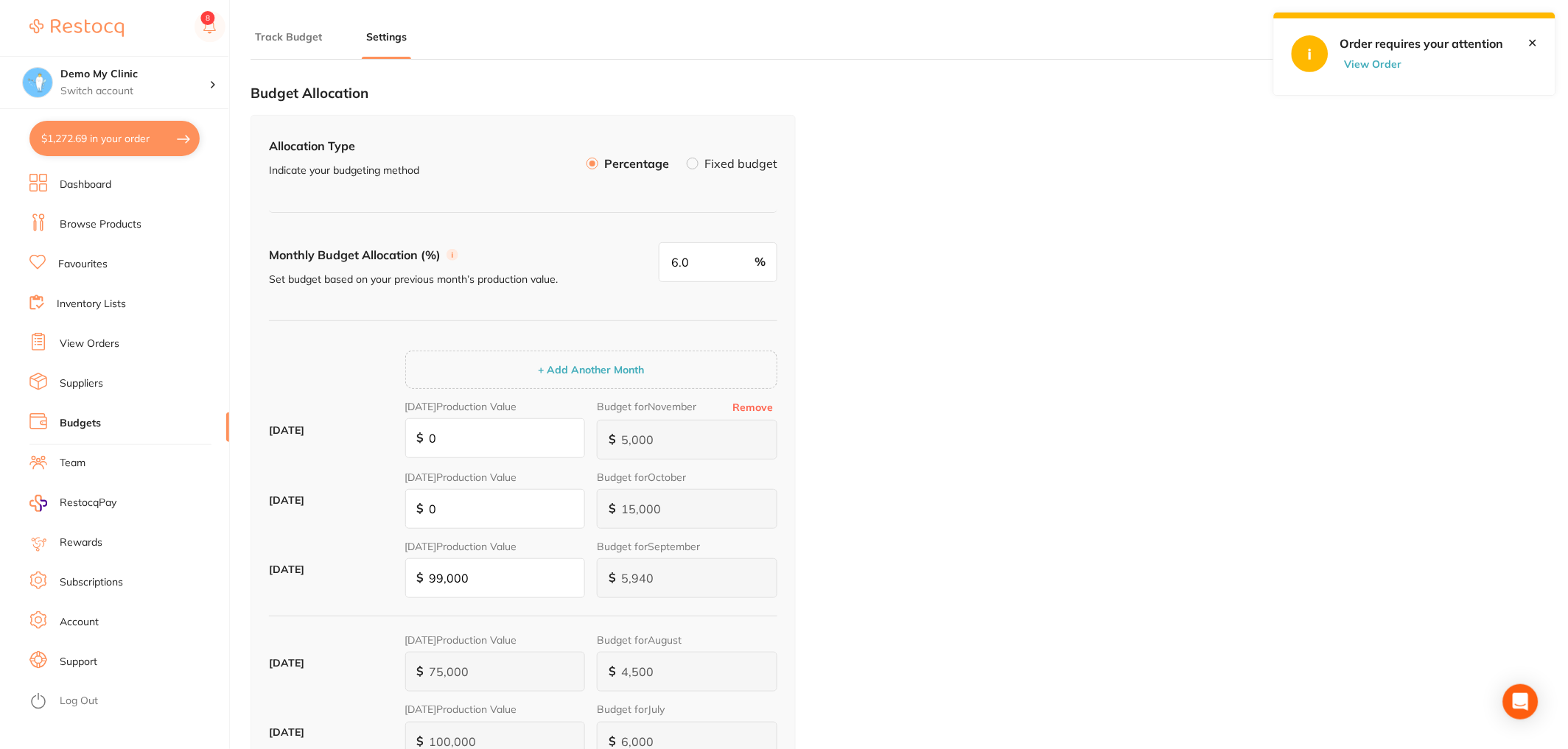
click at [692, 165] on label at bounding box center [692, 163] width 12 height 12
click at [687, 157] on input "Fixed budget" at bounding box center [687, 157] width 0 height 0
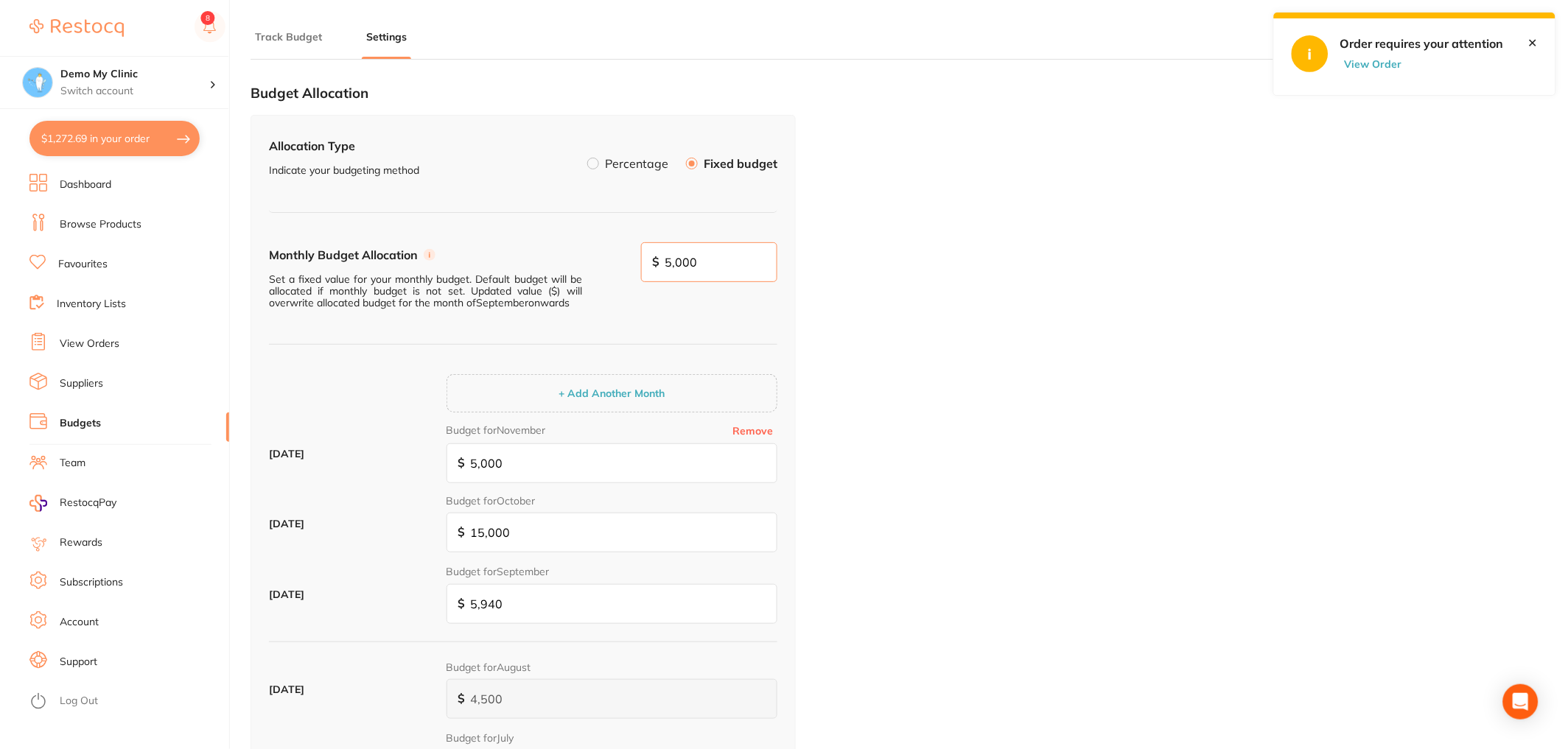
drag, startPoint x: 726, startPoint y: 264, endPoint x: 658, endPoint y: 261, distance: 68.1
click at [657, 261] on input "5,000" at bounding box center [709, 262] width 137 height 40
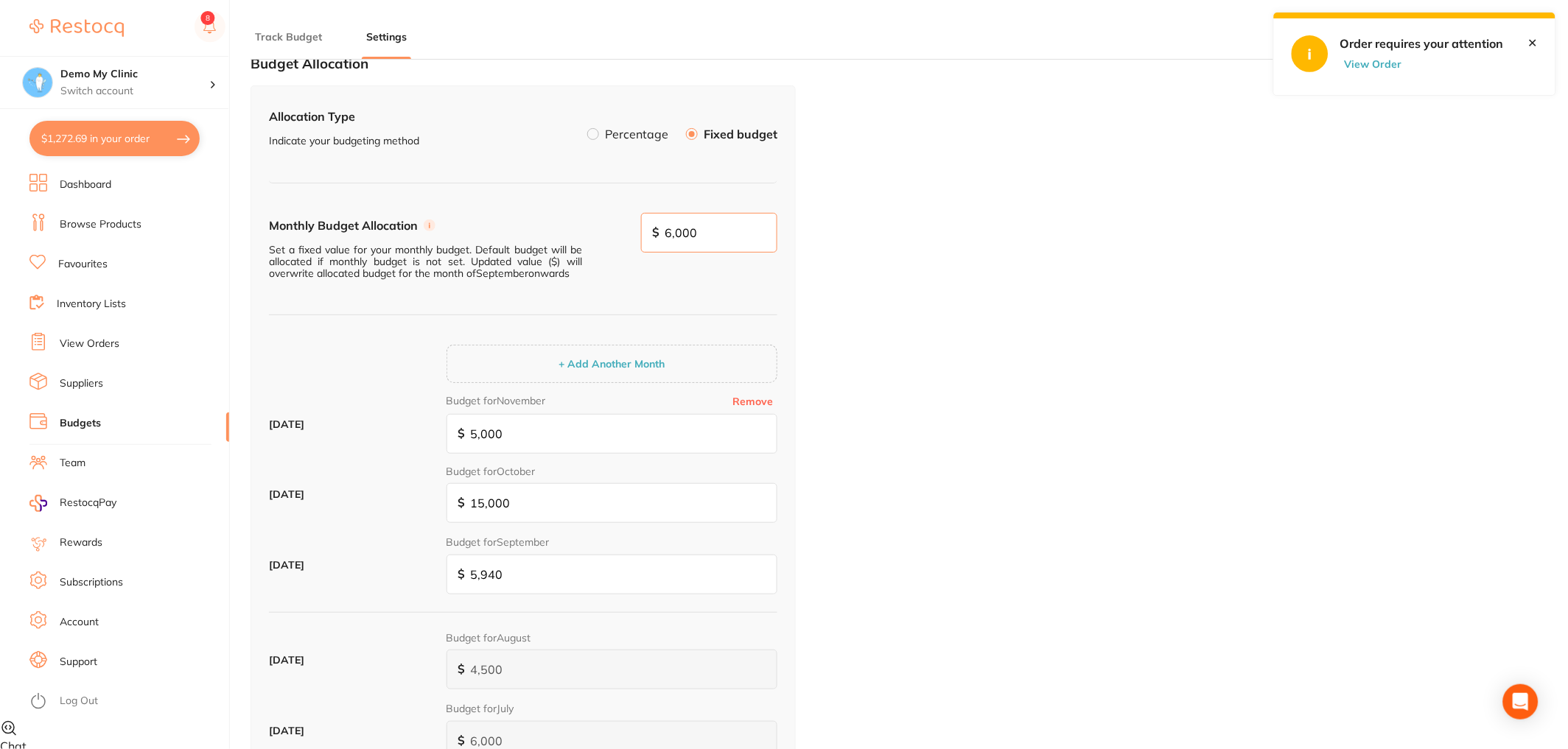
scroll to position [34, 0]
type input "6,000"
click at [595, 361] on button "+ Add Another Month" at bounding box center [612, 358] width 115 height 14
type input "6,000"
type input "5,000"
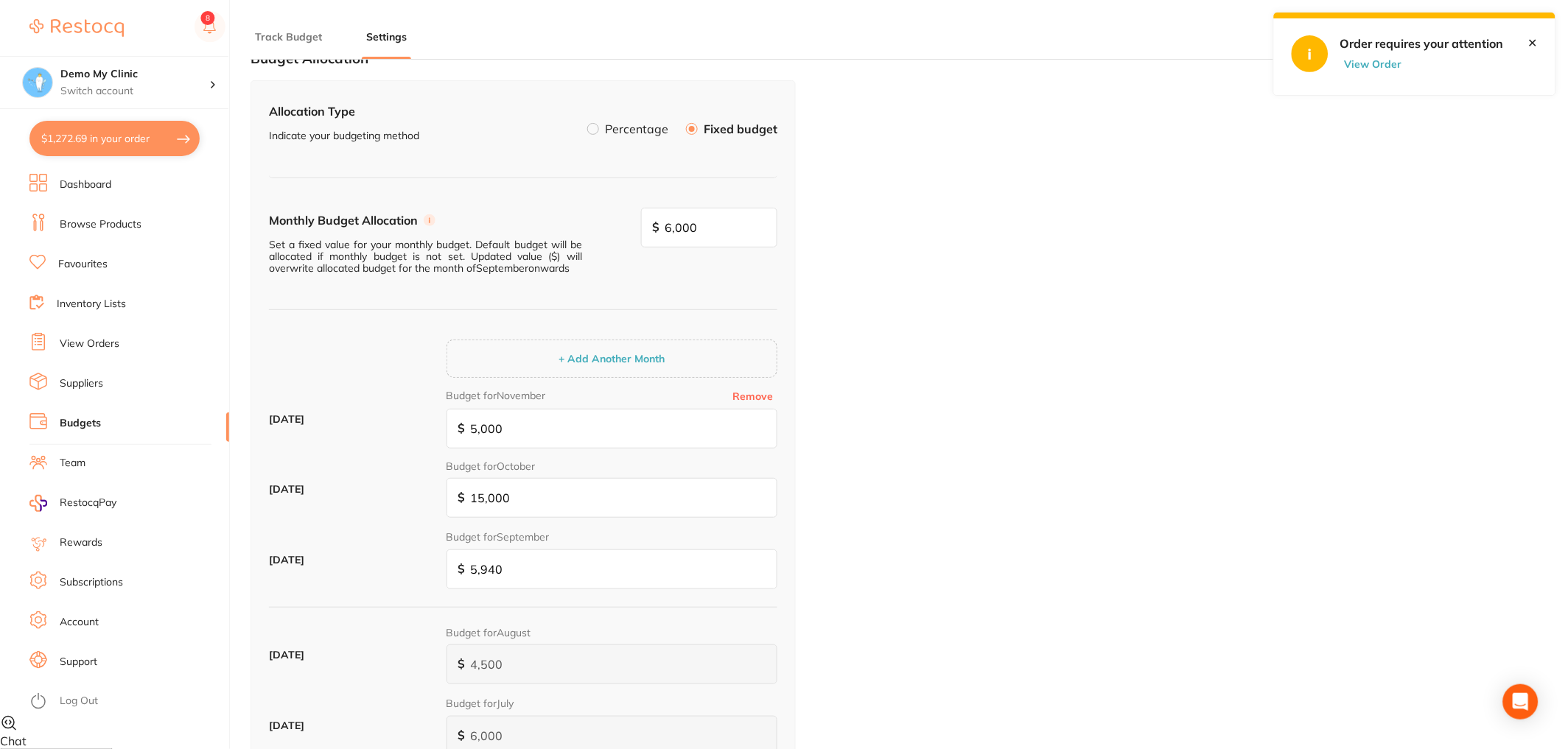
type input "6,000"
type input "5,000"
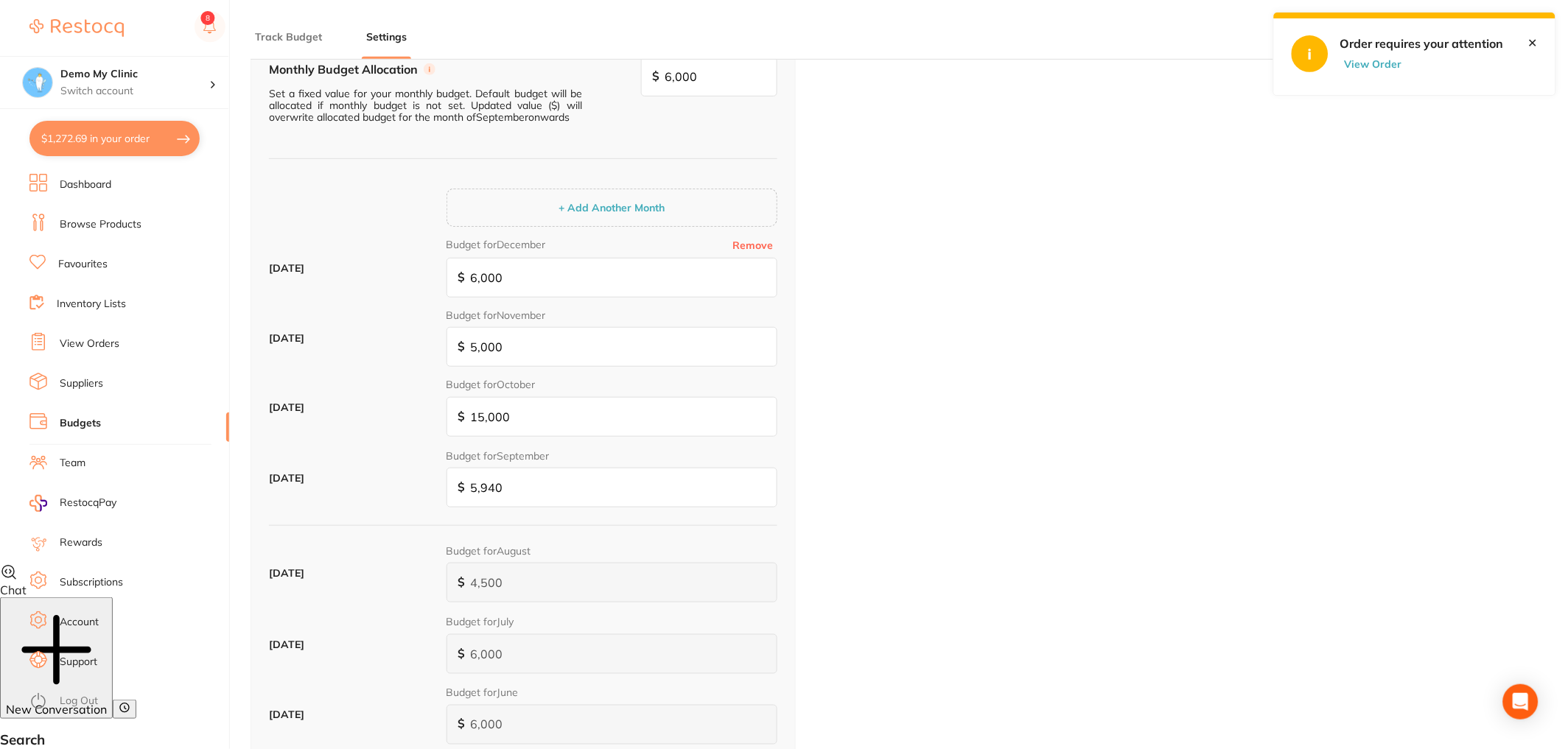
scroll to position [187, 0]
drag, startPoint x: 483, startPoint y: 420, endPoint x: 470, endPoint y: 413, distance: 14.8
click at [469, 413] on input "15,000" at bounding box center [612, 416] width 331 height 40
type input "1,000"
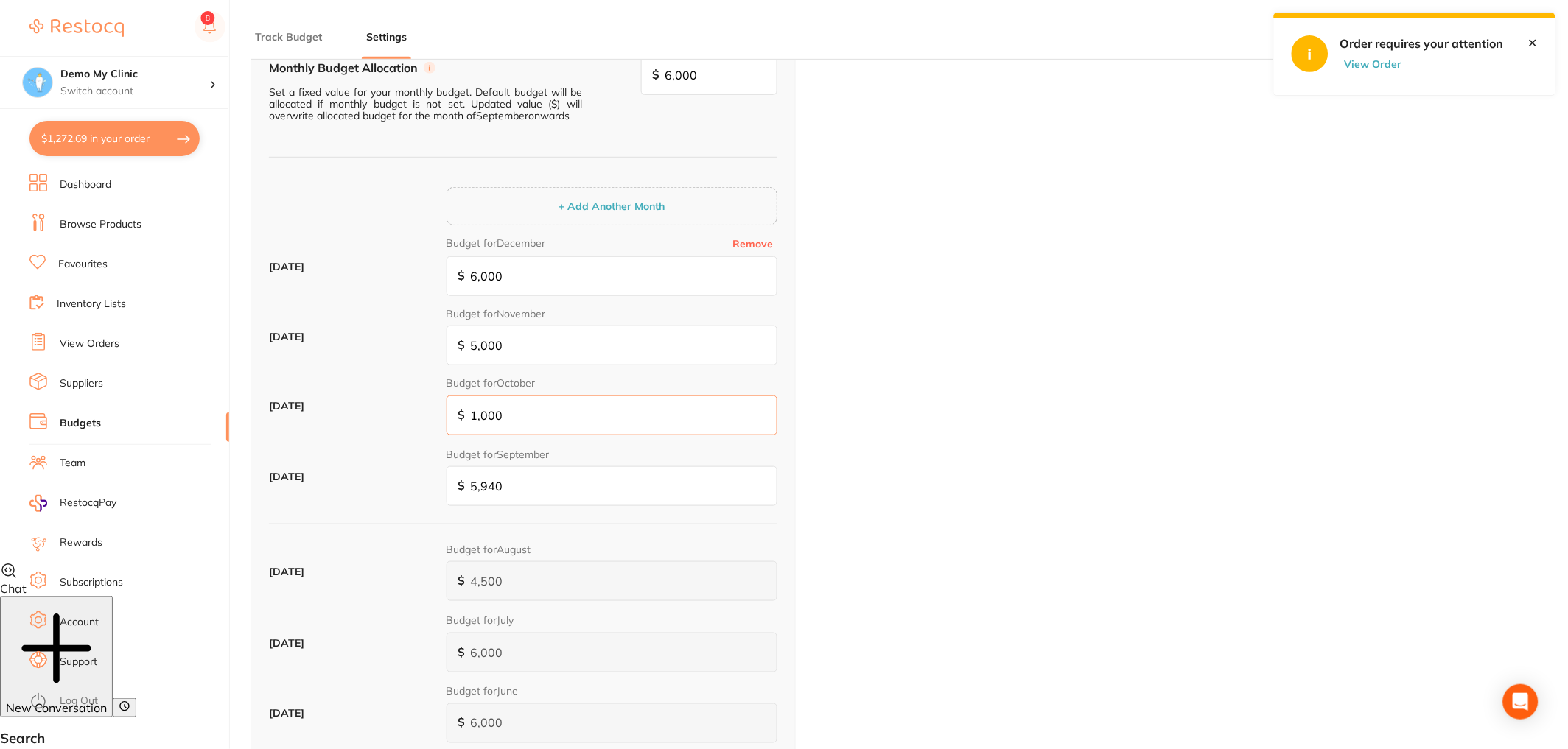
type input "10,000"
drag, startPoint x: 565, startPoint y: 352, endPoint x: 584, endPoint y: 280, distance: 74.5
click at [565, 352] on input "5,000" at bounding box center [612, 345] width 331 height 40
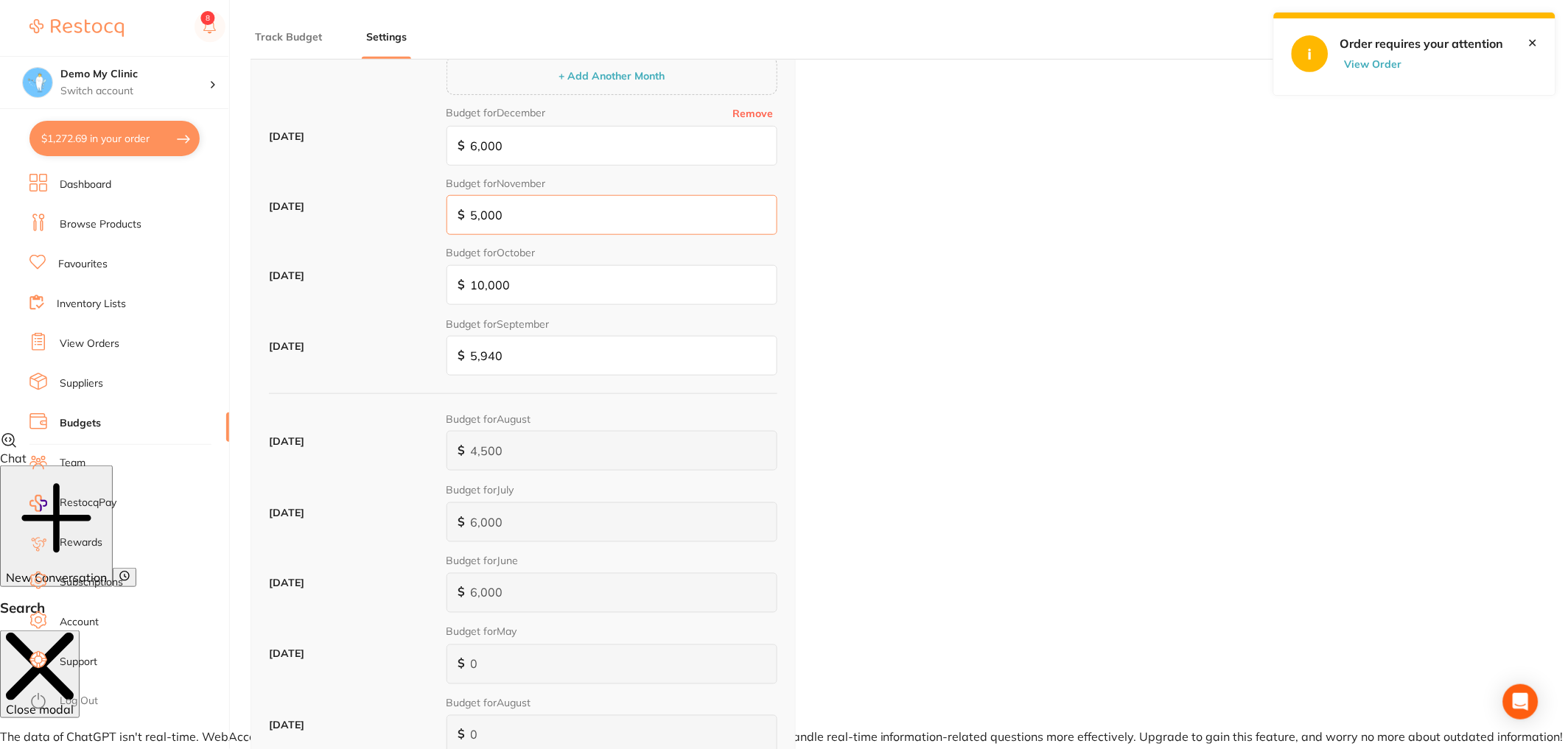
scroll to position [526, 0]
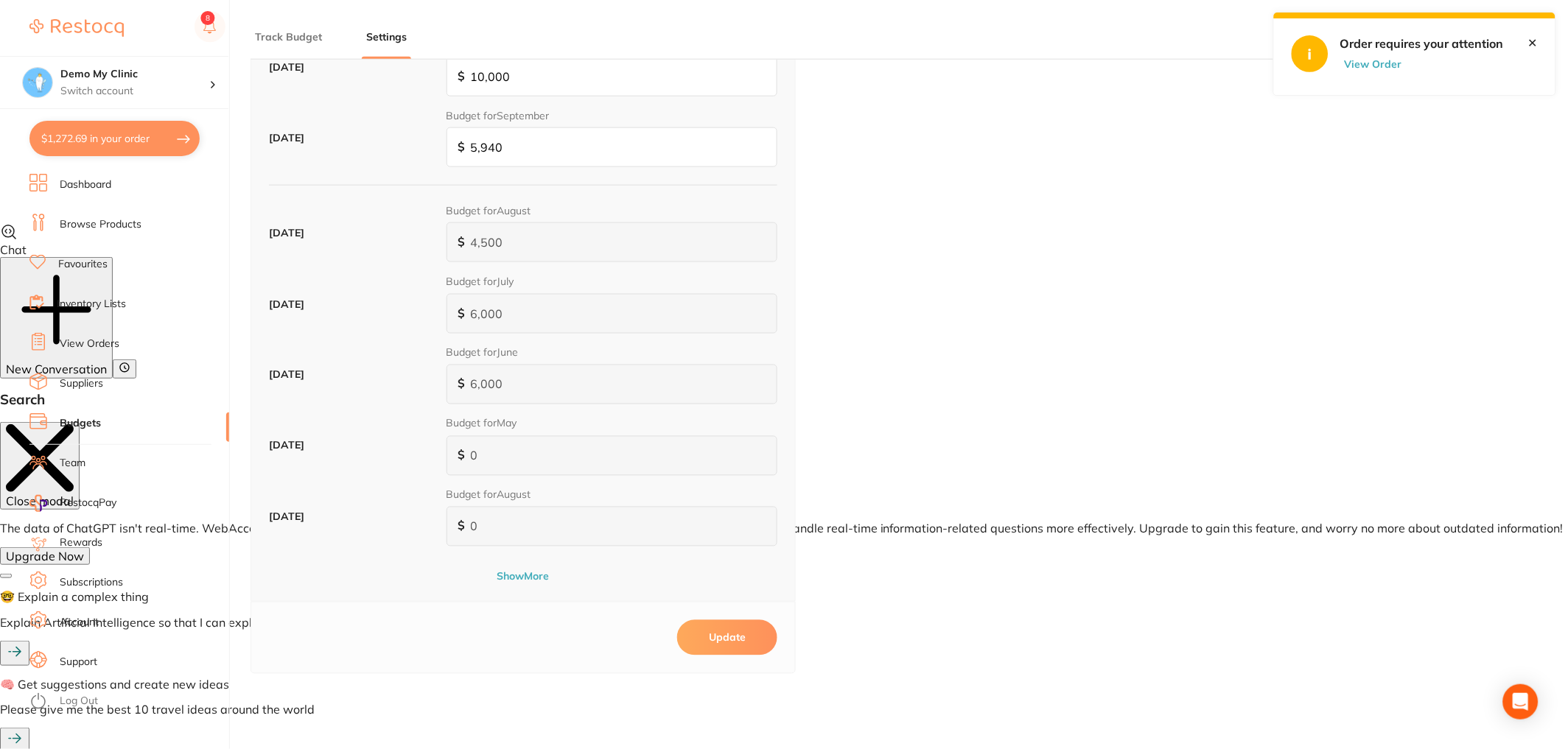
click at [728, 640] on button "Update" at bounding box center [727, 638] width 100 height 35
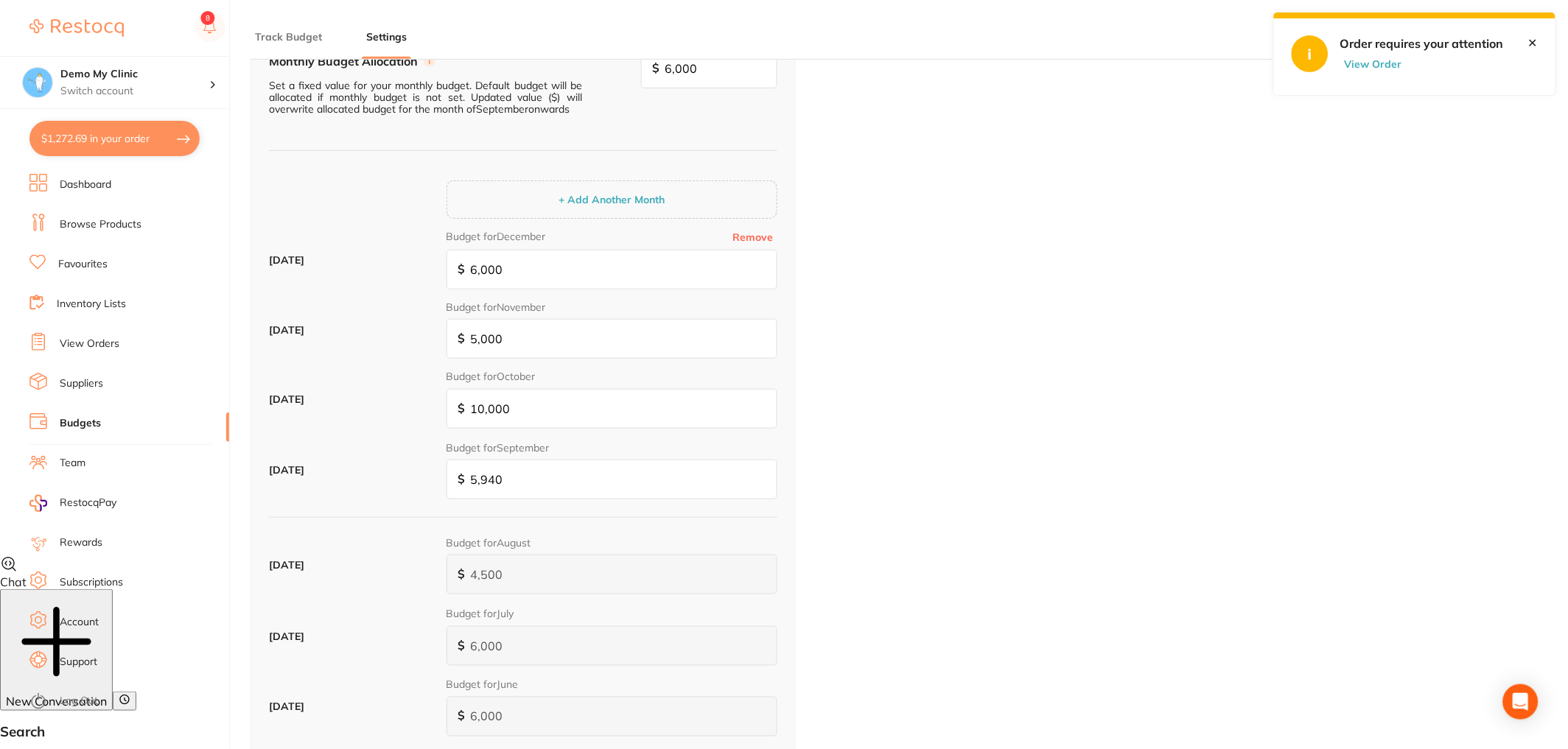
scroll to position [175, 0]
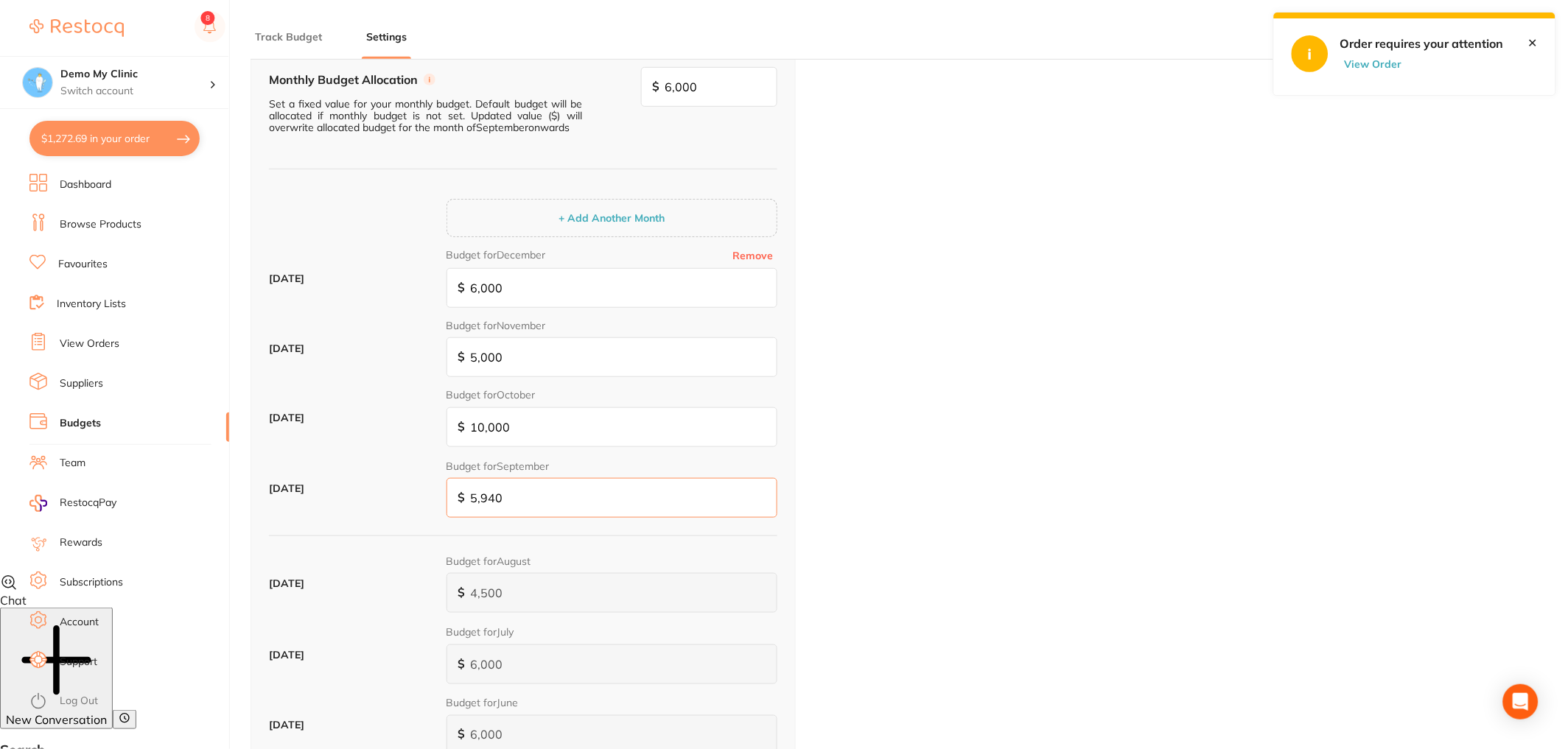
drag, startPoint x: 513, startPoint y: 500, endPoint x: 443, endPoint y: 494, distance: 70.3
click at [443, 494] on div "September 2025 Budget for September $ 5,940" at bounding box center [523, 494] width 509 height 70
type input "4"
type input "0"
type input "4"
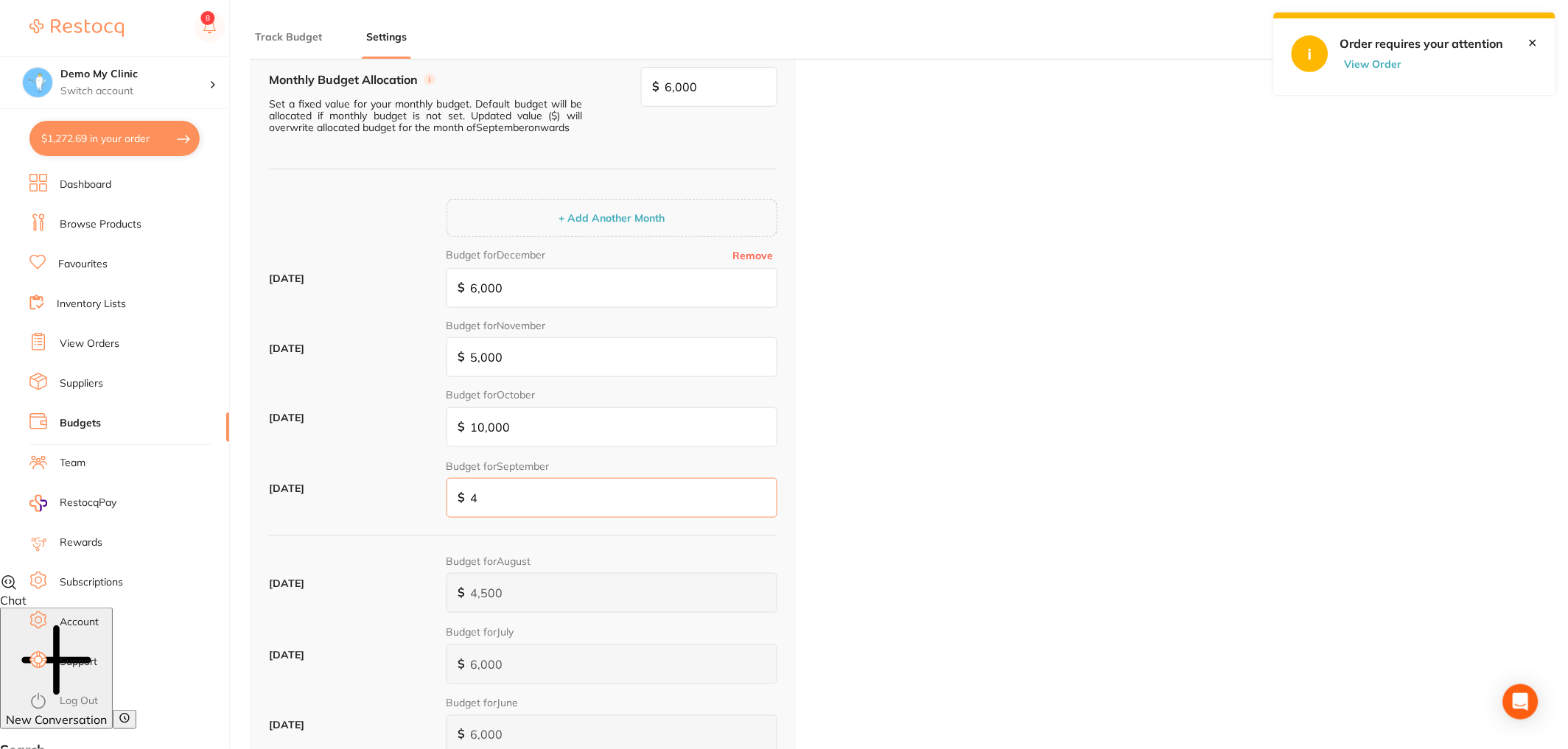
type input "40"
type input "400"
type input "4,000"
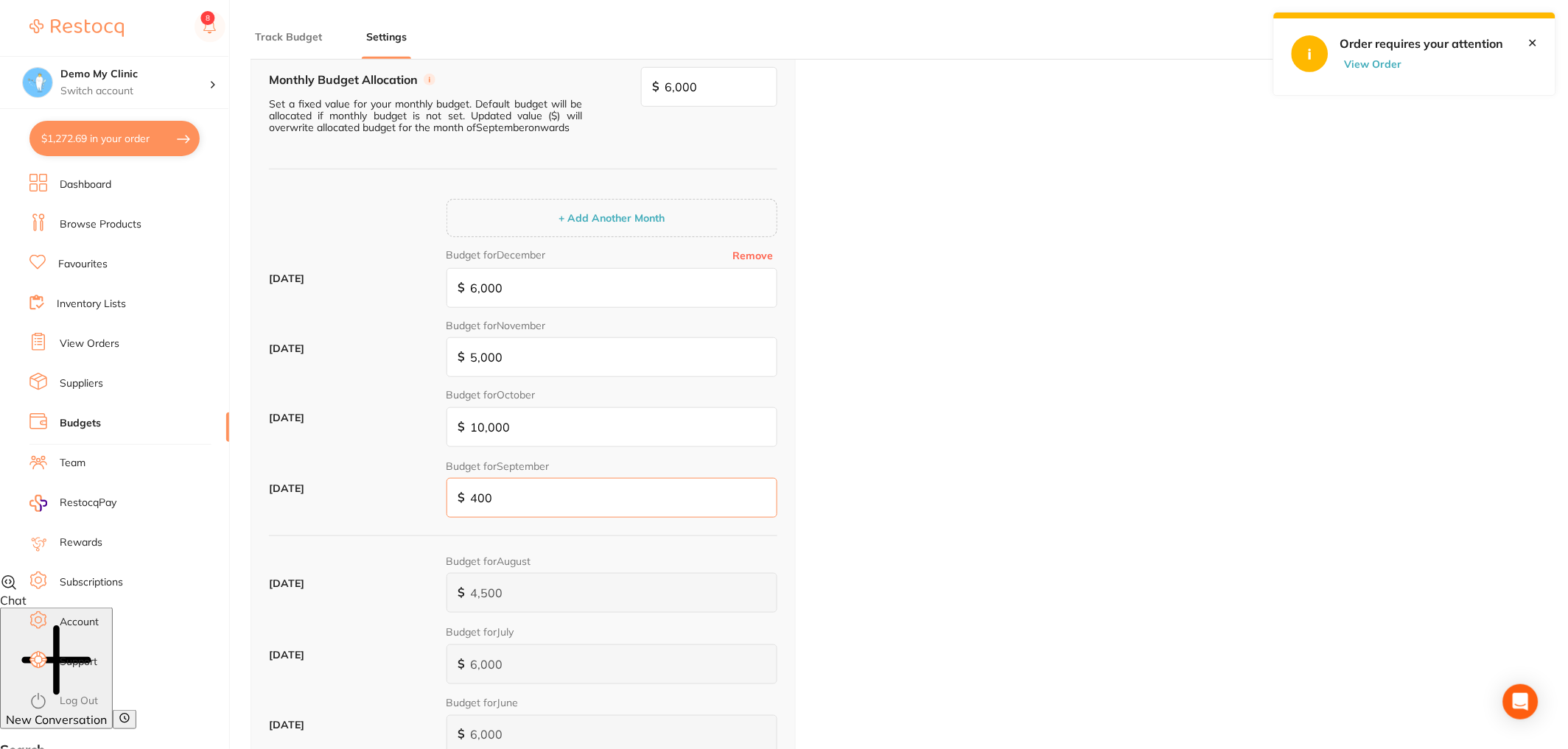
type input "4,000"
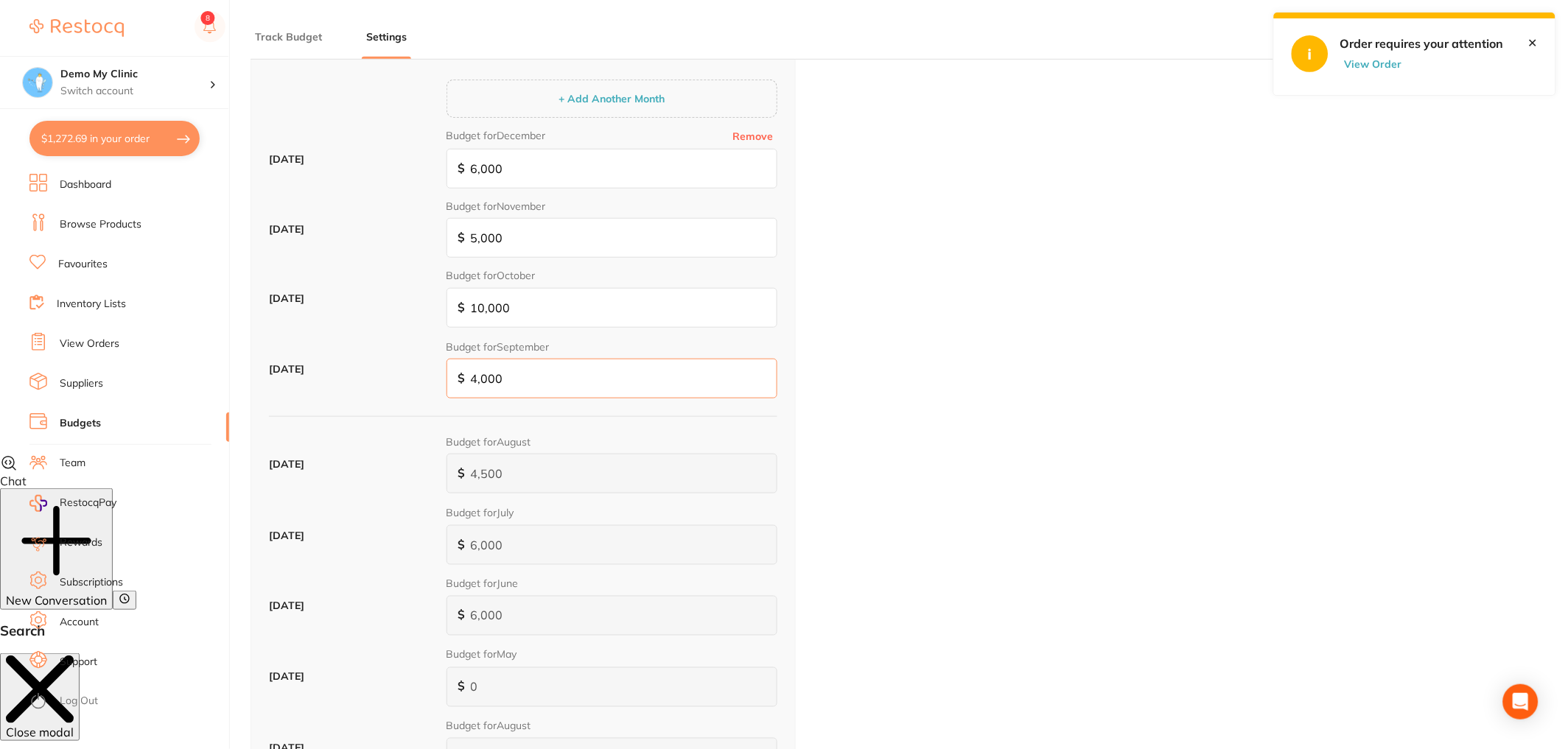
scroll to position [526, 0]
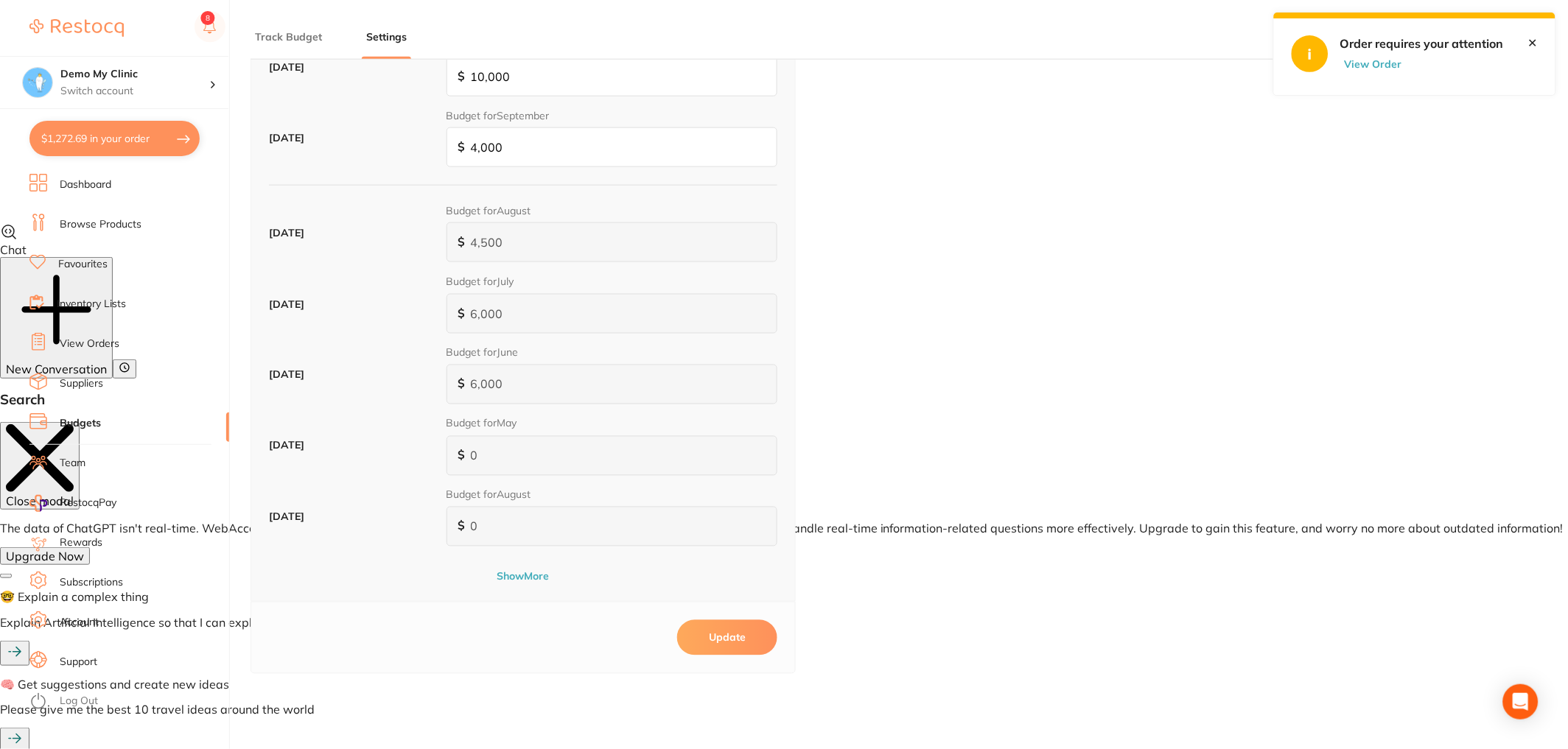
click at [754, 631] on button "Update" at bounding box center [727, 638] width 100 height 35
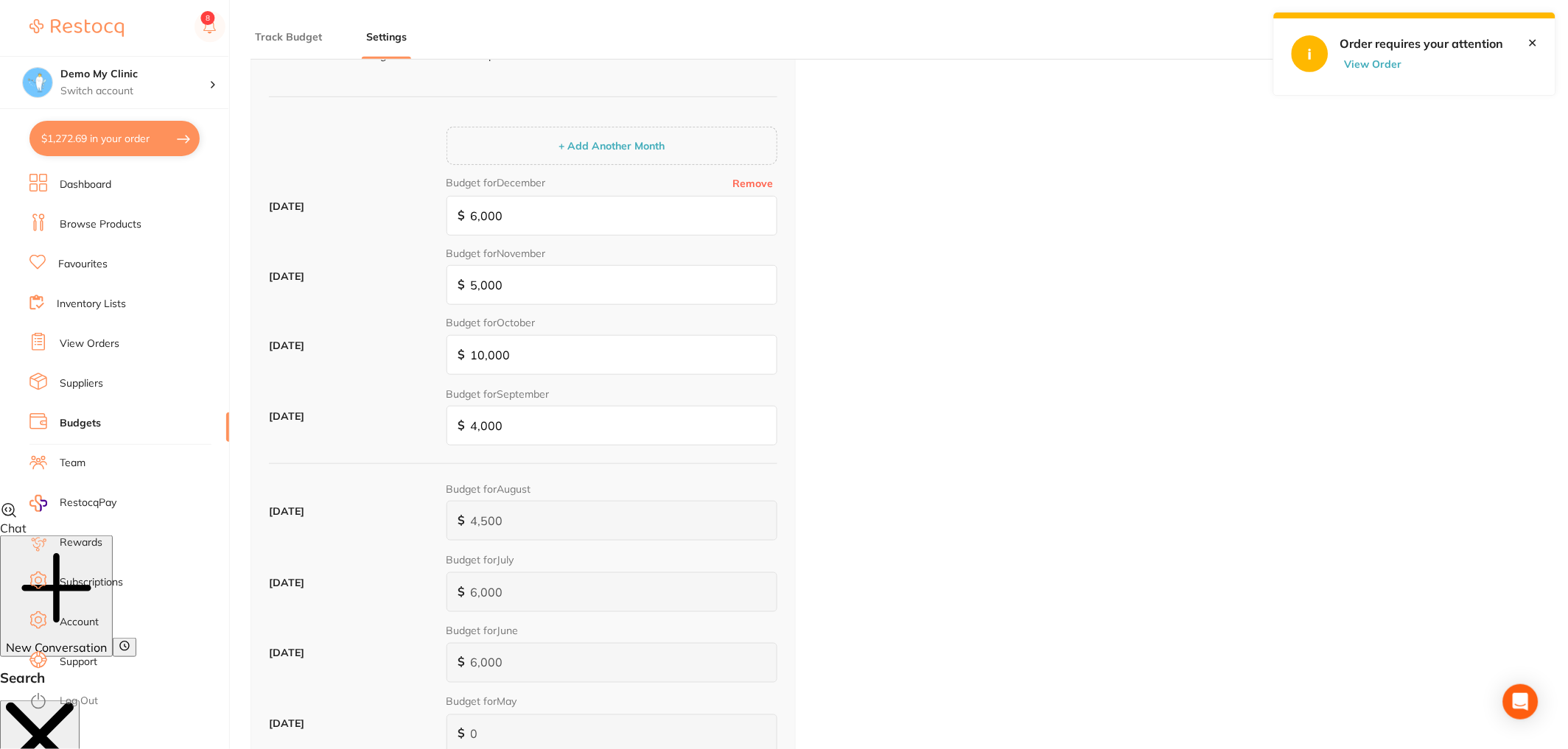
scroll to position [0, 0]
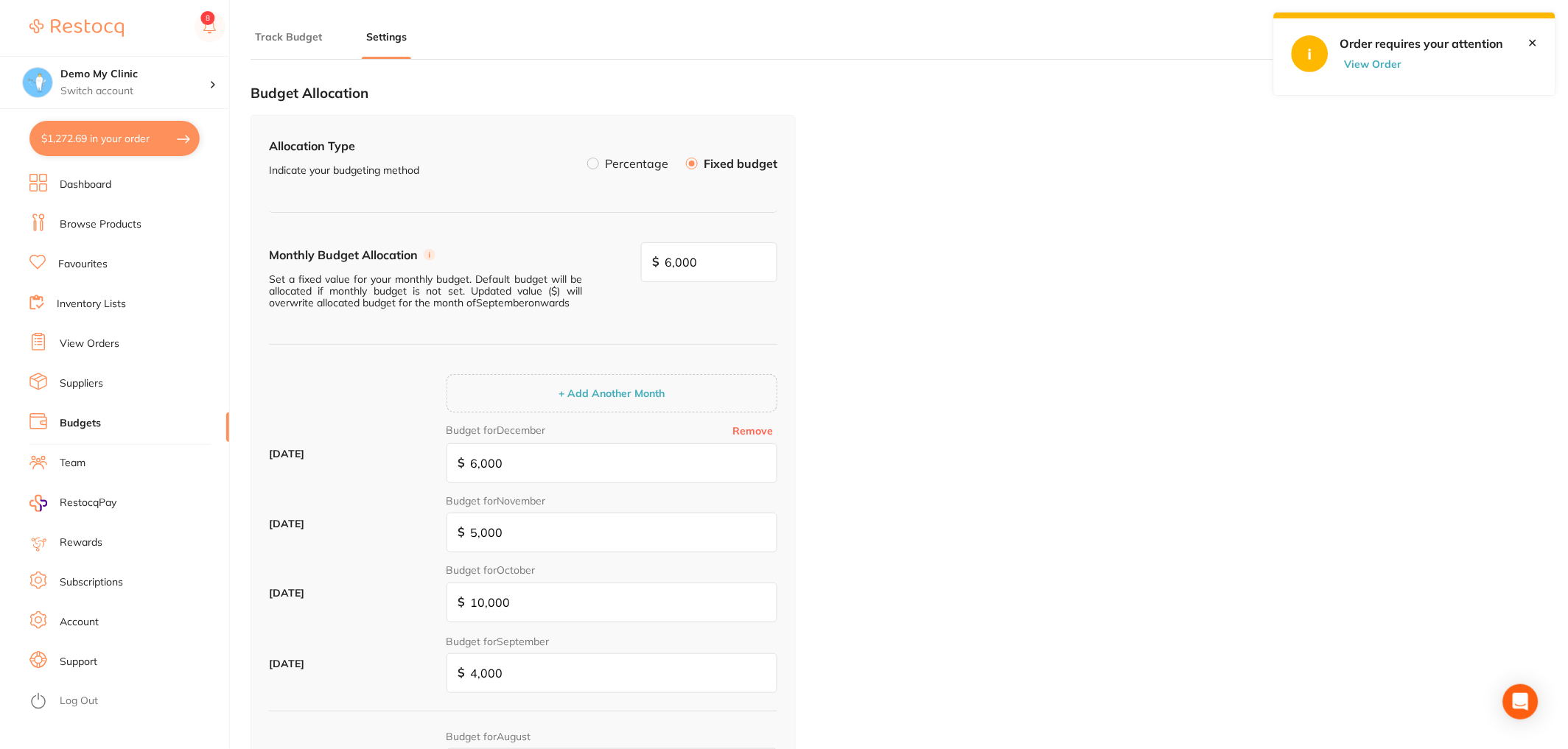
click at [297, 37] on button "Track Budget" at bounding box center [288, 38] width 76 height 14
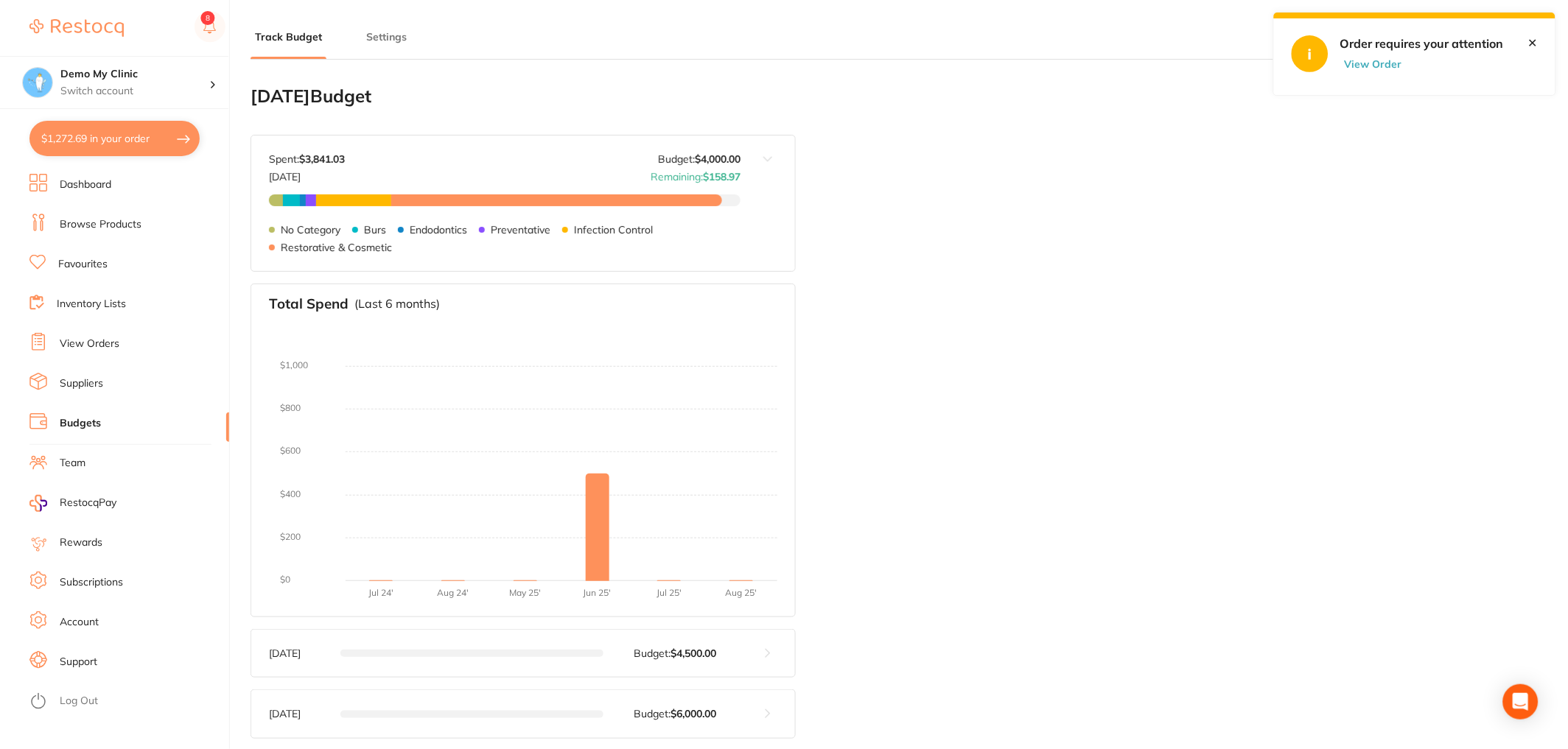
drag, startPoint x: 652, startPoint y: 155, endPoint x: 742, endPoint y: 158, distance: 90.0
click at [736, 148] on div "Sep 2025 Budget: $4,000.00 Spent: $3,841.03 Sep 2025 Budget: $4,000.00 Remainin…" at bounding box center [496, 204] width 489 height 136
click at [384, 33] on button "Settings" at bounding box center [386, 38] width 50 height 14
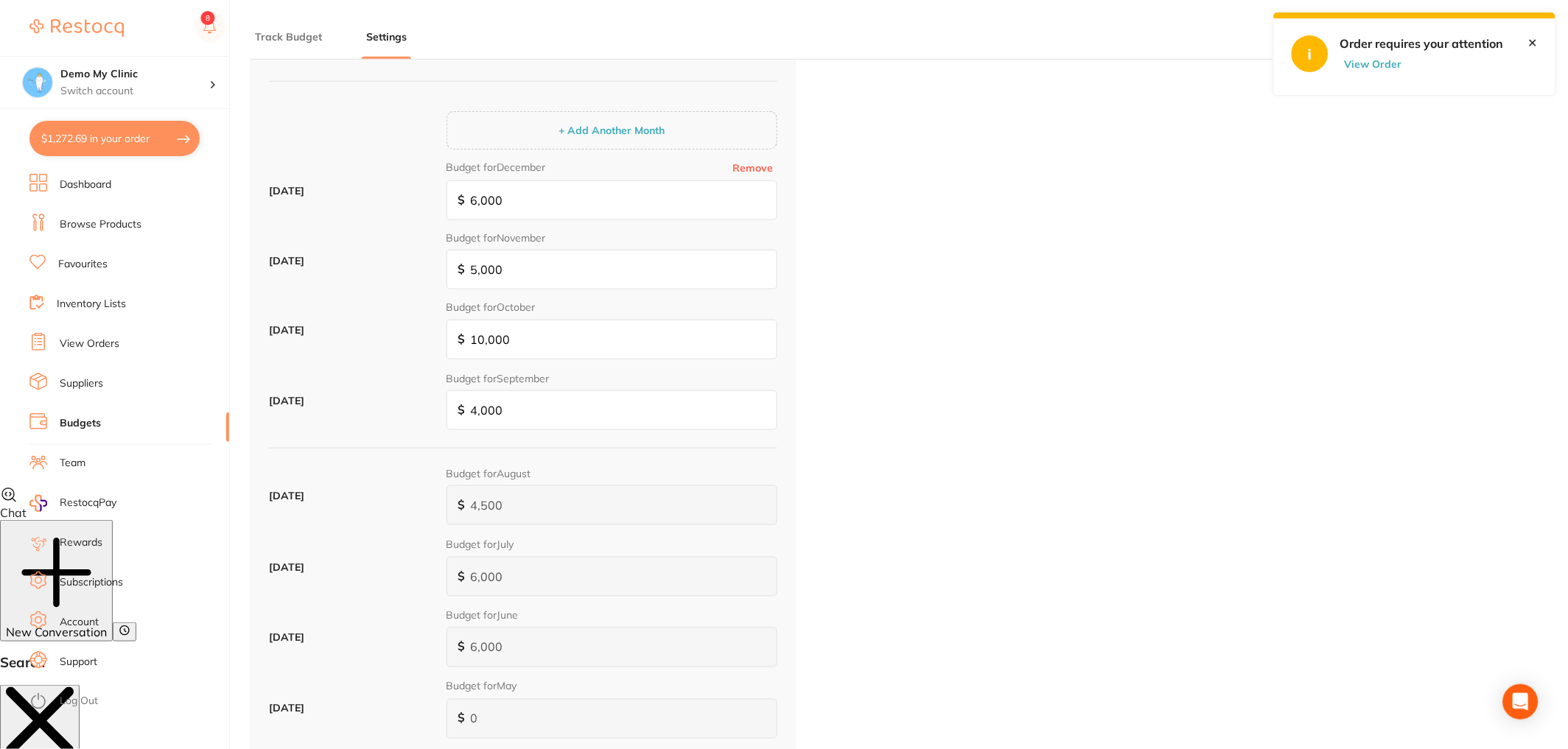
scroll to position [264, 0]
drag, startPoint x: 517, startPoint y: 416, endPoint x: 418, endPoint y: 411, distance: 99.1
click at [418, 411] on div "September 2025 Budget for September $ 4,000" at bounding box center [523, 405] width 509 height 70
type input "3"
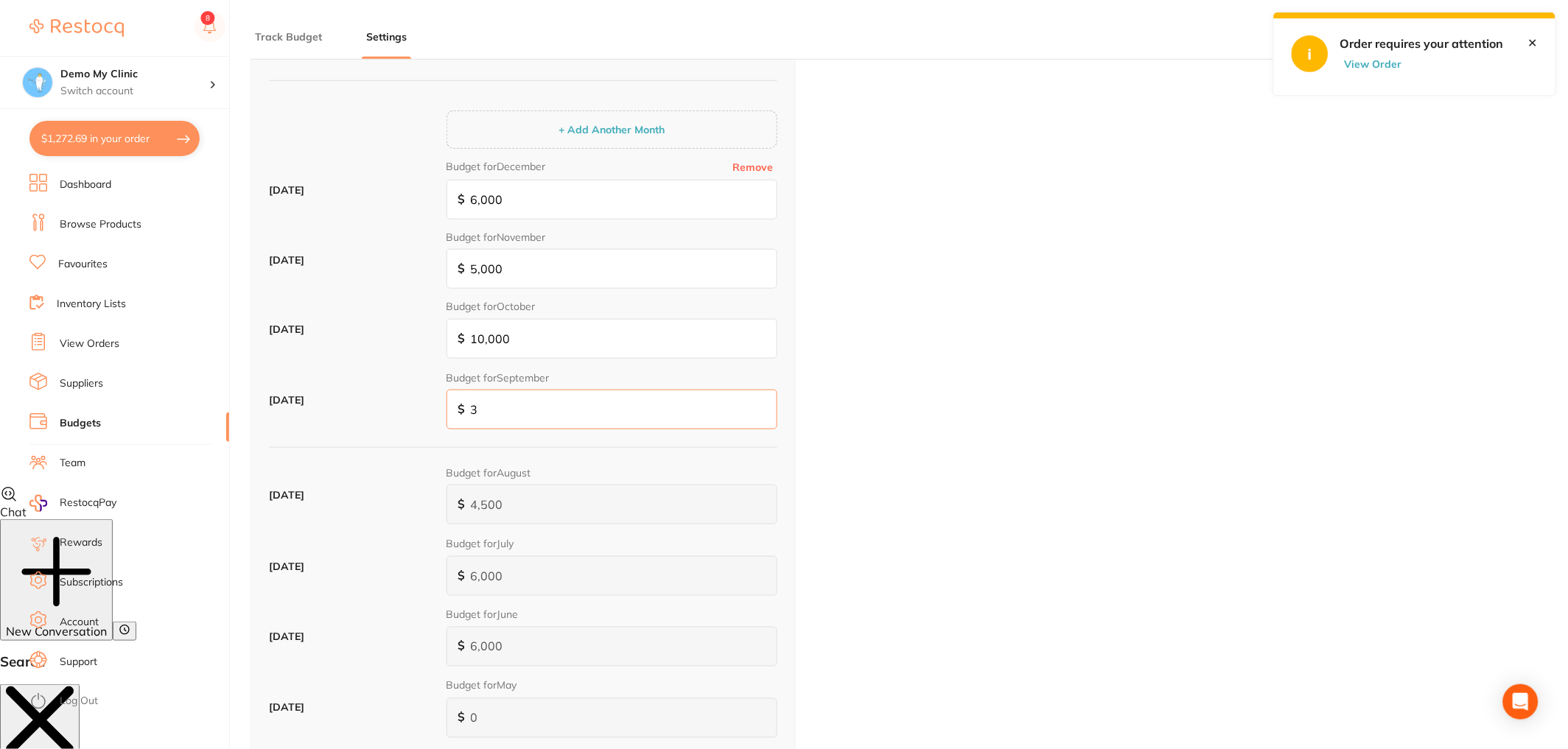
type input "30"
type input "300"
type input "3,000"
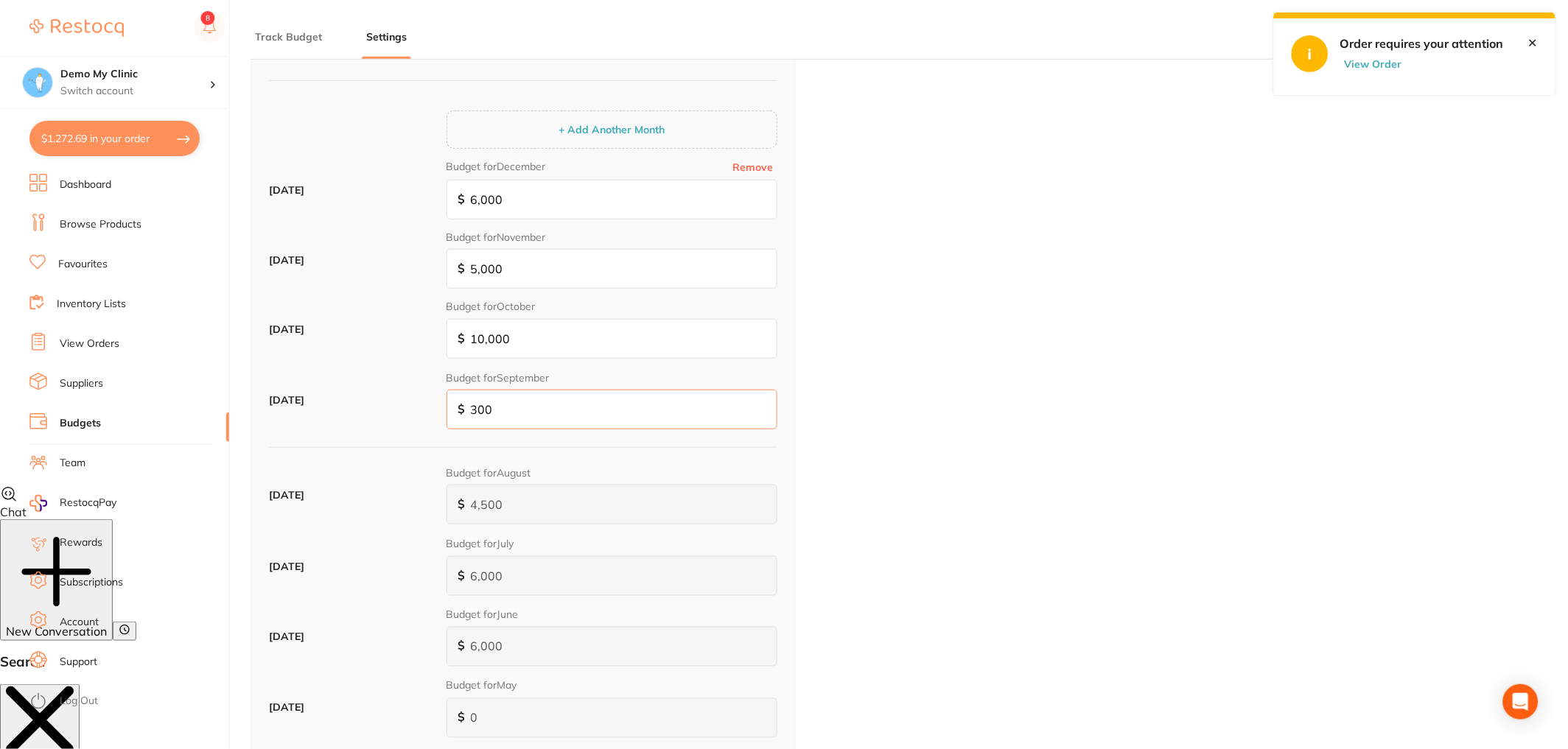
type input "3,000"
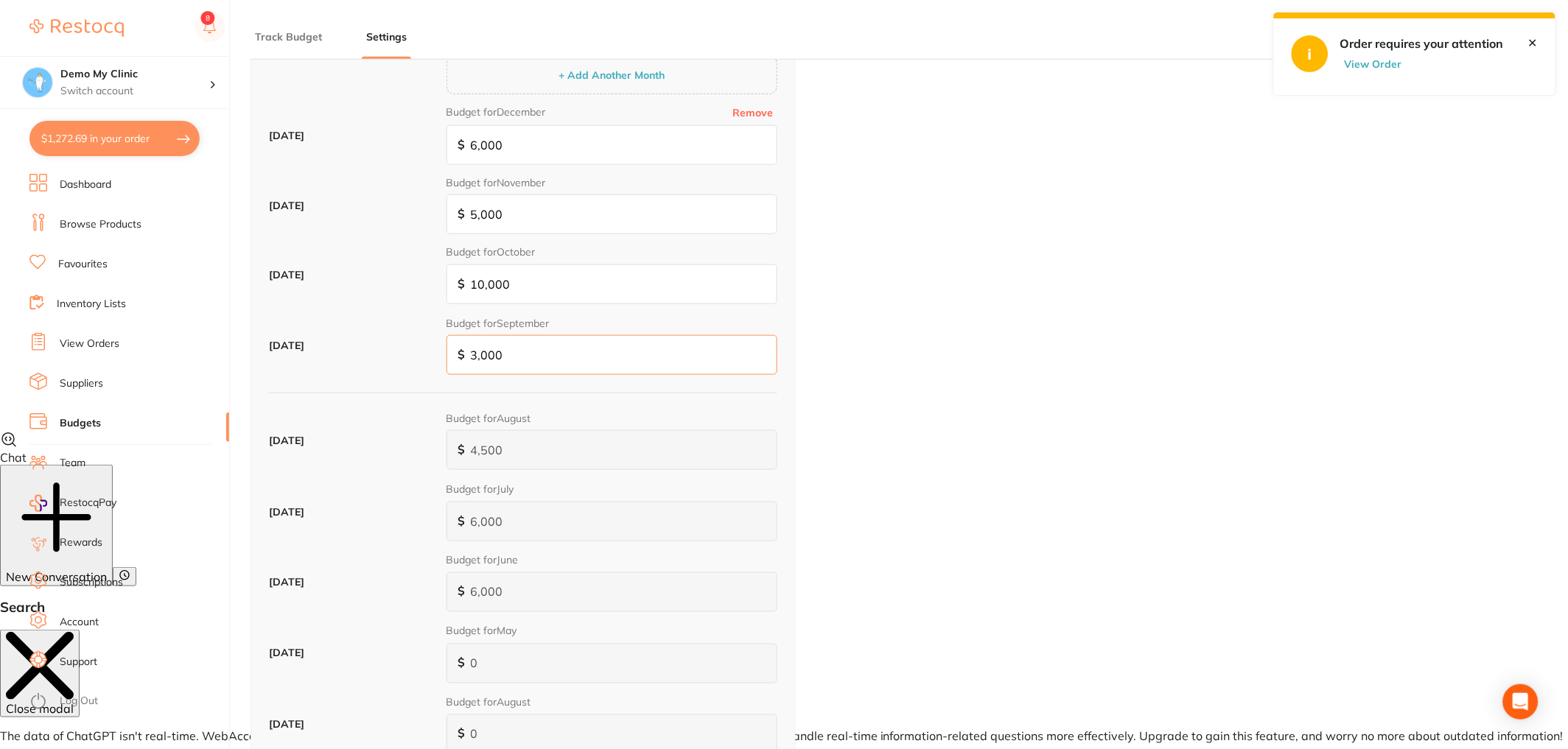
scroll to position [526, 0]
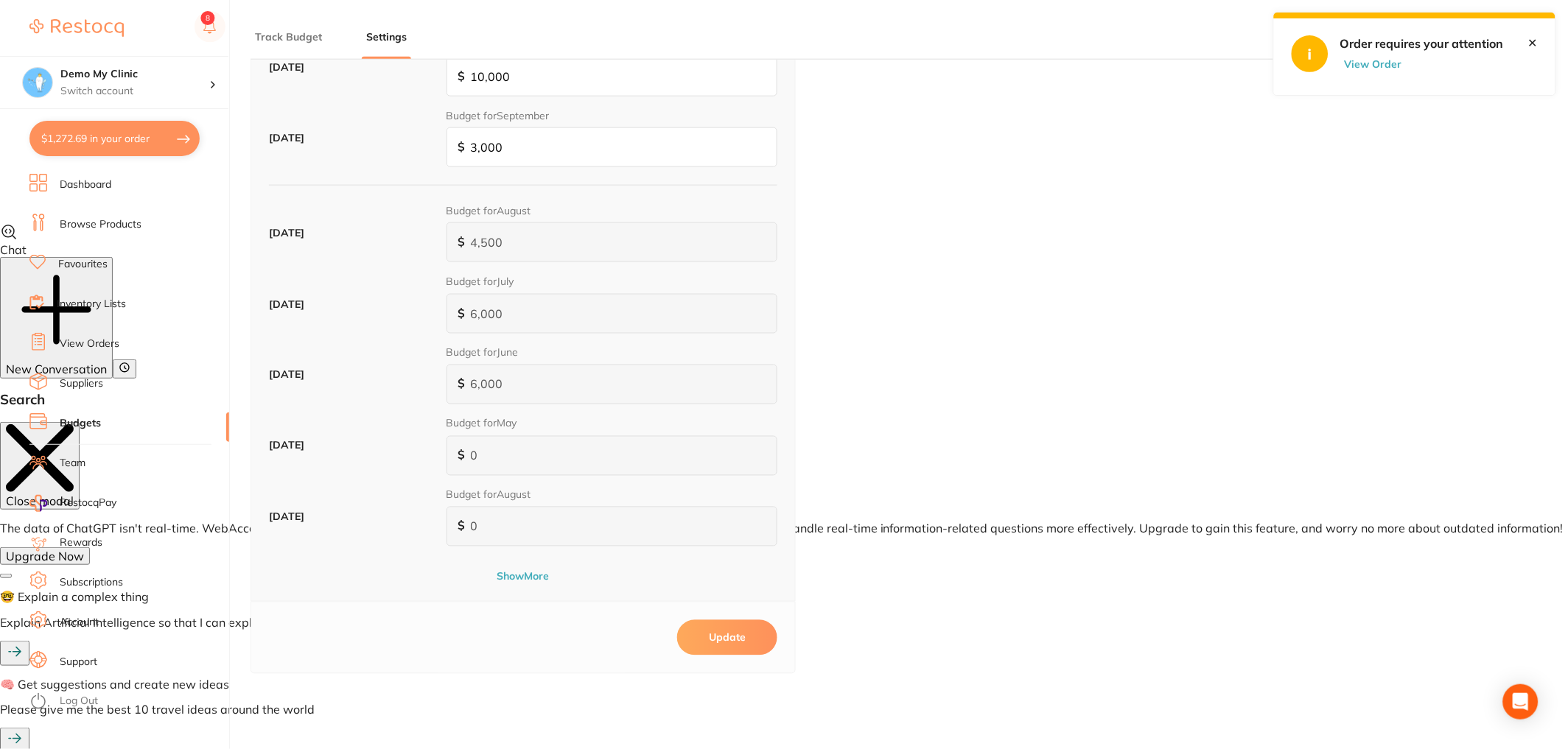
click at [720, 642] on button "Update" at bounding box center [727, 638] width 100 height 35
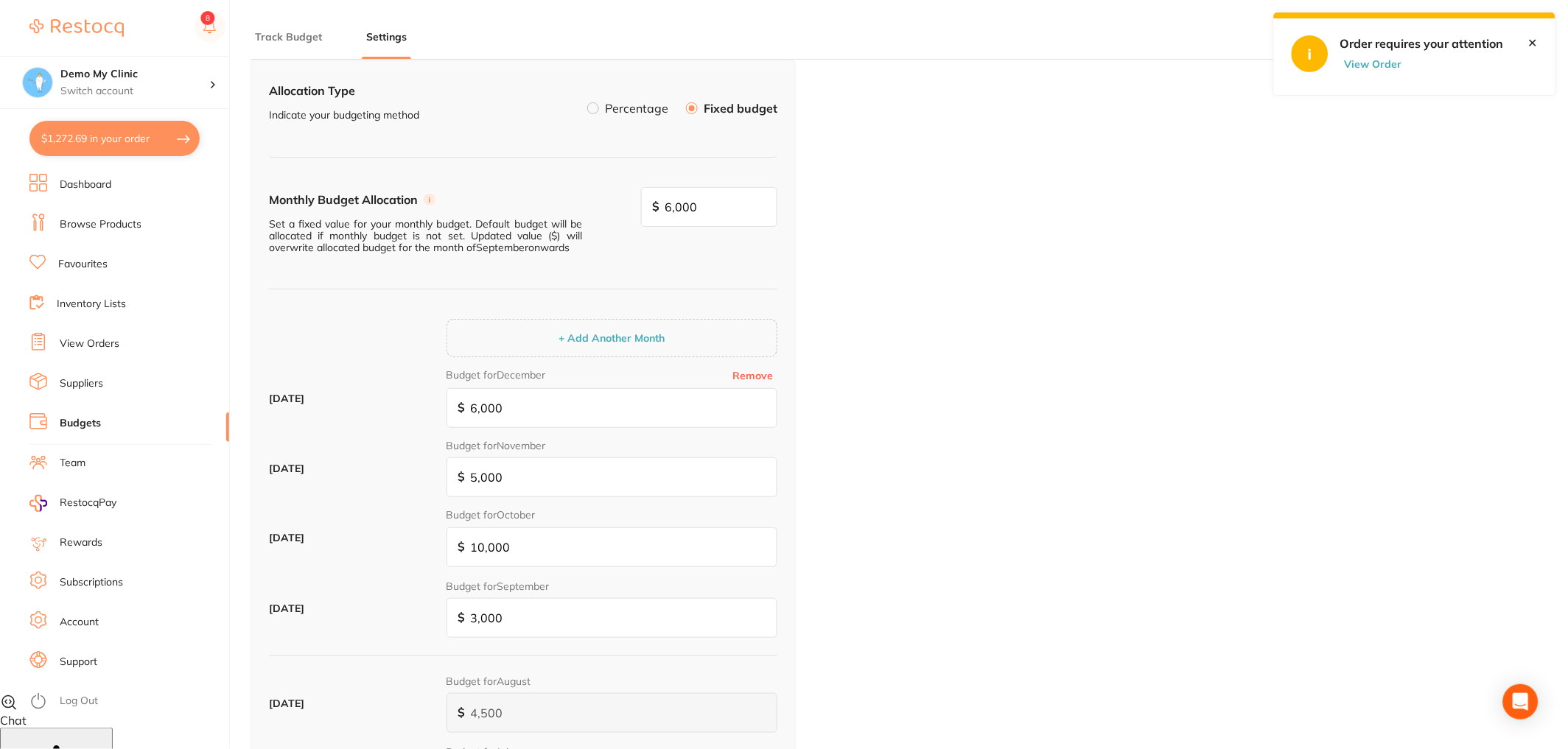
scroll to position [0, 0]
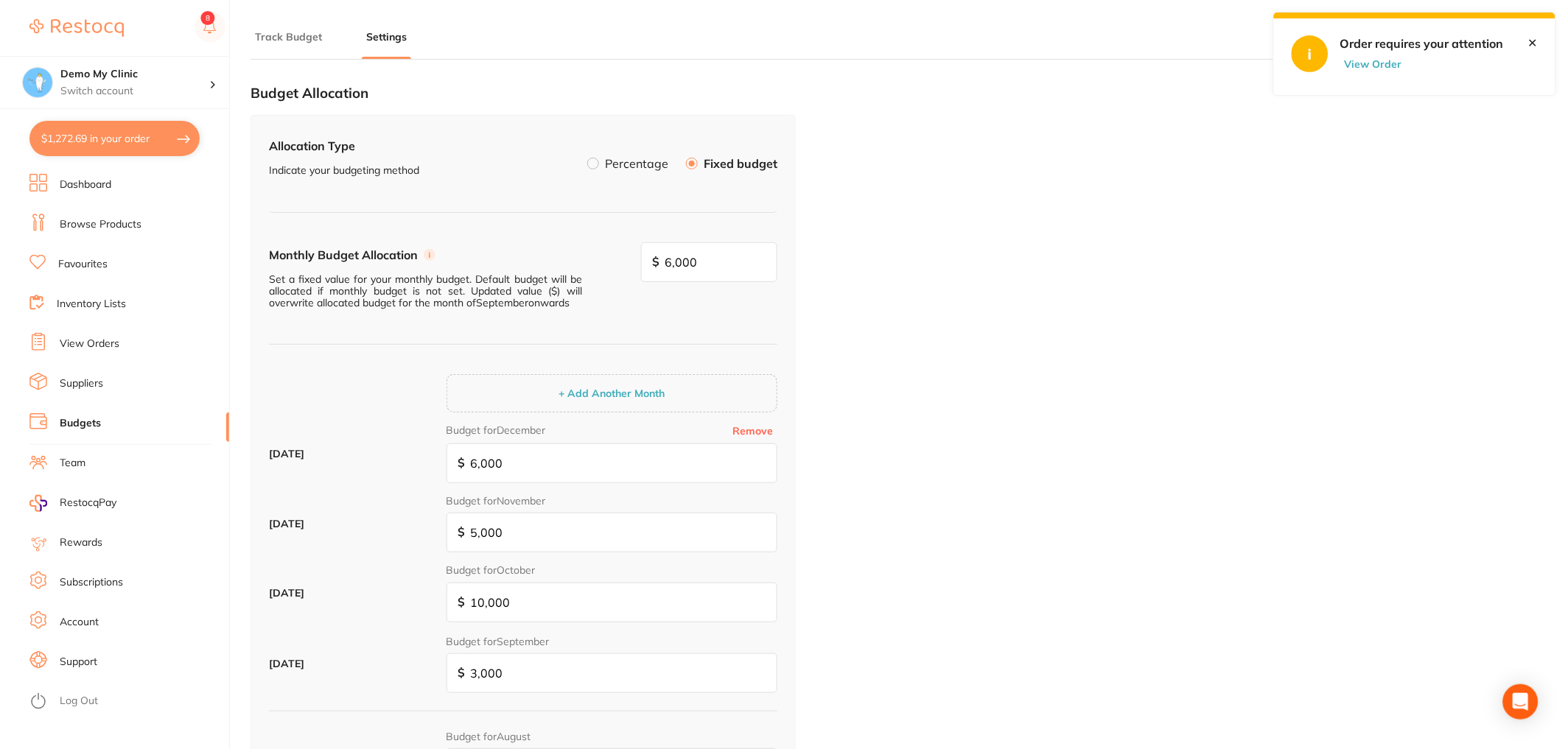
click at [257, 22] on div "Track Budget Settings" at bounding box center [894, 30] width 1288 height 60
click at [280, 38] on button "Track Budget" at bounding box center [288, 38] width 76 height 14
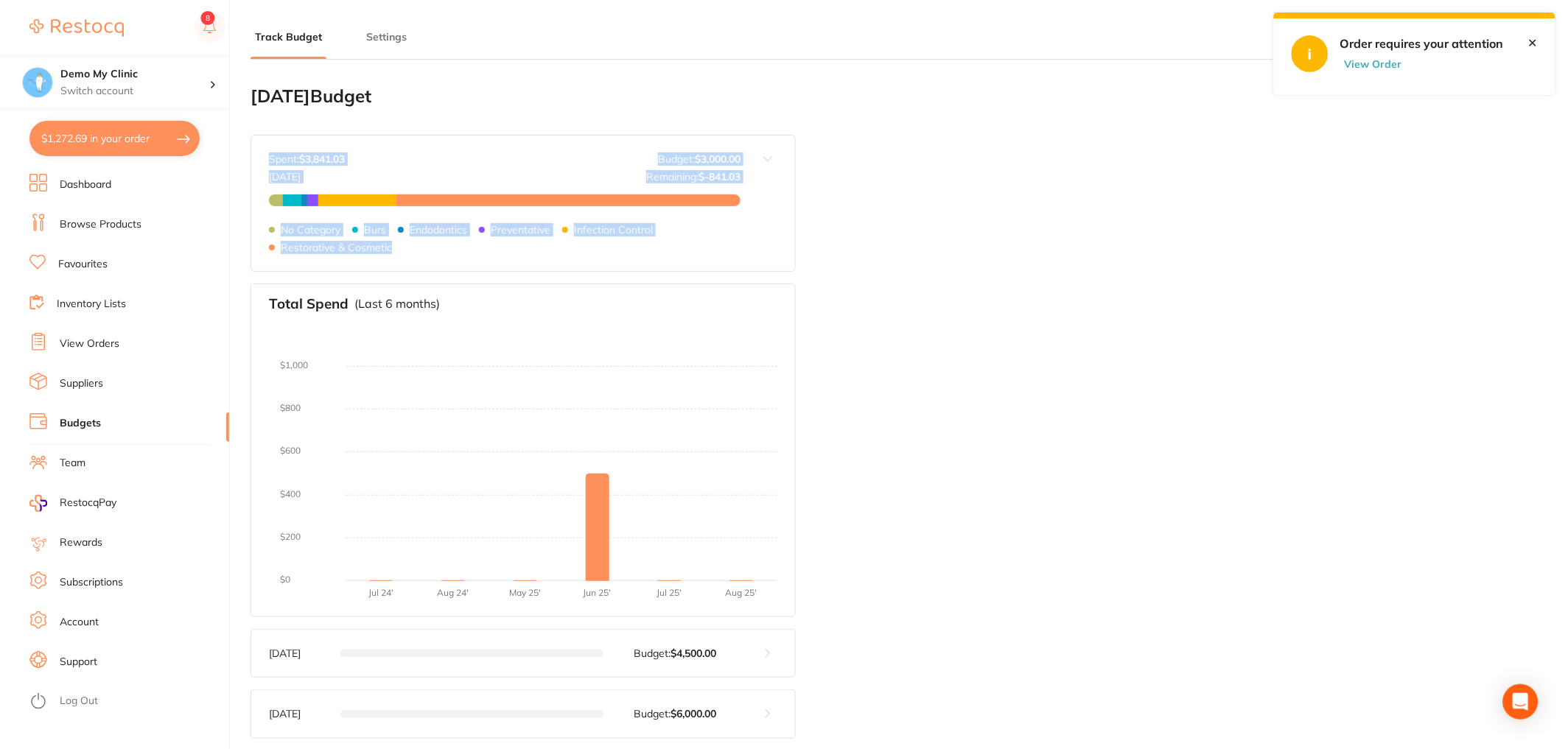
drag, startPoint x: 633, startPoint y: 133, endPoint x: 906, endPoint y: 163, distance: 274.6
click at [788, 169] on section "September 2025 Budget Budget value not set for September 2025 . Please set a bu…" at bounding box center [523, 654] width 545 height 1136
click at [951, 192] on div "September 2025 Budget Budget value not set for September 2025 . Please set a bu…" at bounding box center [894, 652] width 1288 height 1162
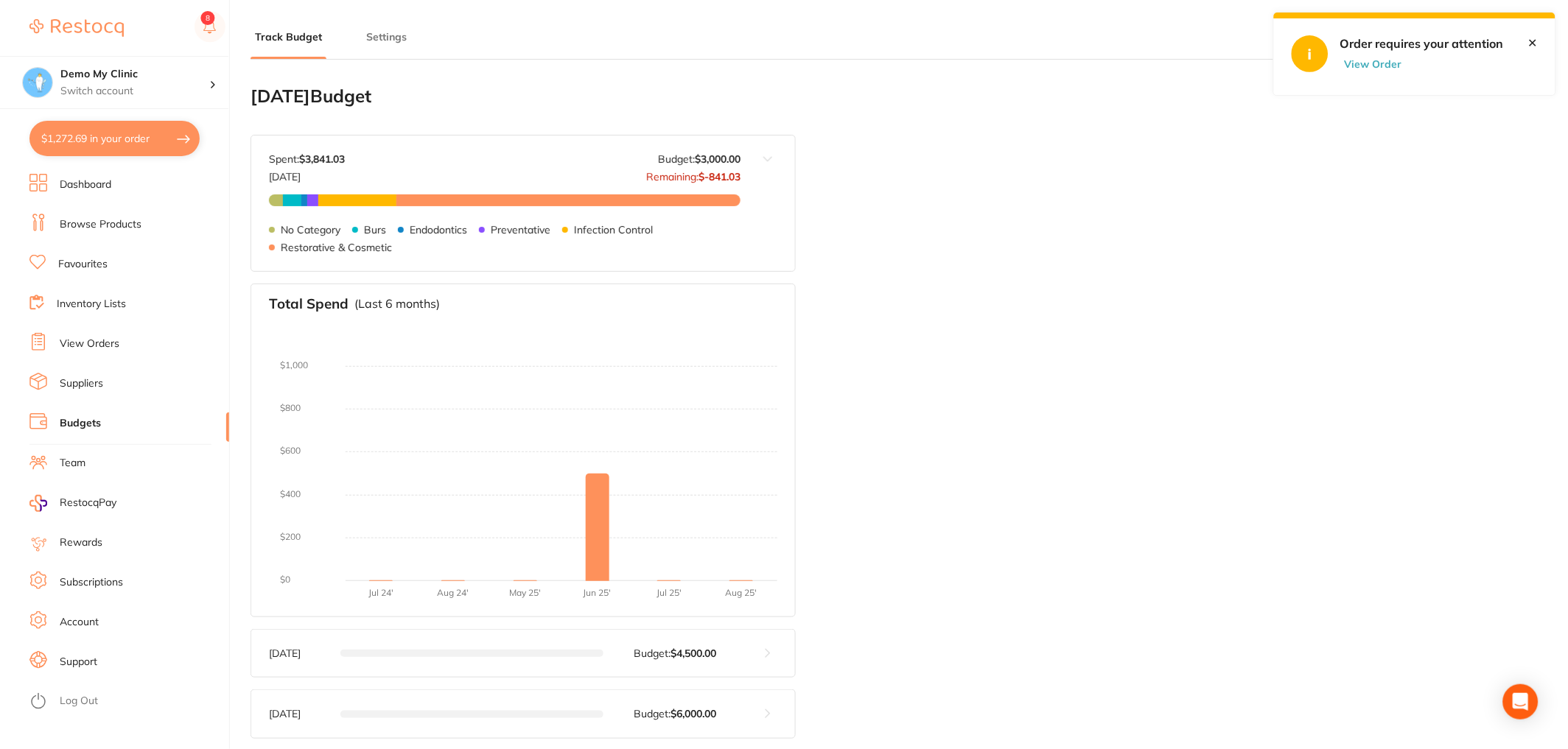
click at [406, 27] on div "Track Budget Settings" at bounding box center [894, 30] width 1288 height 60
click at [398, 30] on button "Settings" at bounding box center [386, 38] width 50 height 14
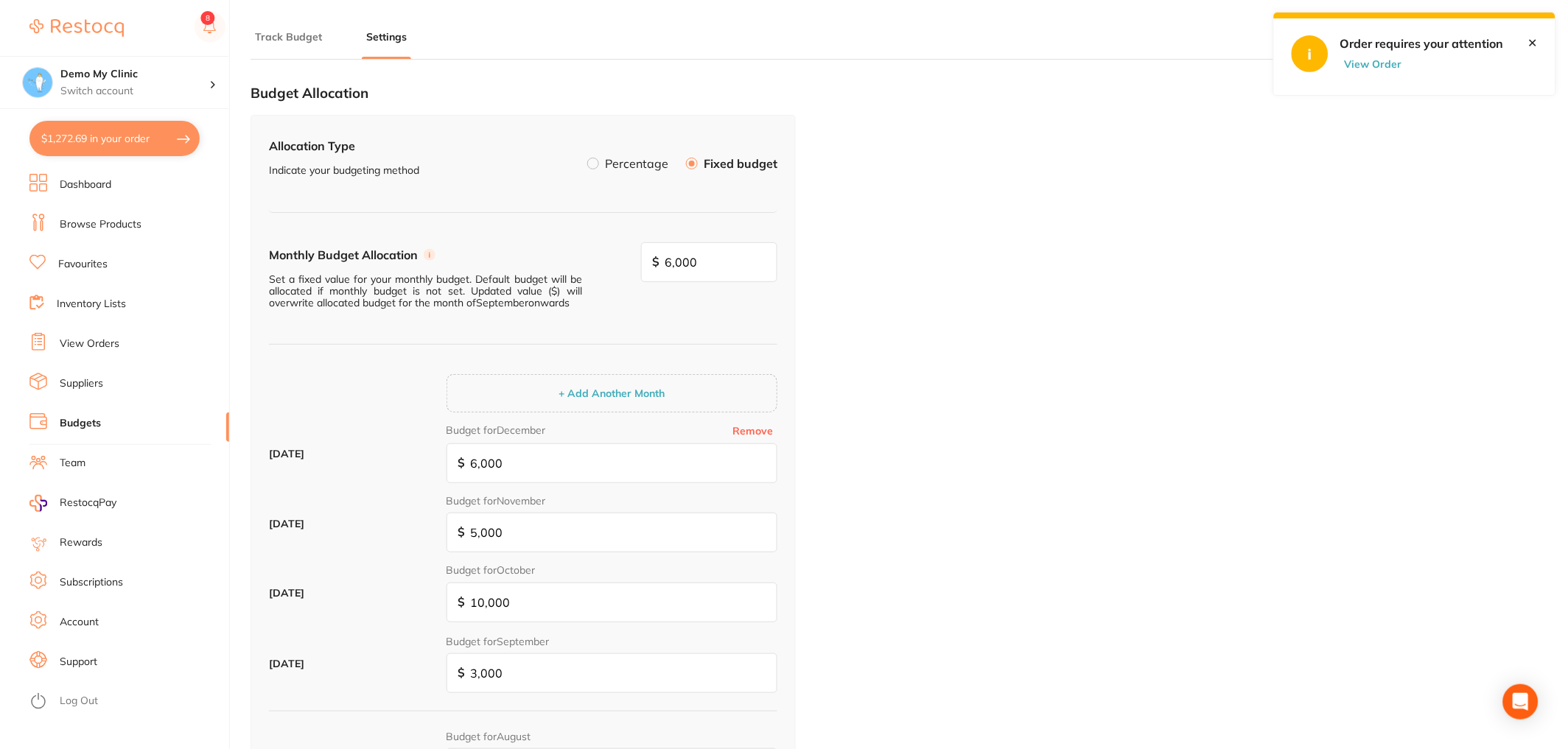
click at [596, 165] on label at bounding box center [592, 163] width 12 height 12
click at [587, 157] on input "Percentage" at bounding box center [587, 157] width 0 height 0
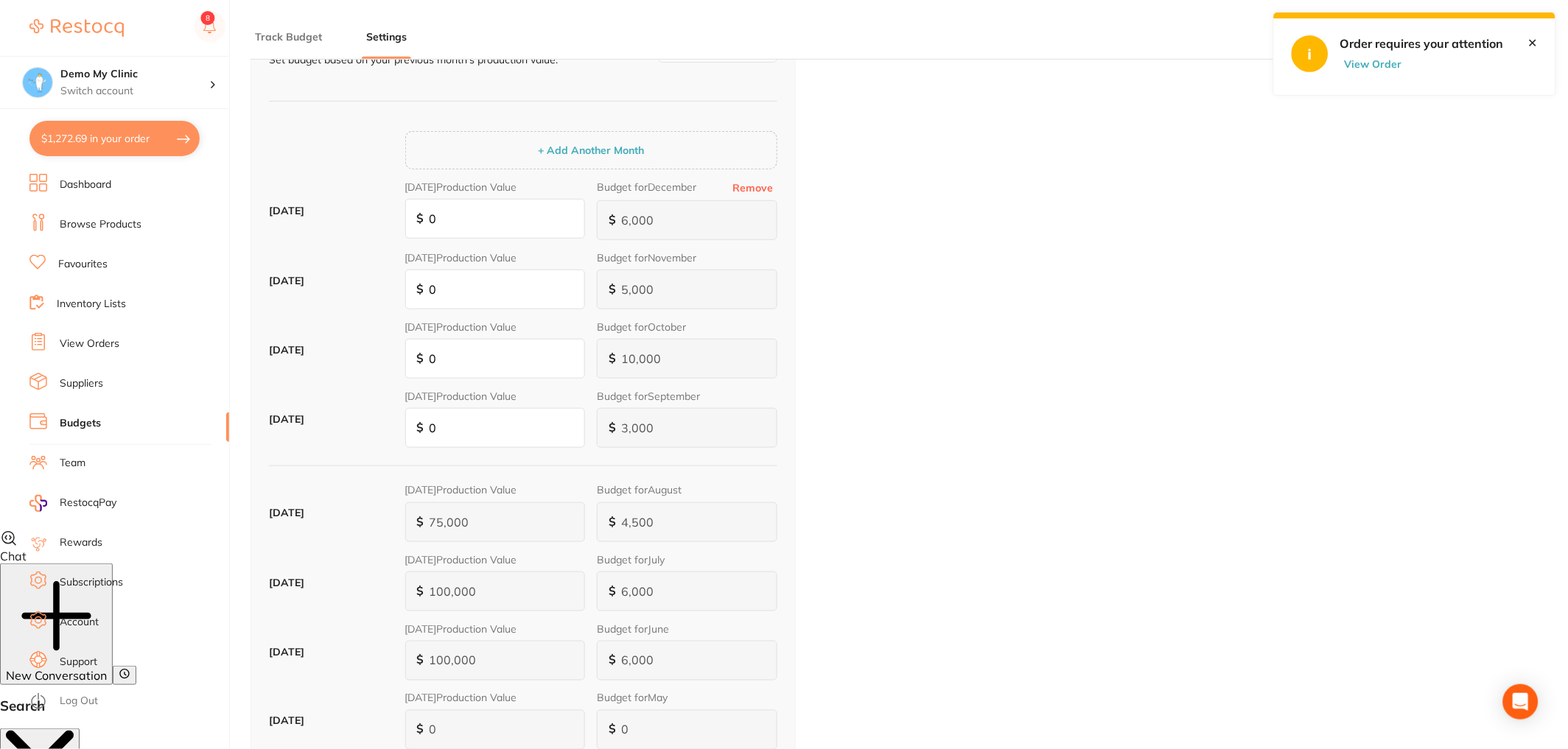
scroll to position [251, 0]
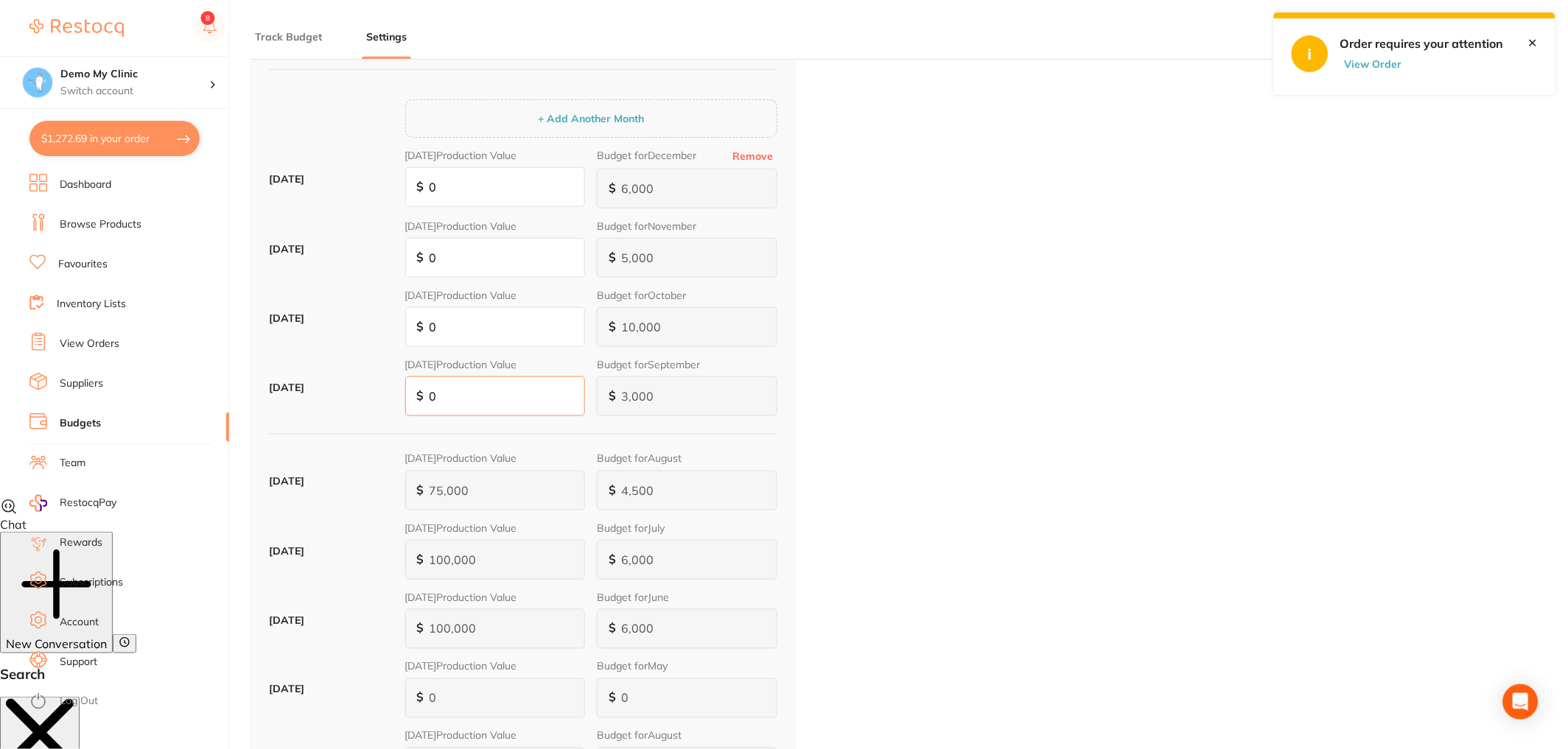
drag, startPoint x: 486, startPoint y: 392, endPoint x: 393, endPoint y: 385, distance: 93.3
click at [393, 385] on div "September 2025 August 2025 Production Value $ 0 Budget for September $ 3,000" at bounding box center [523, 393] width 509 height 70
type input "0"
type input "2"
type input "0"
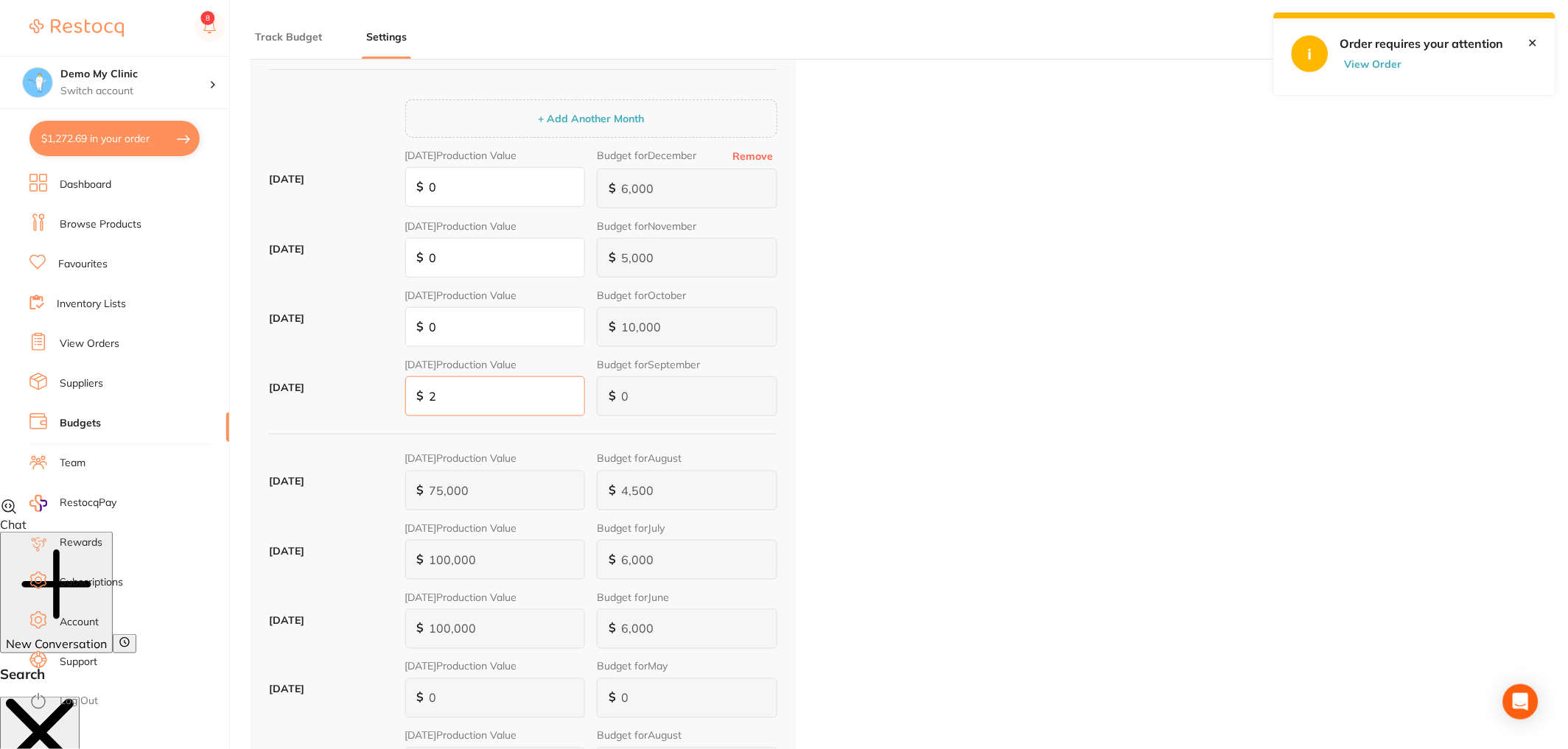
type input "1"
type input "20"
type input "1"
type input "20"
type input "12"
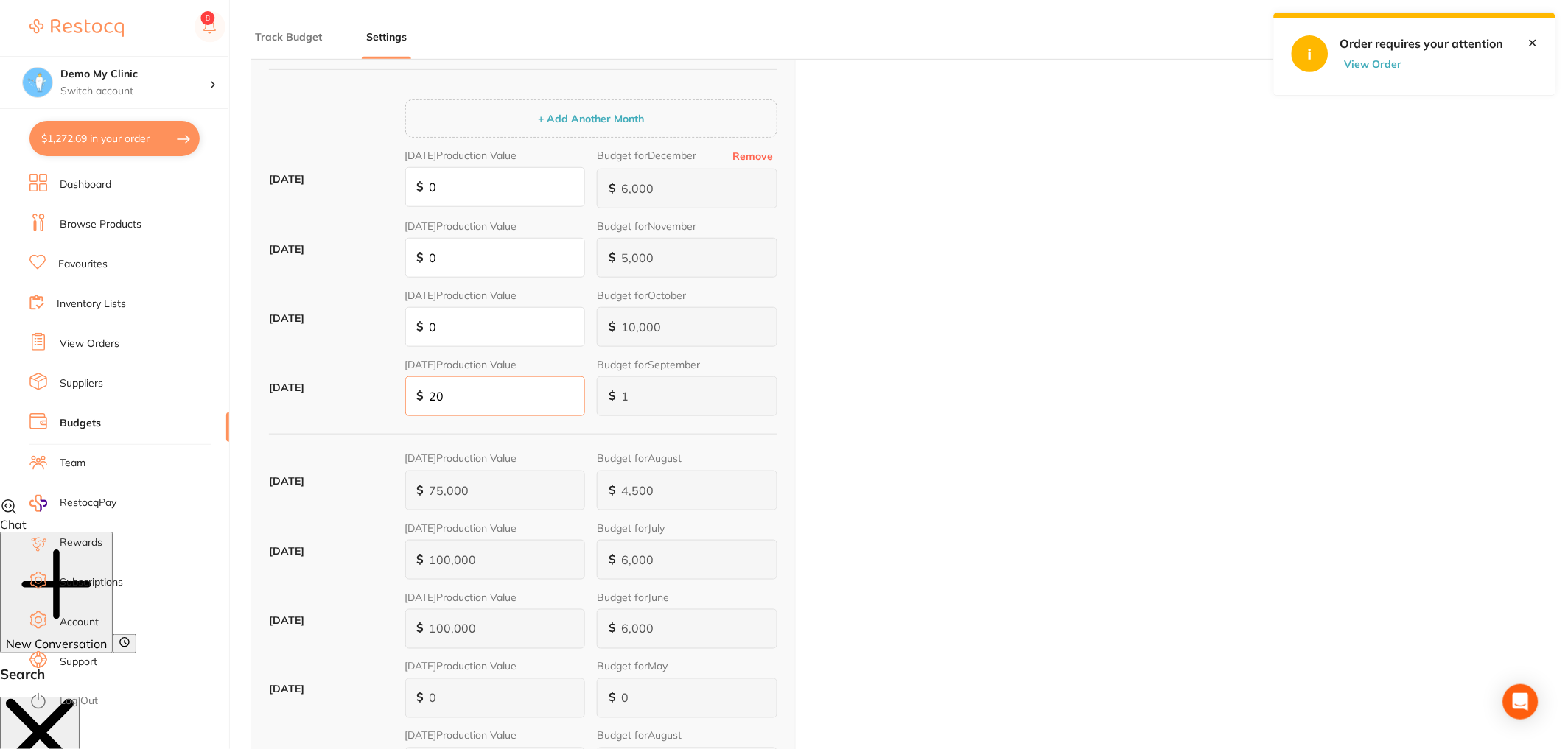
type input "200"
type input "12"
type input "120"
type input "2,000"
type input "120"
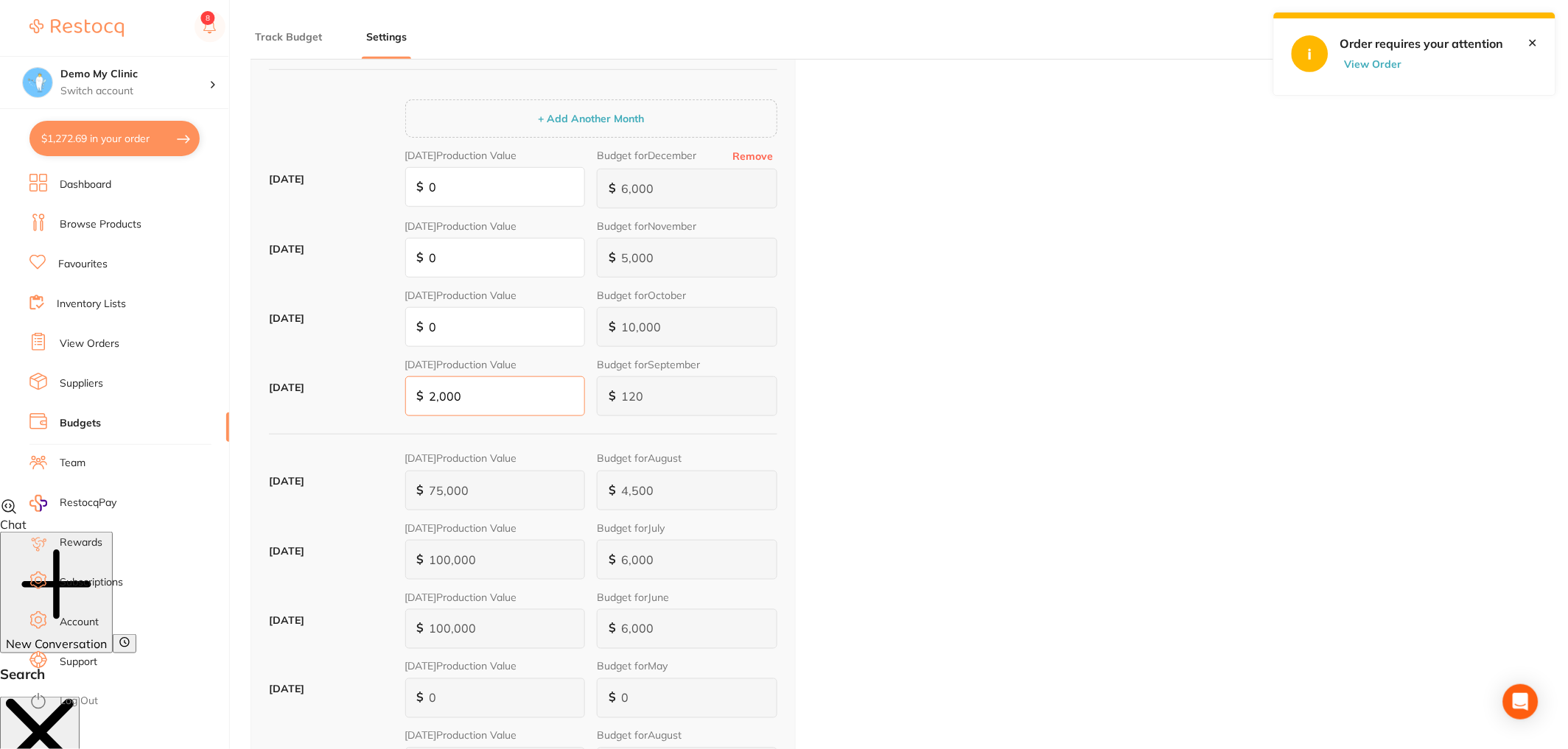
type input "1,200"
type input "20,000"
type input "1,200"
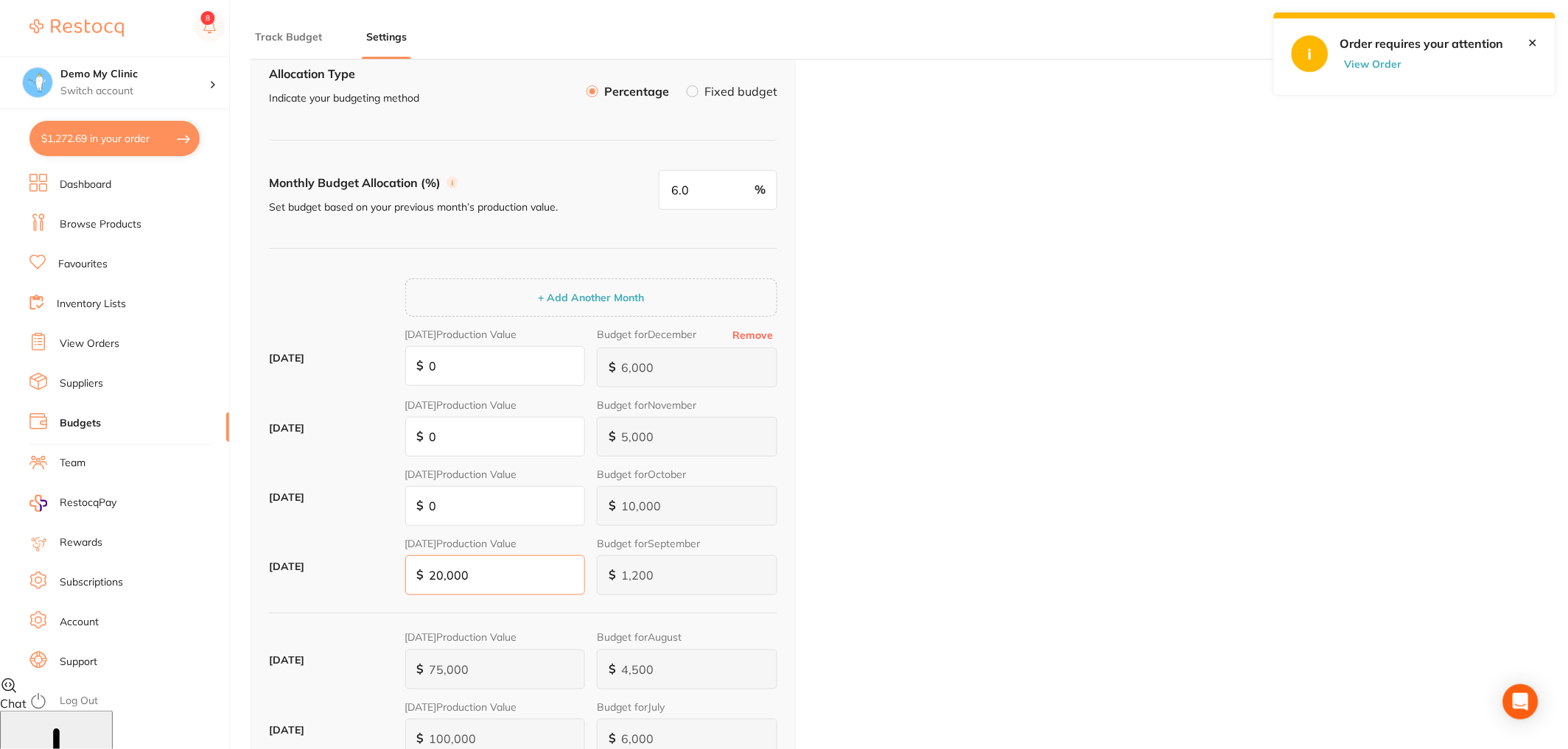
scroll to position [62, 0]
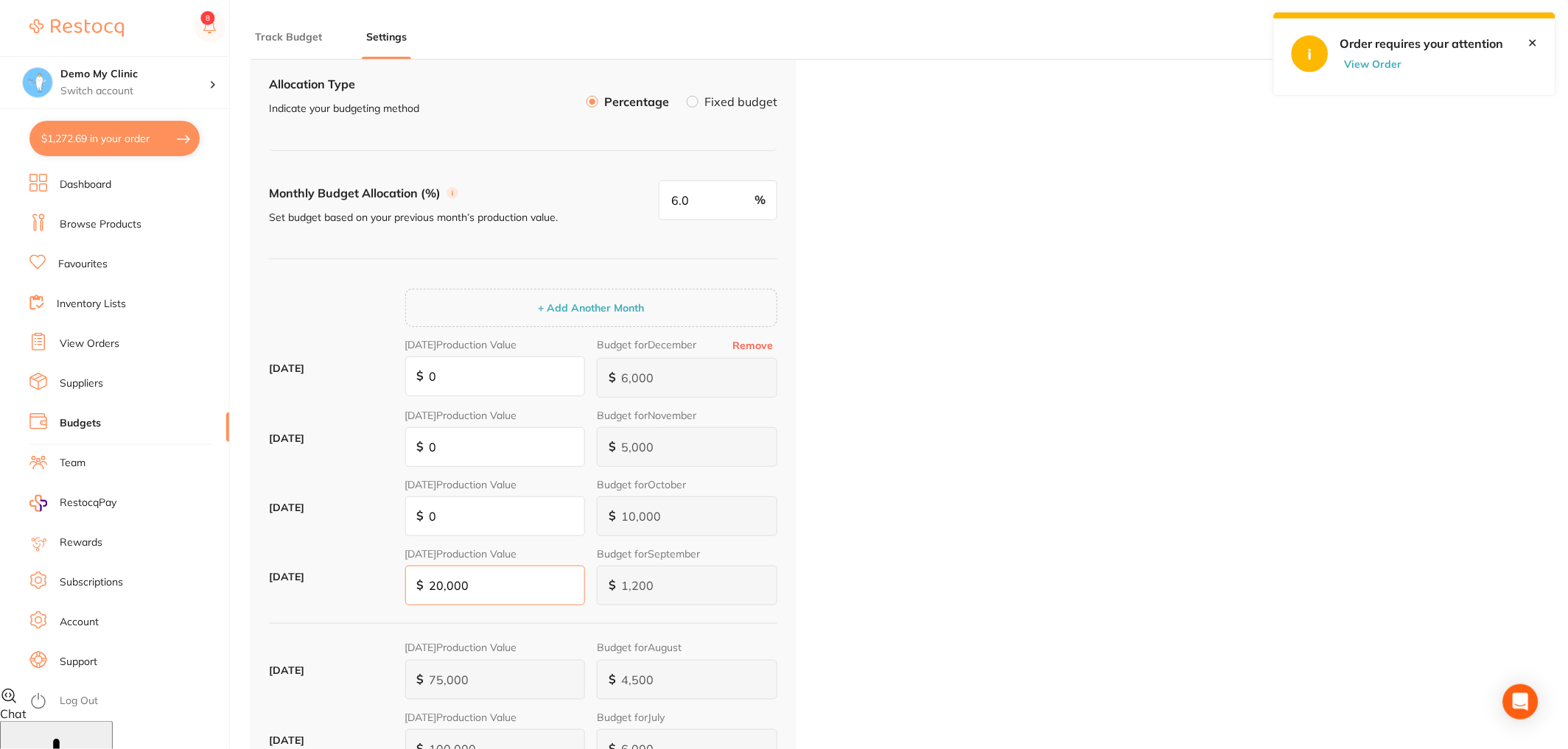
type input "20,000"
drag, startPoint x: 688, startPoint y: 192, endPoint x: 667, endPoint y: 189, distance: 21.2
click at [667, 189] on input "6.0" at bounding box center [718, 201] width 118 height 40
click at [608, 579] on div "$ 1,200" at bounding box center [687, 586] width 181 height 40
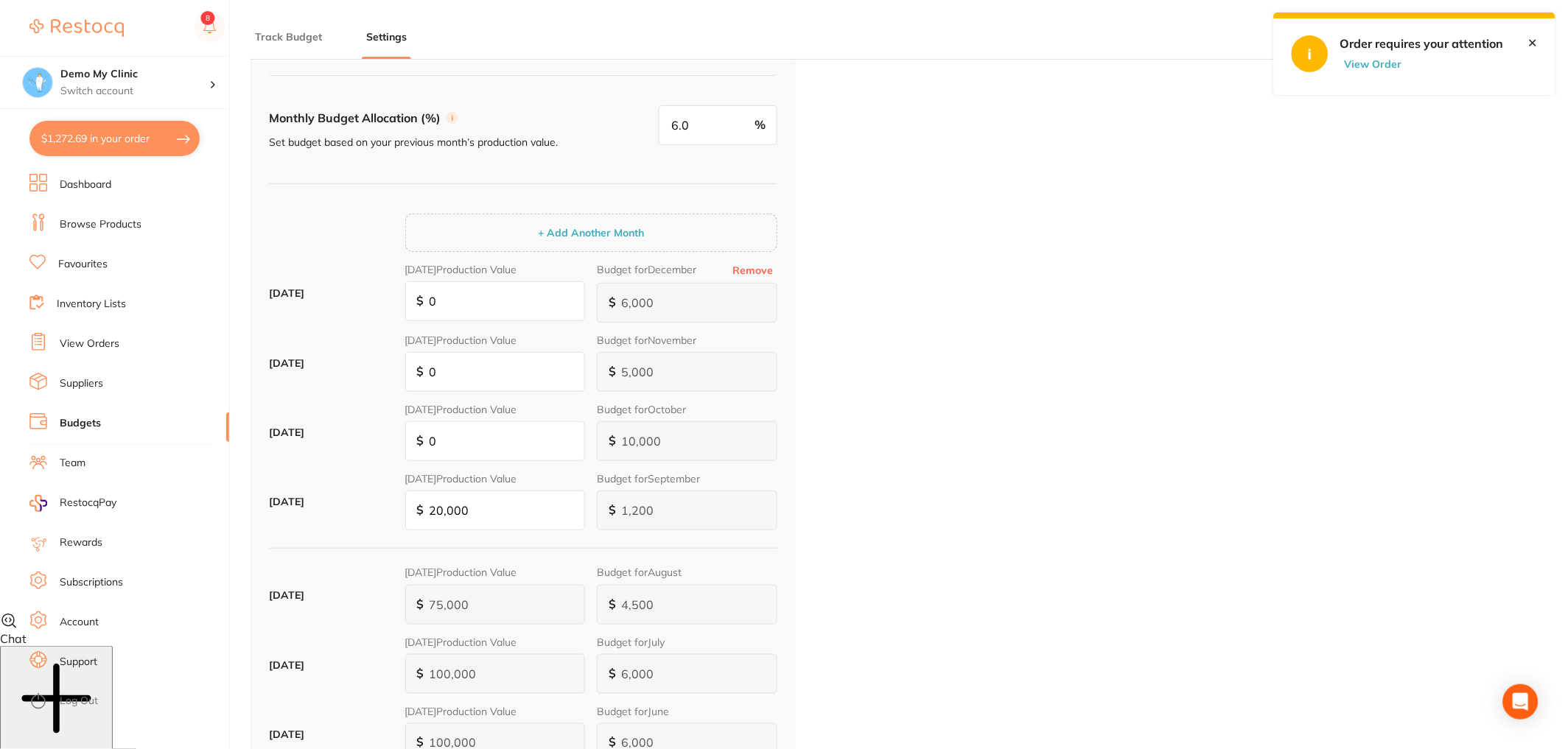
scroll to position [138, 0]
click at [1541, 35] on div "✕" at bounding box center [1542, 31] width 27 height 37
click at [122, 141] on button "$1,272.69 in your order" at bounding box center [114, 138] width 170 height 35
click at [122, 141] on section "Update RRP Set your pre negotiated price for this item. Item Agreed RRP (excl. …" at bounding box center [784, 374] width 1568 height 749
checkbox input "true"
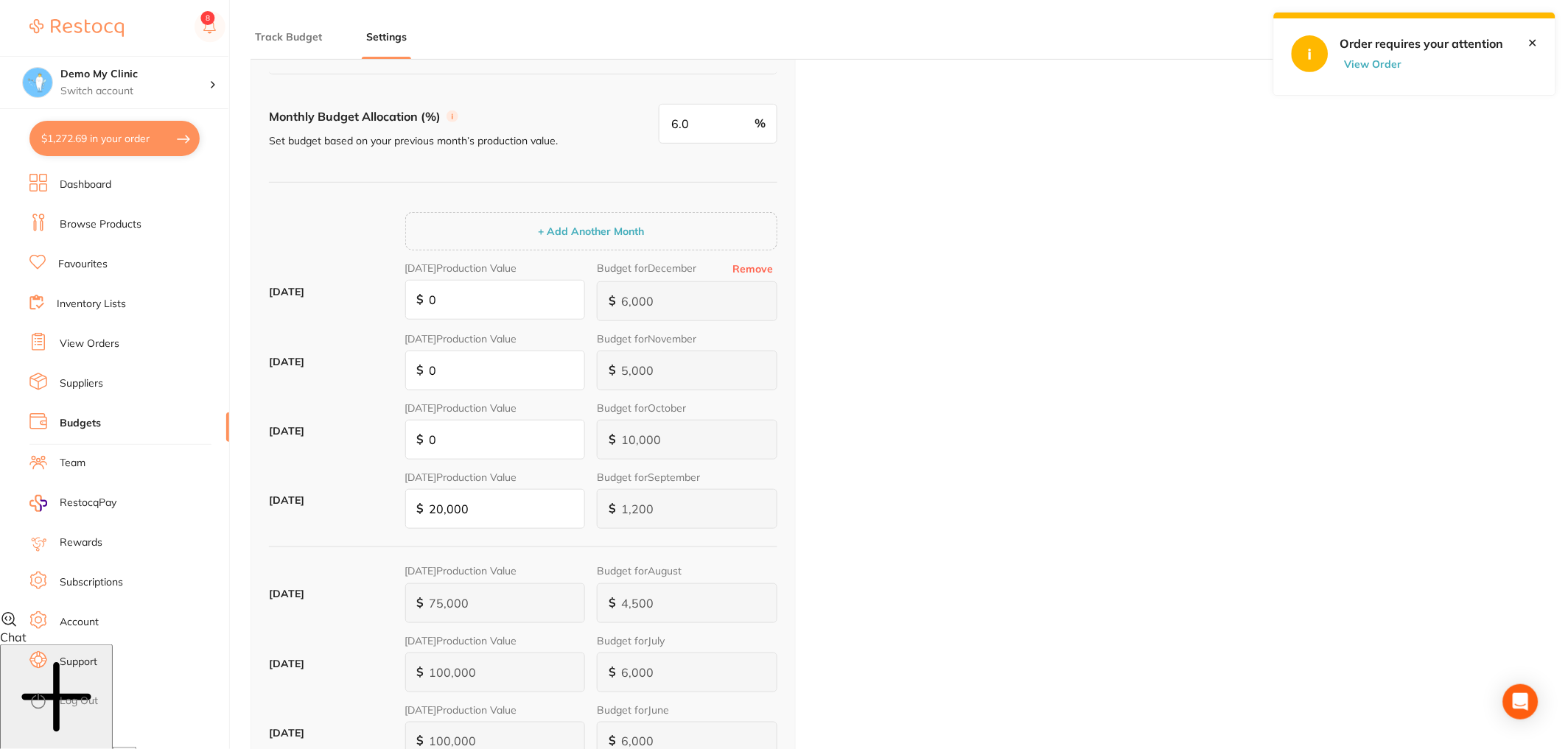
checkbox input "true"
click at [1514, 699] on icon "Open Intercom Messenger" at bounding box center [1521, 702] width 19 height 19
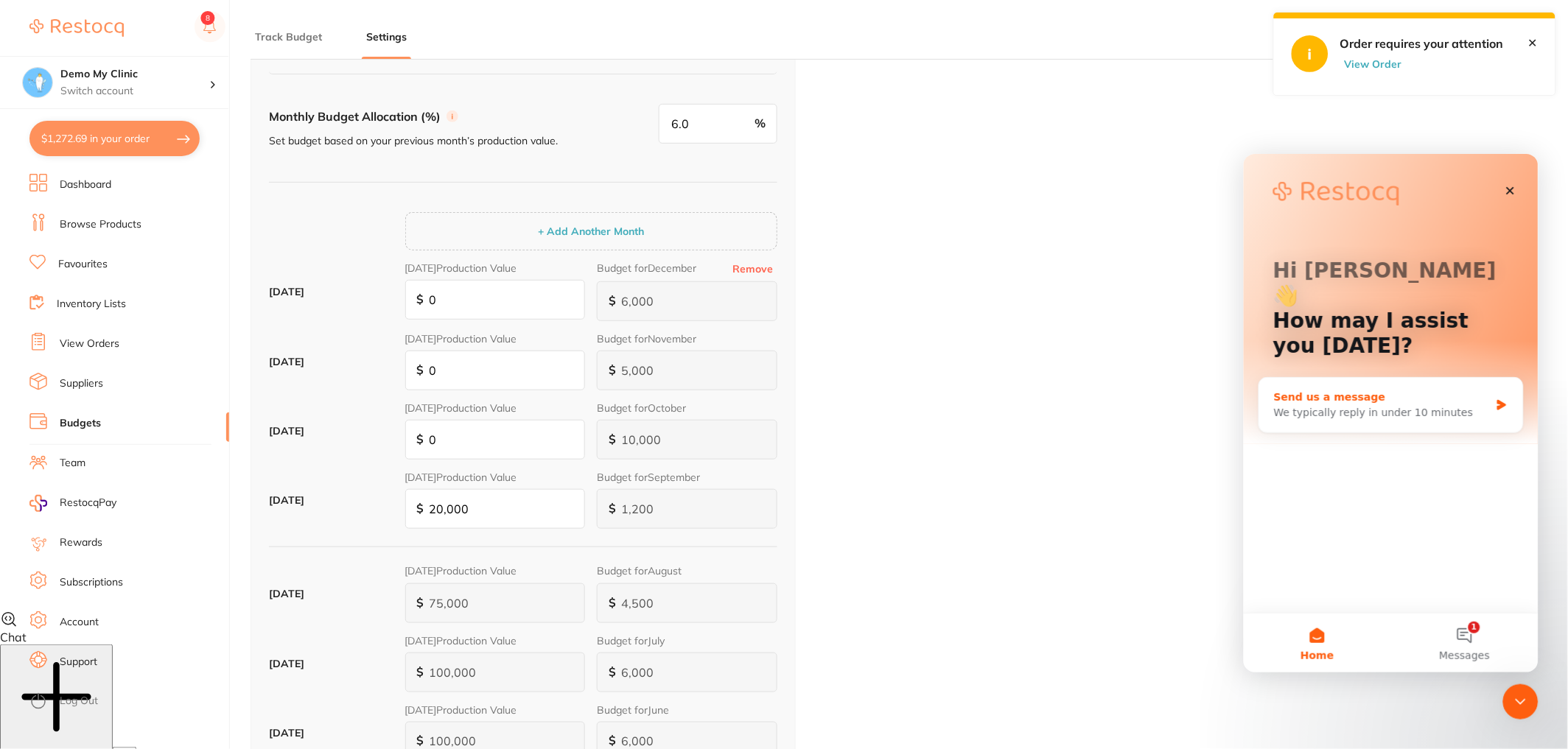
scroll to position [0, 0]
click at [1448, 404] on div "We typically reply in under 10 minutes" at bounding box center [1381, 412] width 216 height 15
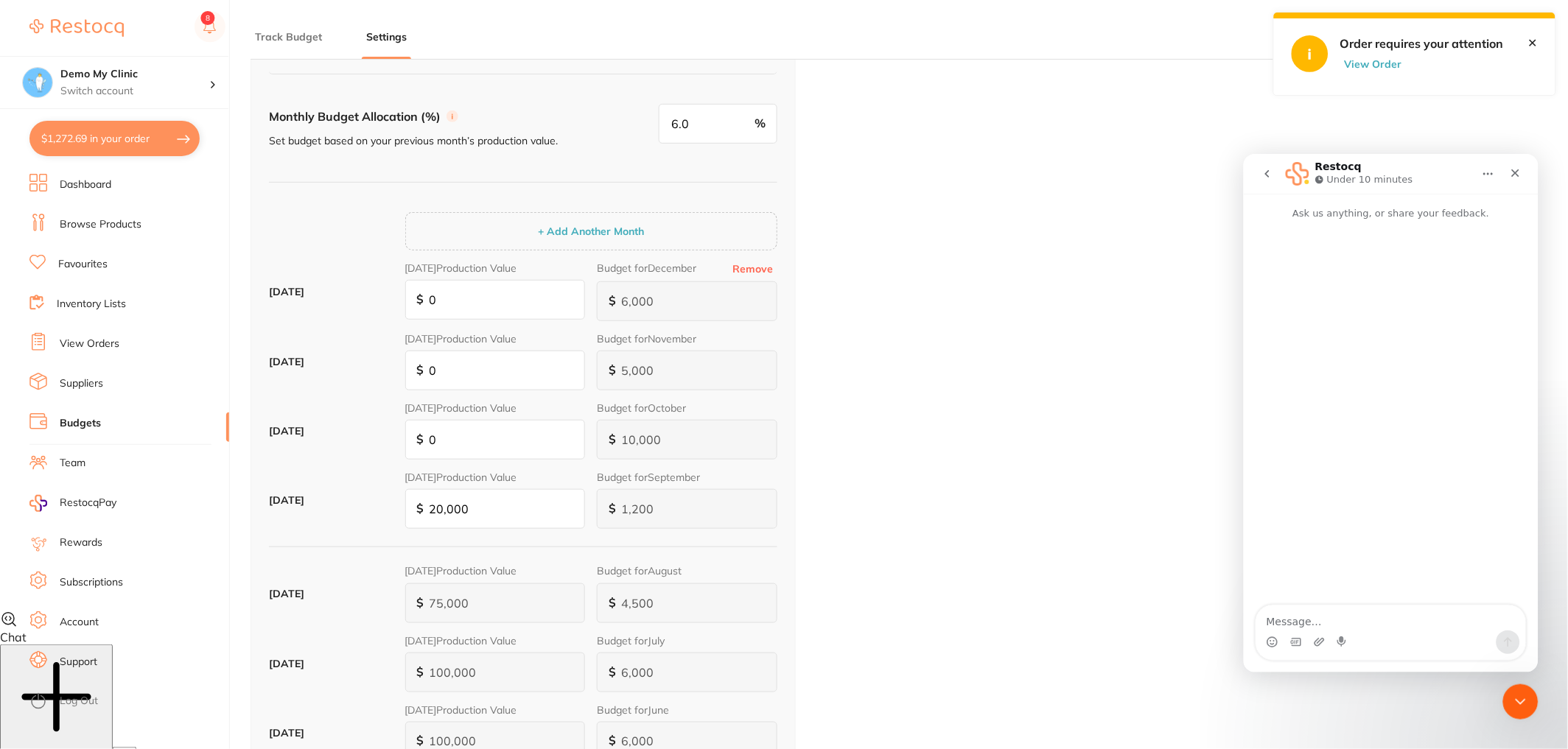
click at [1336, 616] on textarea "Message…" at bounding box center [1390, 616] width 269 height 25
click at [89, 661] on link "Support" at bounding box center [78, 662] width 38 height 14
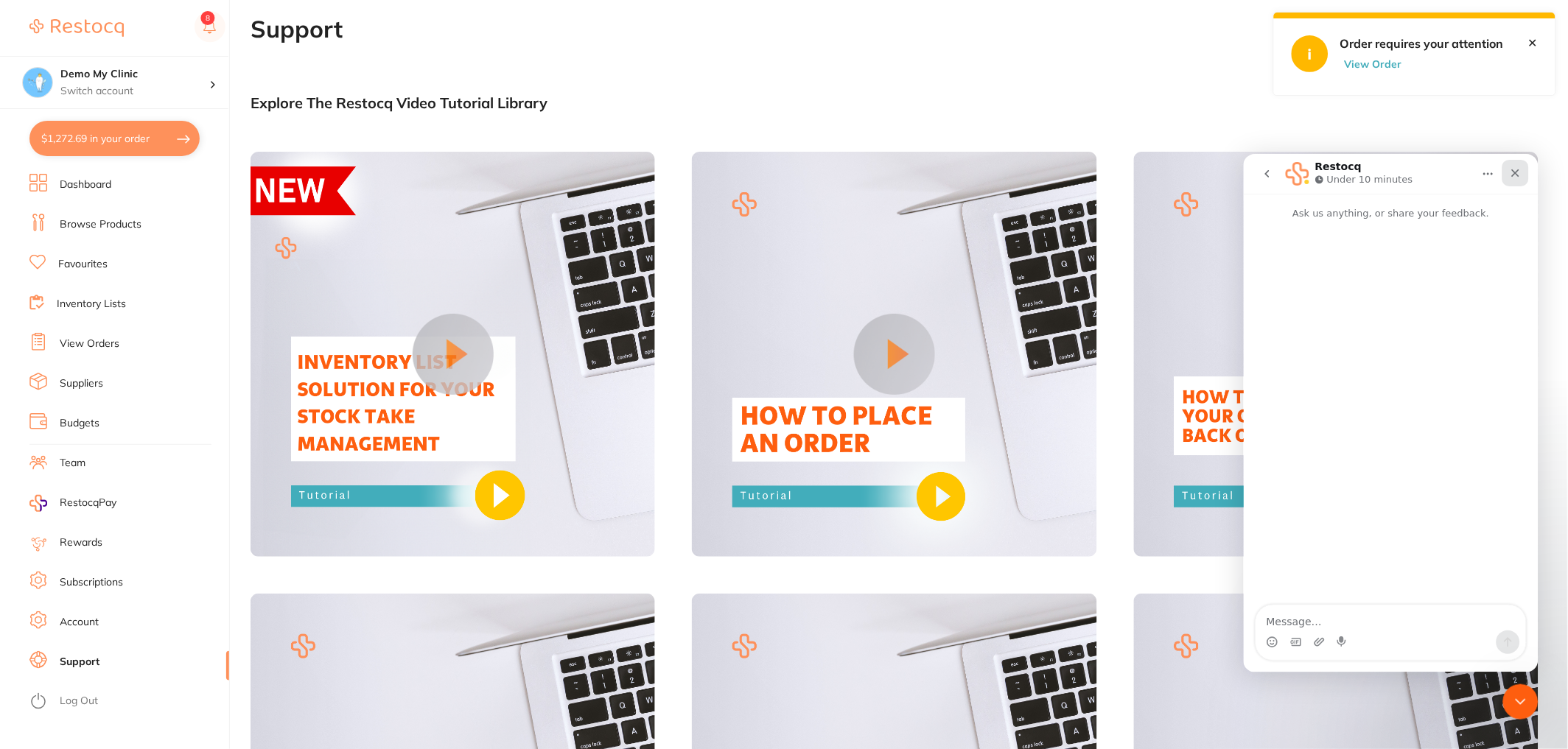
click at [1514, 177] on icon "Close" at bounding box center [1514, 172] width 12 height 12
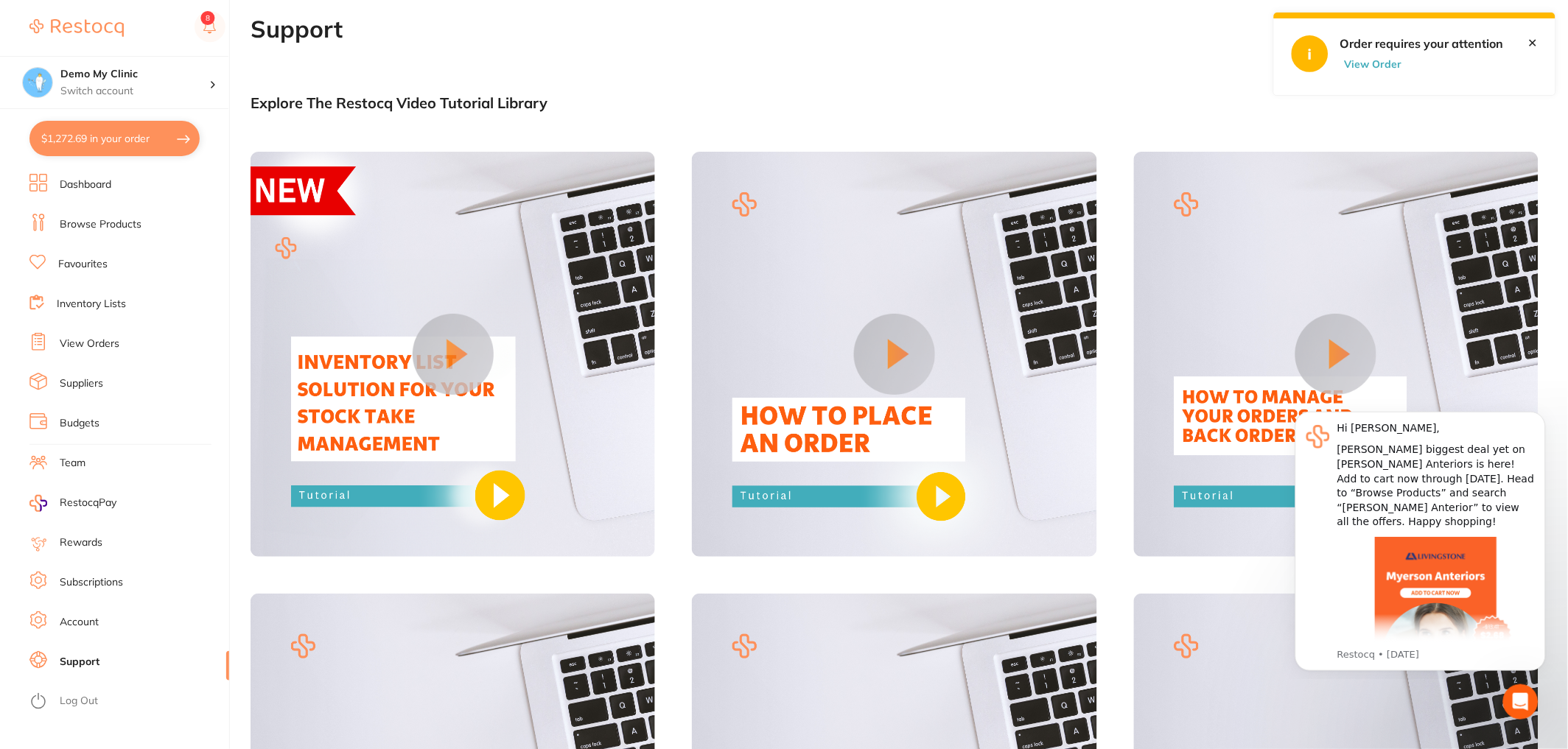
click at [1538, 47] on div "✕" at bounding box center [1542, 31] width 27 height 37
